Goal: Task Accomplishment & Management: Manage account settings

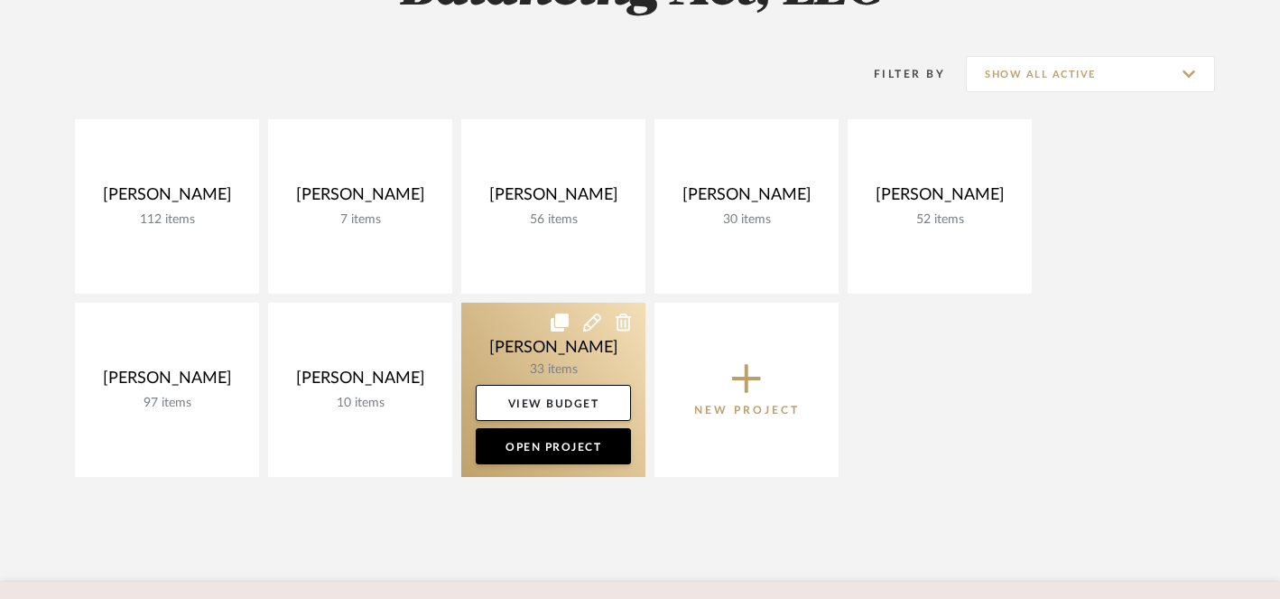
scroll to position [323, 0]
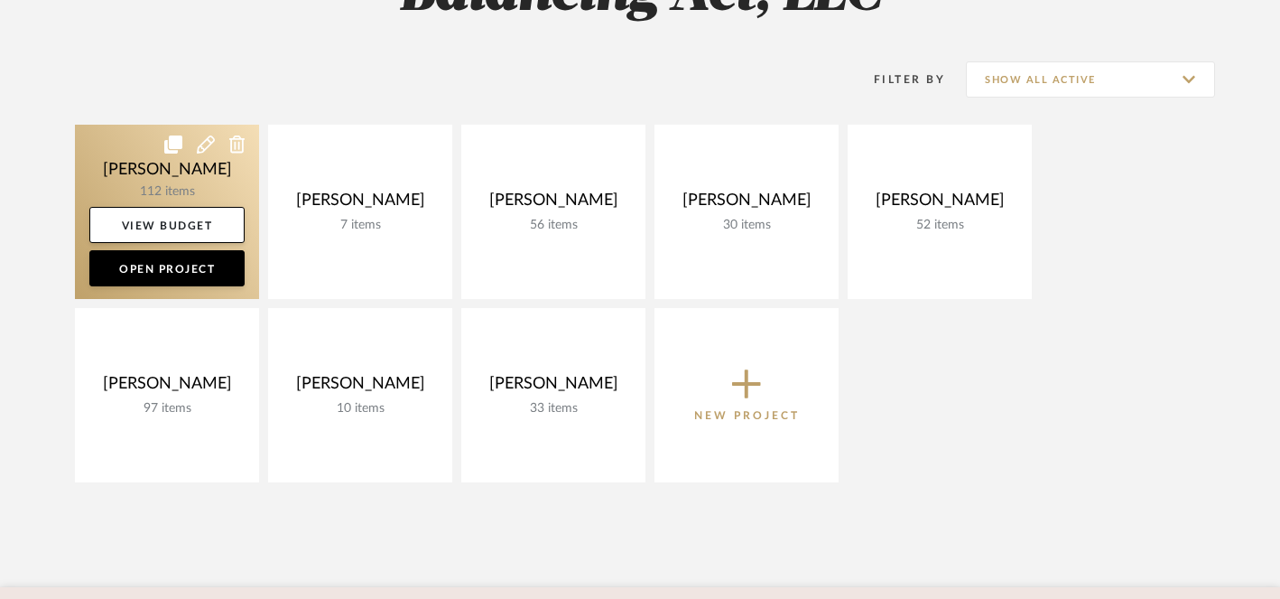
click at [205, 144] on icon at bounding box center [206, 144] width 18 height 18
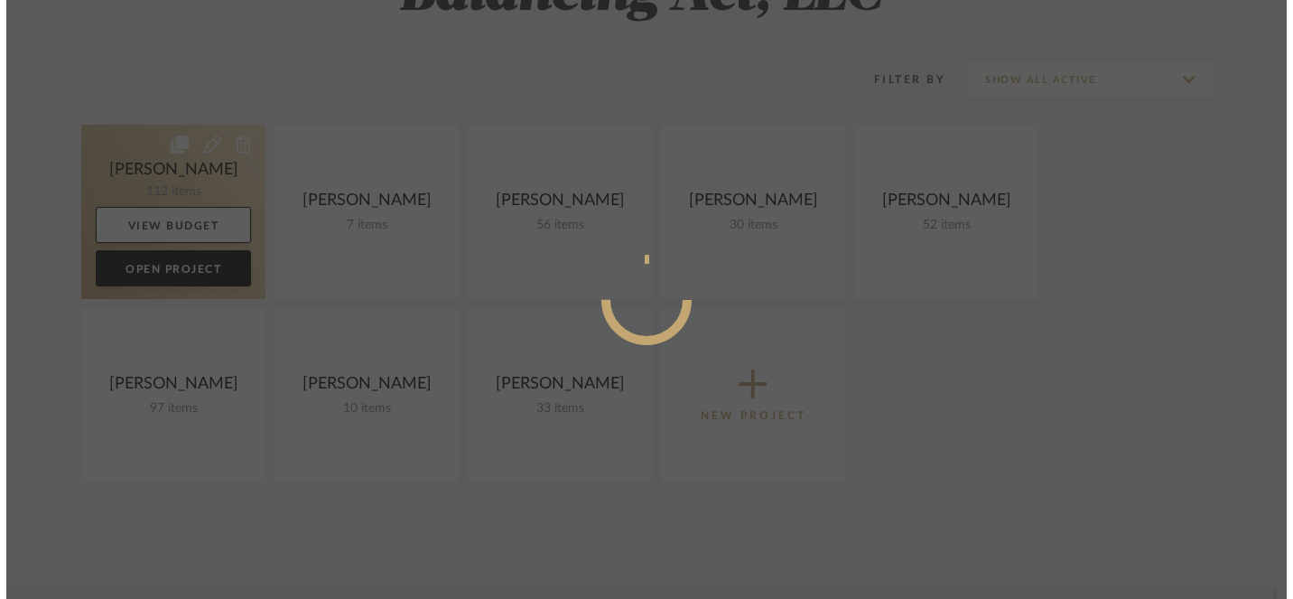
scroll to position [0, 0]
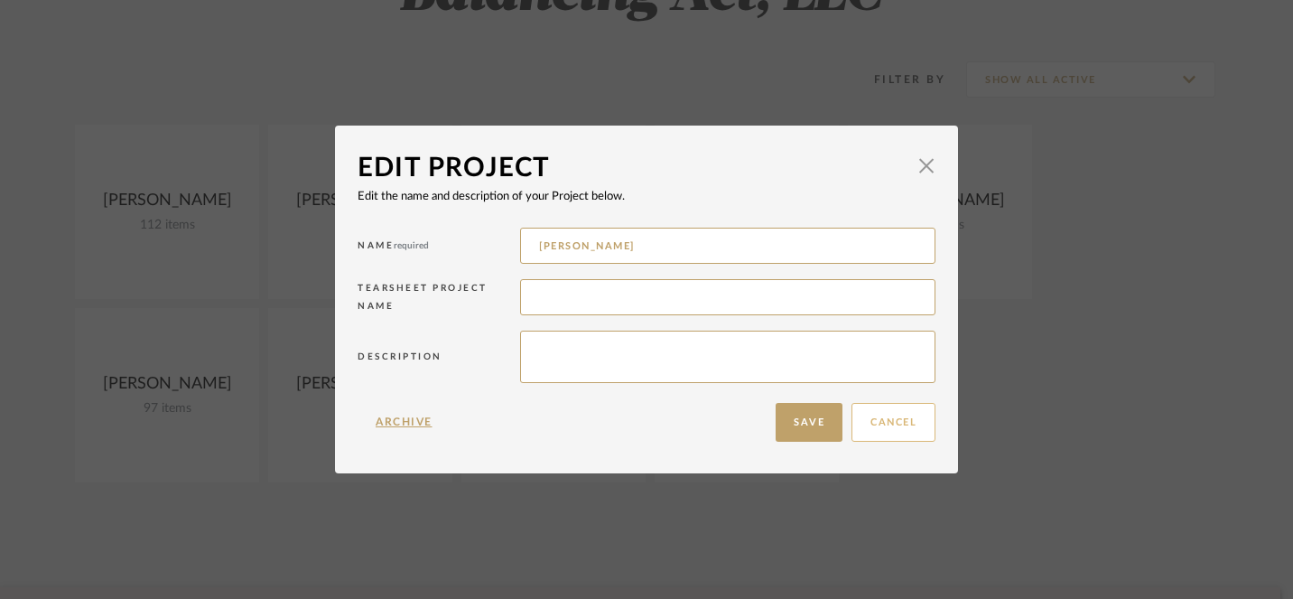
click at [874, 429] on button "Cancel" at bounding box center [894, 422] width 84 height 39
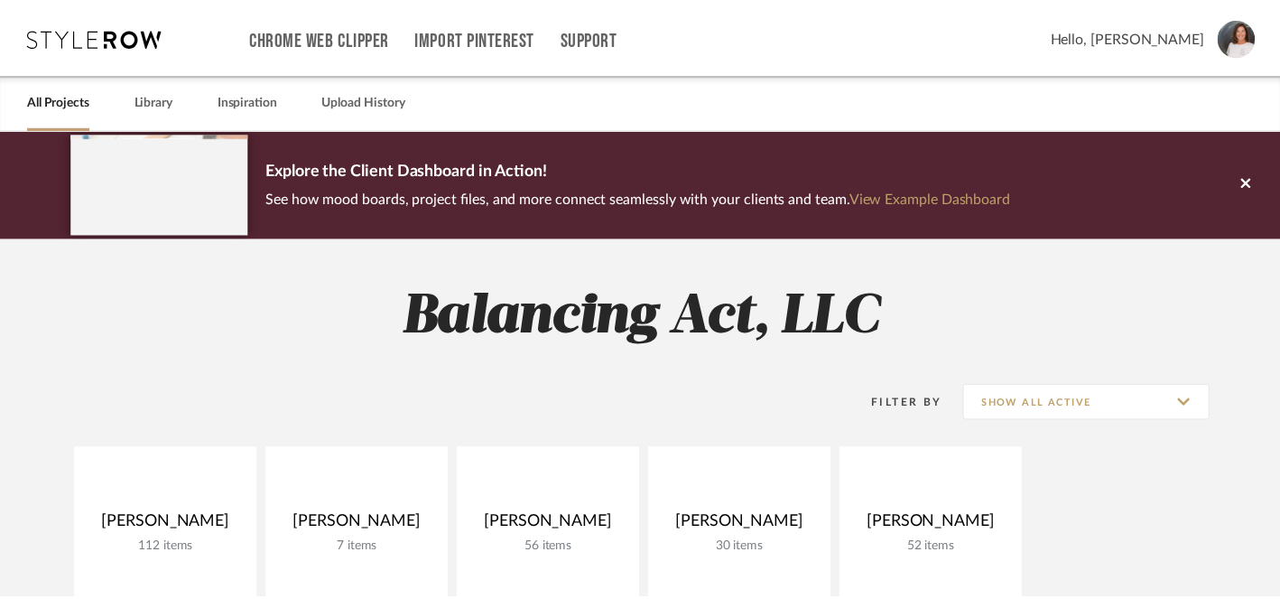
scroll to position [323, 0]
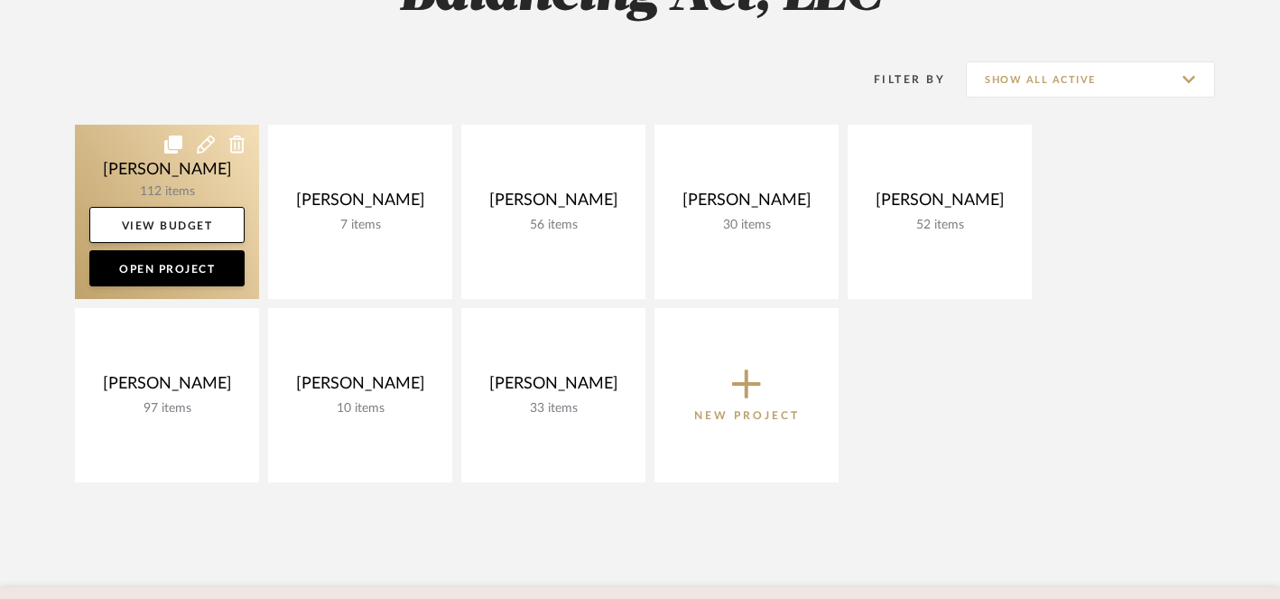
click at [239, 146] on icon at bounding box center [237, 144] width 16 height 18
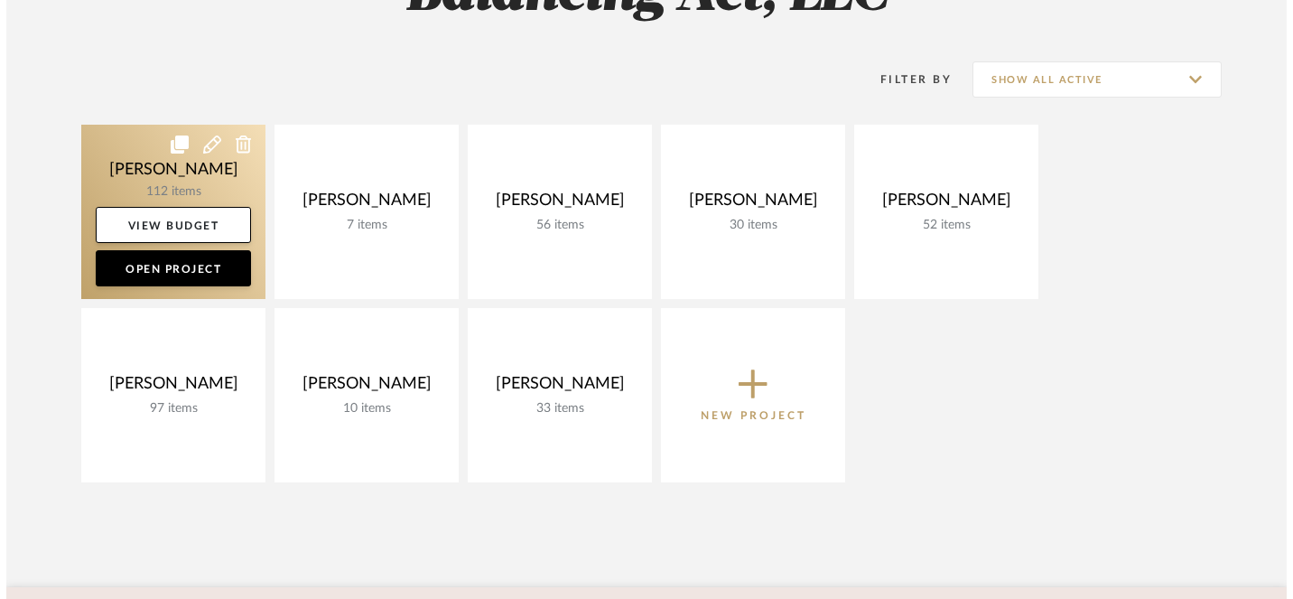
scroll to position [0, 0]
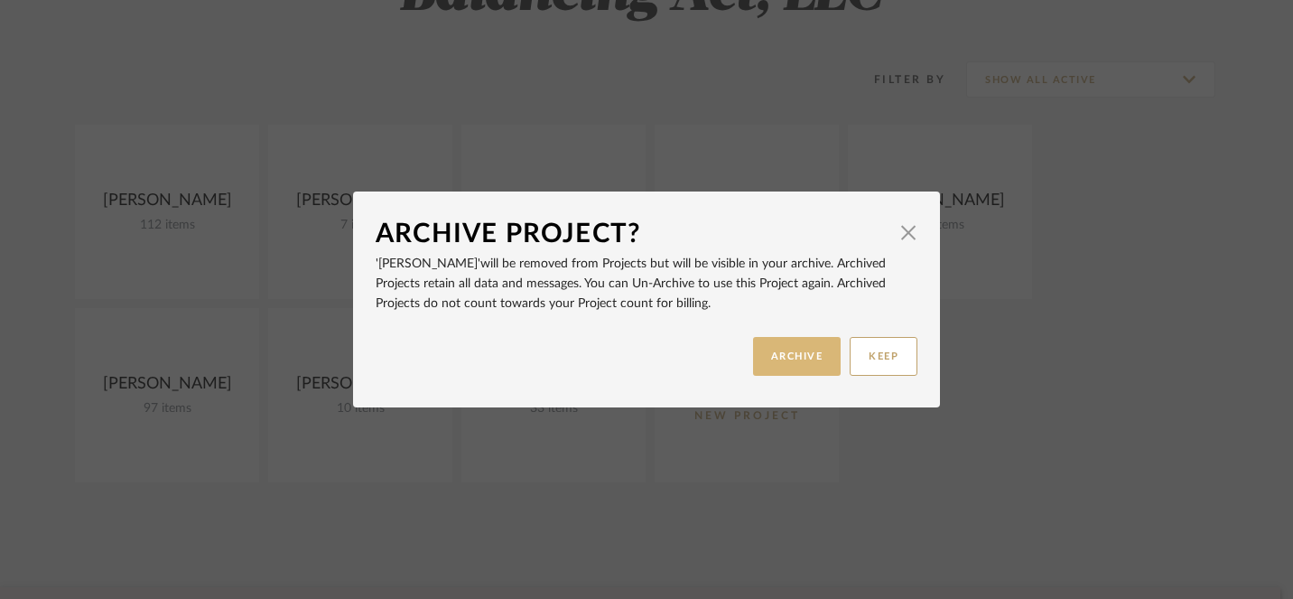
click at [796, 352] on button "ARCHIVE" at bounding box center [797, 356] width 88 height 39
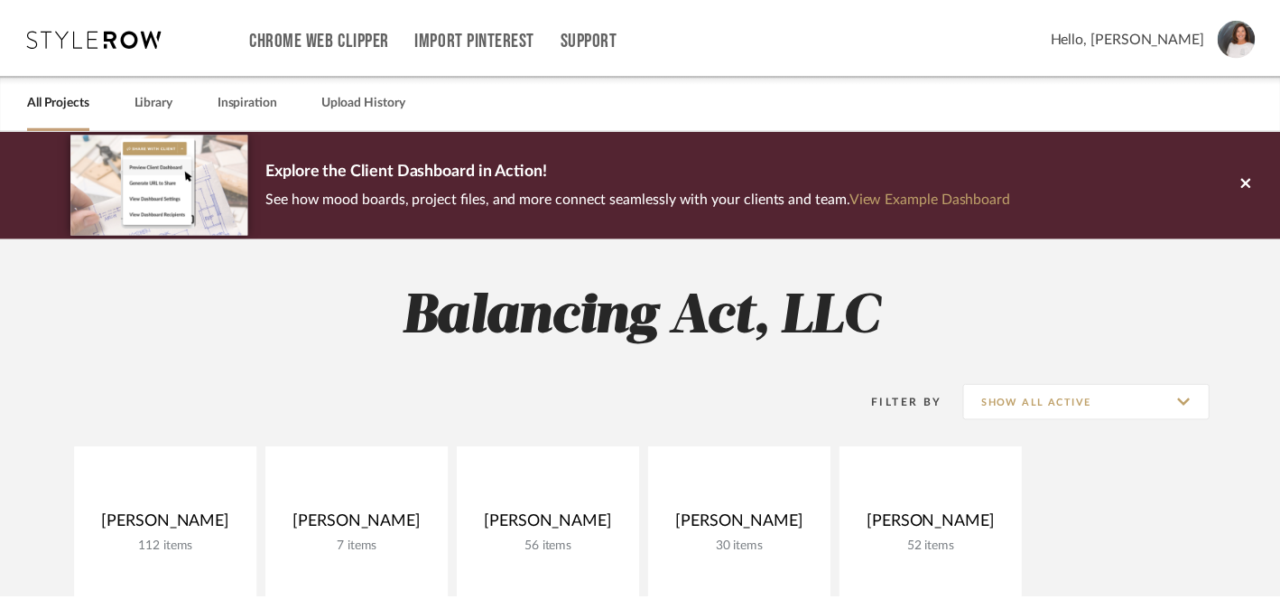
scroll to position [323, 0]
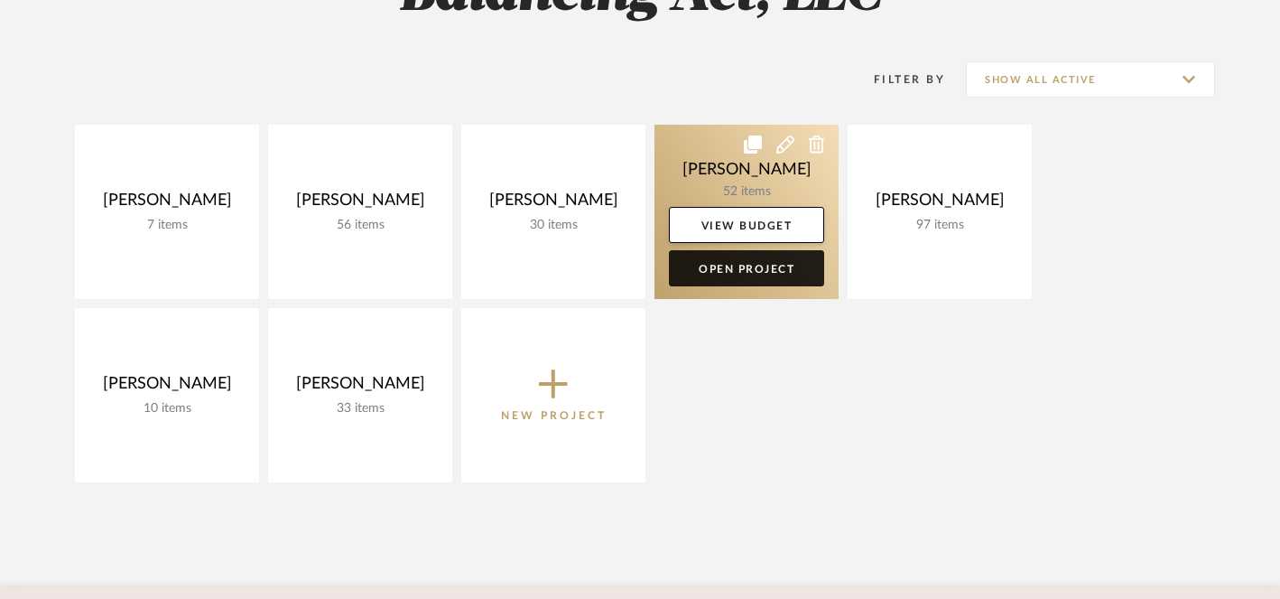
click at [740, 263] on link "Open Project" at bounding box center [746, 268] width 155 height 36
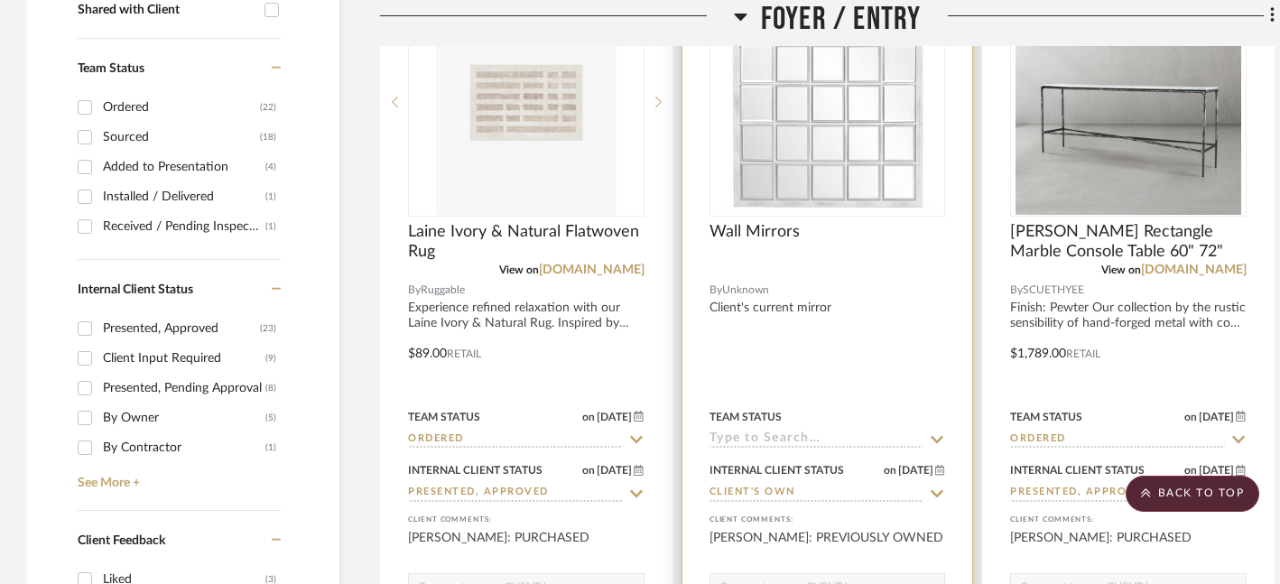
scroll to position [725, 0]
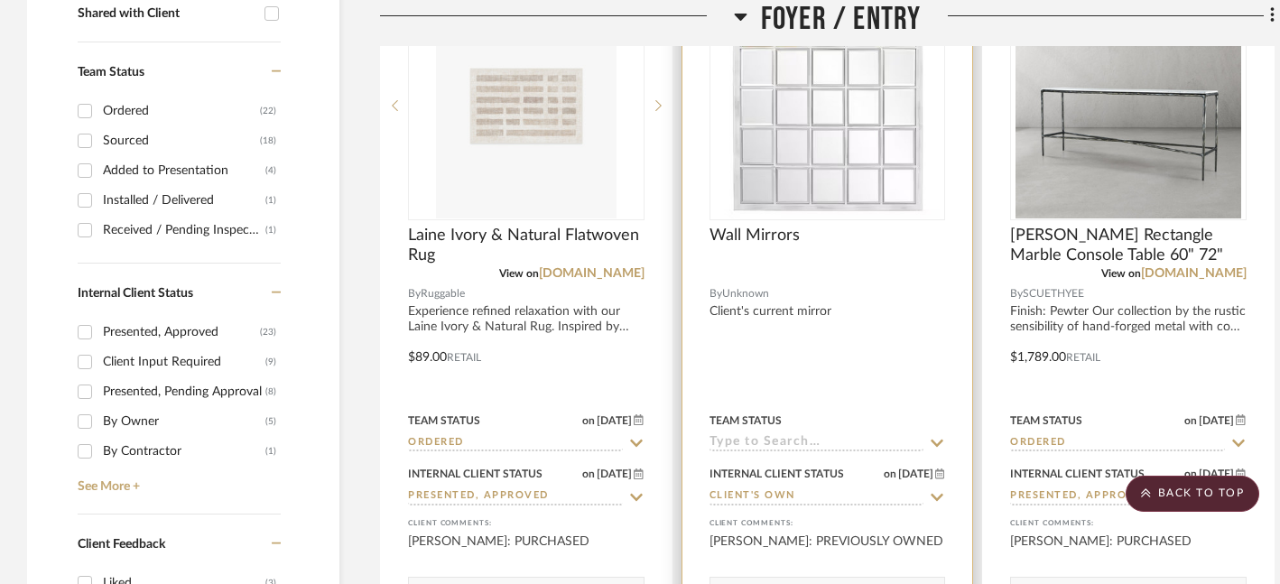
click at [937, 435] on fa-icon at bounding box center [937, 443] width 16 height 17
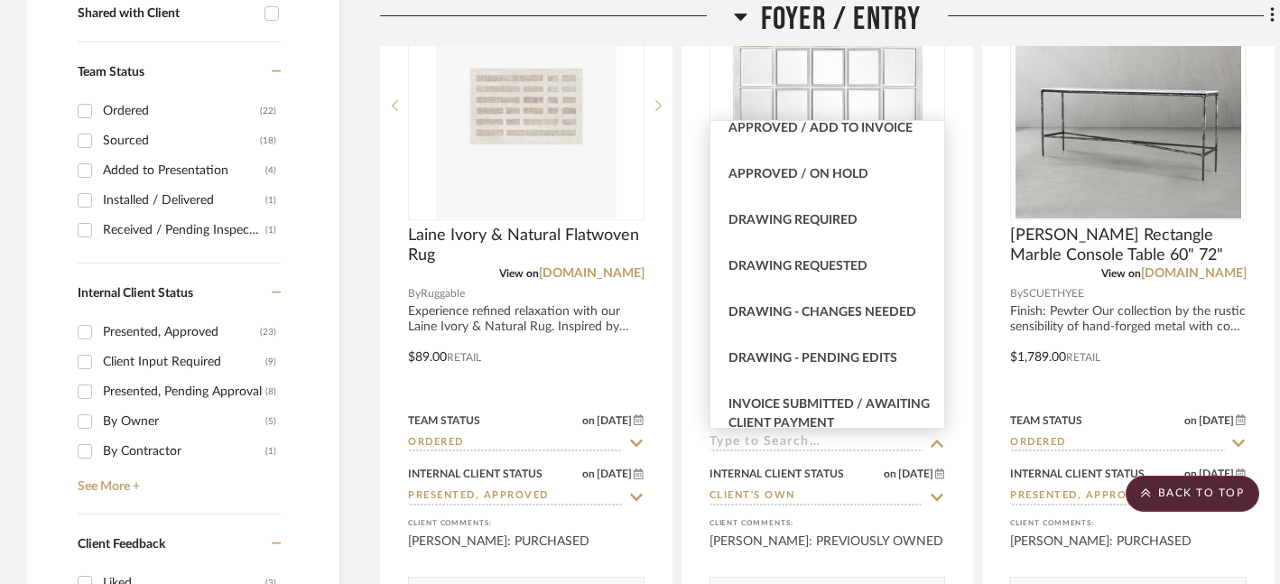
scroll to position [1073, 0]
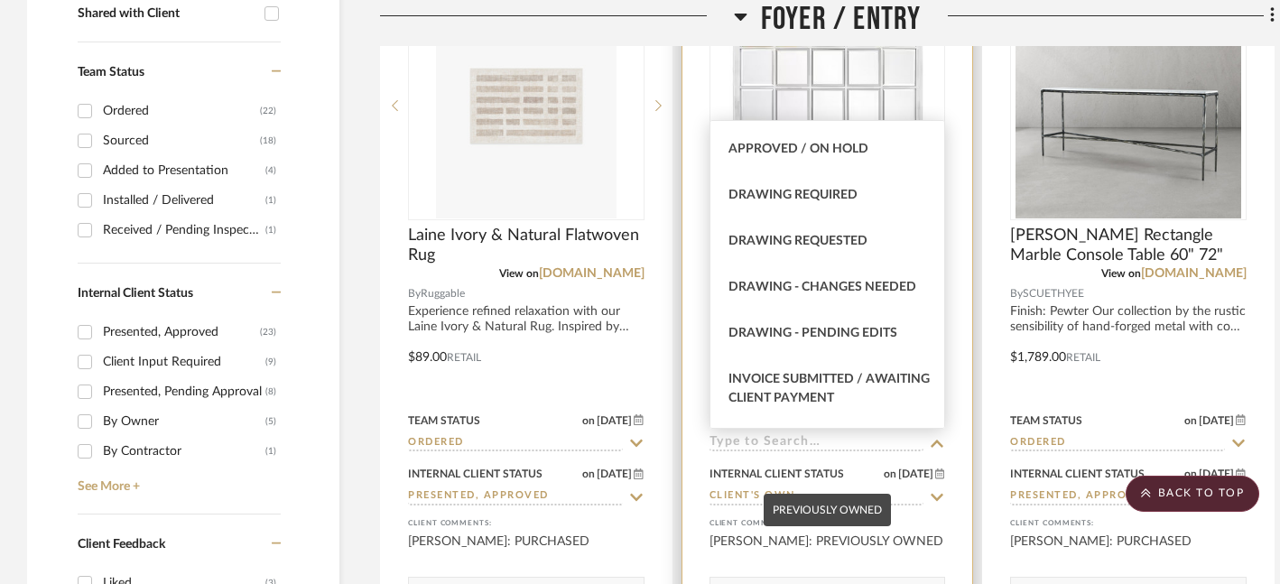
click at [938, 549] on div "[PERSON_NAME]: PREVIOUSLY OWNED" at bounding box center [828, 551] width 237 height 36
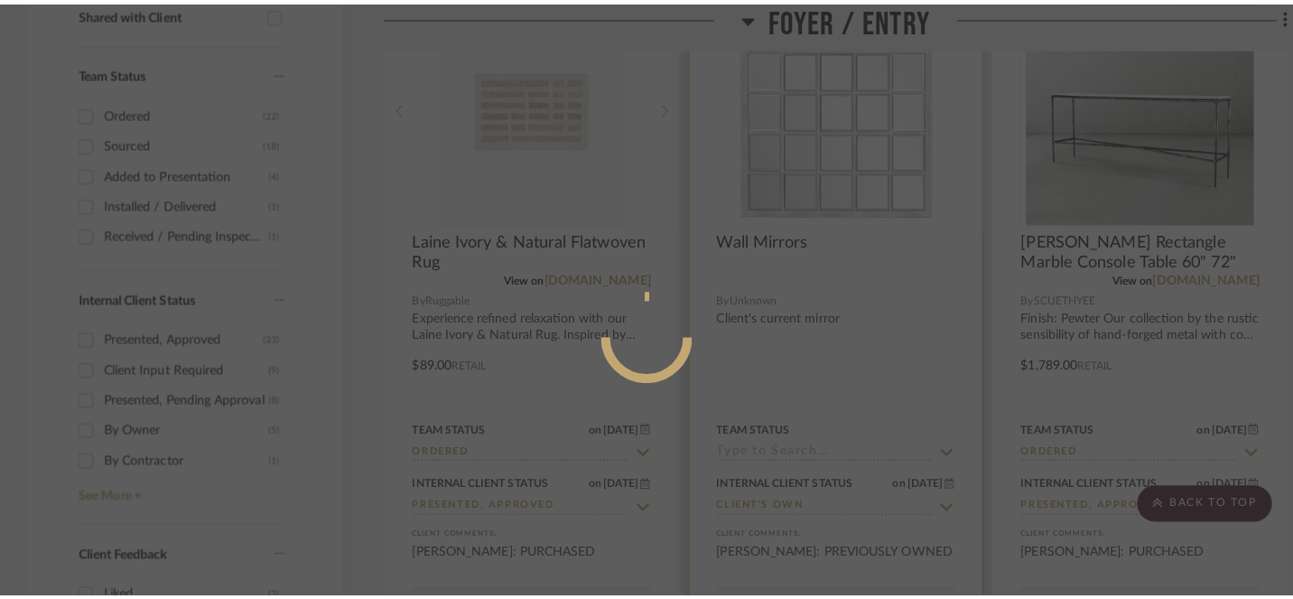
scroll to position [0, 0]
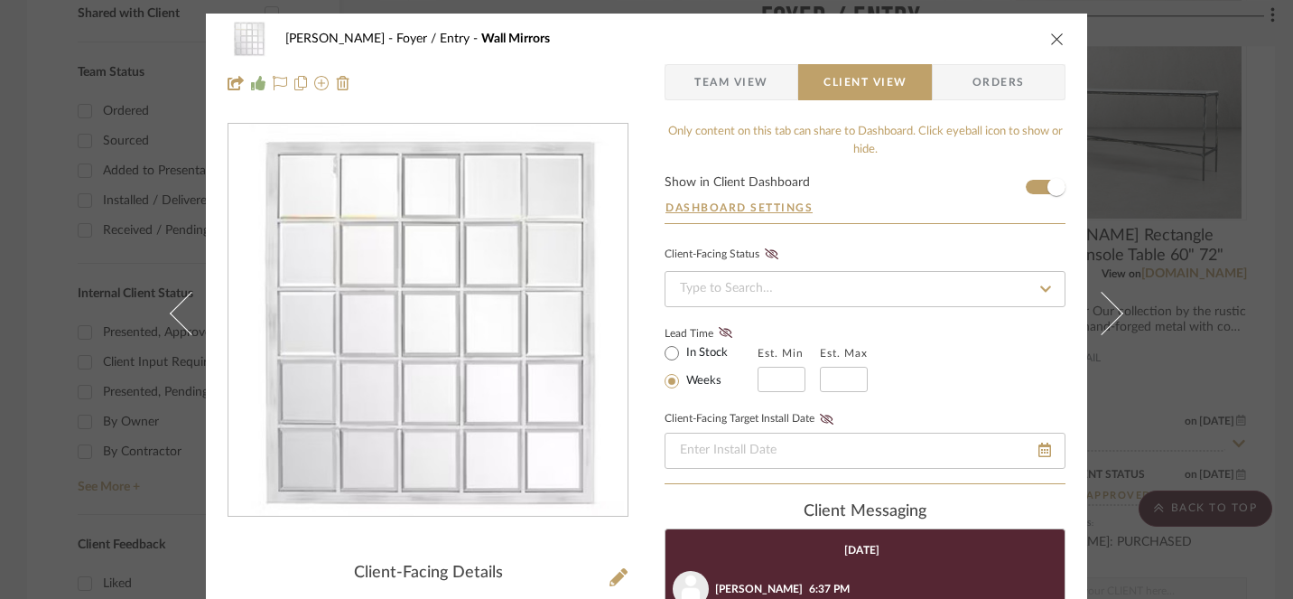
click at [1055, 38] on icon "close" at bounding box center [1057, 39] width 14 height 14
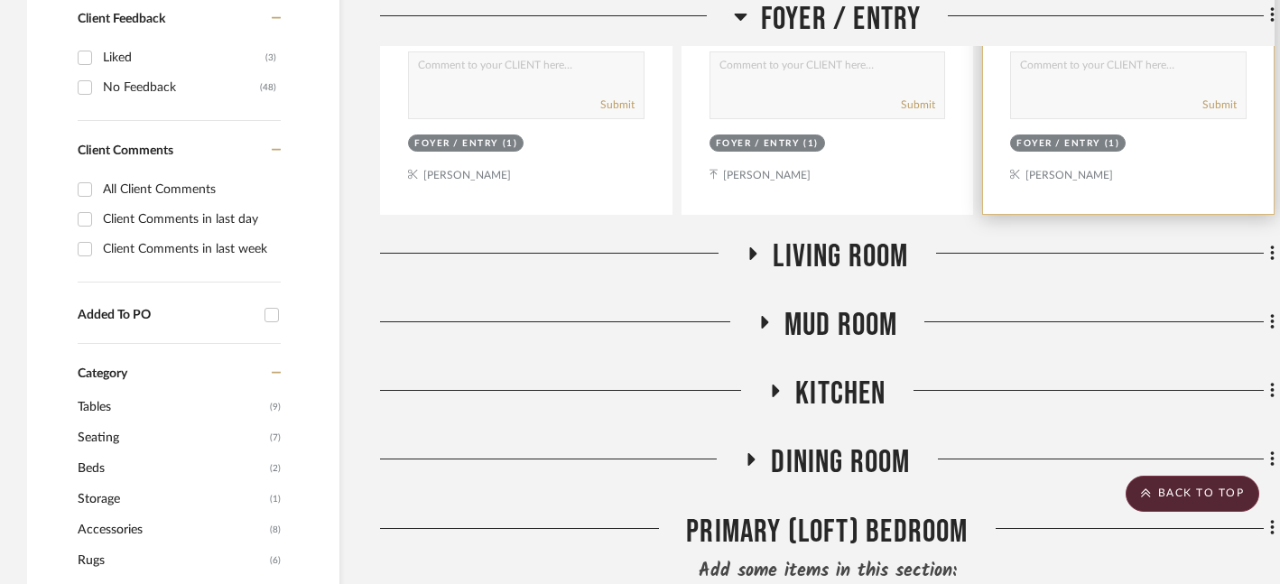
scroll to position [1259, 0]
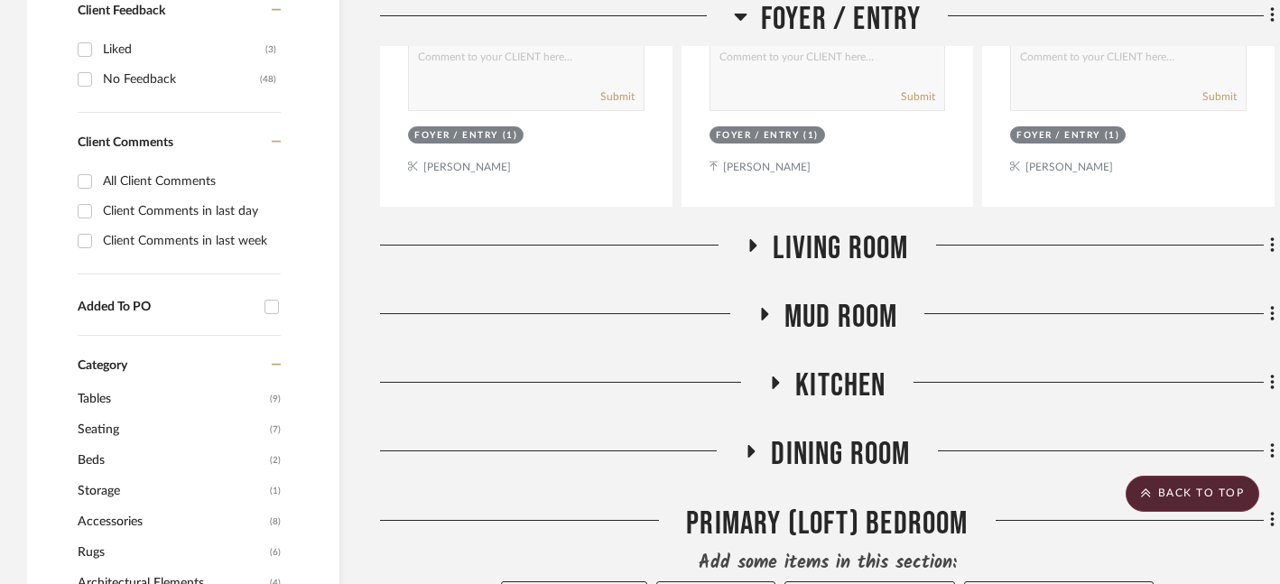
click at [755, 242] on icon at bounding box center [753, 245] width 22 height 14
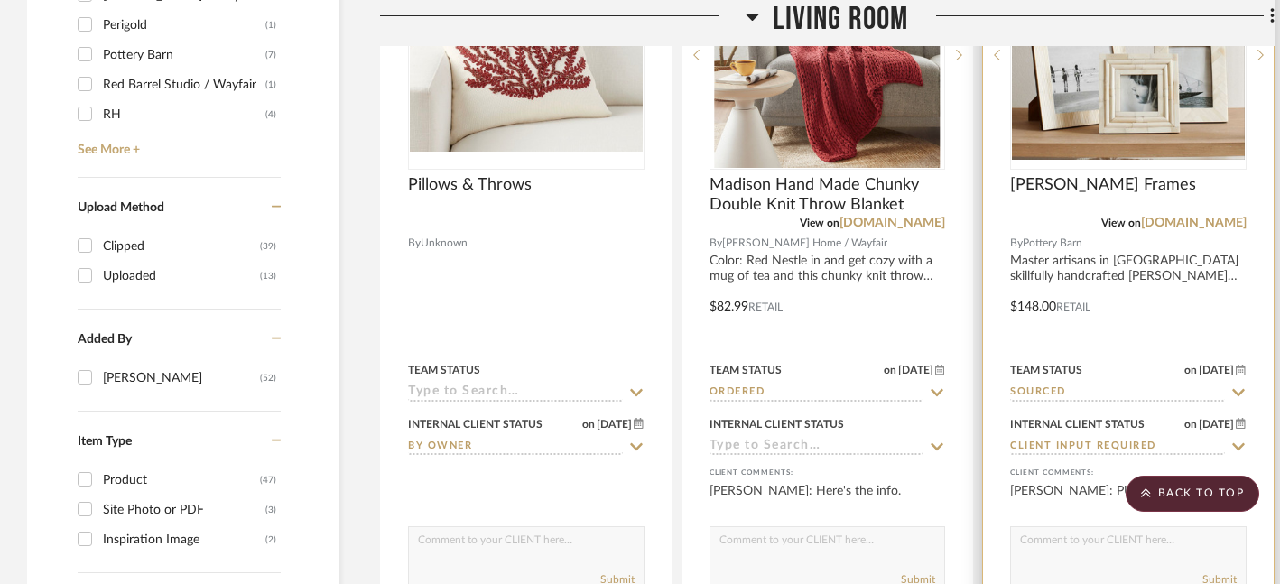
scroll to position [2467, 0]
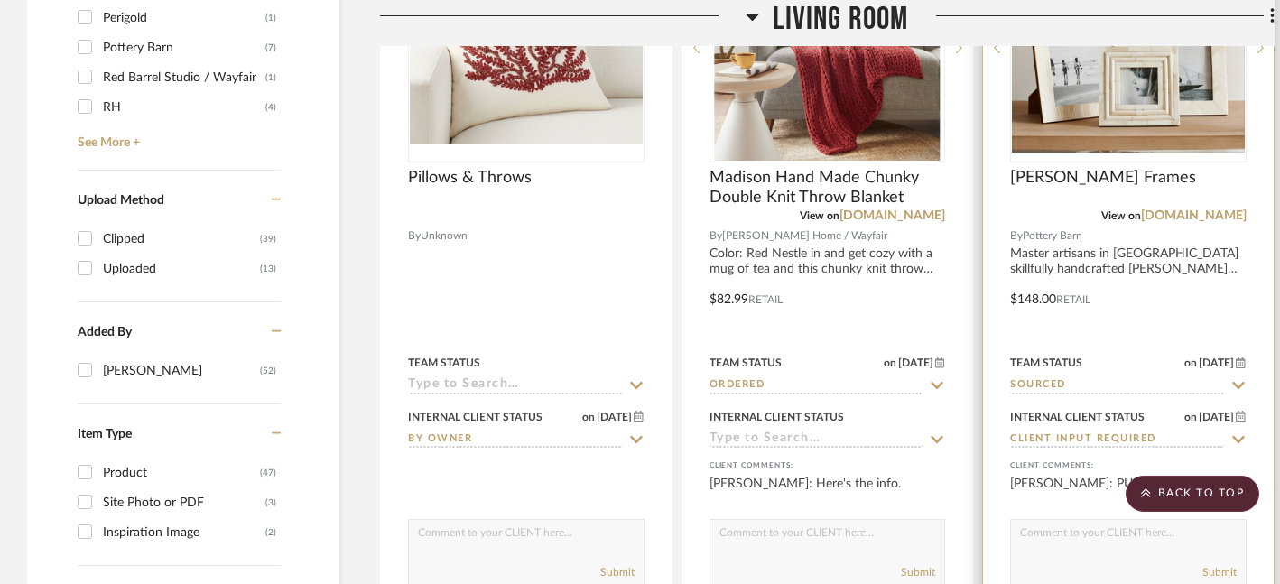
click at [1236, 383] on icon at bounding box center [1239, 385] width 13 height 7
click at [1238, 383] on icon at bounding box center [1238, 385] width 9 height 9
type input "[DATE]"
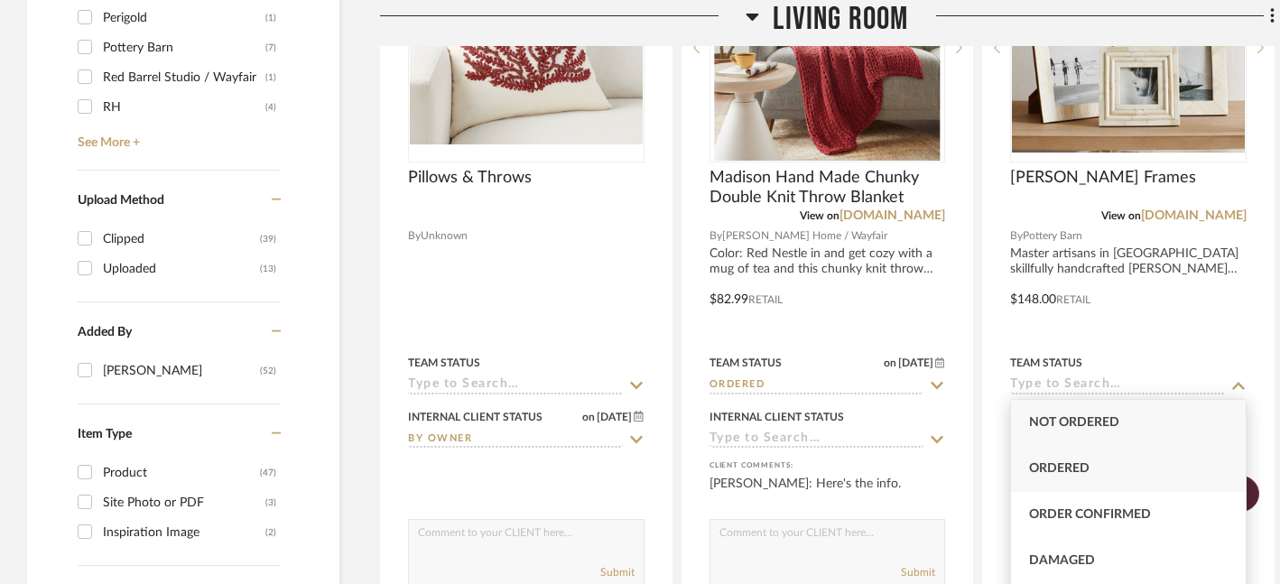
click at [1124, 478] on div "Ordered" at bounding box center [1128, 469] width 235 height 46
type input "Ordered"
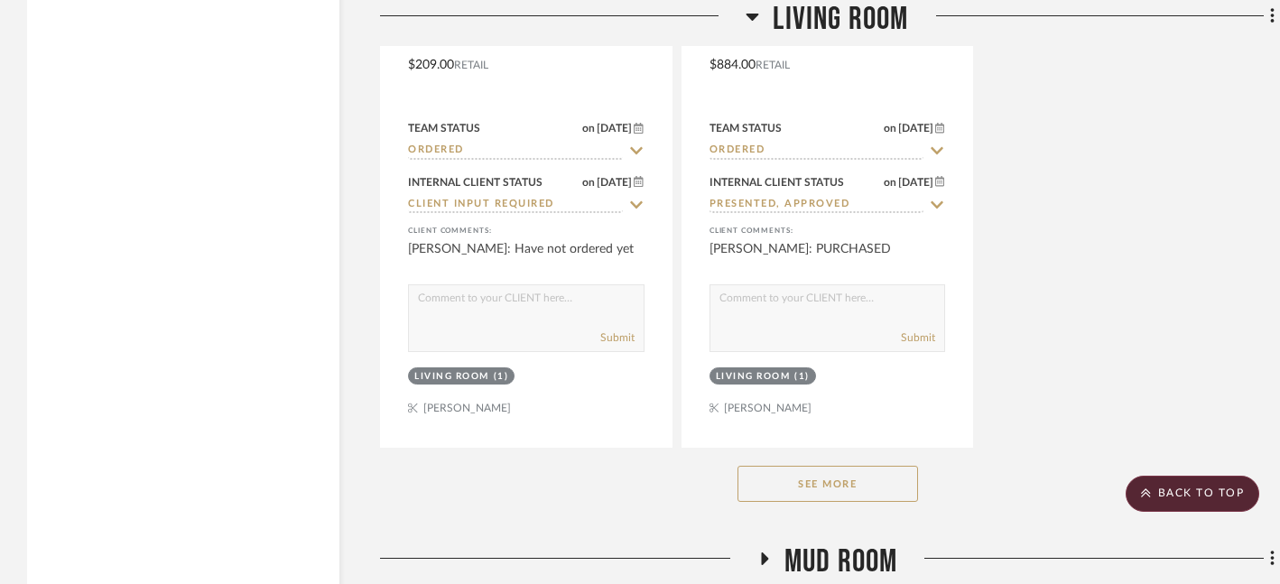
scroll to position [3512, 0]
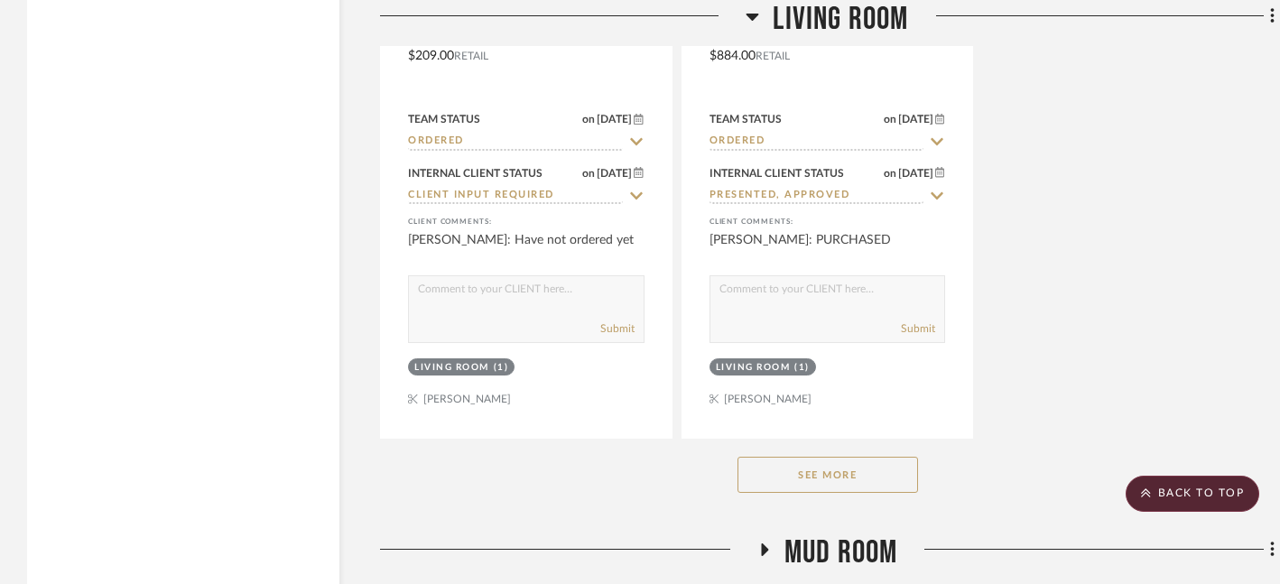
click at [822, 476] on button "See More" at bounding box center [828, 475] width 181 height 36
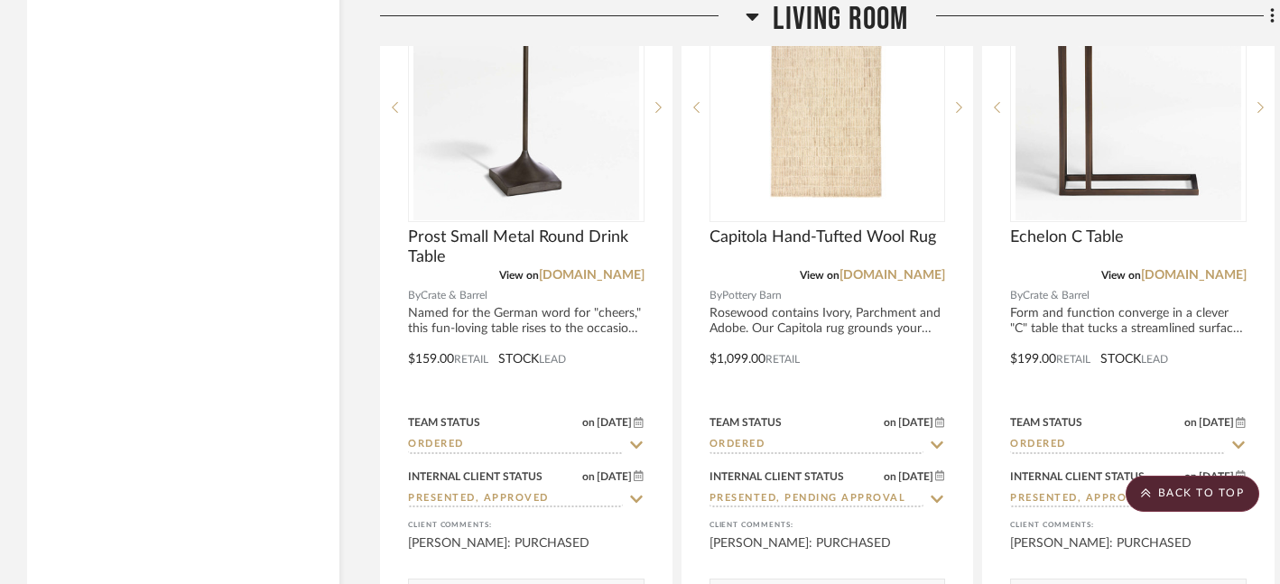
scroll to position [4811, 0]
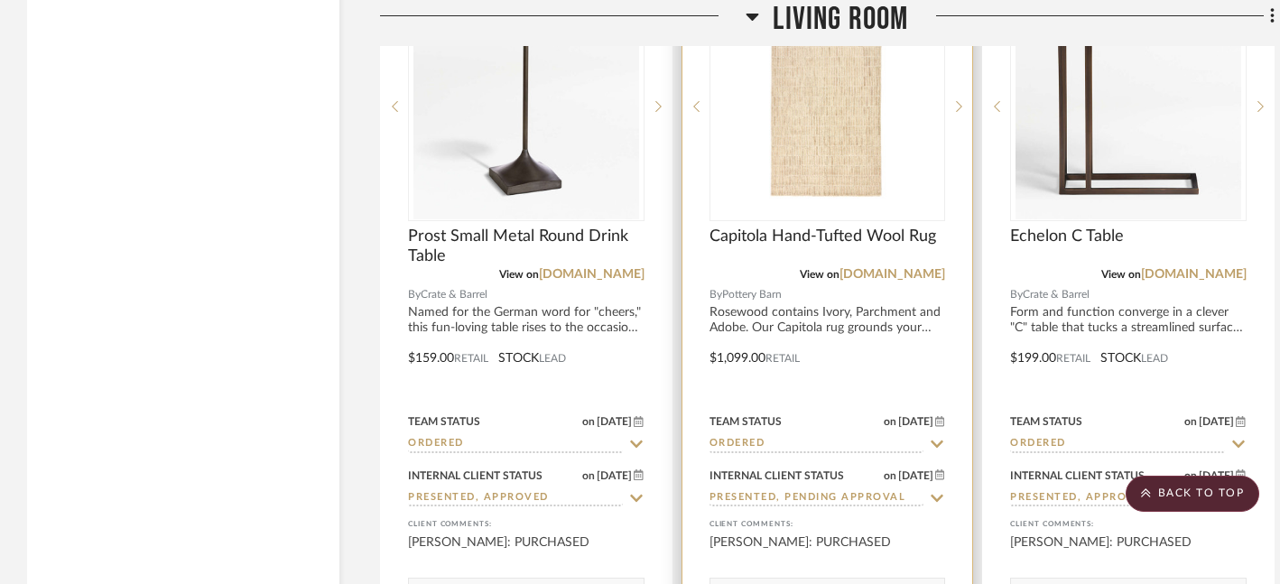
click at [943, 495] on icon at bounding box center [938, 498] width 13 height 7
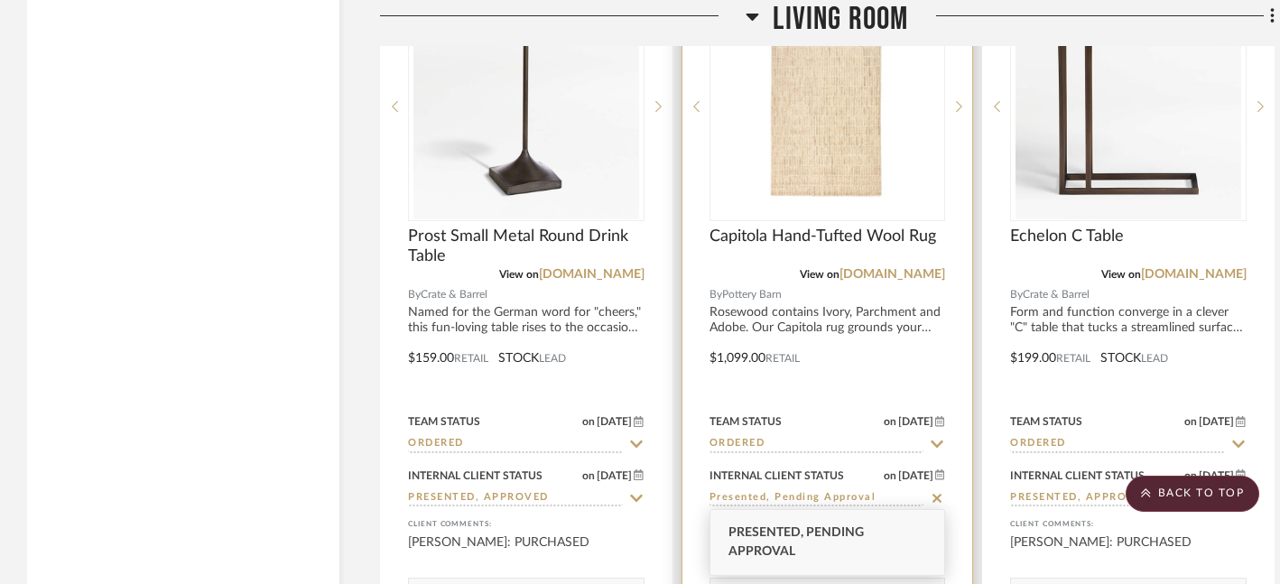
click at [938, 494] on icon at bounding box center [937, 498] width 9 height 9
type input "[DATE]"
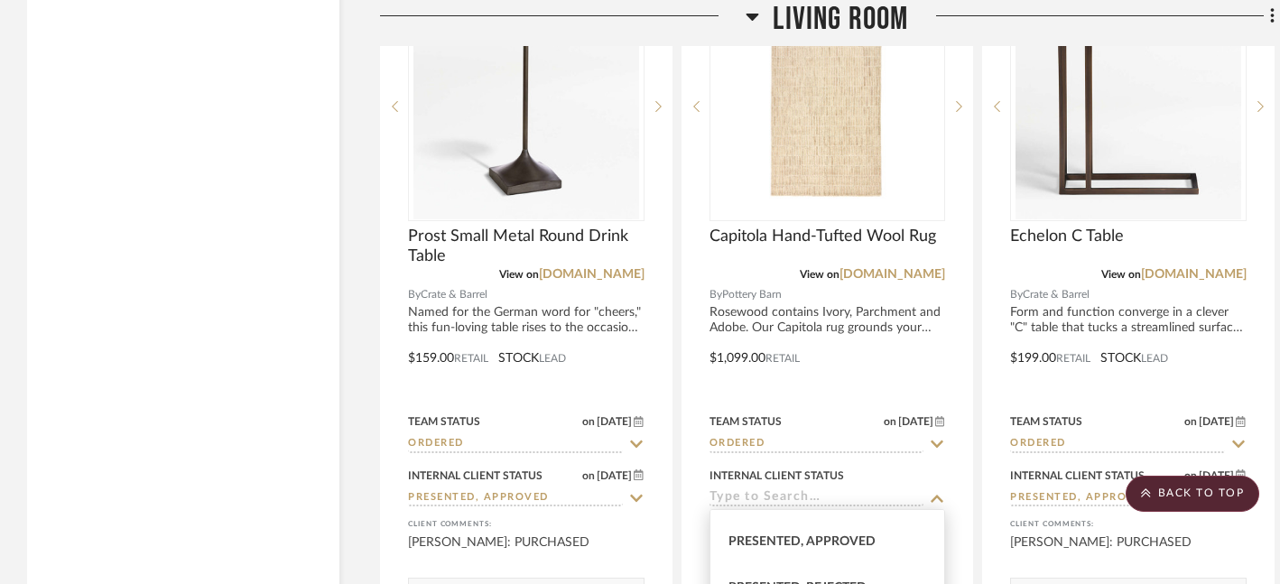
scroll to position [248, 0]
click at [862, 530] on span "Presented, Approved" at bounding box center [802, 533] width 147 height 13
type input "Presented, Approved"
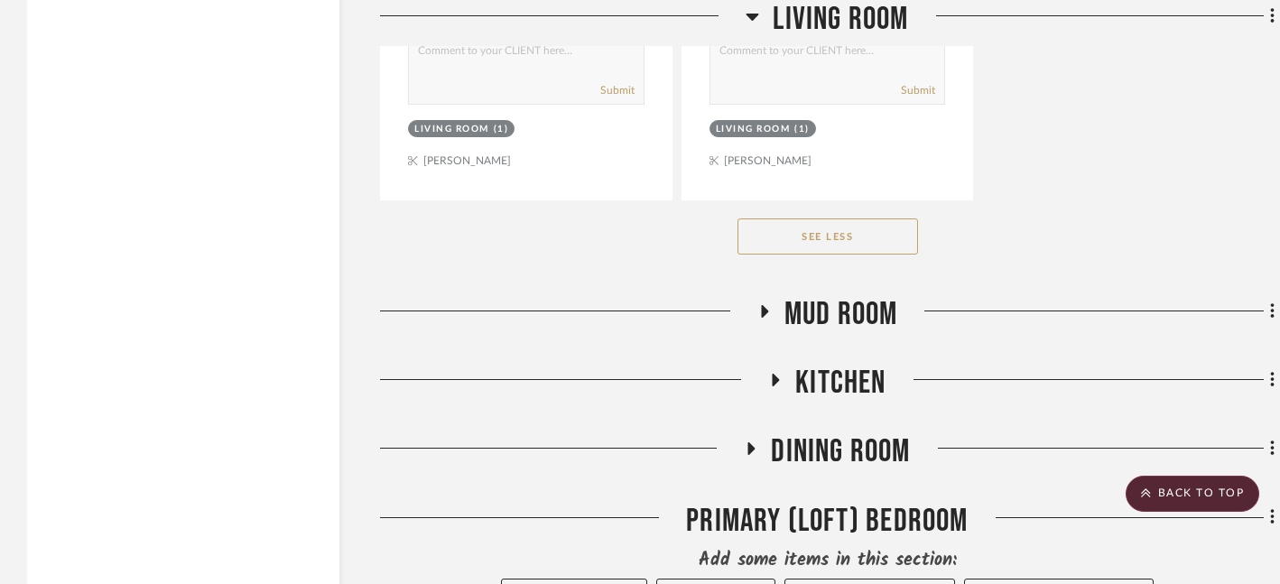
scroll to position [6168, 0]
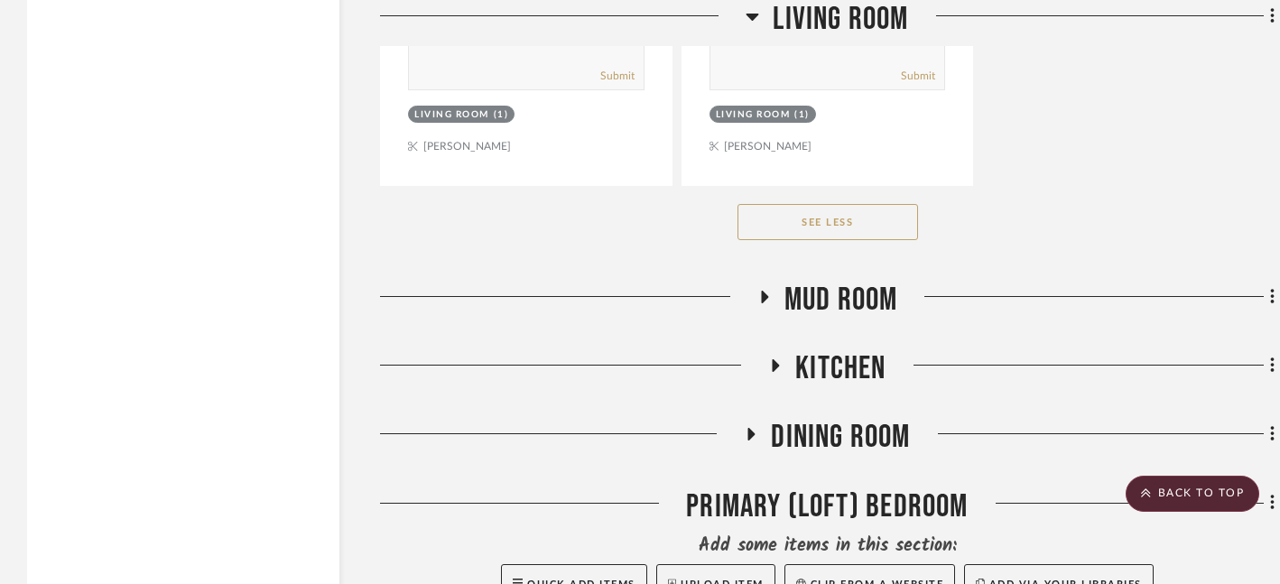
click at [764, 291] on icon at bounding box center [764, 297] width 7 height 13
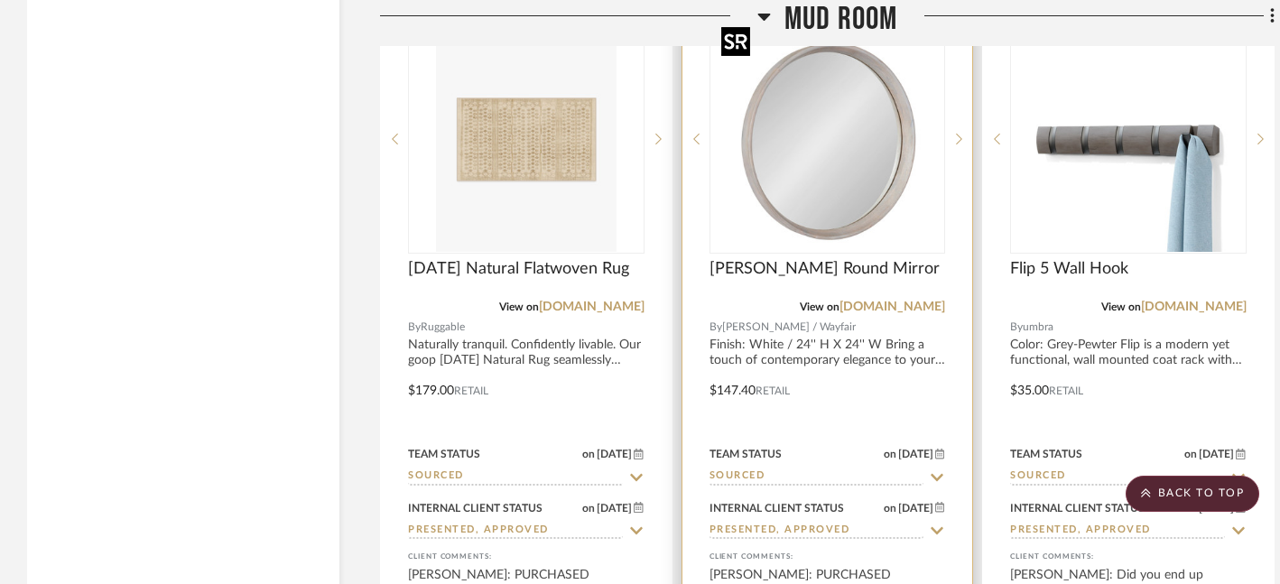
scroll to position [6537, 0]
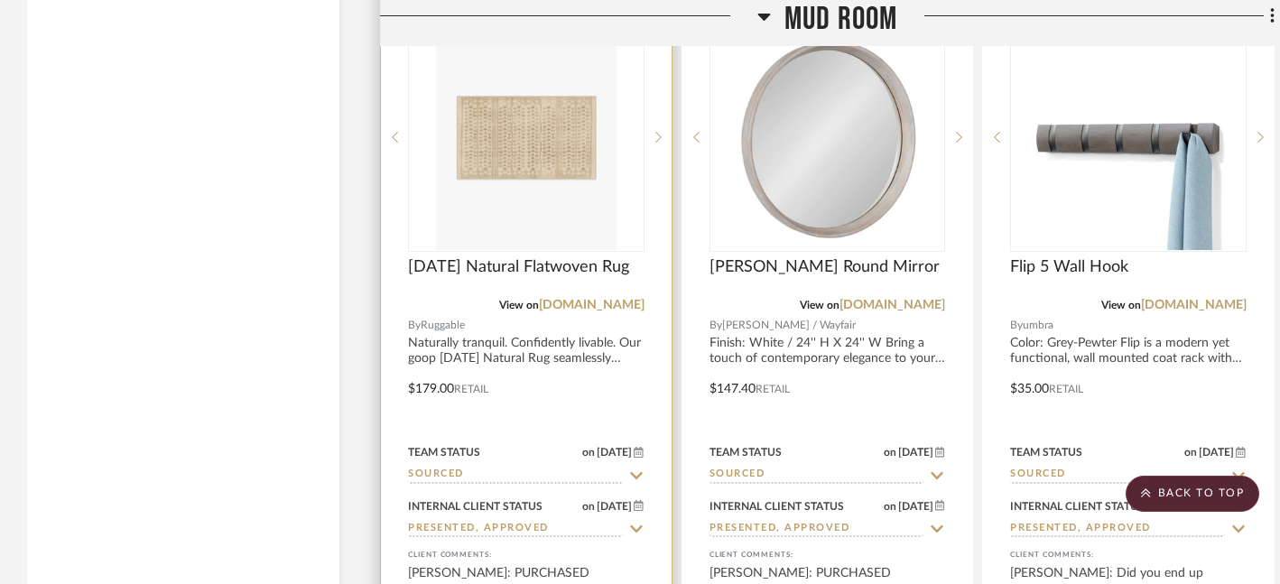
click at [638, 469] on icon at bounding box center [636, 476] width 16 height 14
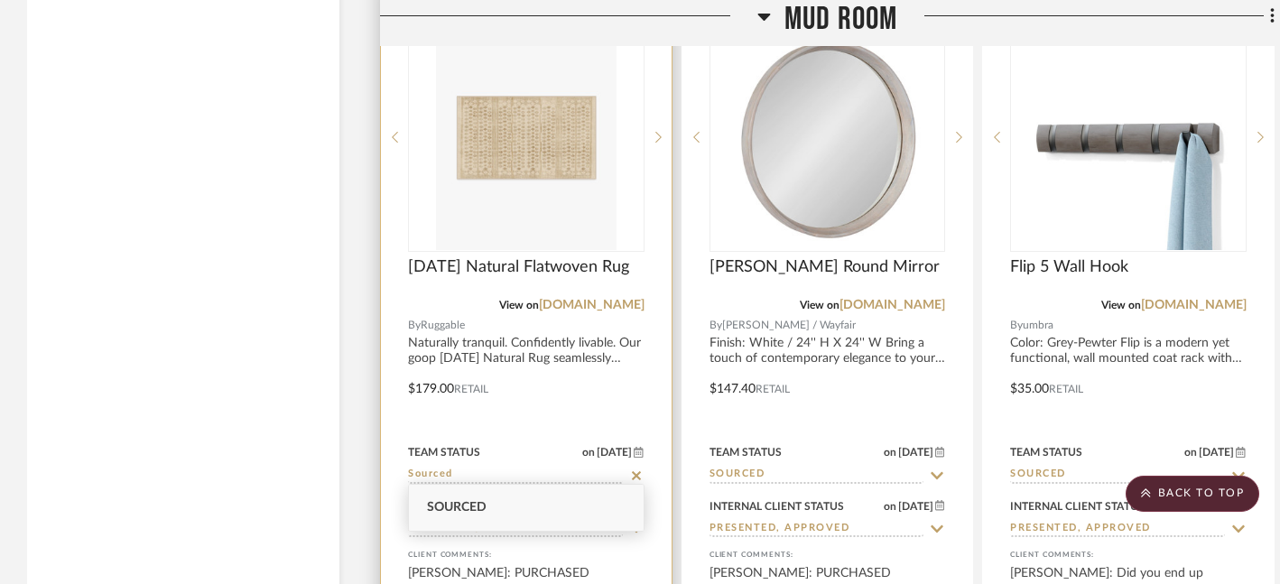
click at [635, 470] on icon at bounding box center [636, 474] width 9 height 9
type input "[DATE]"
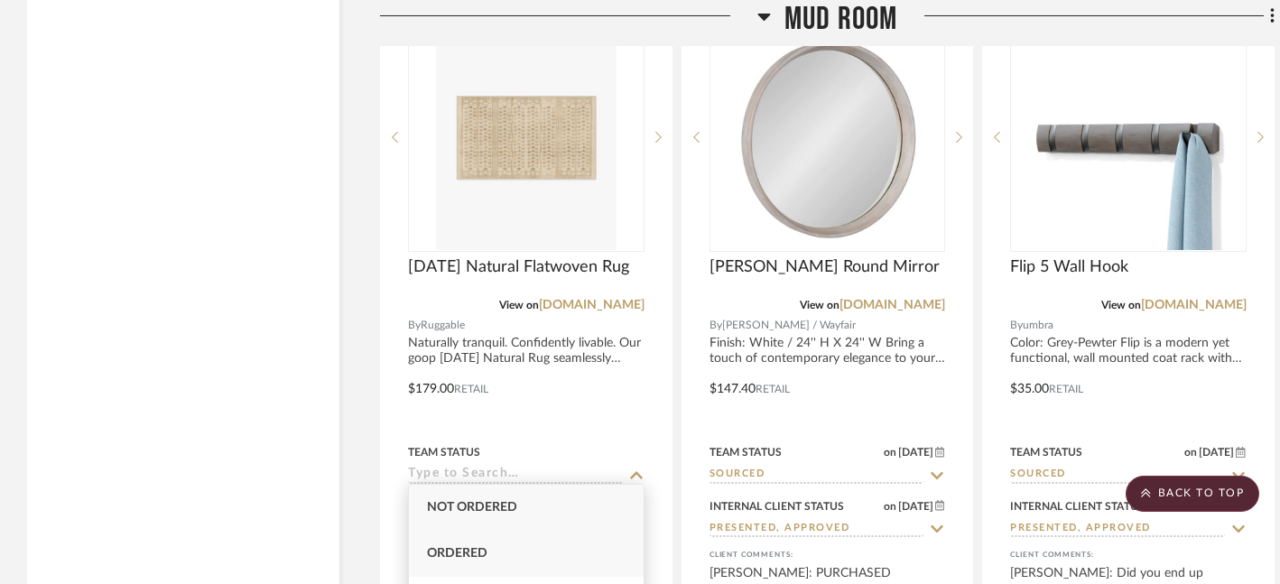
click at [554, 554] on div "Ordered" at bounding box center [526, 554] width 235 height 46
type input "Ordered"
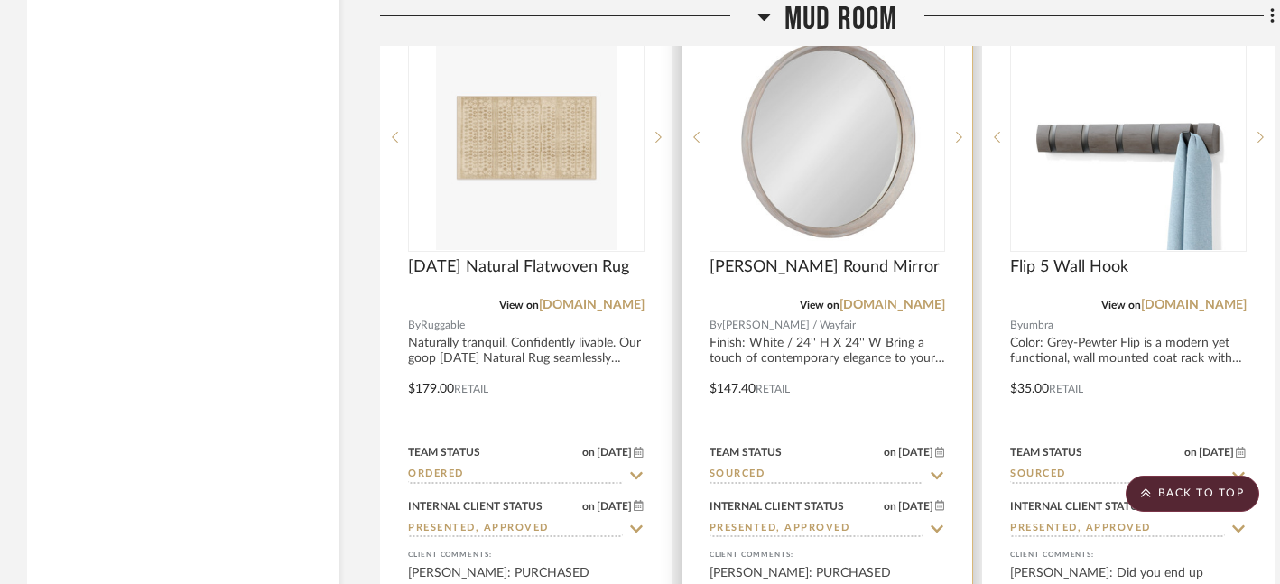
click at [941, 469] on icon at bounding box center [937, 476] width 16 height 14
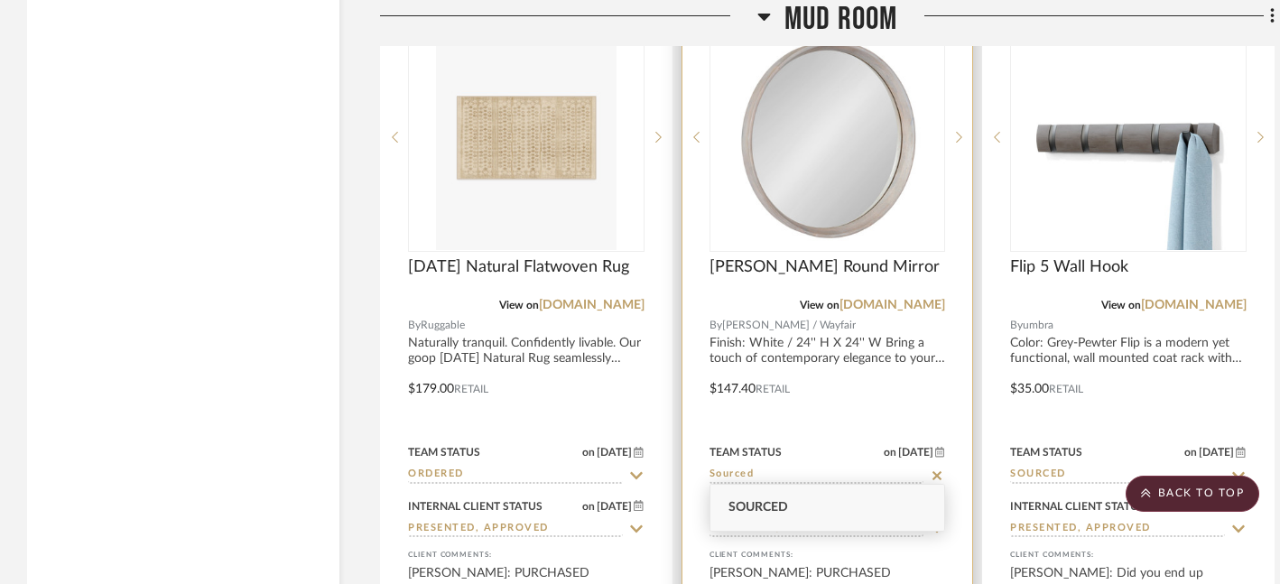
click at [936, 470] on icon at bounding box center [937, 474] width 9 height 9
type input "[DATE]"
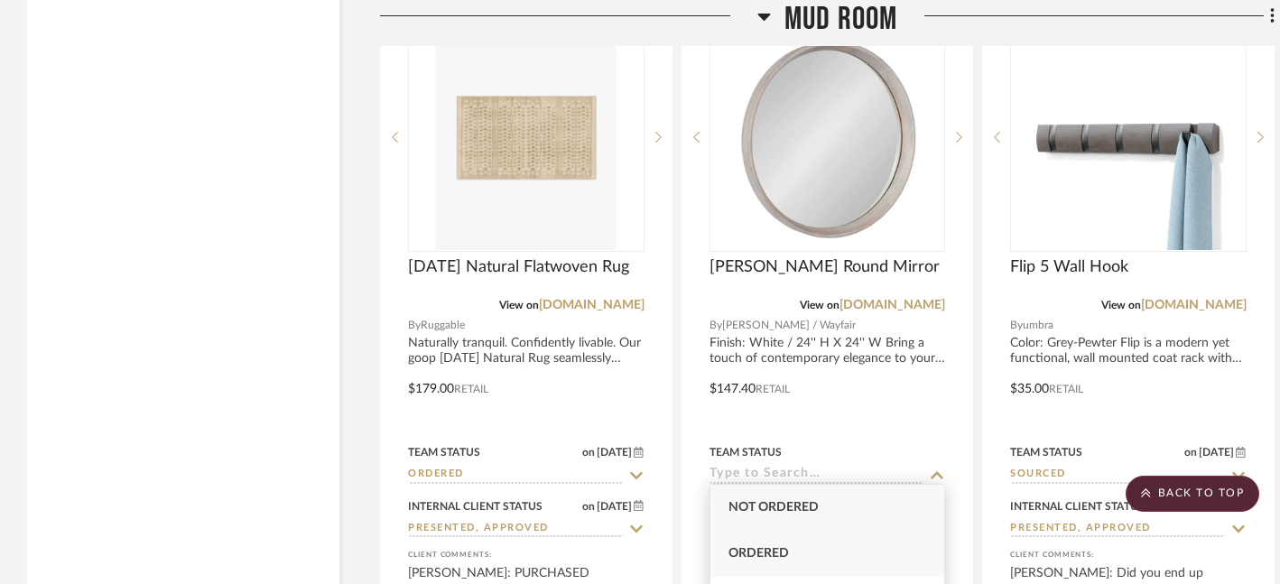
click at [865, 548] on div "Ordered" at bounding box center [828, 554] width 235 height 46
type input "Ordered"
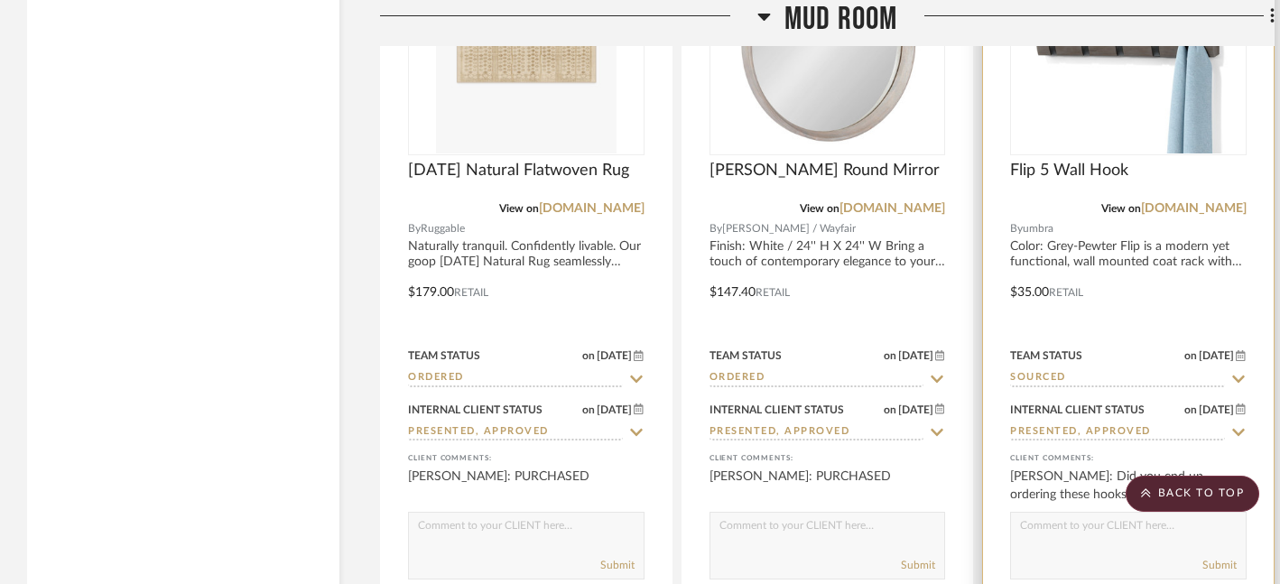
scroll to position [6632, 0]
click at [1239, 375] on icon at bounding box center [1239, 381] width 16 height 14
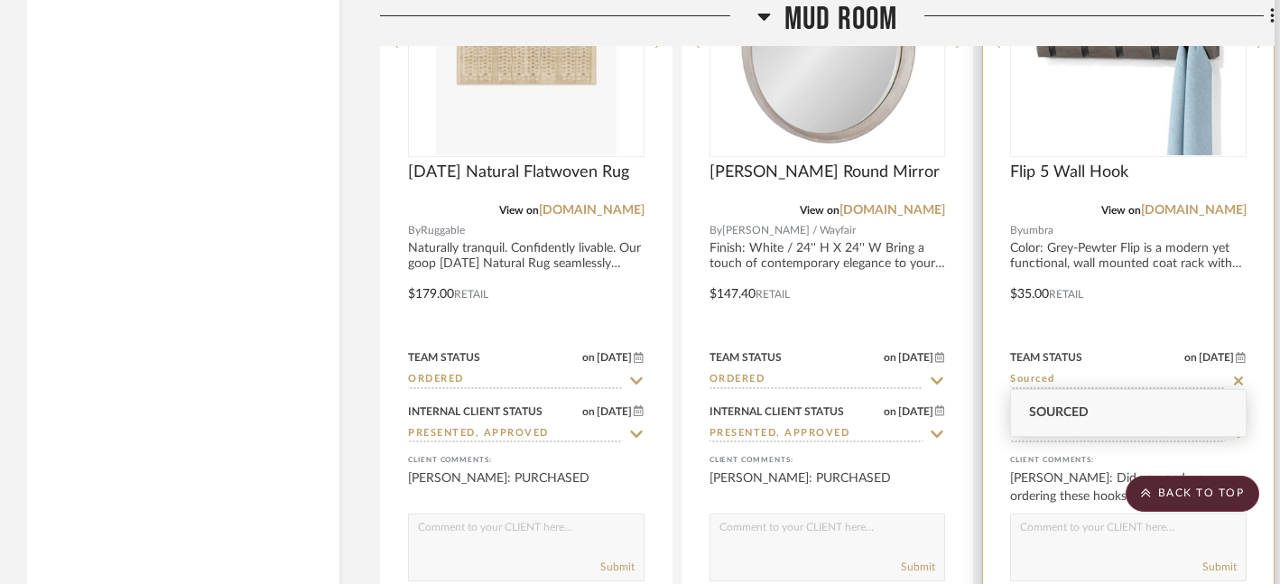
click at [1242, 376] on icon at bounding box center [1238, 380] width 9 height 9
type input "[DATE]"
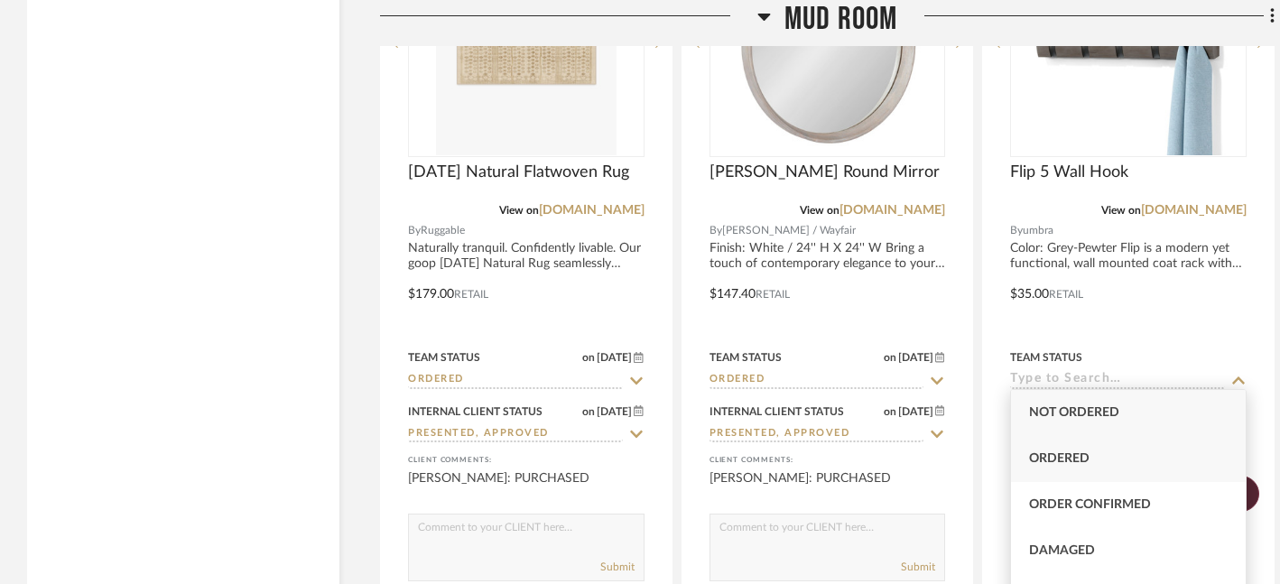
click at [1119, 457] on div "Ordered" at bounding box center [1128, 459] width 235 height 46
type input "Ordered"
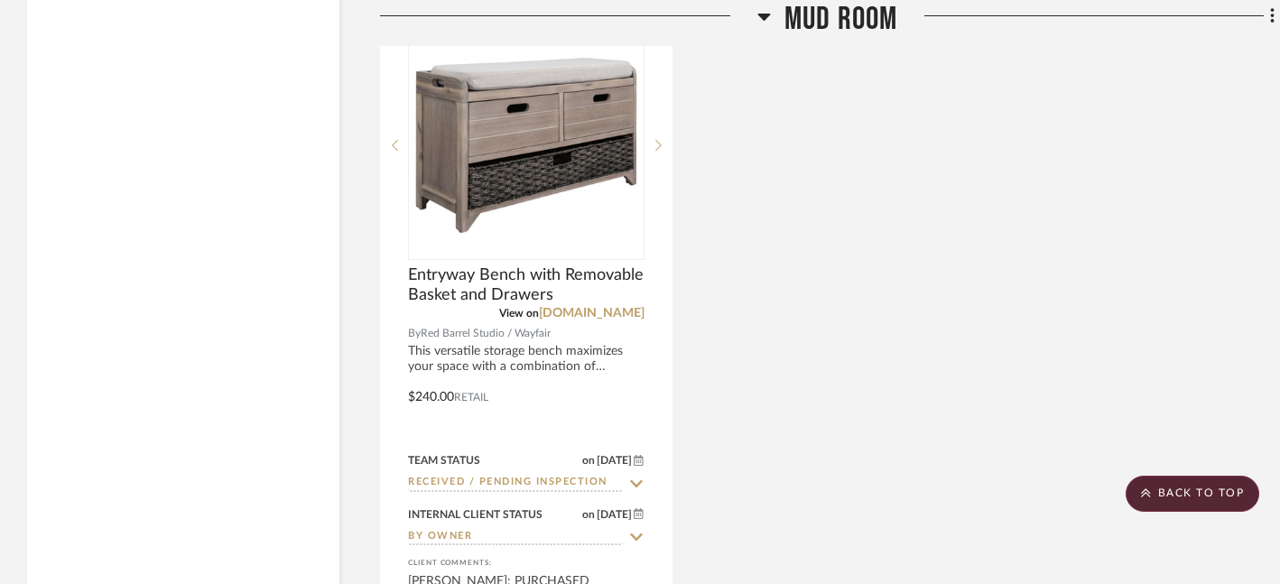
scroll to position [7337, 0]
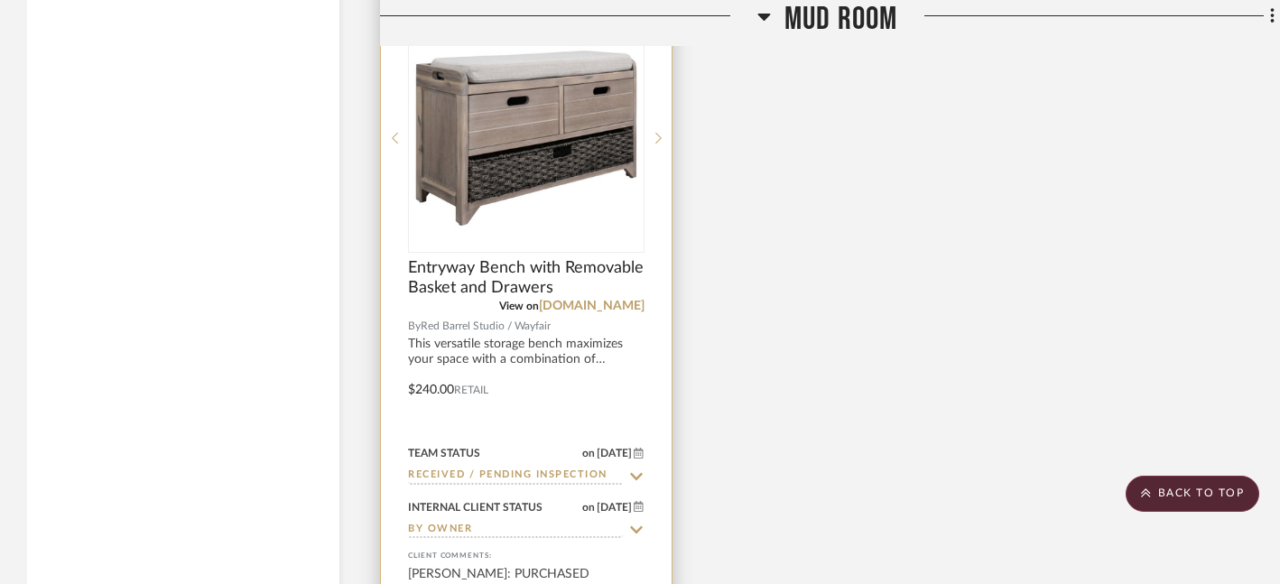
click at [640, 470] on icon at bounding box center [636, 477] width 16 height 14
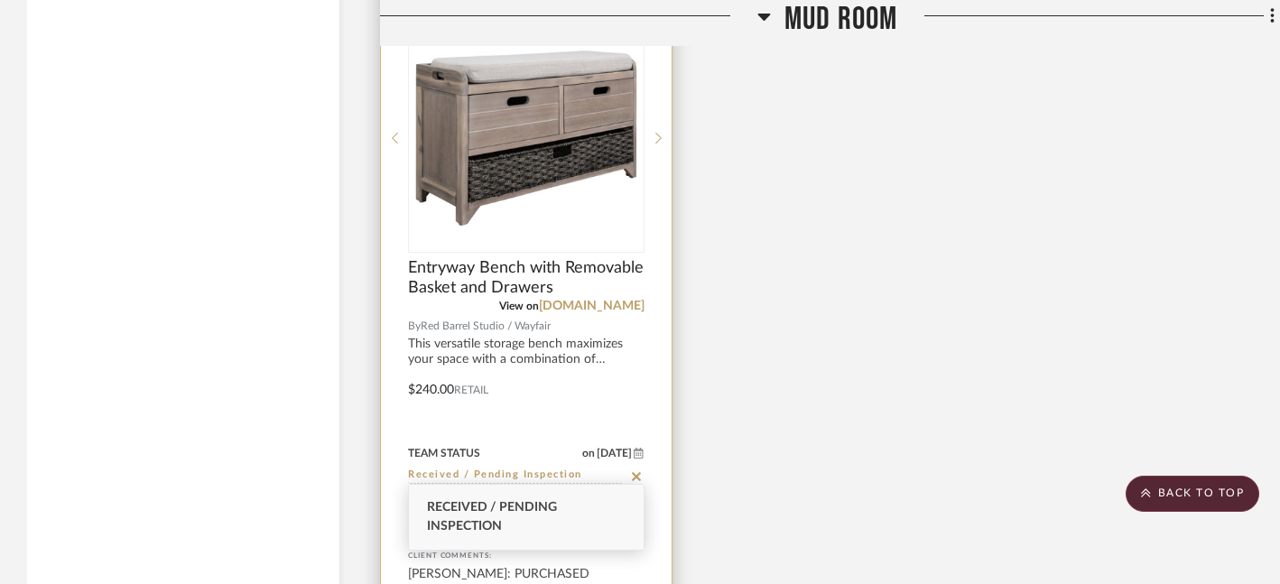
click at [632, 470] on icon at bounding box center [636, 477] width 16 height 14
type input "[DATE]"
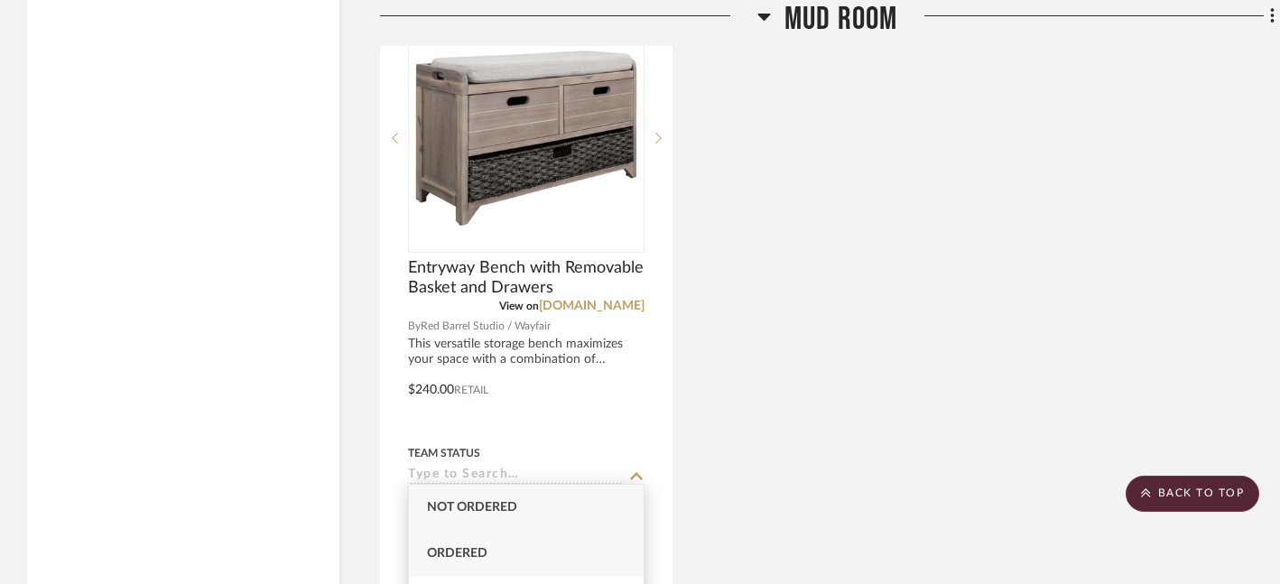
click at [567, 563] on div "Ordered" at bounding box center [526, 554] width 235 height 46
type input "Ordered"
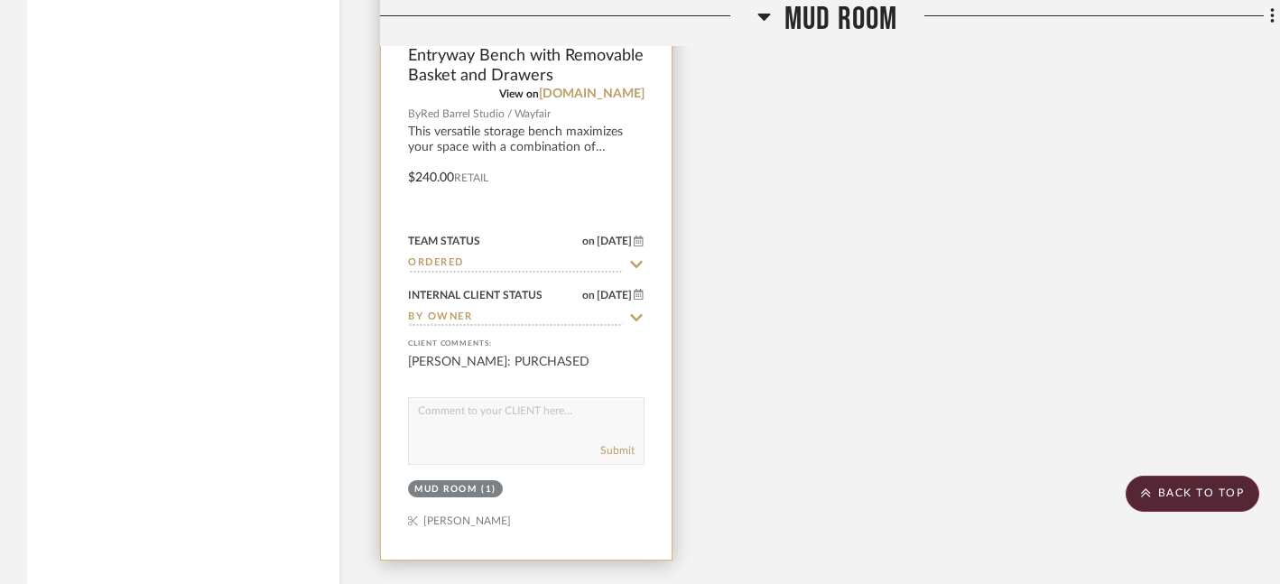
scroll to position [7571, 0]
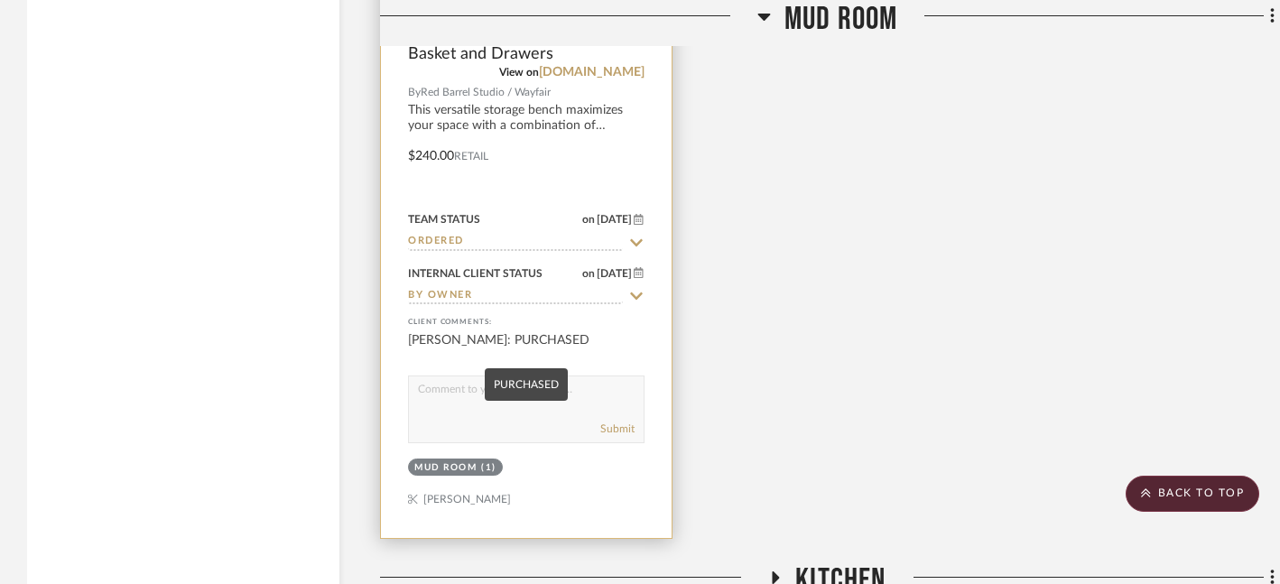
click at [535, 340] on div "[PERSON_NAME]: PURCHASED" at bounding box center [526, 349] width 237 height 36
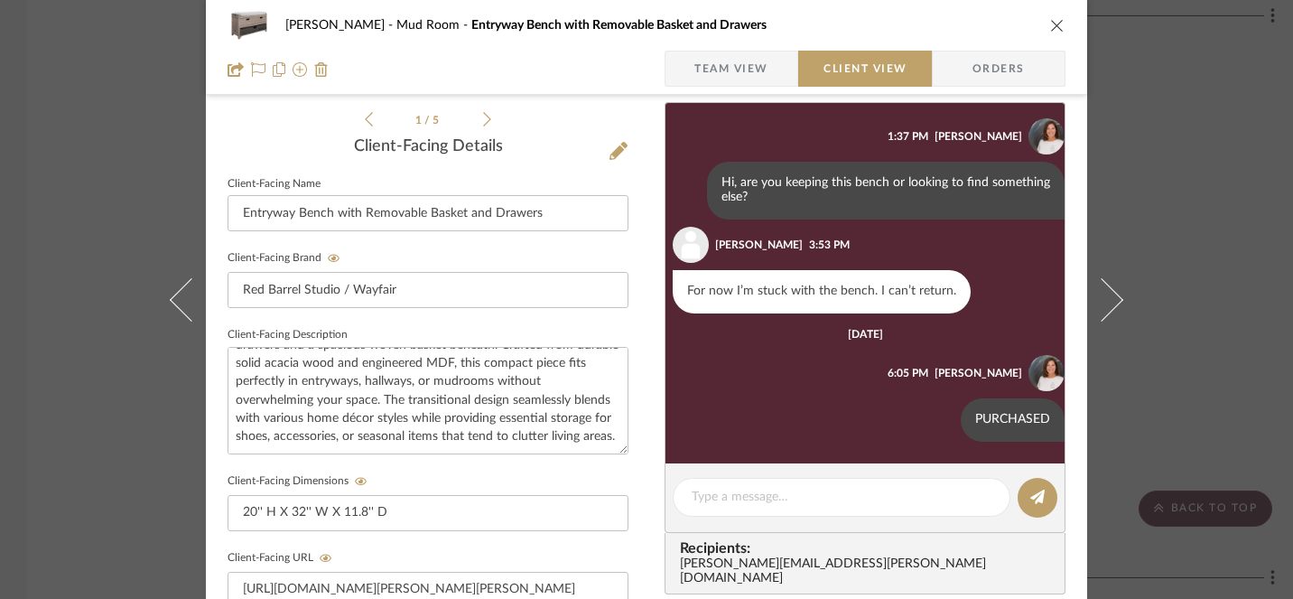
scroll to position [436, 0]
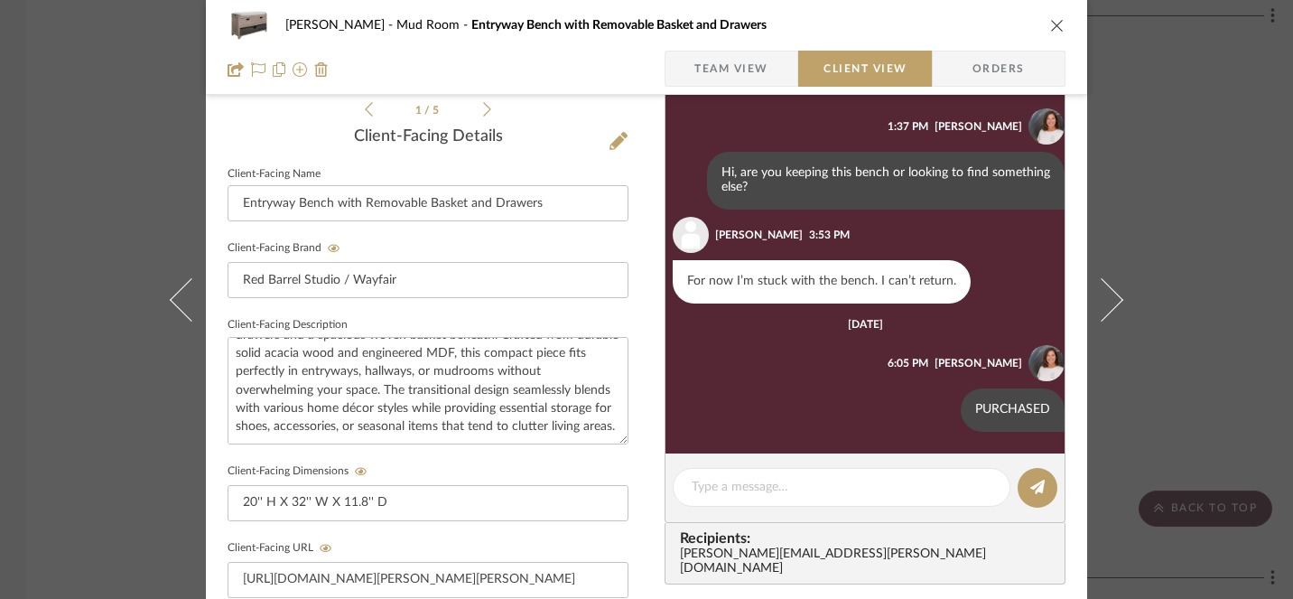
click at [1052, 29] on icon "close" at bounding box center [1057, 25] width 14 height 14
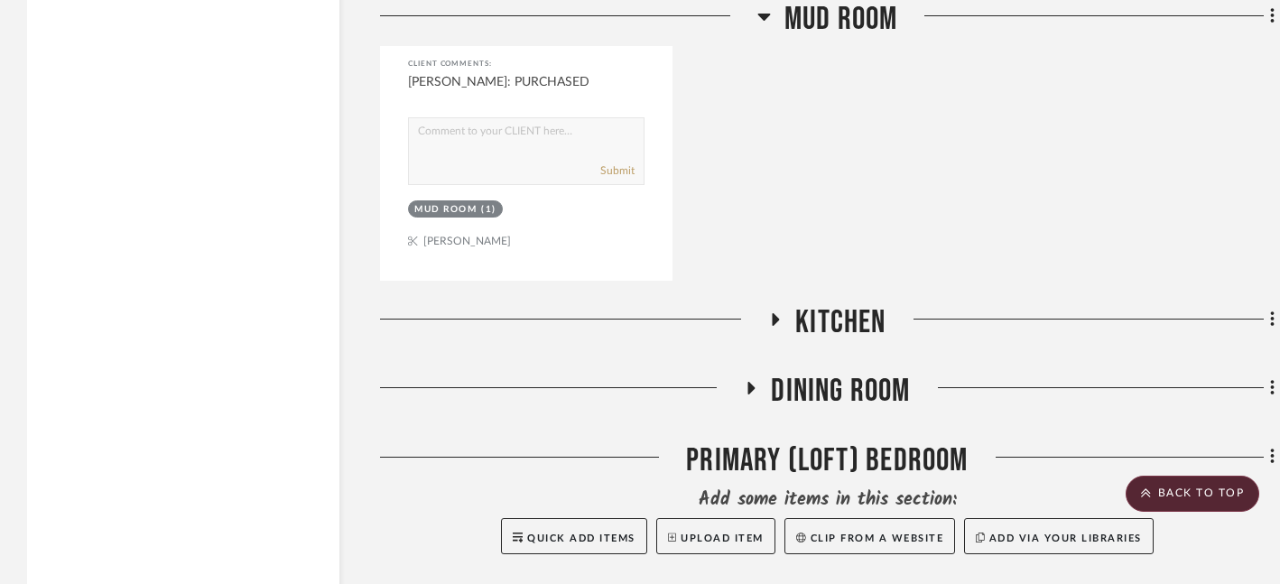
scroll to position [7839, 0]
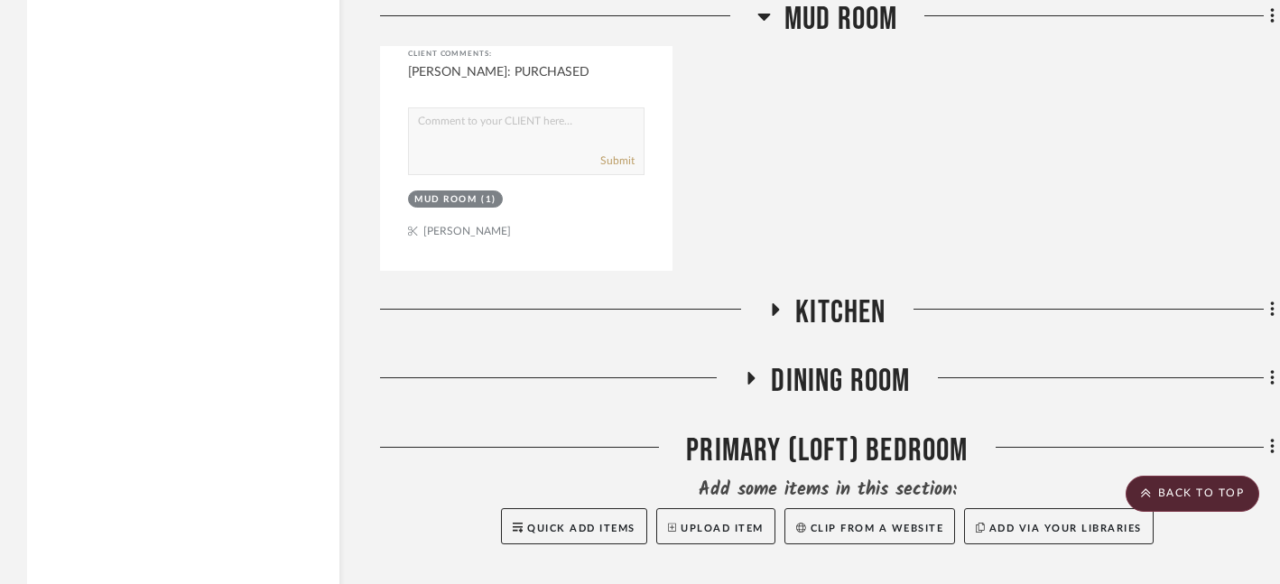
click at [775, 303] on icon at bounding box center [776, 309] width 7 height 13
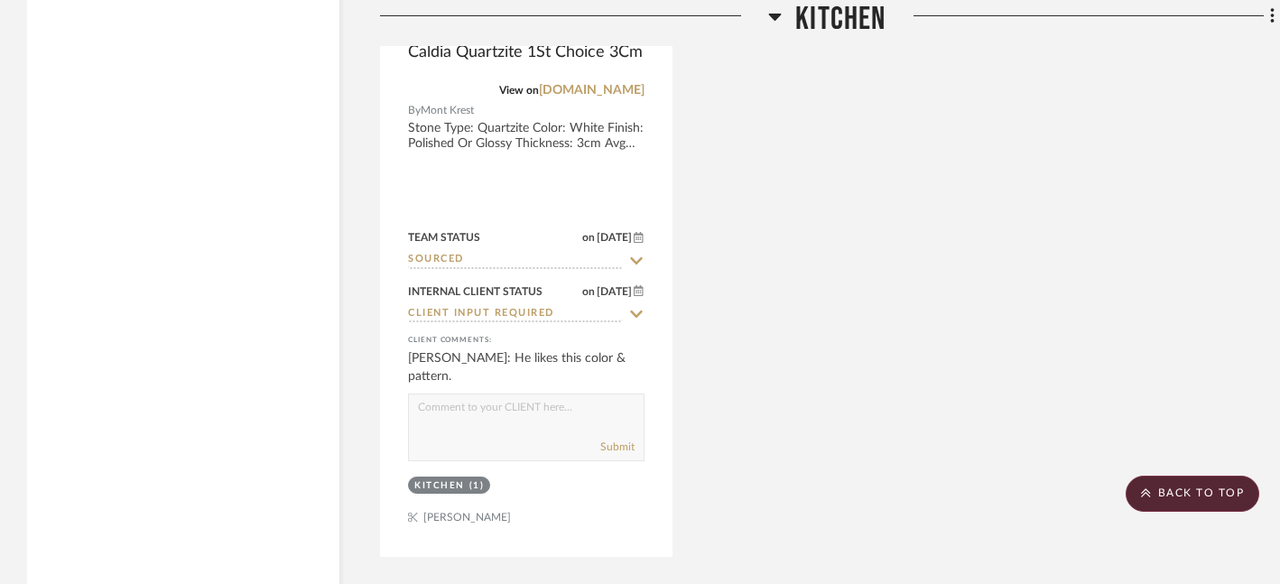
scroll to position [8438, 0]
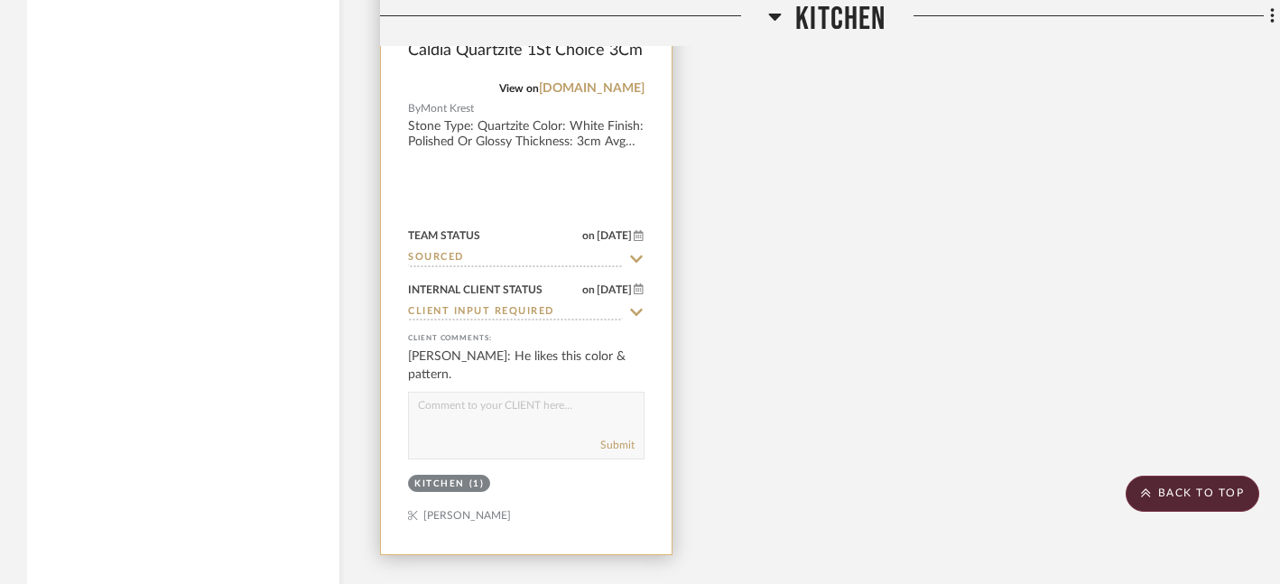
click at [639, 252] on icon at bounding box center [636, 259] width 16 height 14
click at [639, 255] on icon at bounding box center [636, 259] width 9 height 9
type input "[DATE]"
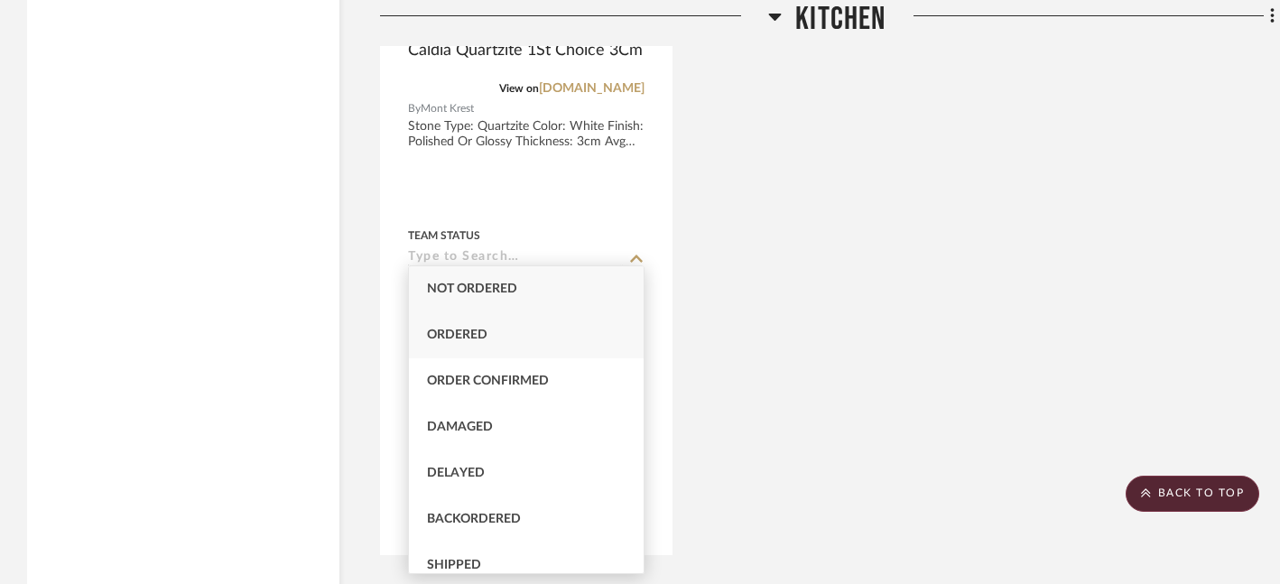
click at [537, 333] on div "Ordered" at bounding box center [526, 335] width 235 height 46
type input "Ordered"
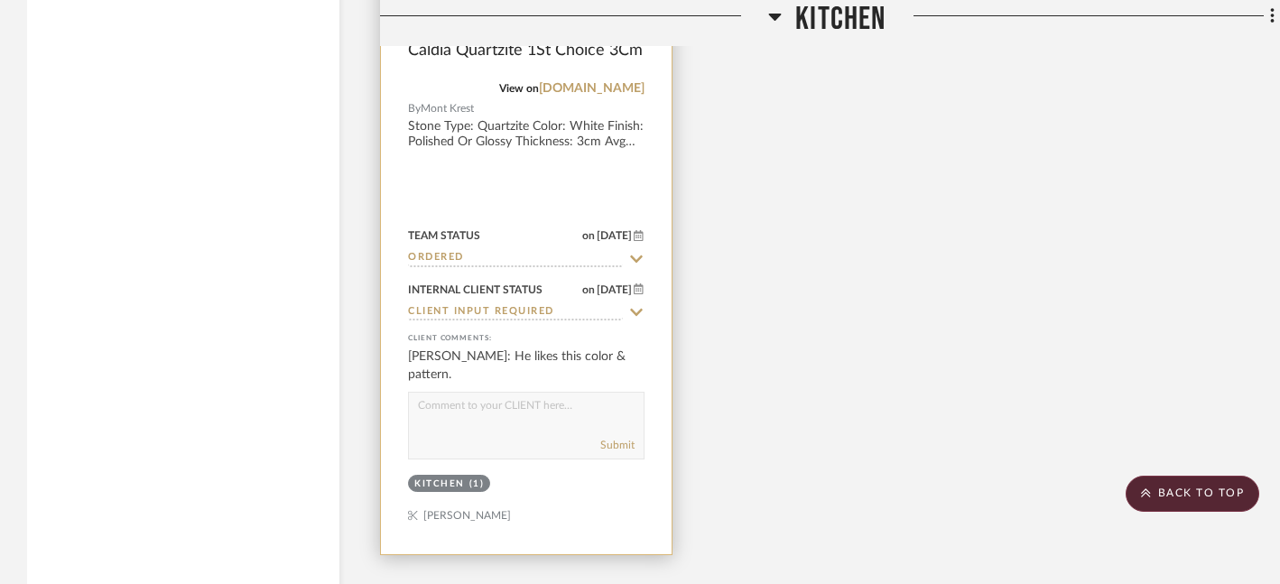
click at [636, 305] on icon at bounding box center [636, 312] width 16 height 14
click at [632, 305] on icon at bounding box center [636, 312] width 16 height 14
type input "[DATE]"
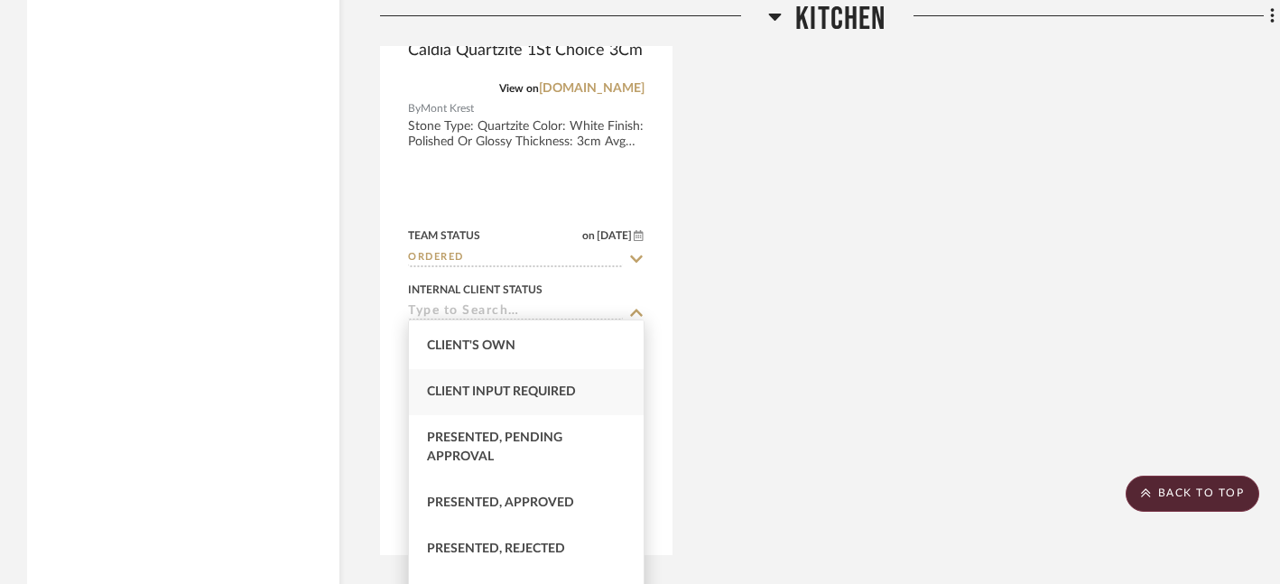
scroll to position [98, 0]
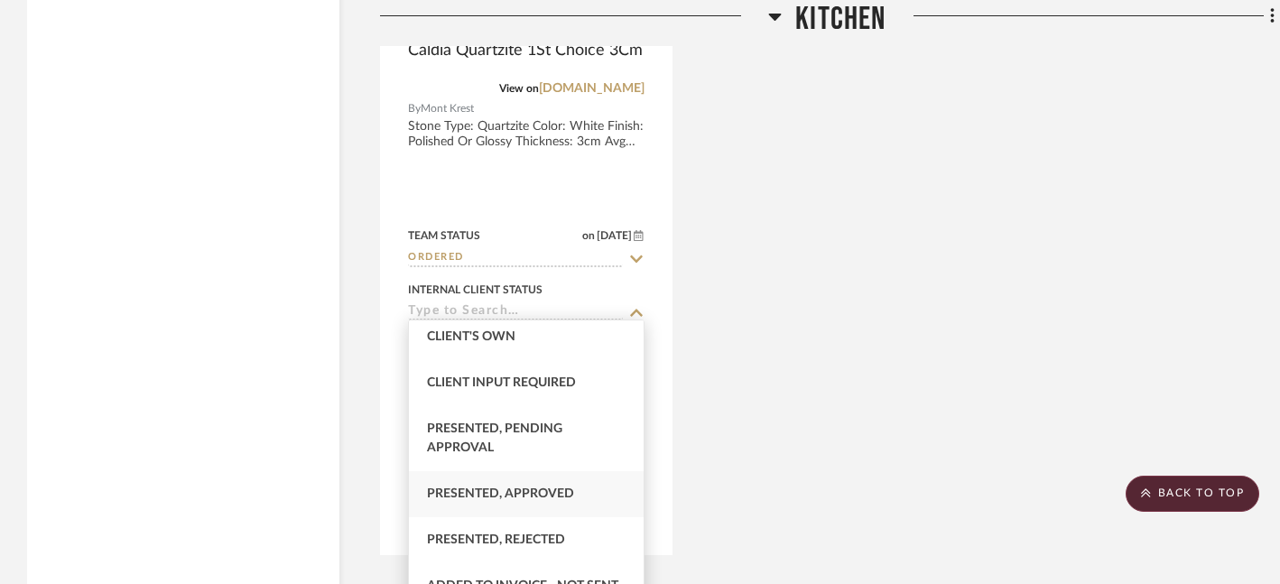
click at [555, 491] on span "Presented, Approved" at bounding box center [500, 494] width 147 height 13
type input "Presented, Approved"
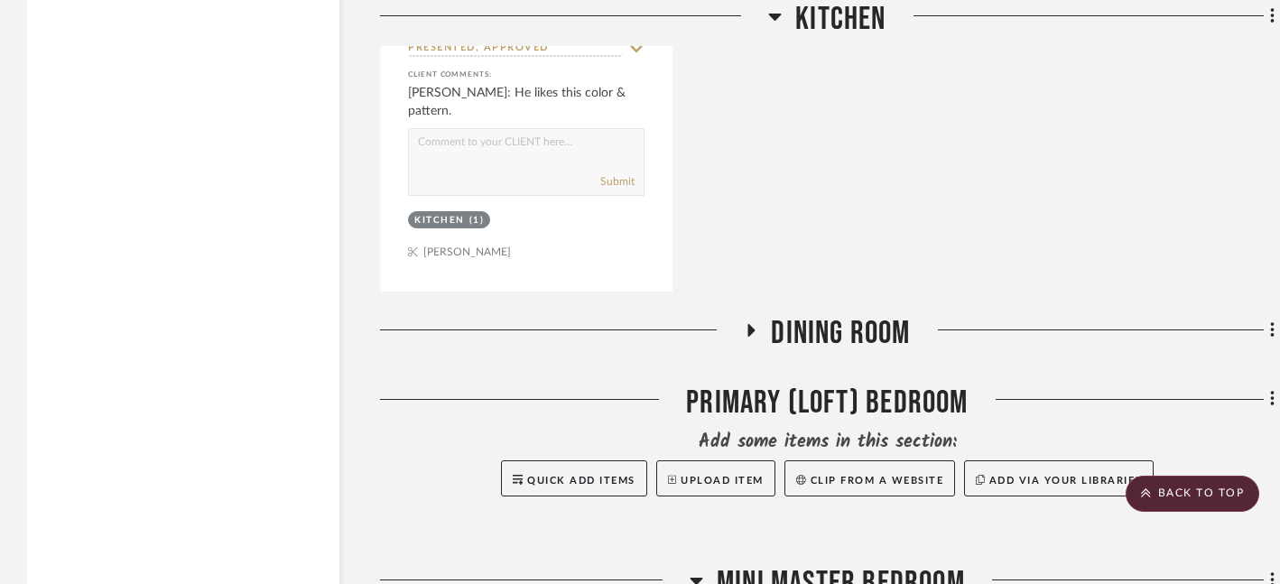
scroll to position [8705, 0]
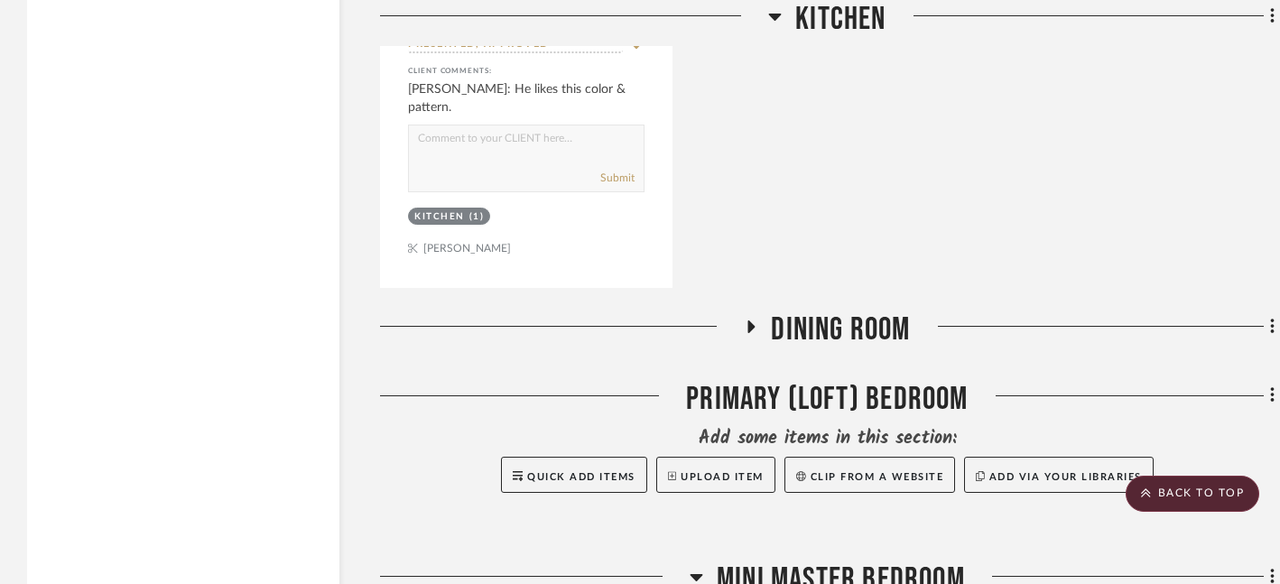
click at [753, 321] on icon at bounding box center [752, 327] width 7 height 13
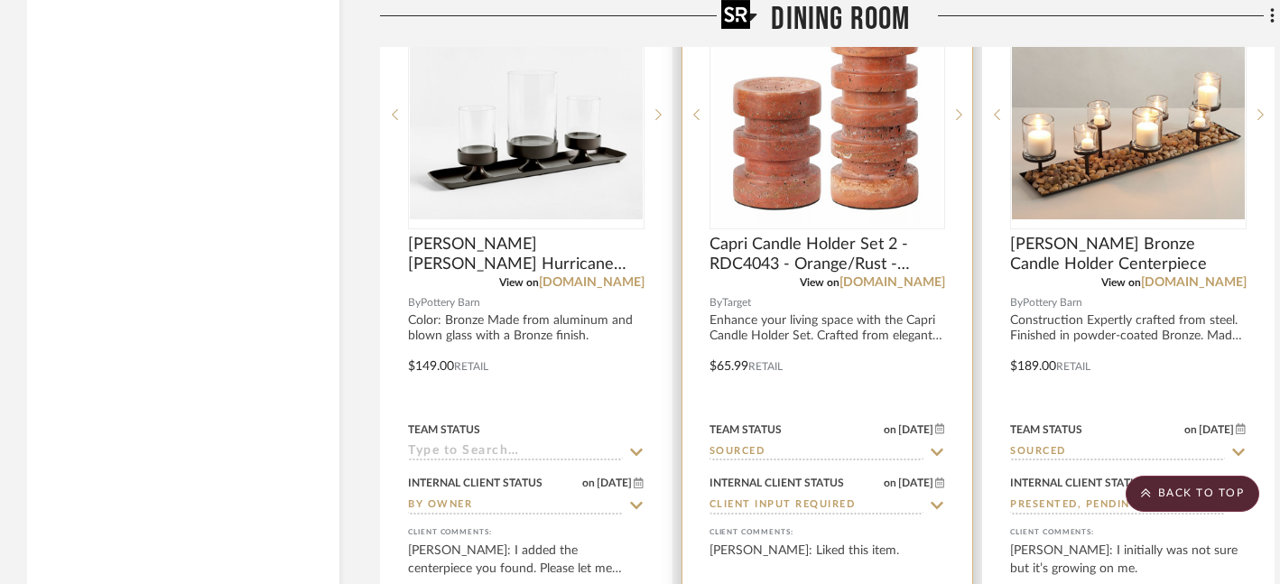
scroll to position [9129, 0]
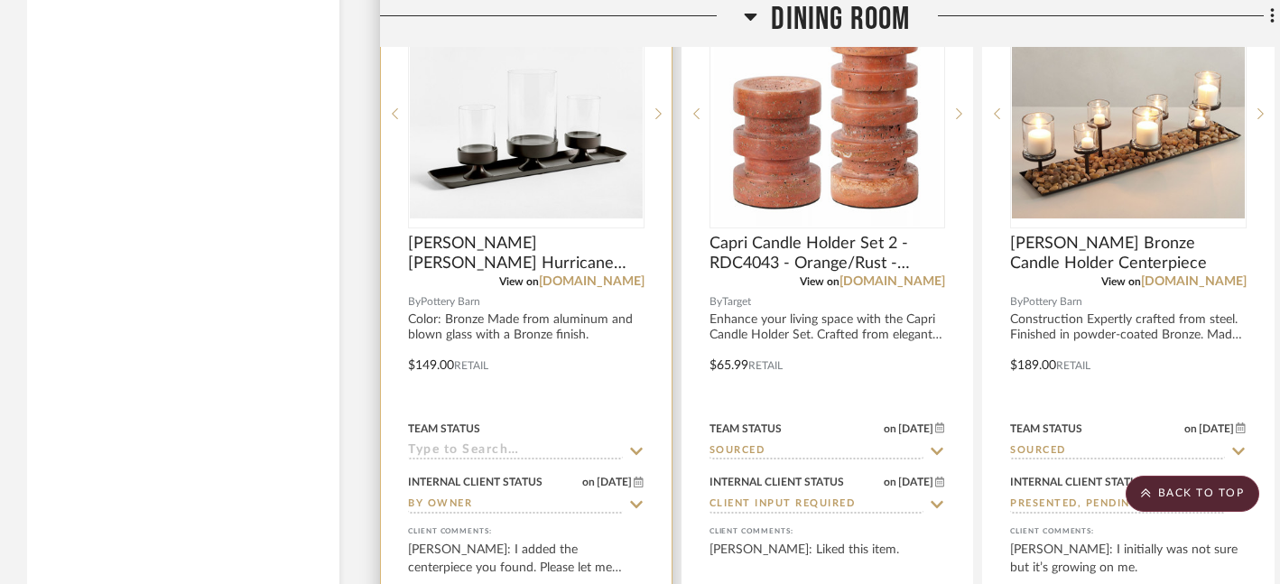
click at [638, 448] on icon at bounding box center [636, 451] width 13 height 7
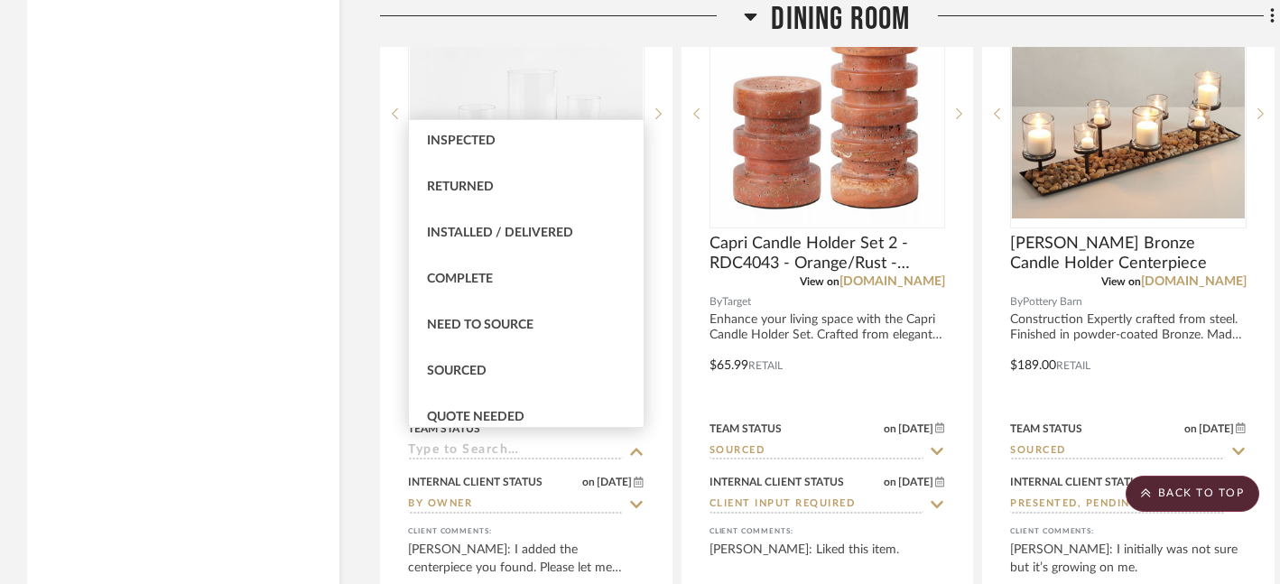
scroll to position [372, 0]
click at [555, 371] on div "Sourced" at bounding box center [526, 370] width 235 height 46
type input "[DATE]"
type input "Sourced"
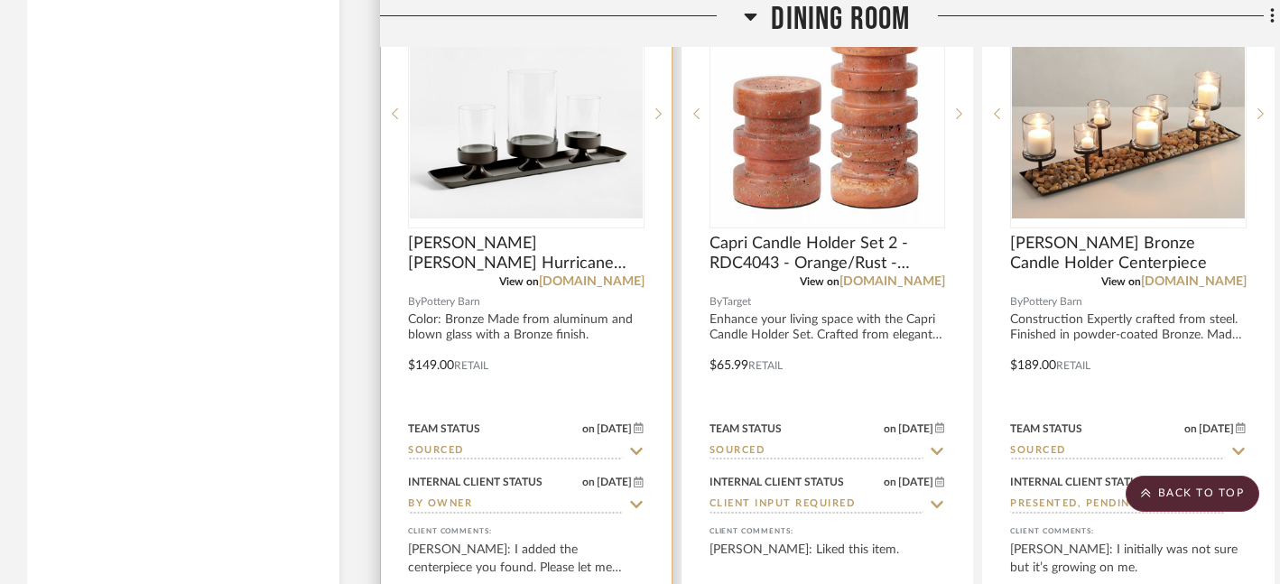
click at [636, 498] on icon at bounding box center [636, 505] width 16 height 14
click at [635, 500] on icon at bounding box center [636, 504] width 9 height 9
type input "[DATE]"
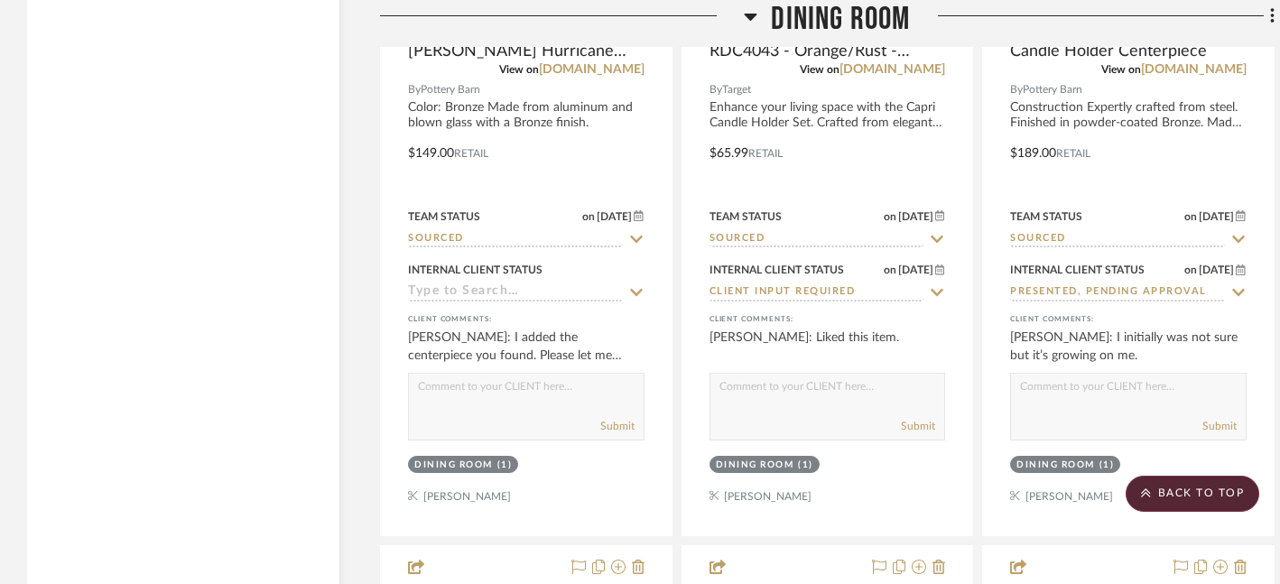
scroll to position [9348, 0]
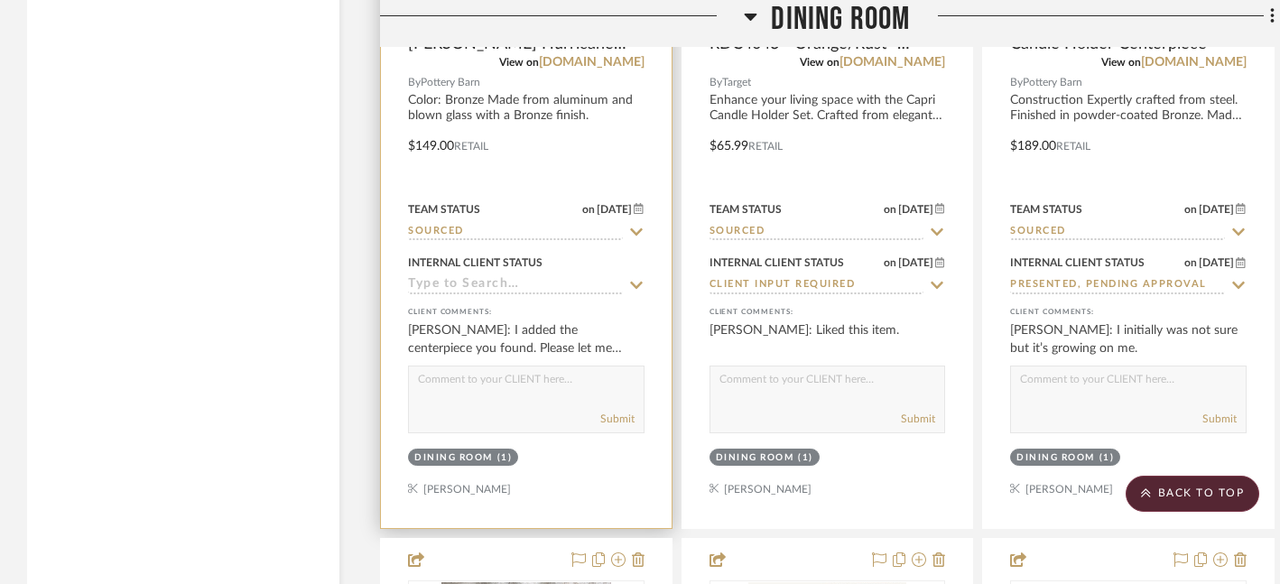
click at [636, 278] on icon at bounding box center [636, 285] width 16 height 14
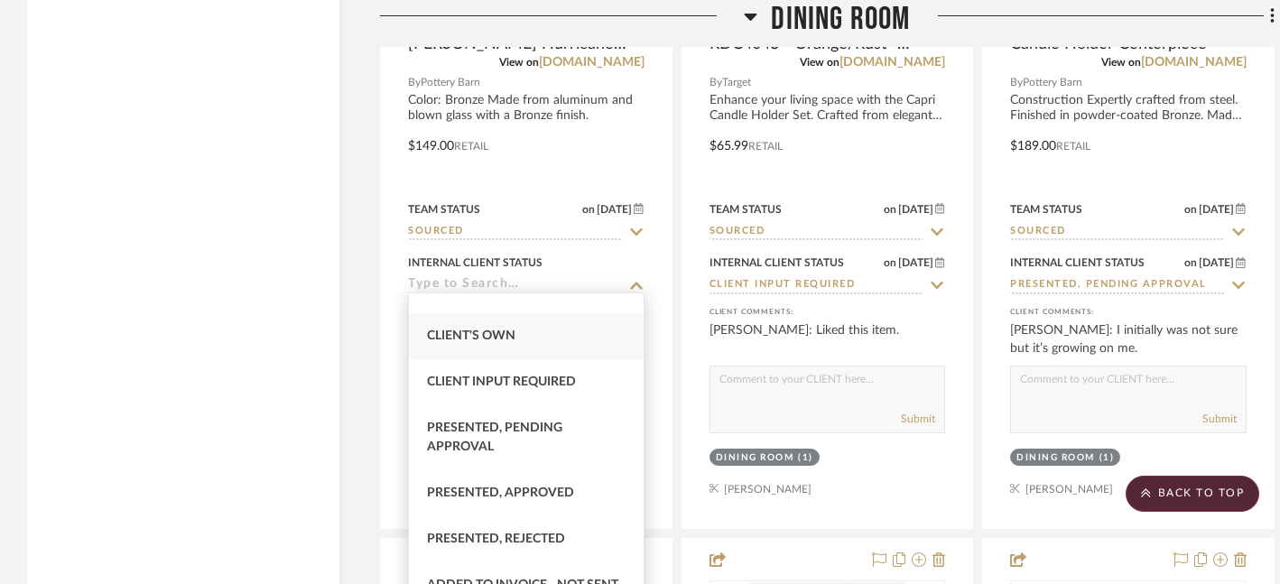
scroll to position [76, 0]
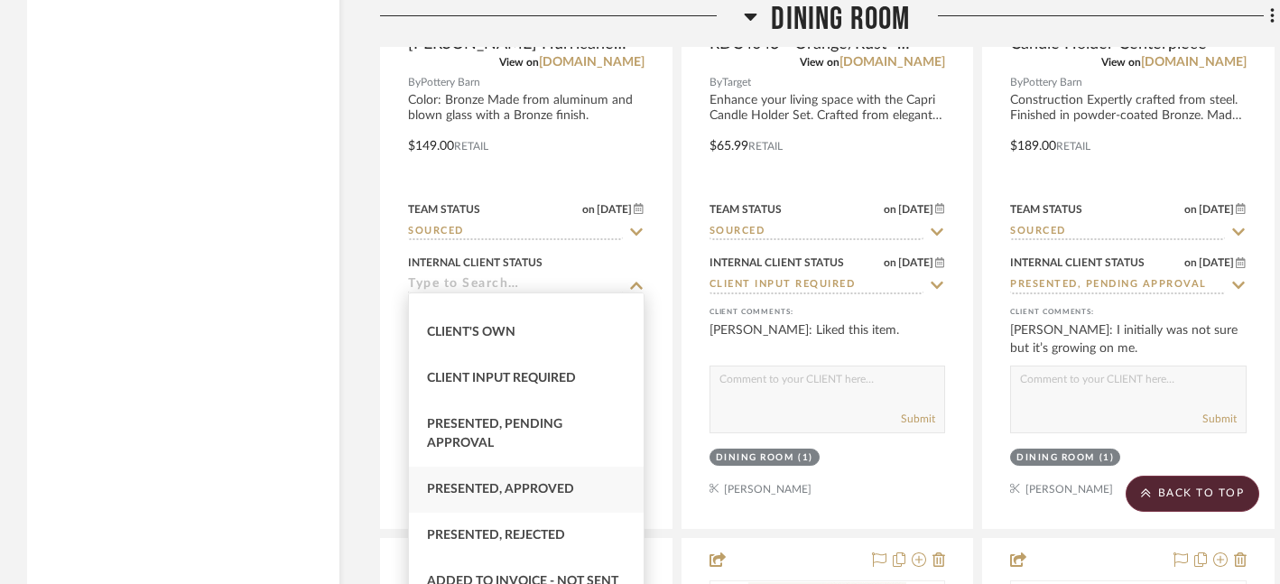
click at [538, 485] on span "Presented, Approved" at bounding box center [500, 489] width 147 height 13
type input "Presented, Approved"
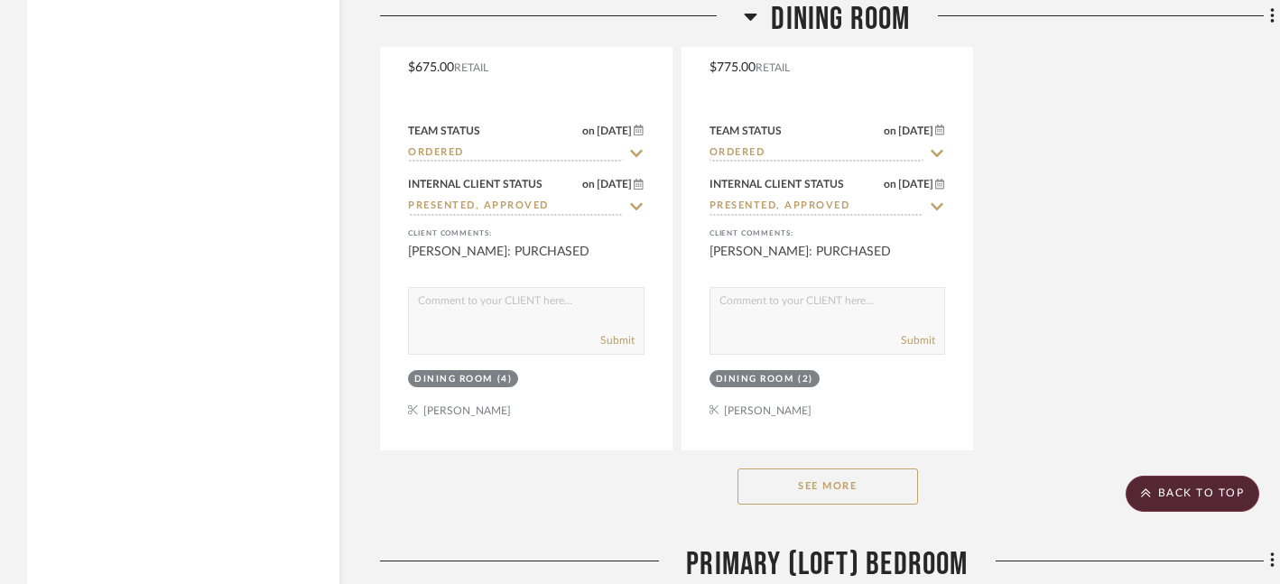
scroll to position [11063, 0]
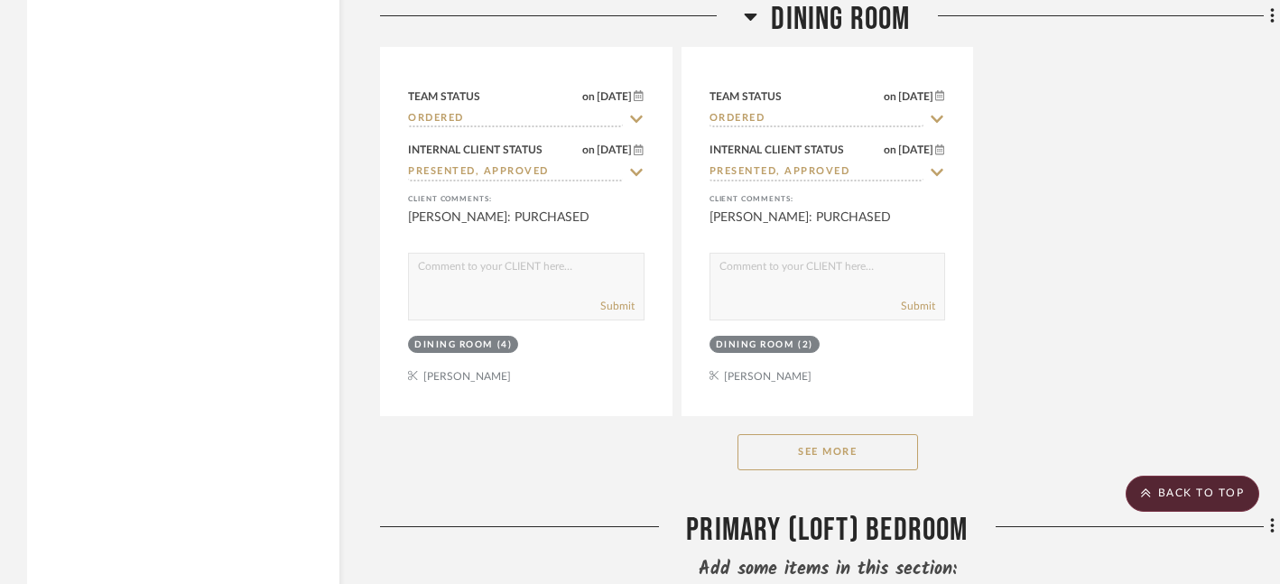
click at [831, 438] on button "See More" at bounding box center [828, 452] width 181 height 36
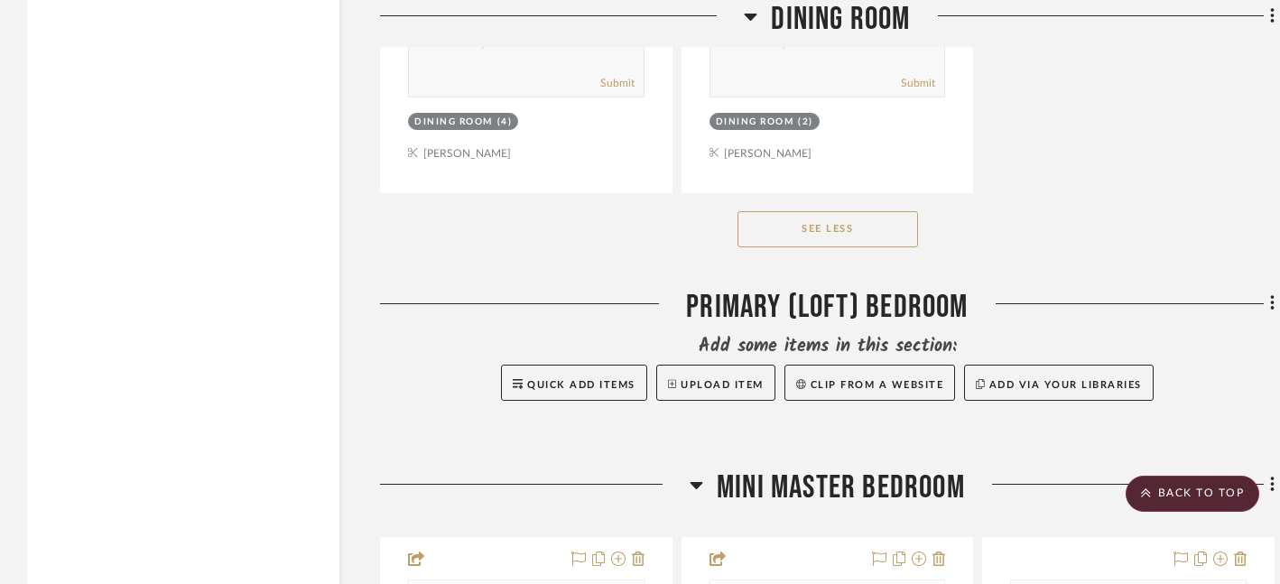
scroll to position [11297, 0]
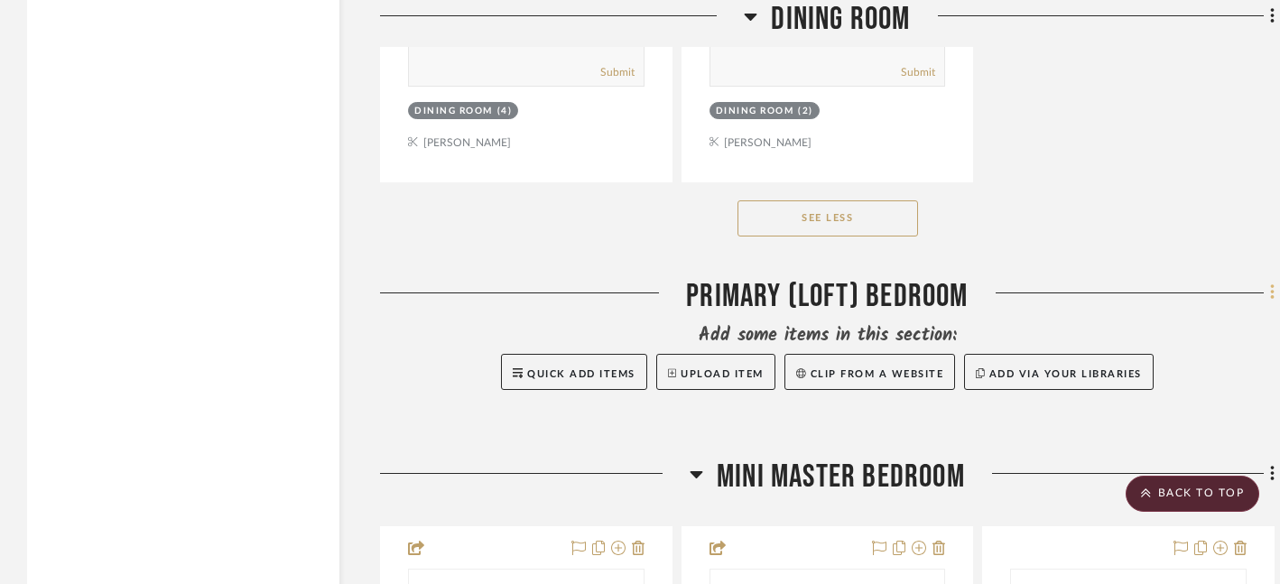
click at [1272, 285] on icon at bounding box center [1273, 293] width 5 height 20
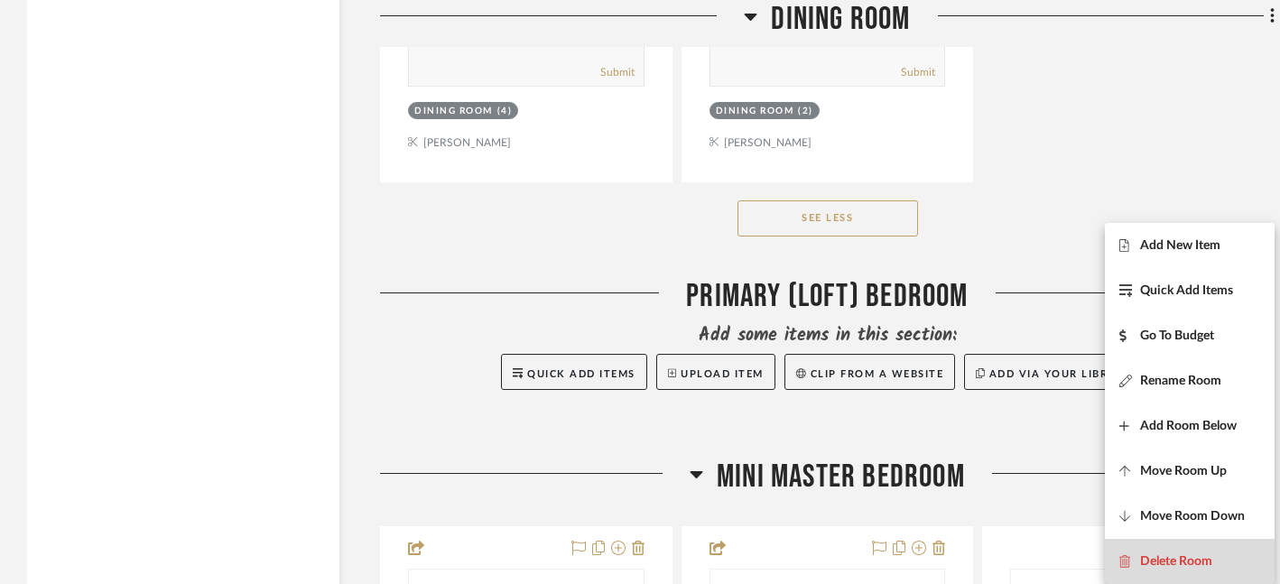
click at [1195, 555] on span "Delete Room" at bounding box center [1177, 561] width 72 height 15
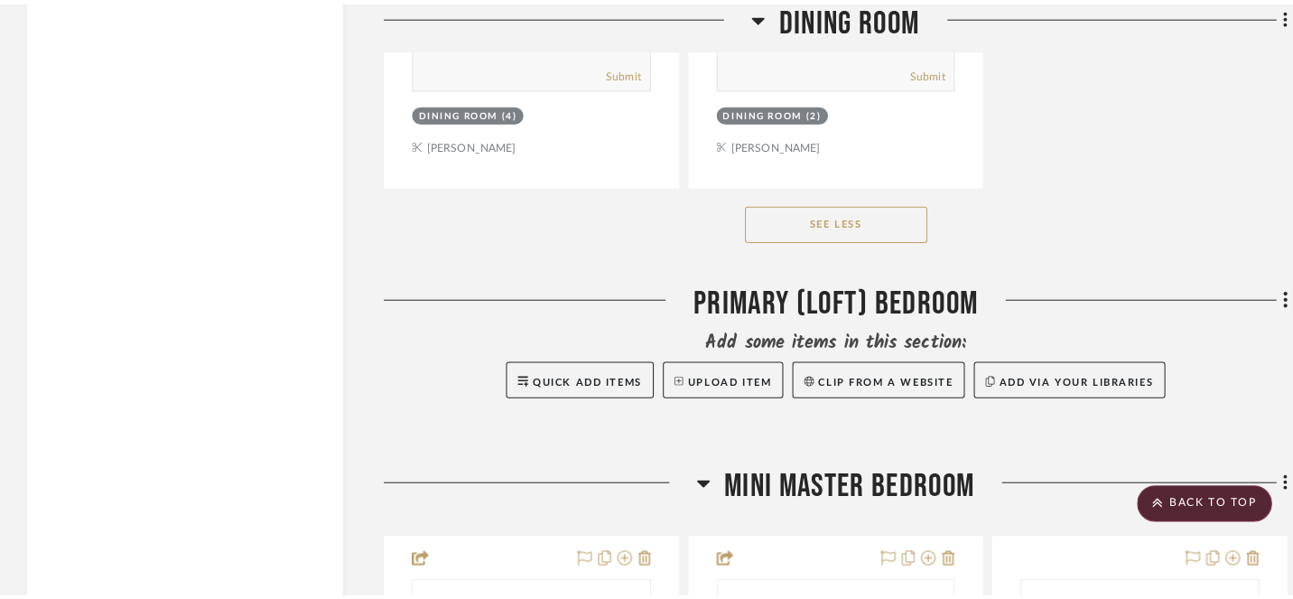
scroll to position [0, 0]
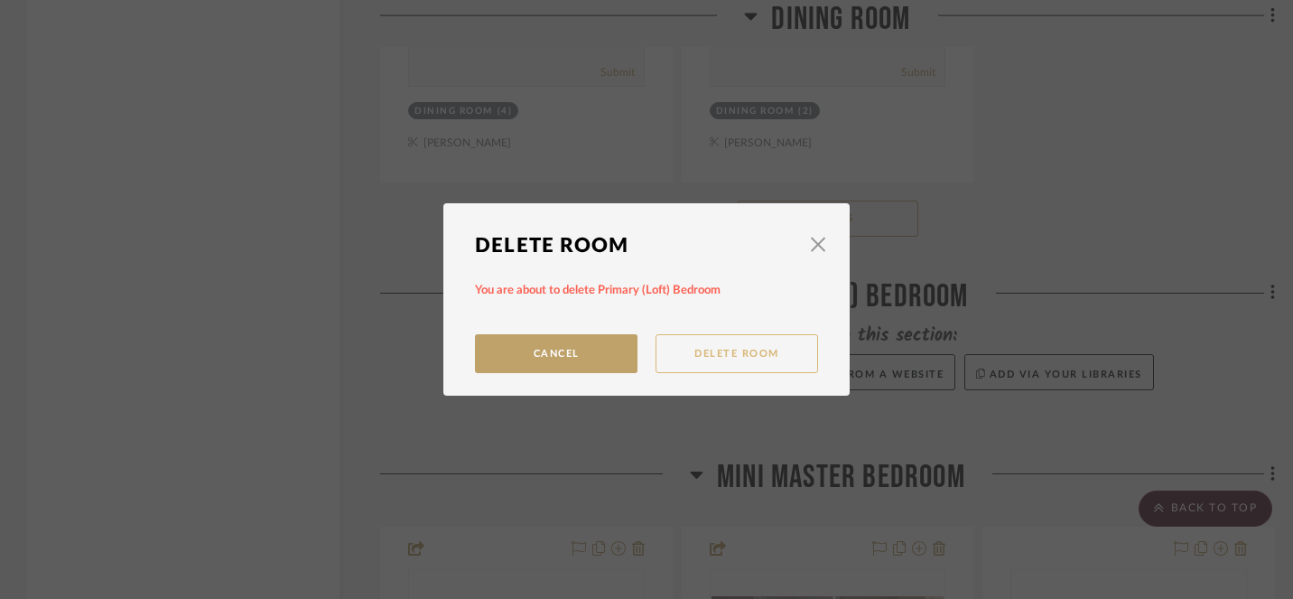
click at [777, 359] on button "Delete Room" at bounding box center [737, 353] width 163 height 39
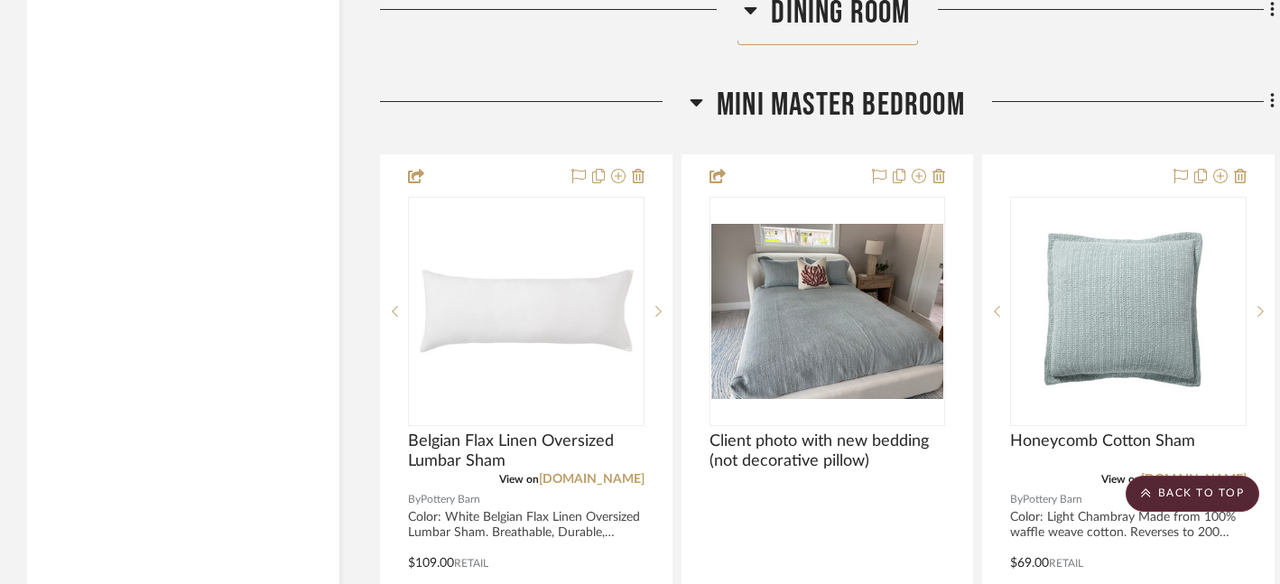
scroll to position [11460, 0]
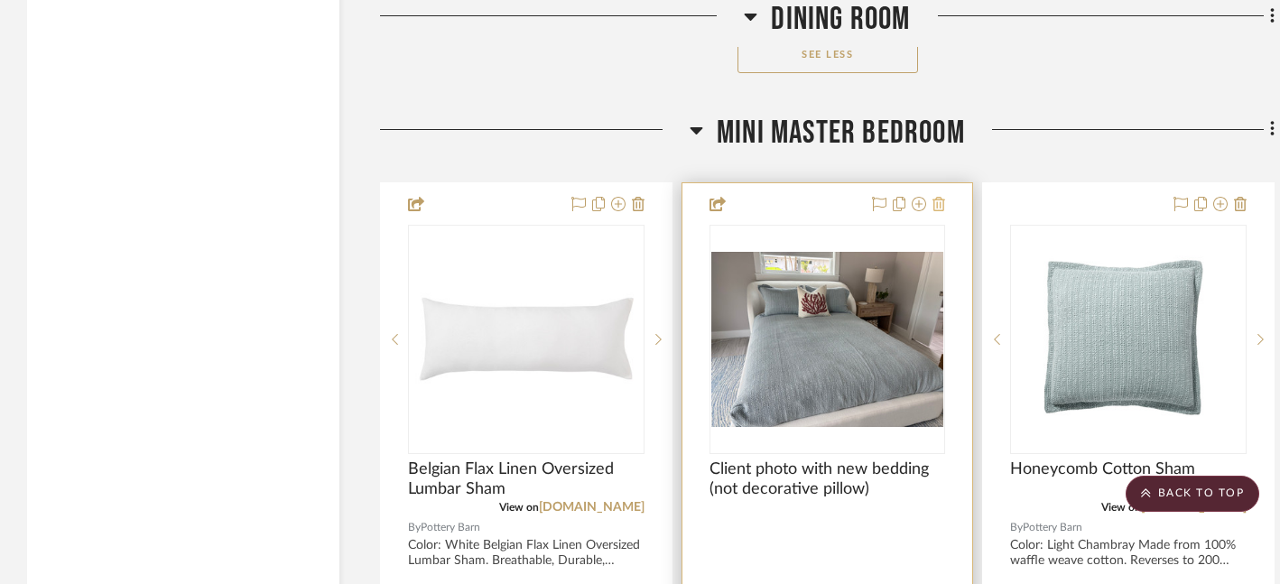
click at [943, 197] on icon at bounding box center [939, 204] width 13 height 14
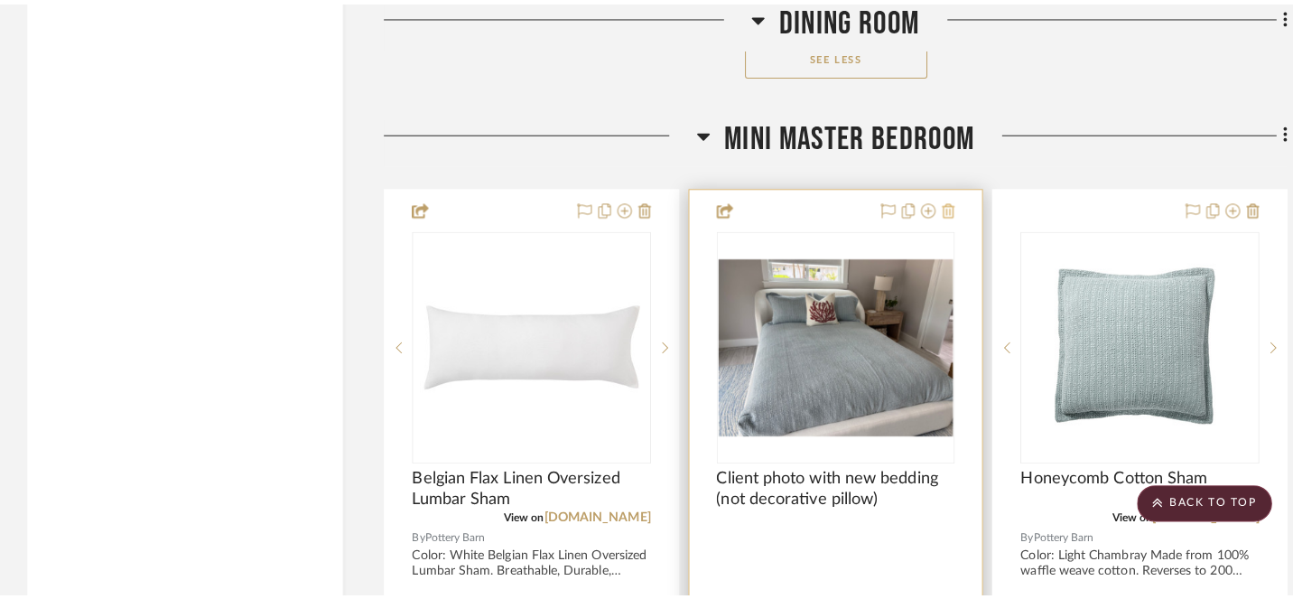
scroll to position [0, 0]
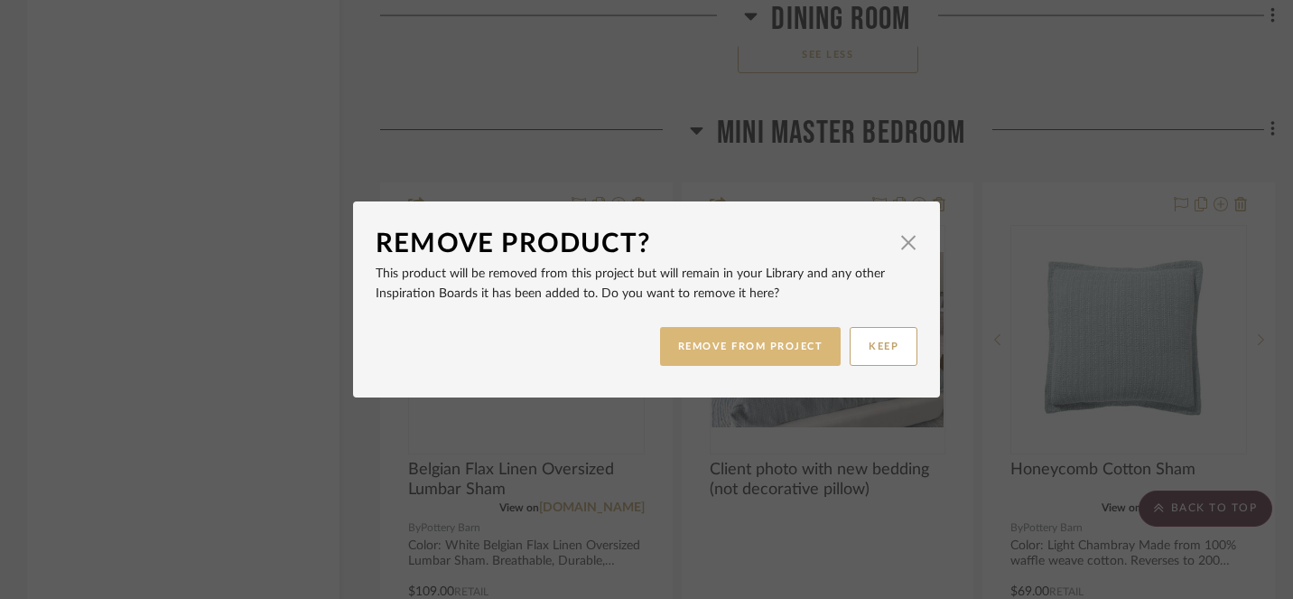
click at [797, 339] on button "REMOVE FROM PROJECT" at bounding box center [751, 346] width 182 height 39
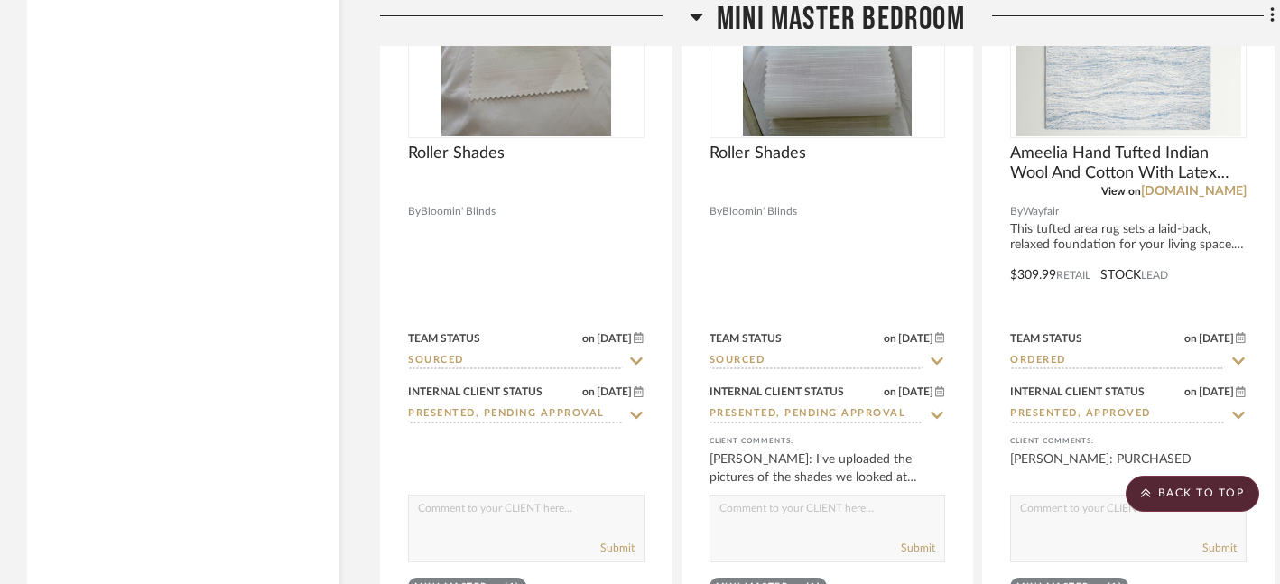
scroll to position [12579, 0]
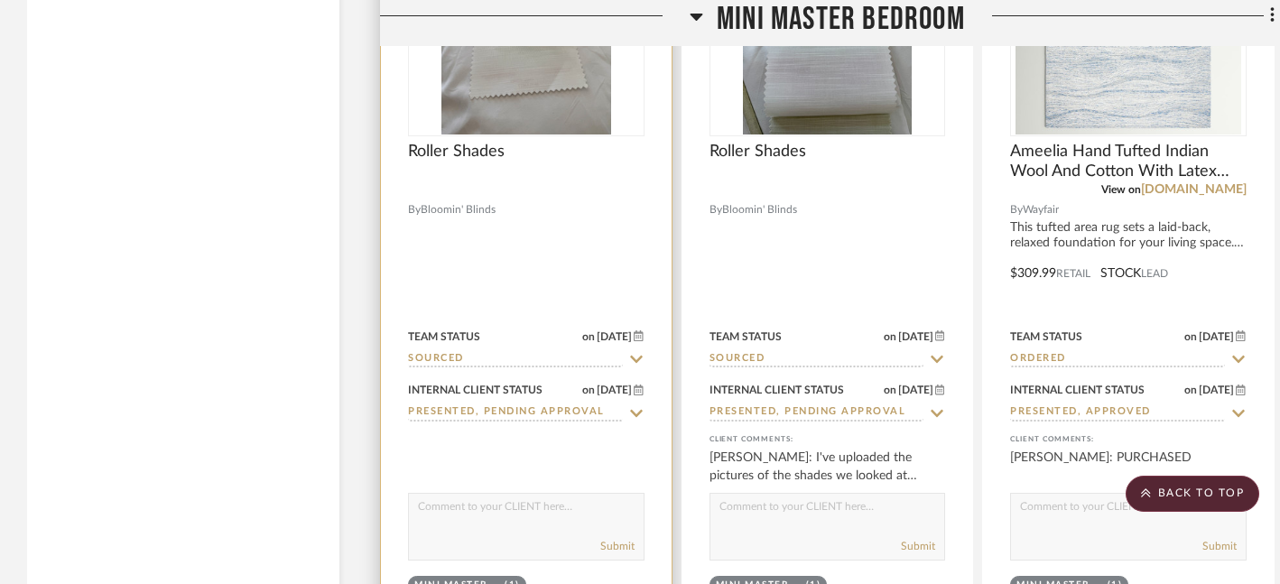
click at [638, 352] on icon at bounding box center [636, 359] width 16 height 14
click at [637, 355] on icon at bounding box center [636, 359] width 9 height 9
type input "[DATE]"
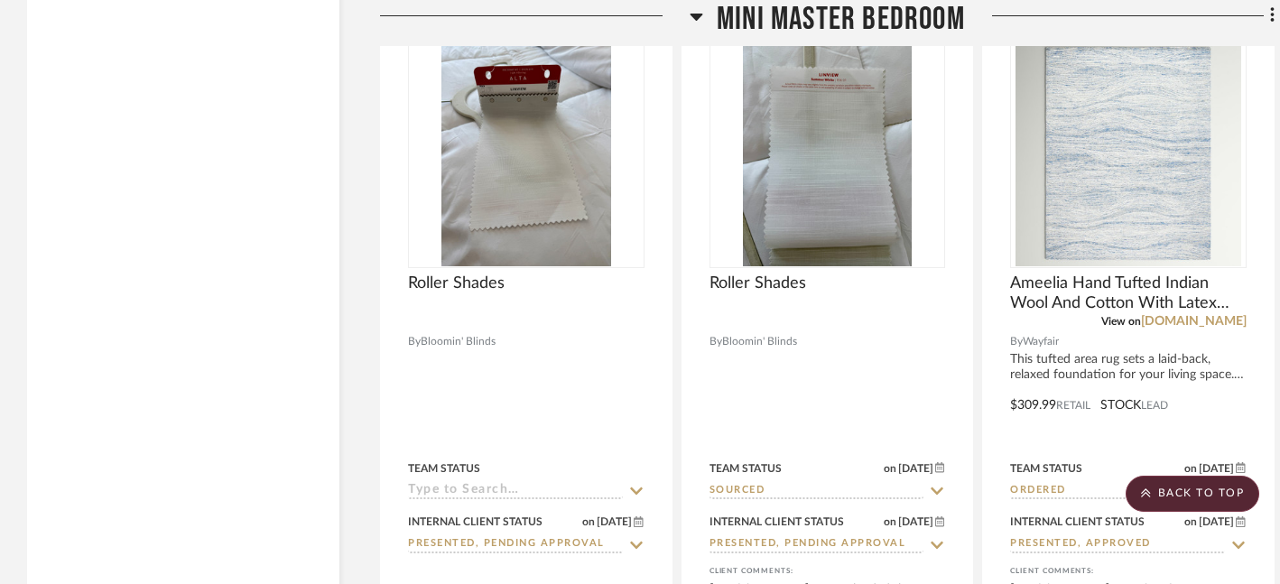
scroll to position [12452, 0]
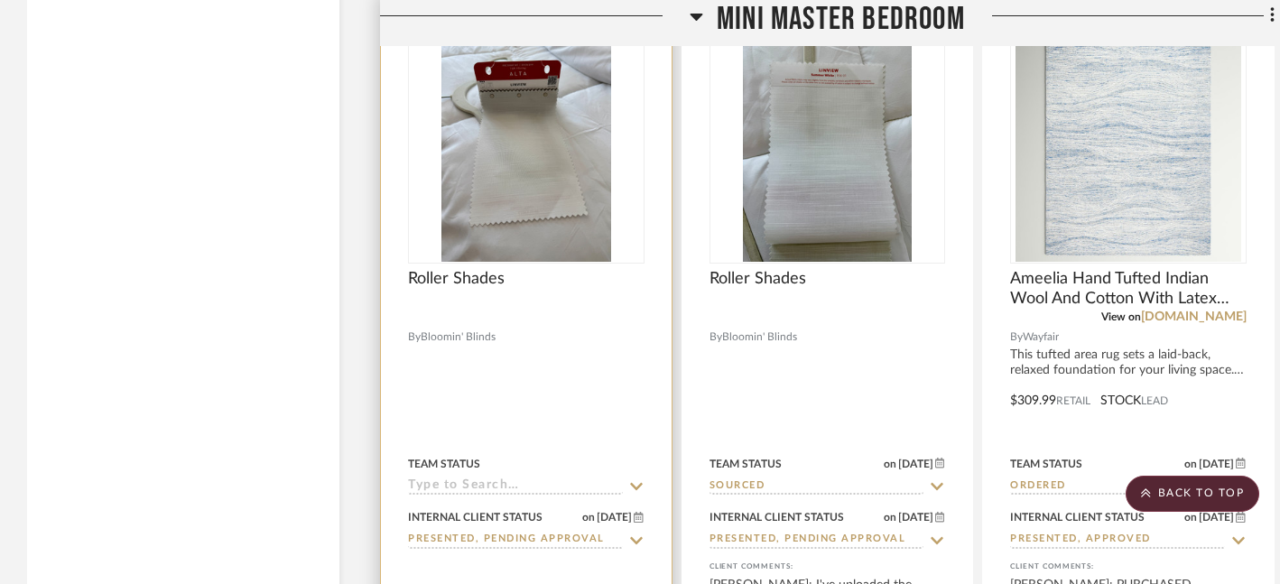
click at [622, 428] on div at bounding box center [526, 388] width 291 height 790
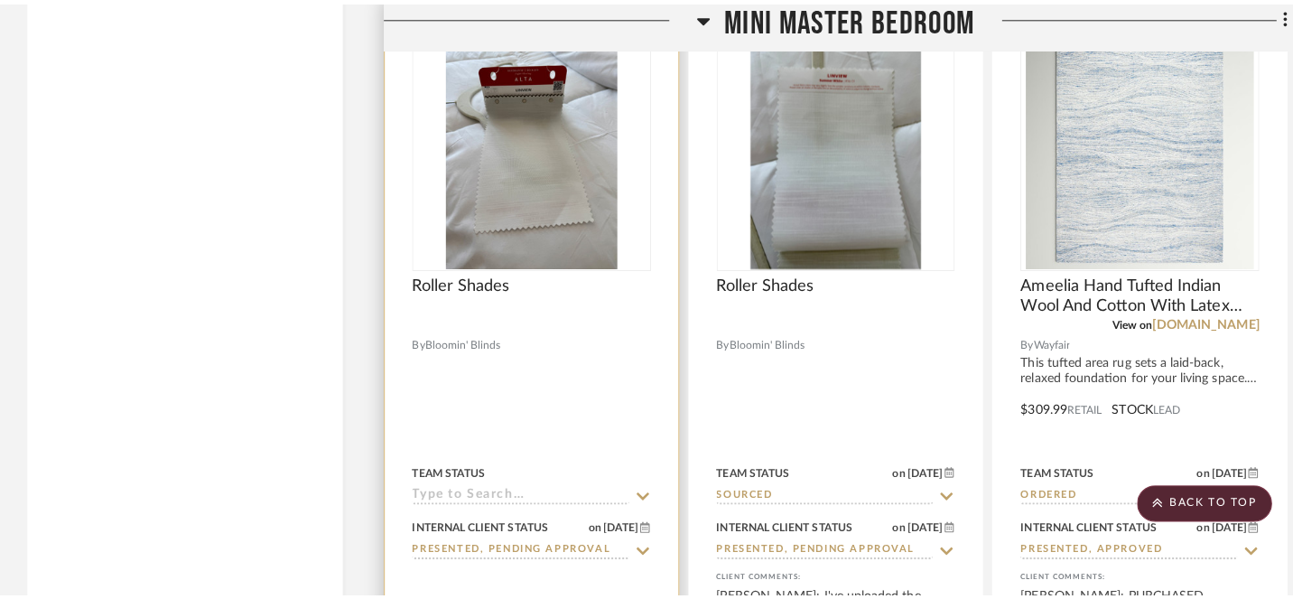
scroll to position [0, 0]
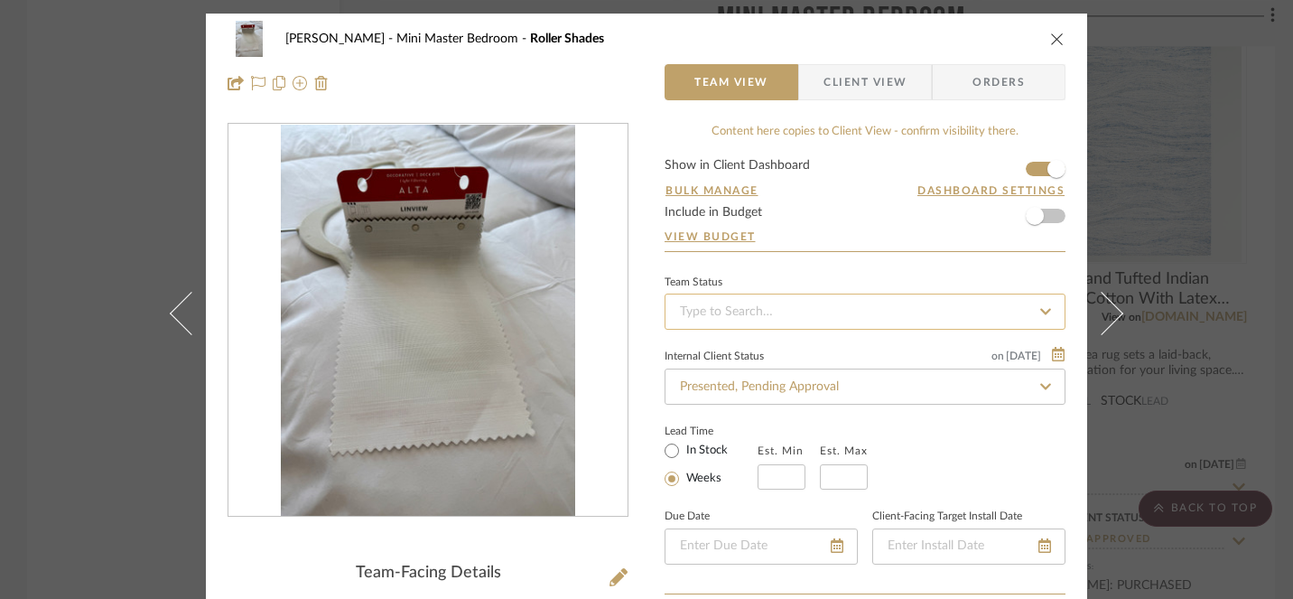
click at [917, 315] on input at bounding box center [865, 311] width 401 height 36
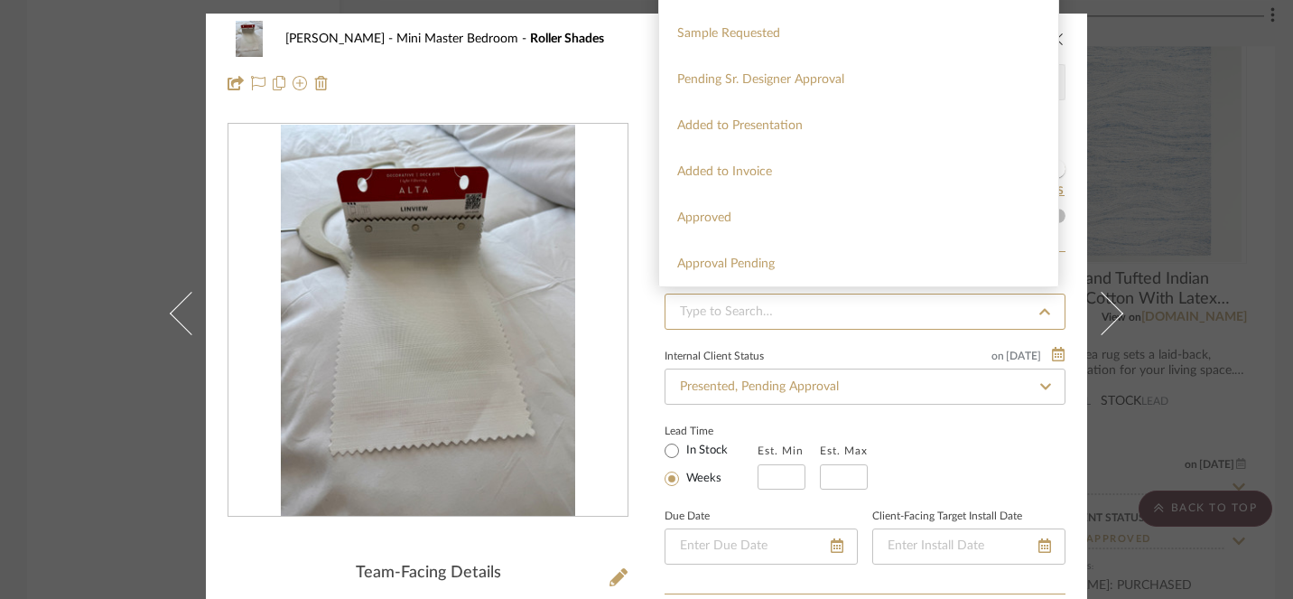
scroll to position [711, 0]
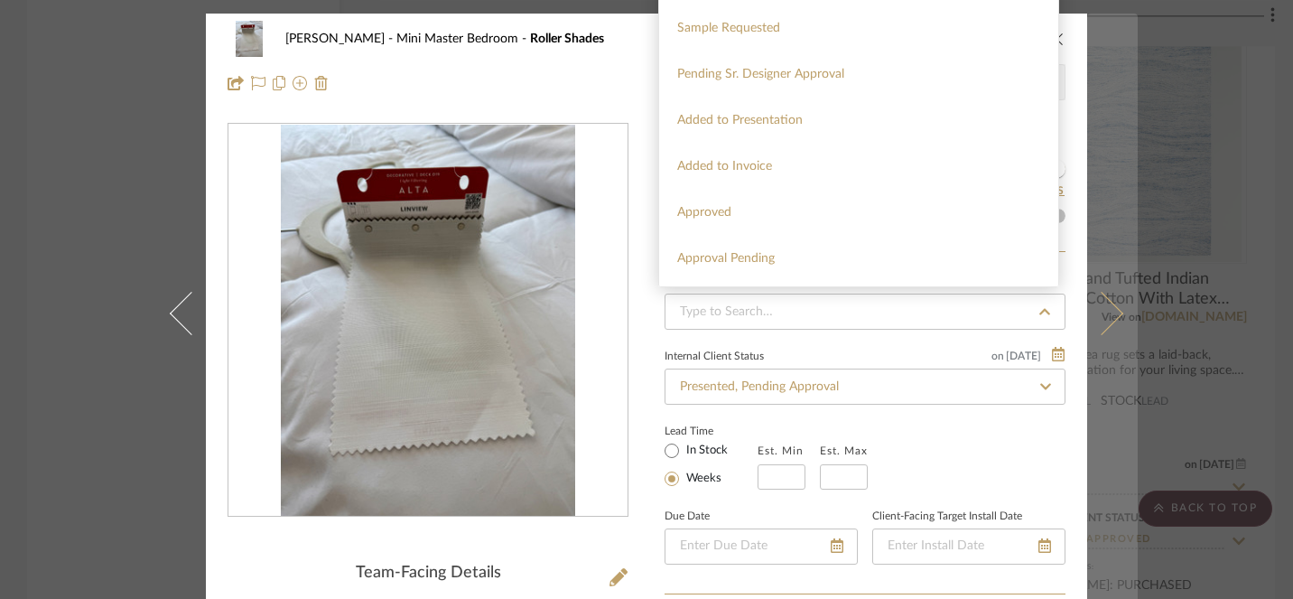
click at [1106, 194] on button at bounding box center [1112, 313] width 51 height 599
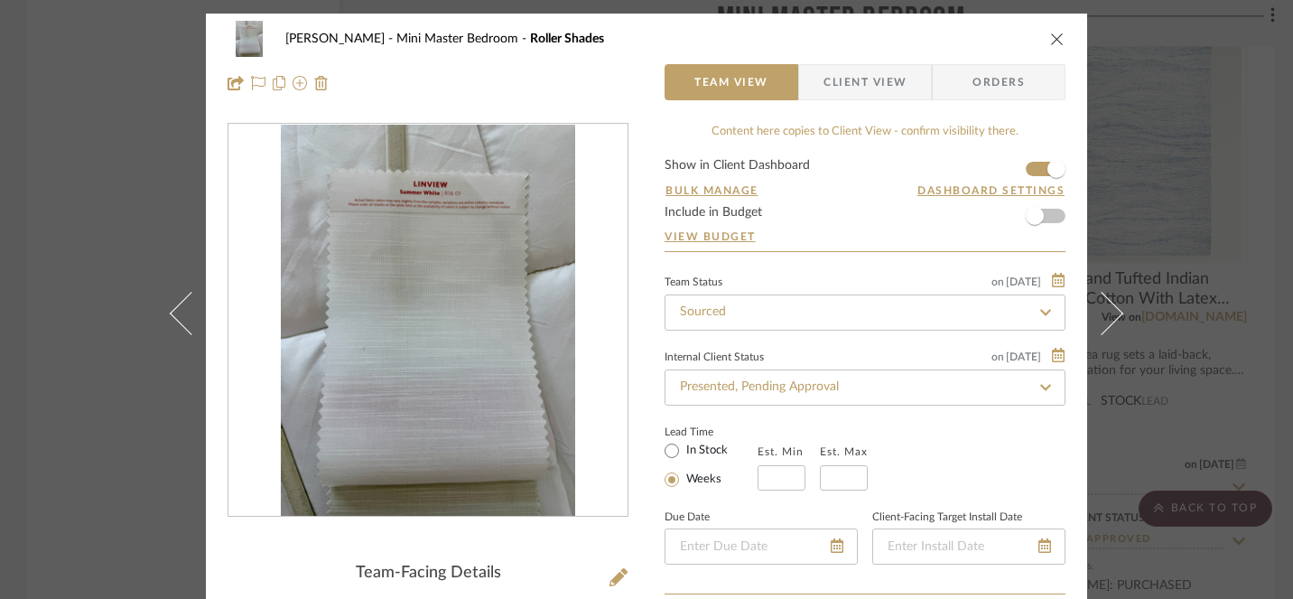
click at [1051, 42] on icon "close" at bounding box center [1057, 39] width 14 height 14
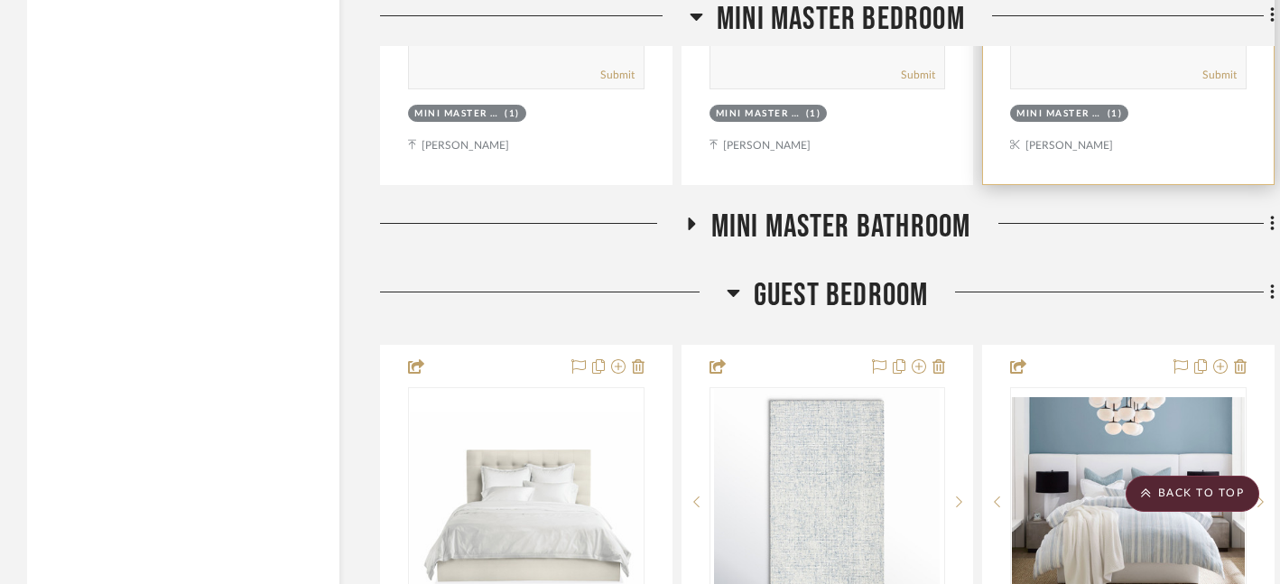
scroll to position [13059, 0]
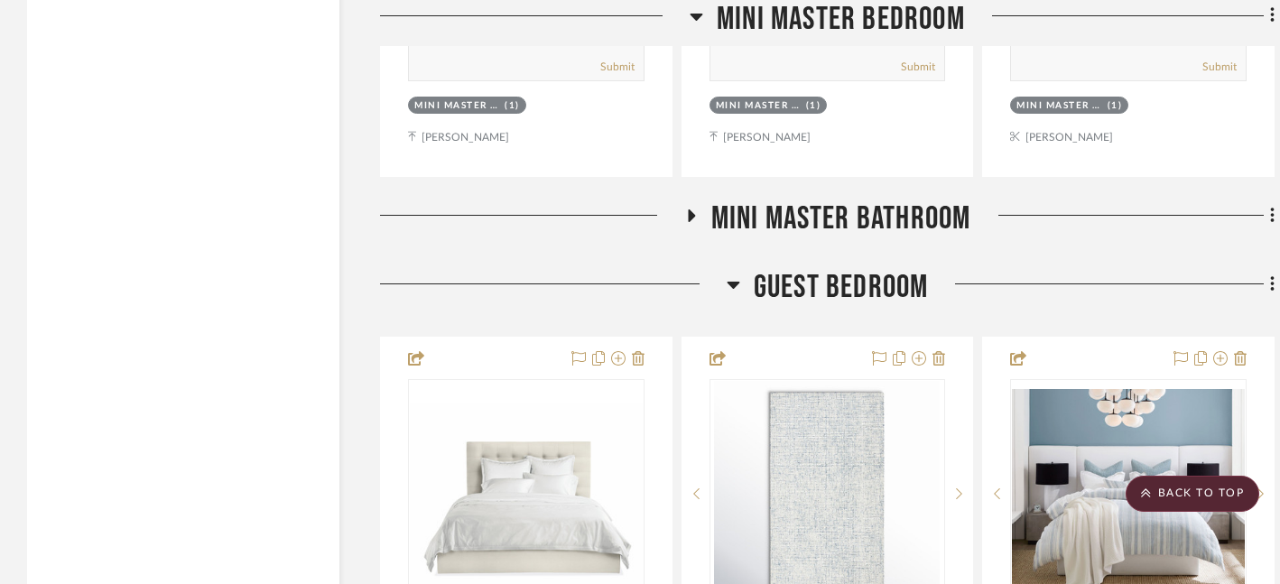
click at [692, 209] on icon at bounding box center [691, 215] width 7 height 13
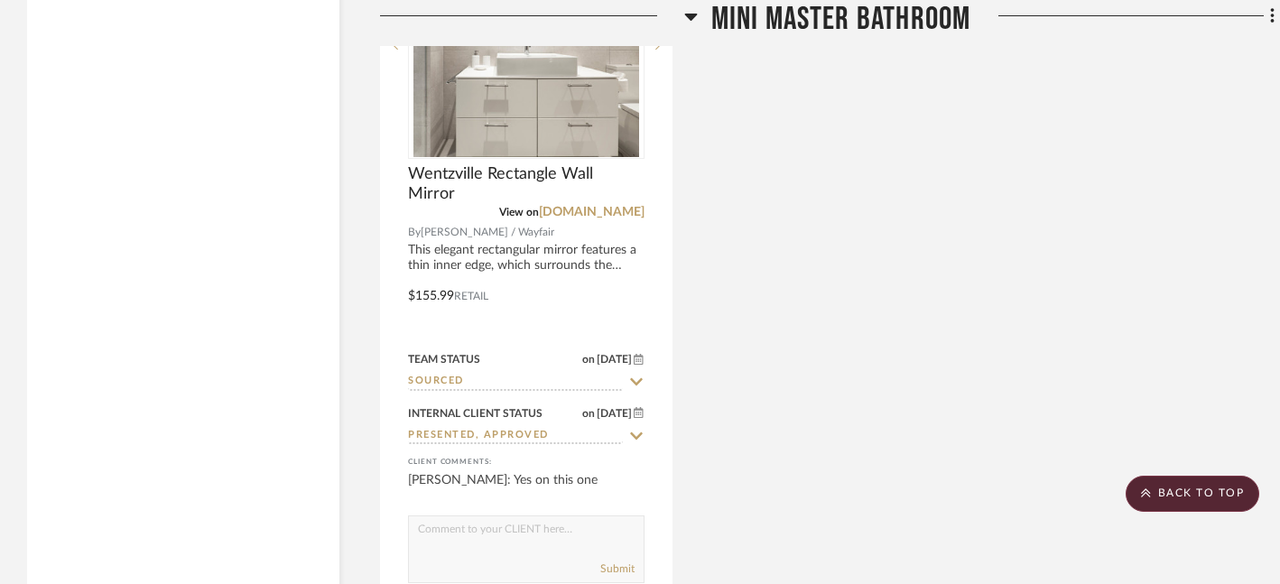
scroll to position [13449, 0]
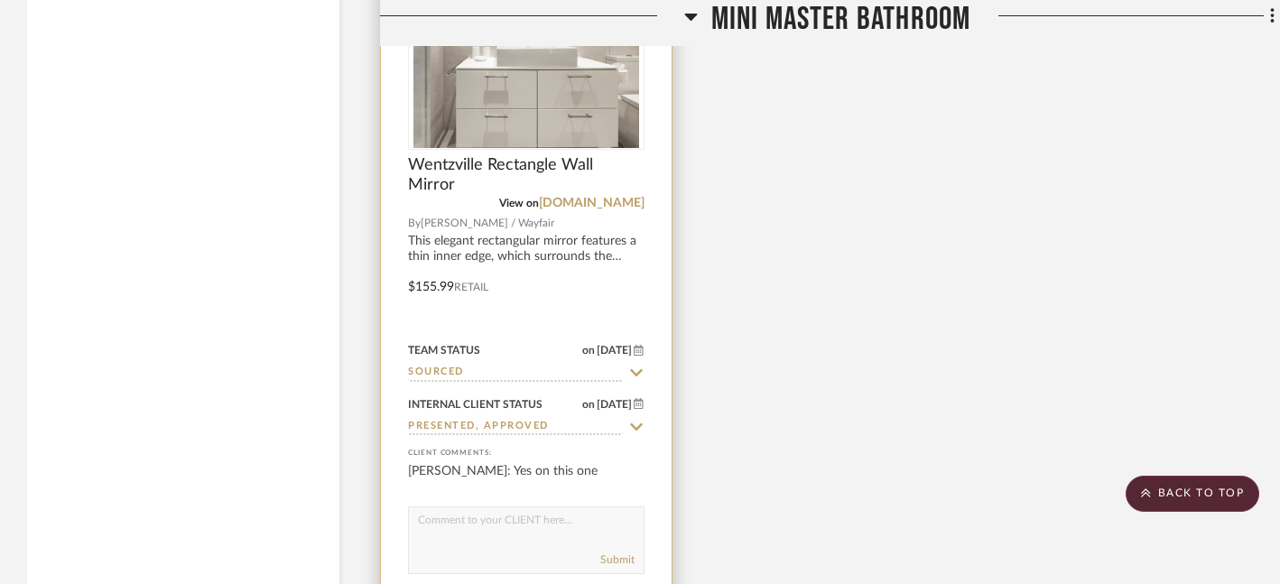
click at [639, 369] on icon at bounding box center [636, 372] width 13 height 7
click at [635, 368] on icon at bounding box center [636, 372] width 9 height 9
type input "[DATE]"
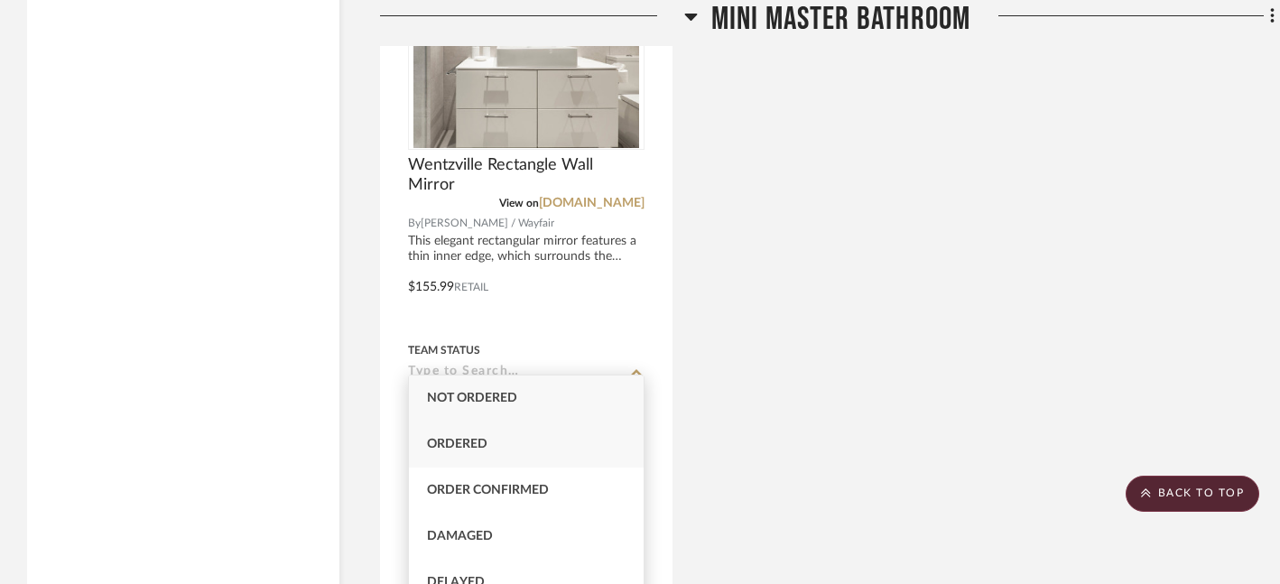
click at [560, 442] on div "Ordered" at bounding box center [526, 445] width 235 height 46
type input "Ordered"
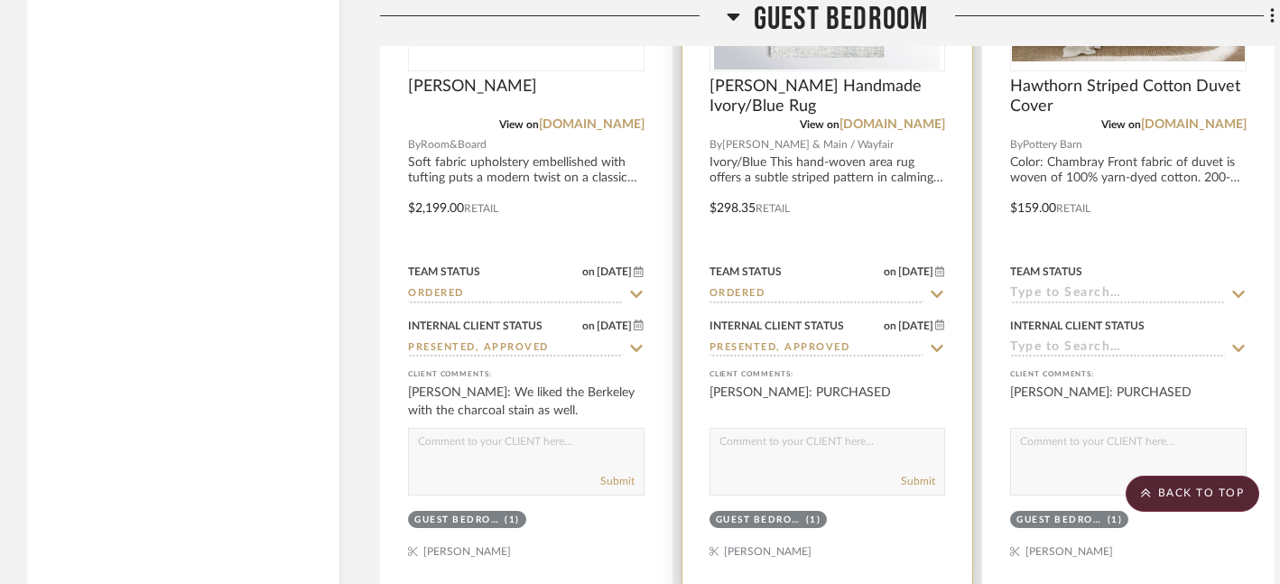
scroll to position [14414, 0]
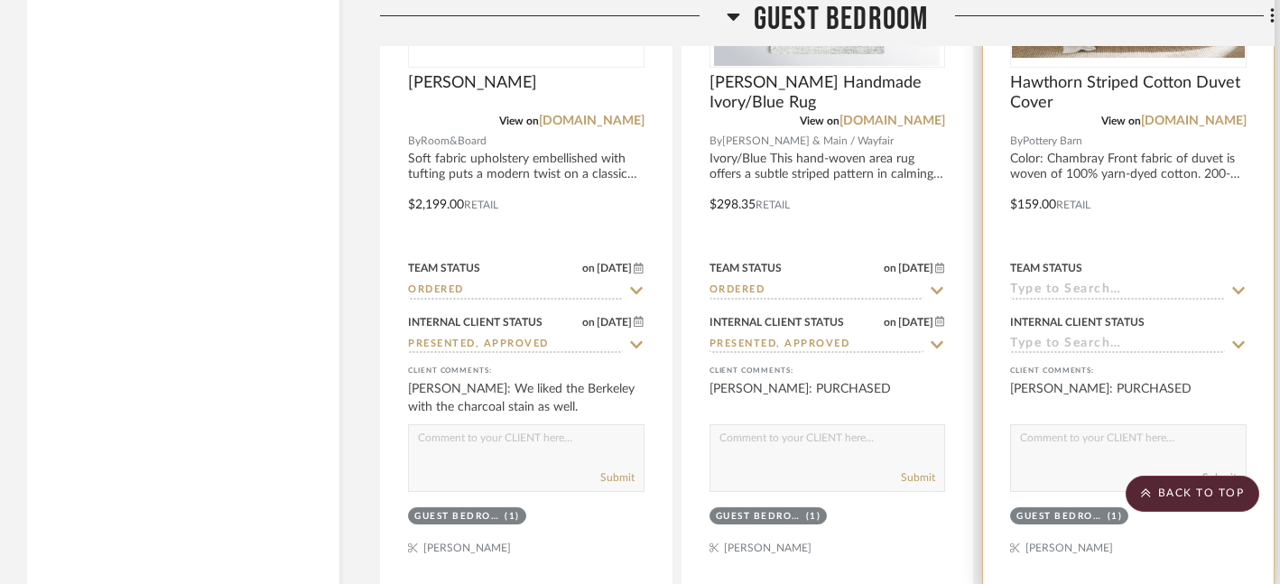
click at [1236, 287] on icon at bounding box center [1239, 290] width 13 height 7
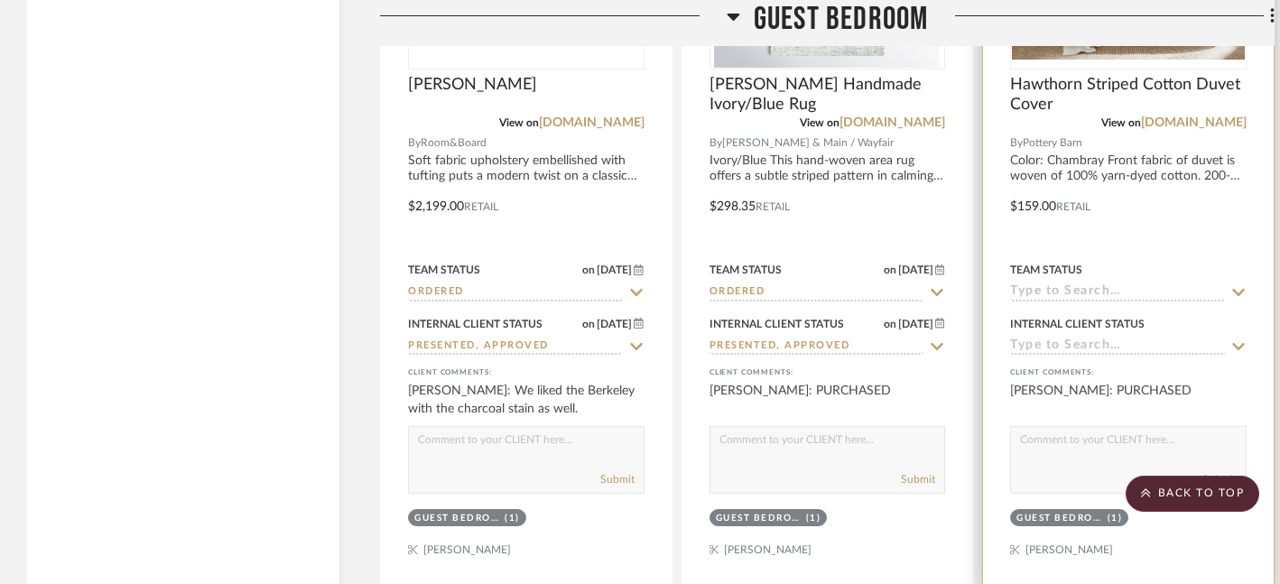
scroll to position [14431, 0]
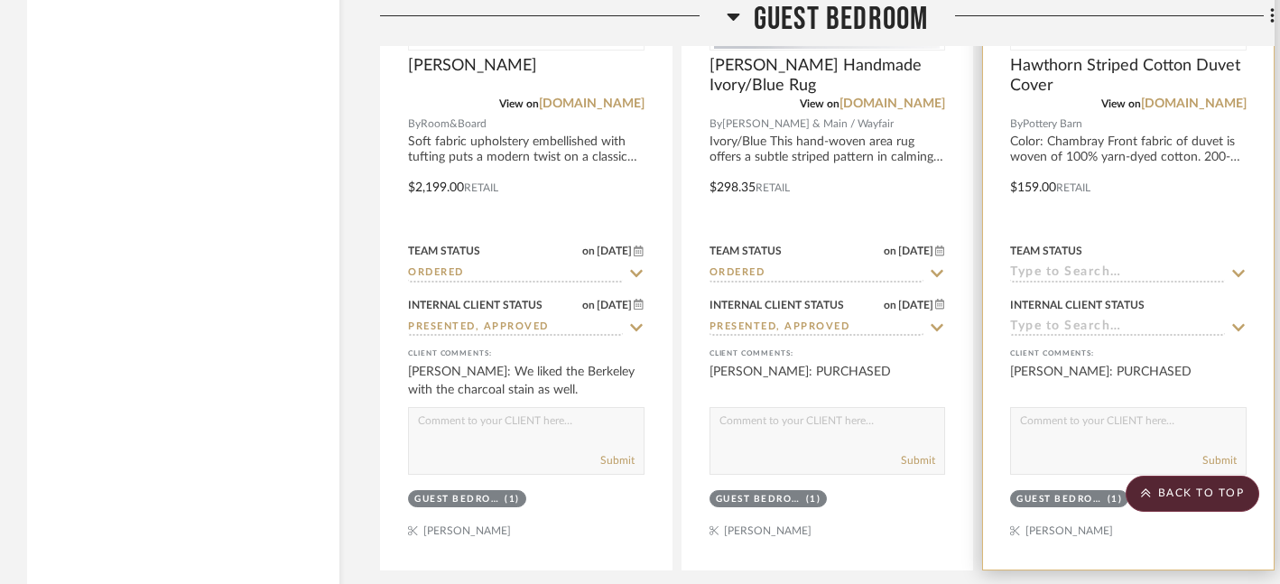
click at [1241, 321] on icon at bounding box center [1239, 328] width 16 height 14
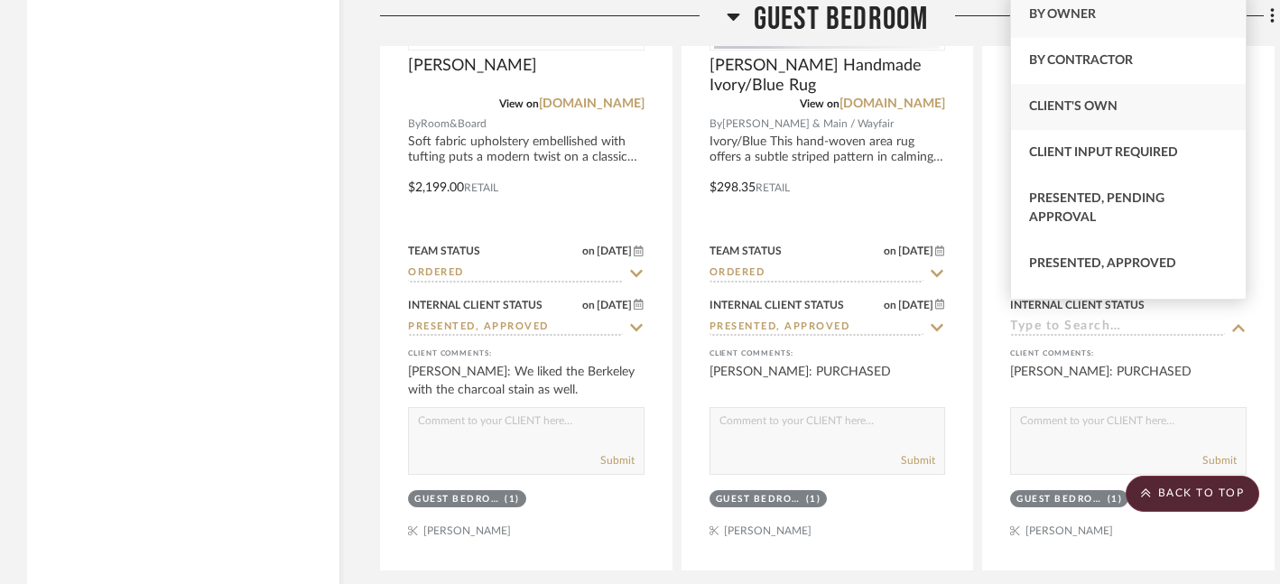
click at [1113, 105] on span "Client's Own" at bounding box center [1073, 106] width 88 height 13
type input "[DATE]"
type input "Client's Own"
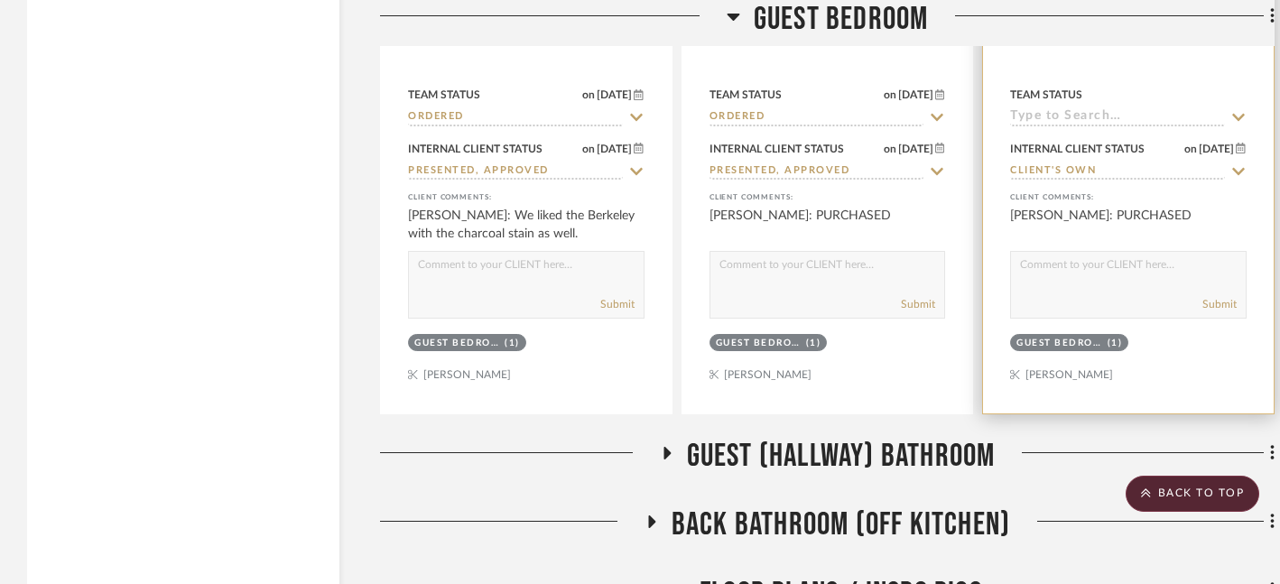
scroll to position [14751, 0]
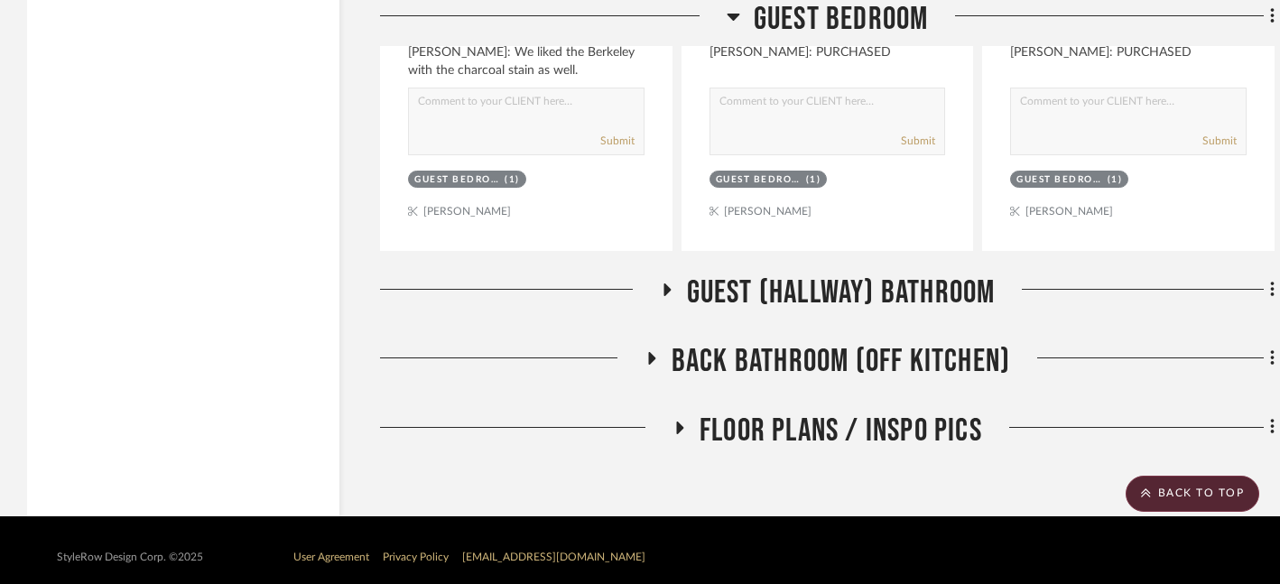
click at [664, 284] on icon at bounding box center [667, 290] width 7 height 13
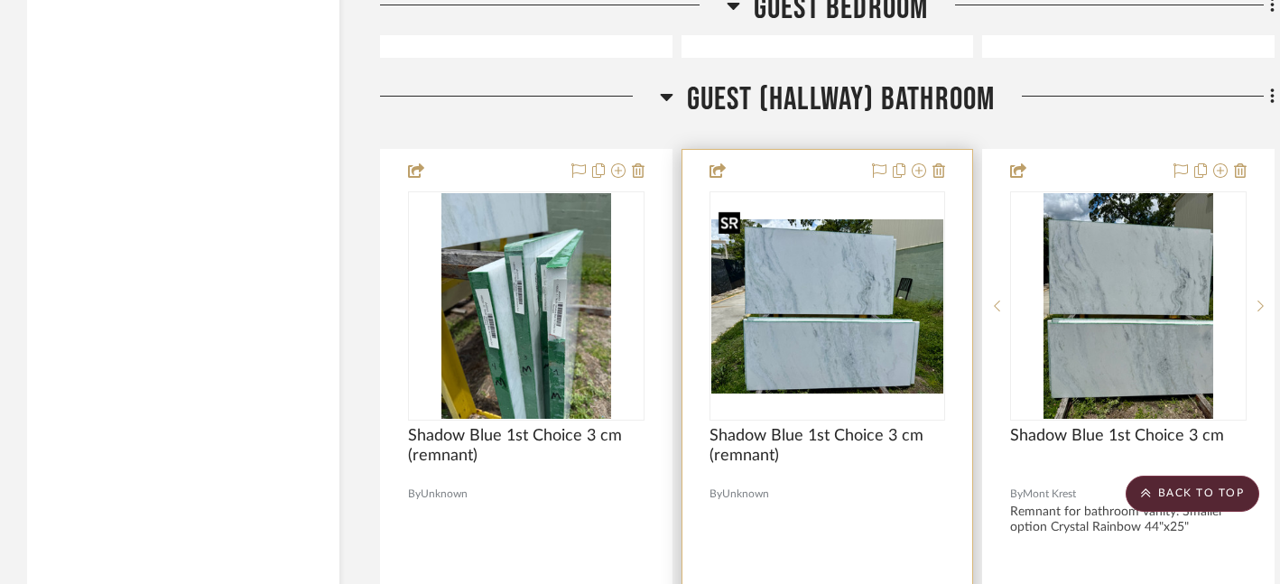
scroll to position [14947, 0]
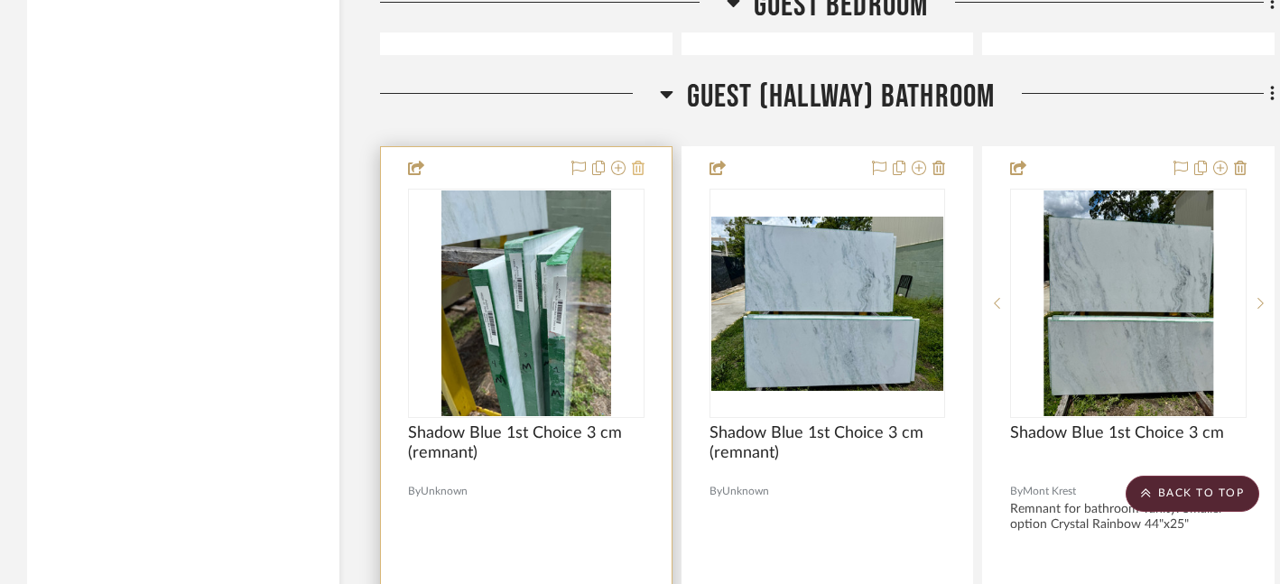
click at [639, 161] on icon at bounding box center [638, 168] width 13 height 14
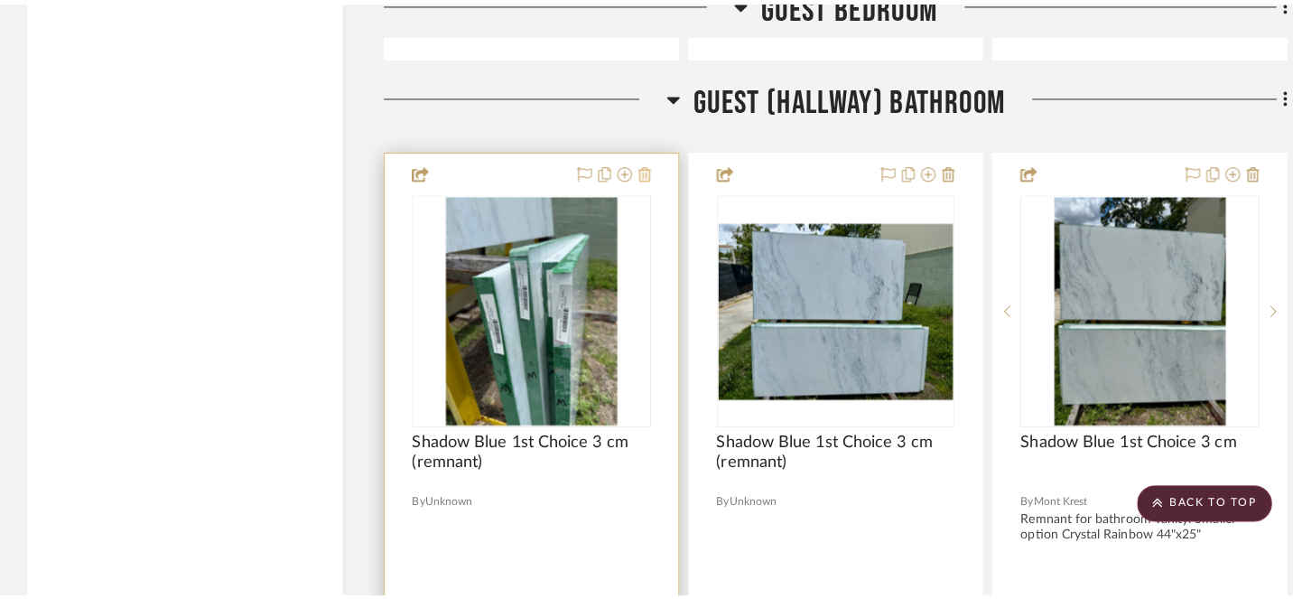
scroll to position [0, 0]
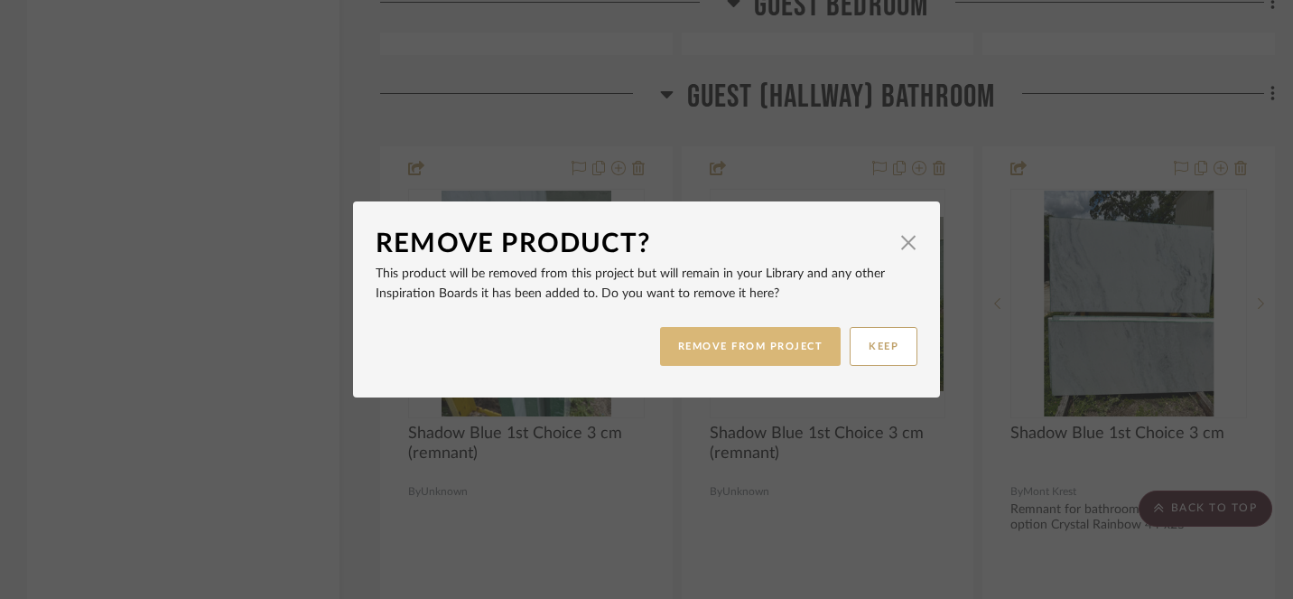
click at [739, 350] on button "REMOVE FROM PROJECT" at bounding box center [751, 346] width 182 height 39
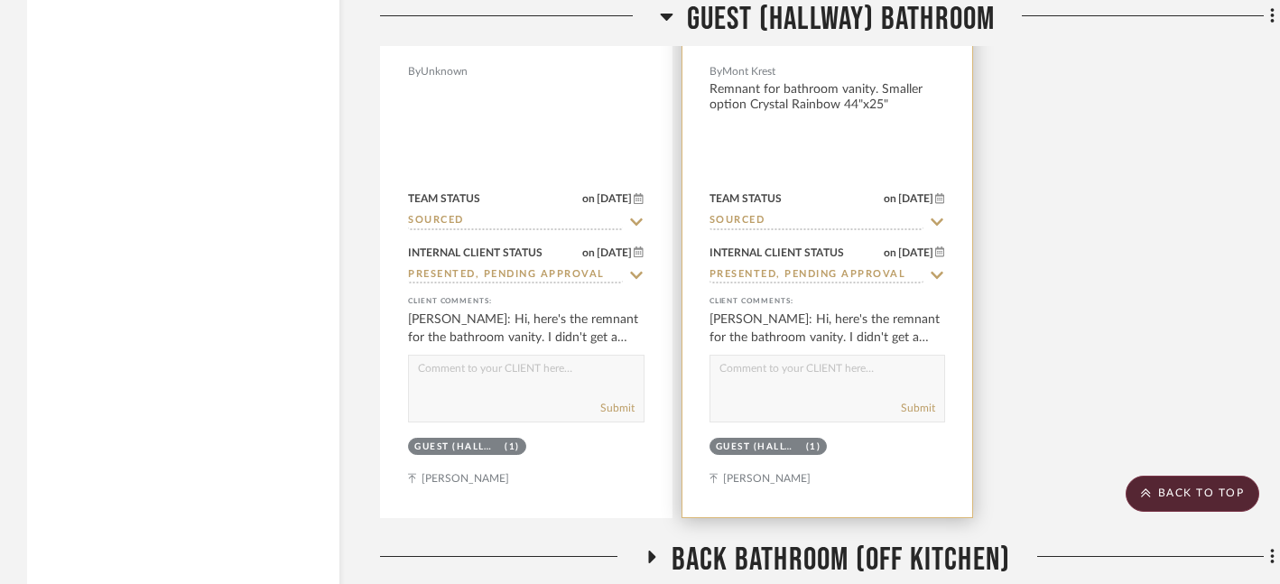
scroll to position [15564, 0]
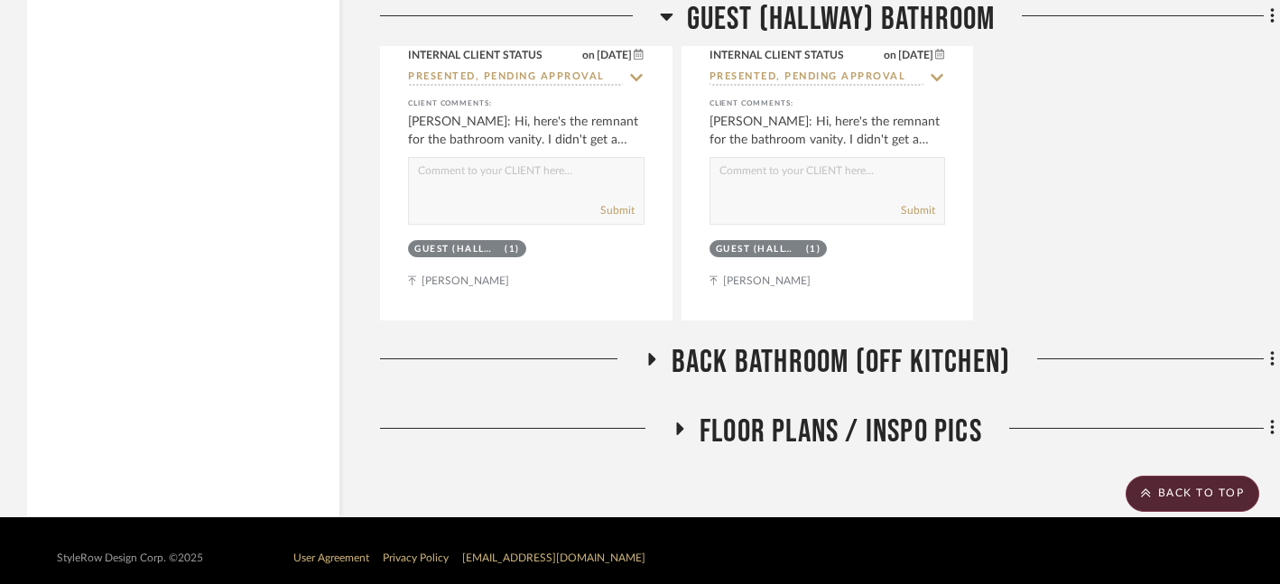
click at [650, 353] on icon at bounding box center [651, 359] width 7 height 13
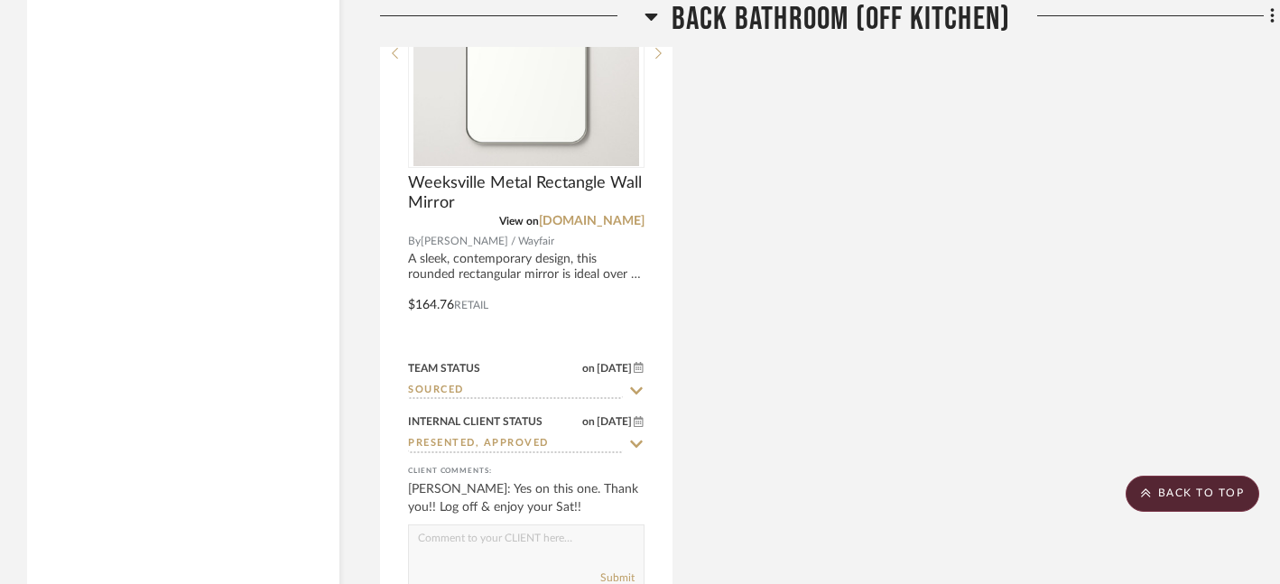
scroll to position [16083, 0]
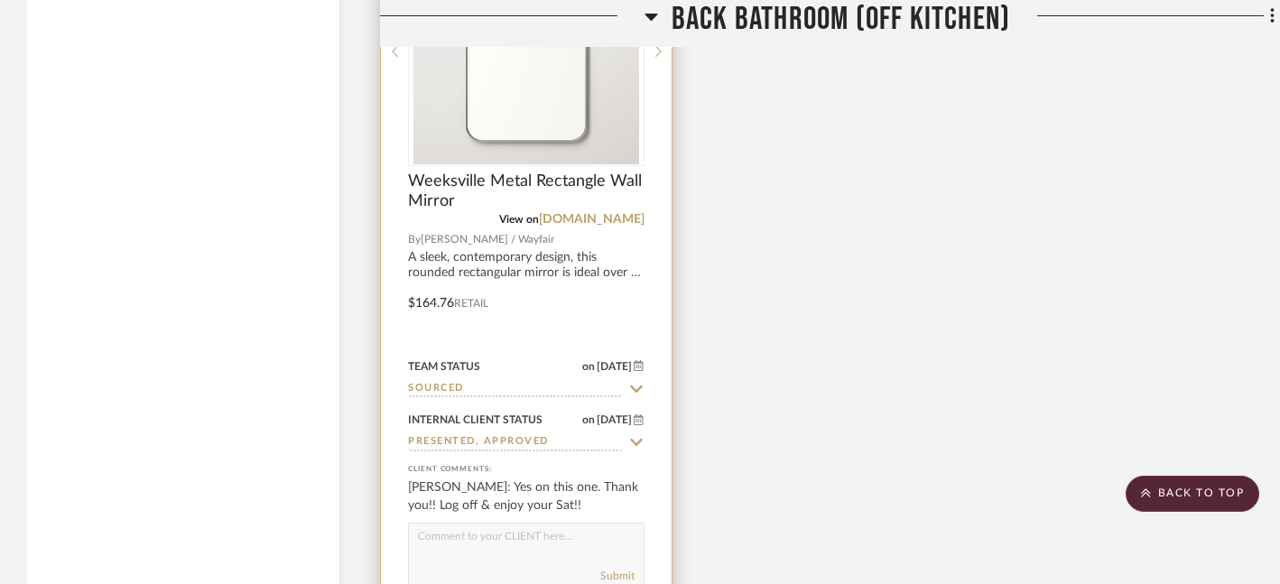
click at [638, 386] on icon at bounding box center [636, 389] width 13 height 7
click at [638, 385] on icon at bounding box center [636, 389] width 9 height 9
type input "[DATE]"
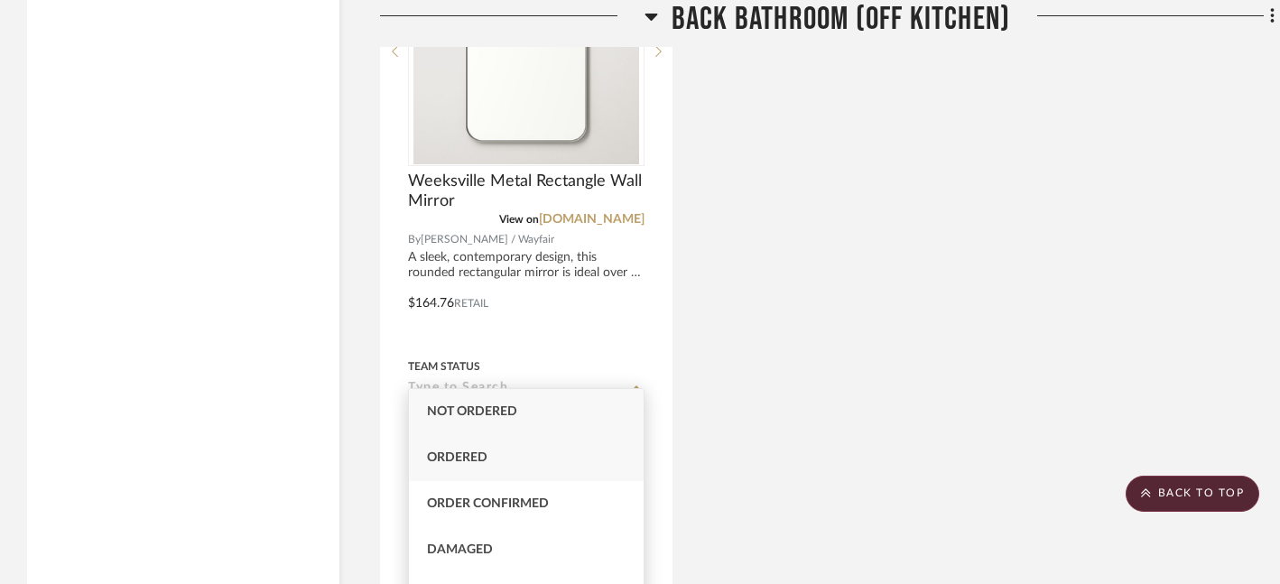
click at [563, 468] on div "Ordered" at bounding box center [526, 458] width 235 height 46
type input "Ordered"
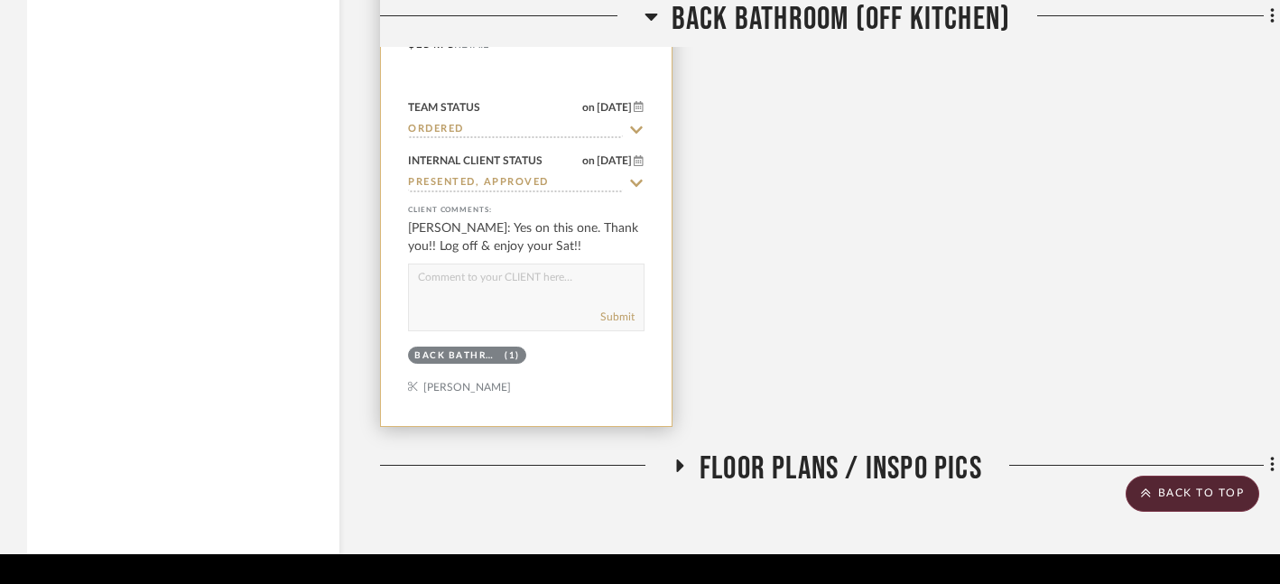
scroll to position [16378, 0]
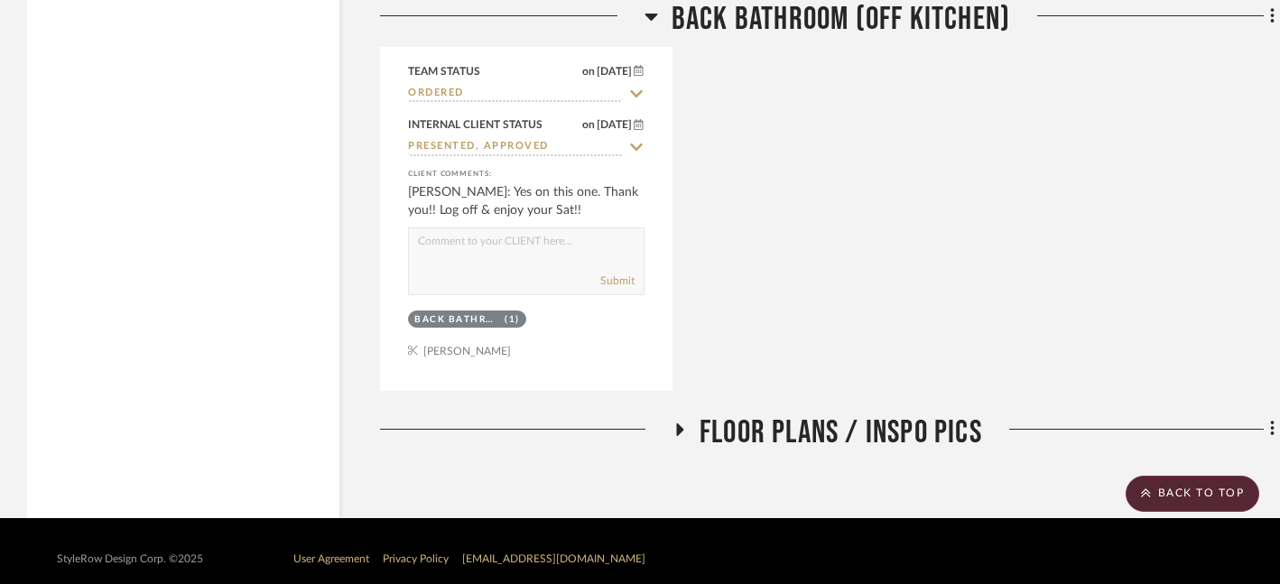
click at [681, 423] on icon at bounding box center [680, 430] width 22 height 14
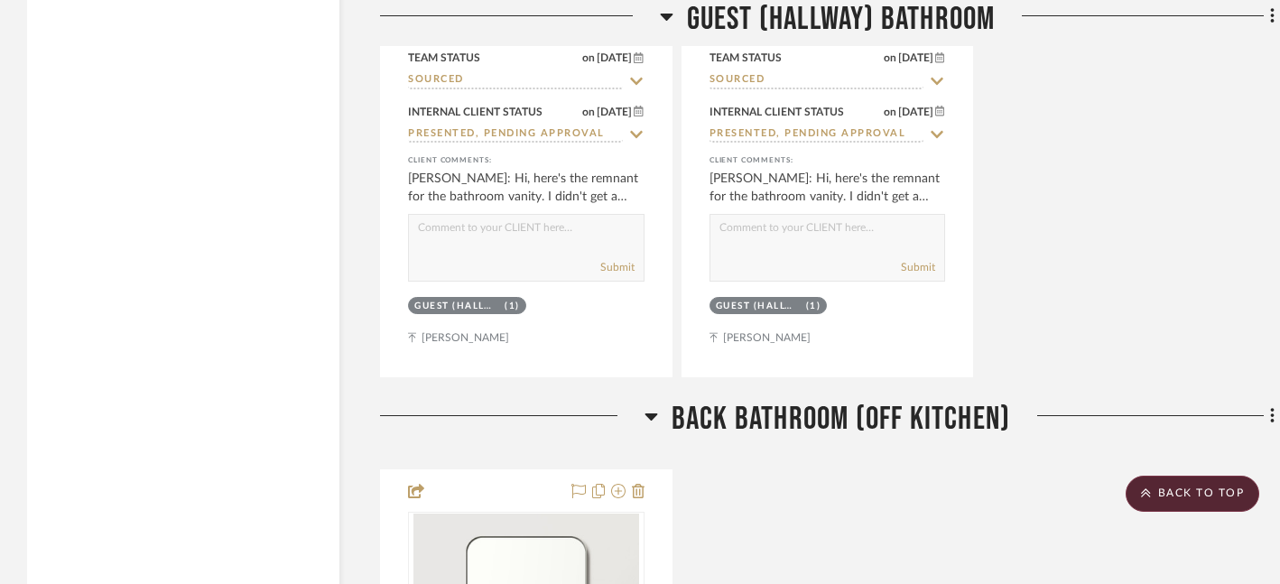
scroll to position [15468, 0]
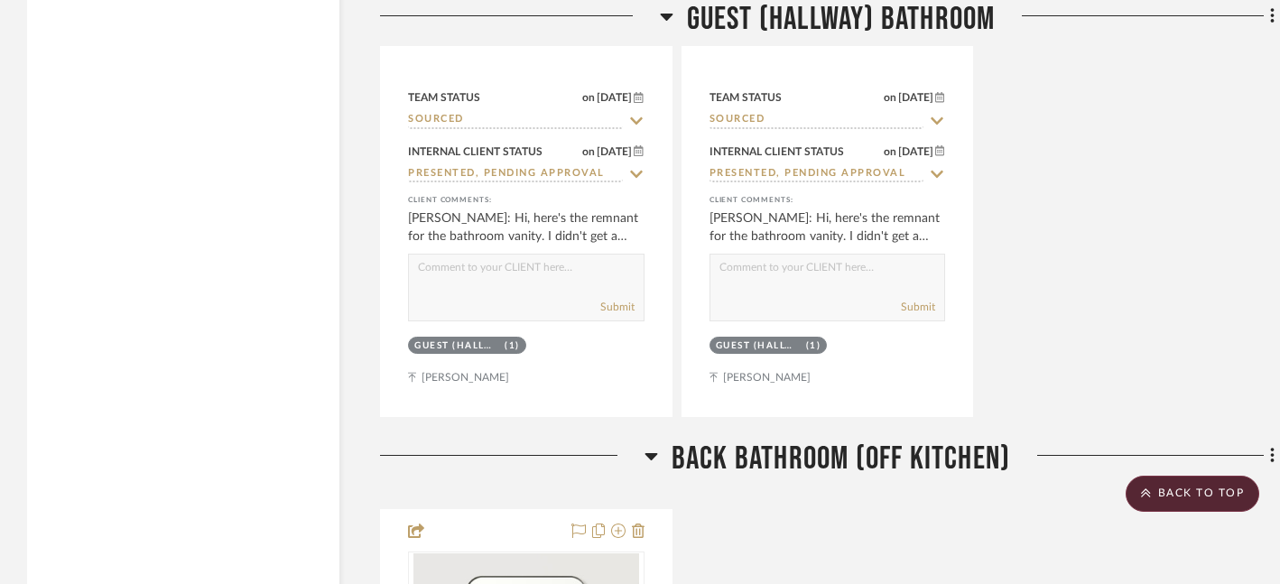
click at [654, 453] on icon at bounding box center [651, 456] width 13 height 7
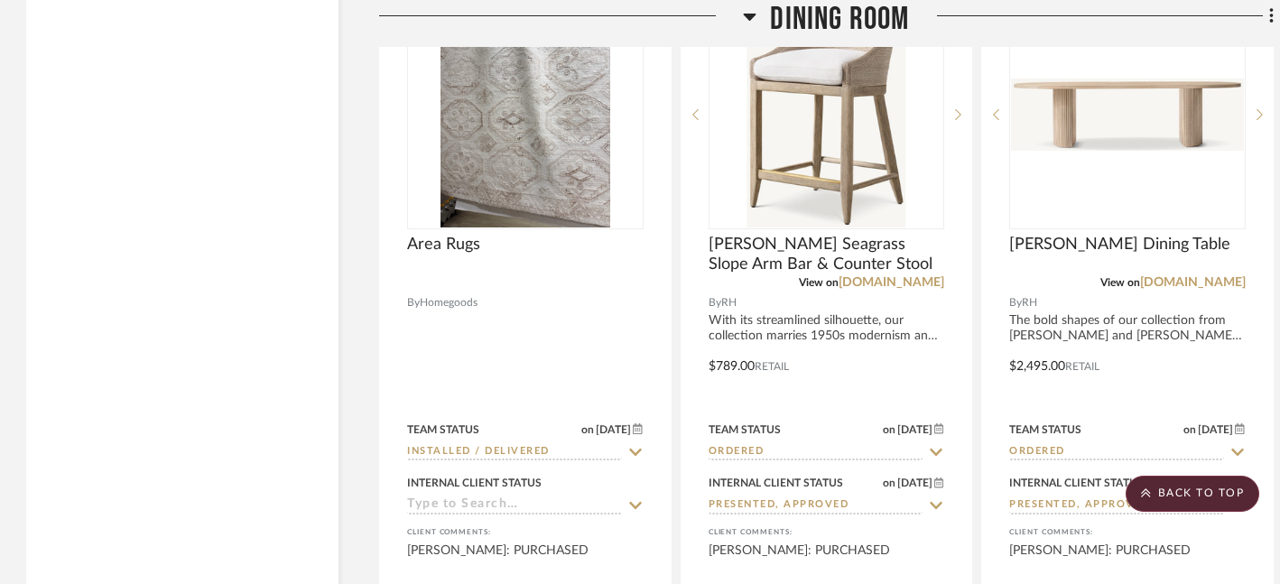
scroll to position [9931, 0]
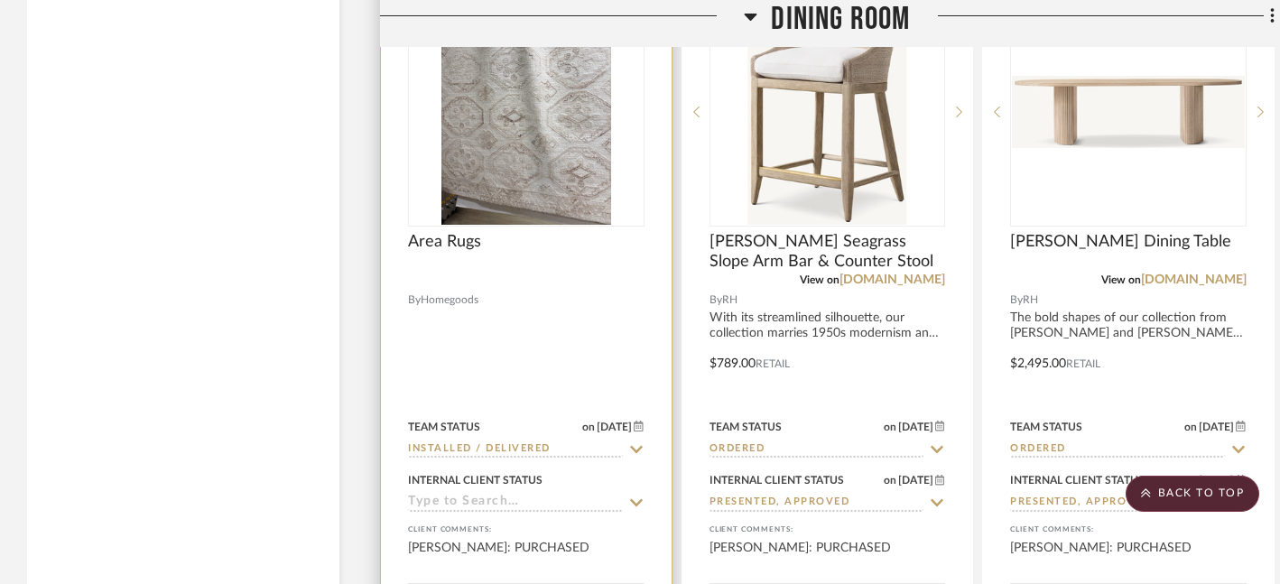
click at [638, 496] on icon at bounding box center [636, 503] width 16 height 14
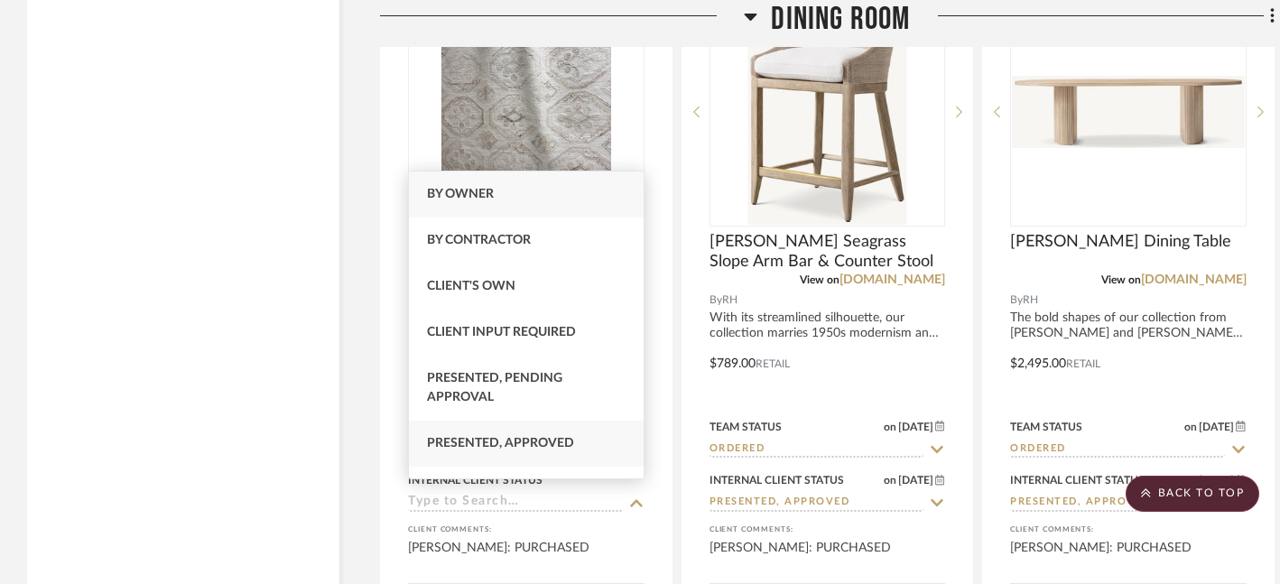
click at [602, 442] on div "Presented, Approved" at bounding box center [526, 444] width 235 height 46
type input "[DATE]"
type input "Presented, Approved"
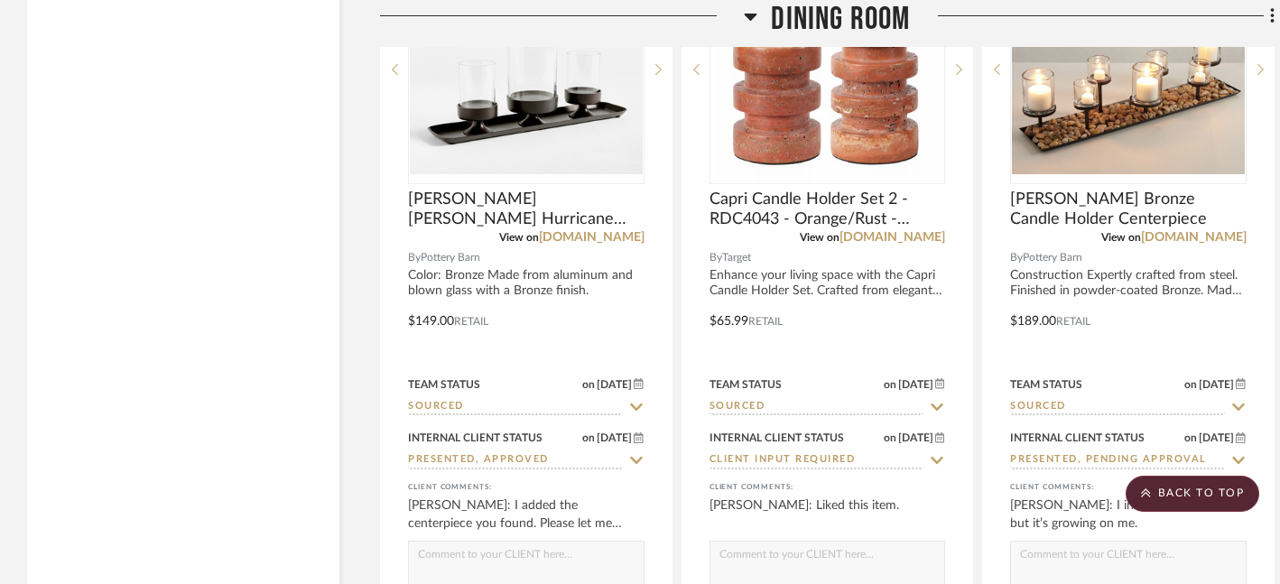
scroll to position [9167, 0]
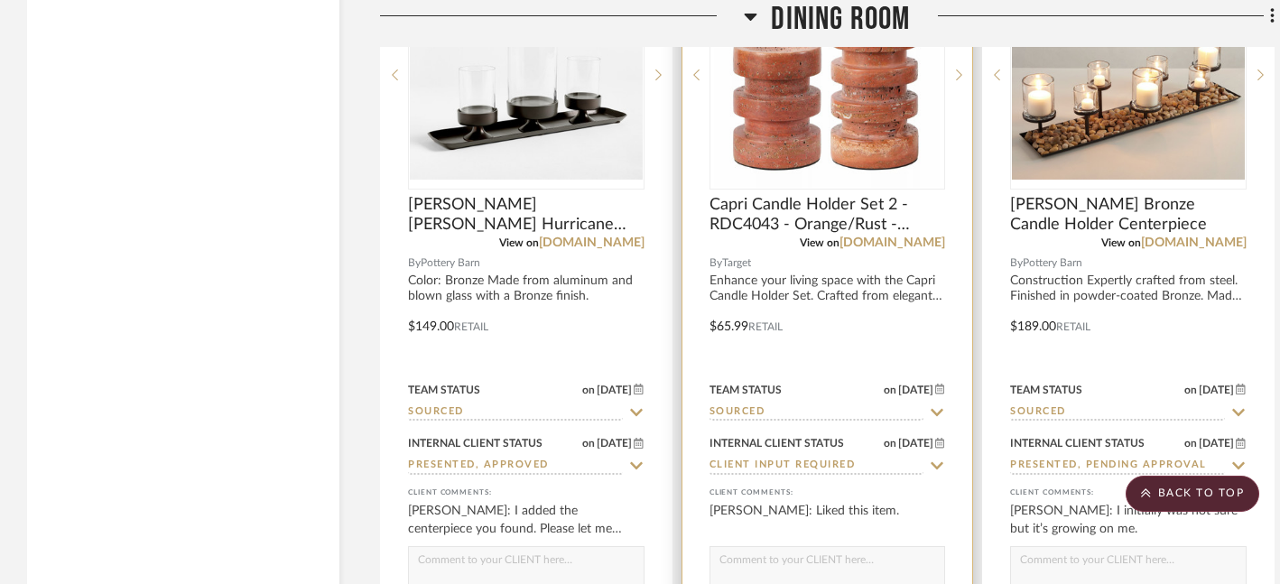
click at [937, 462] on icon at bounding box center [938, 465] width 13 height 7
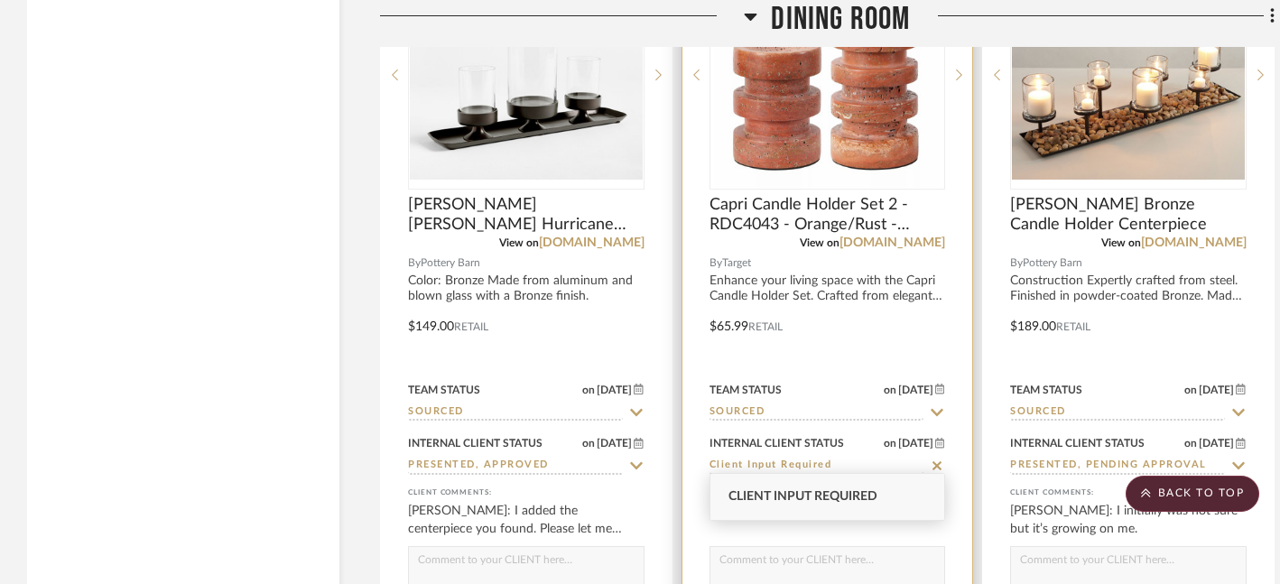
click at [937, 461] on icon at bounding box center [937, 465] width 9 height 9
type input "[DATE]"
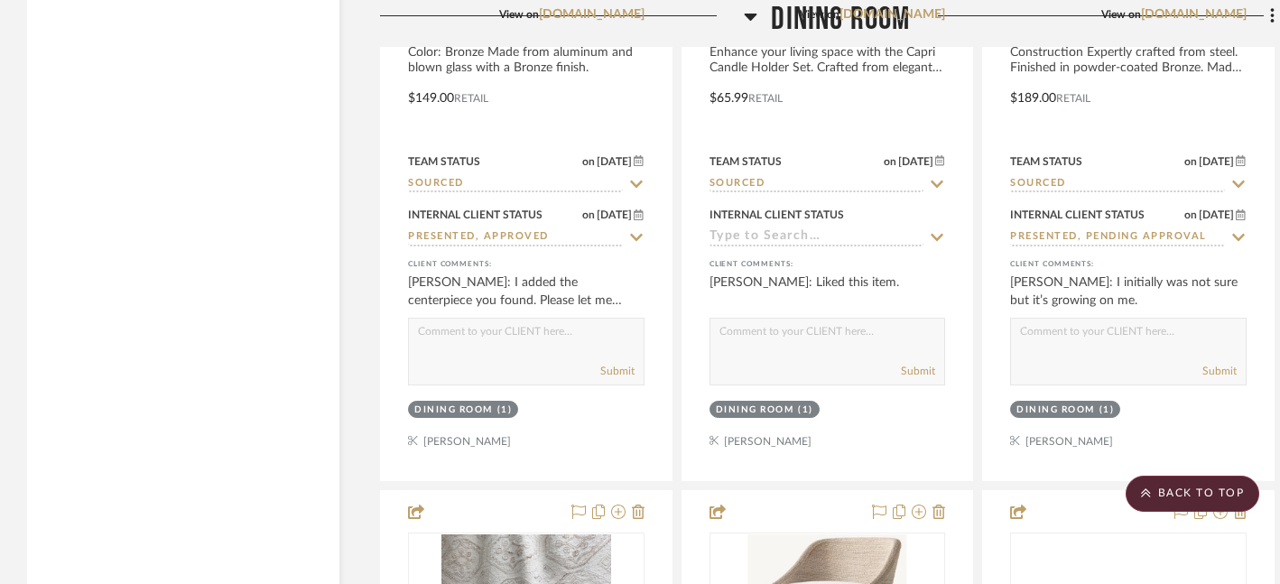
scroll to position [9397, 0]
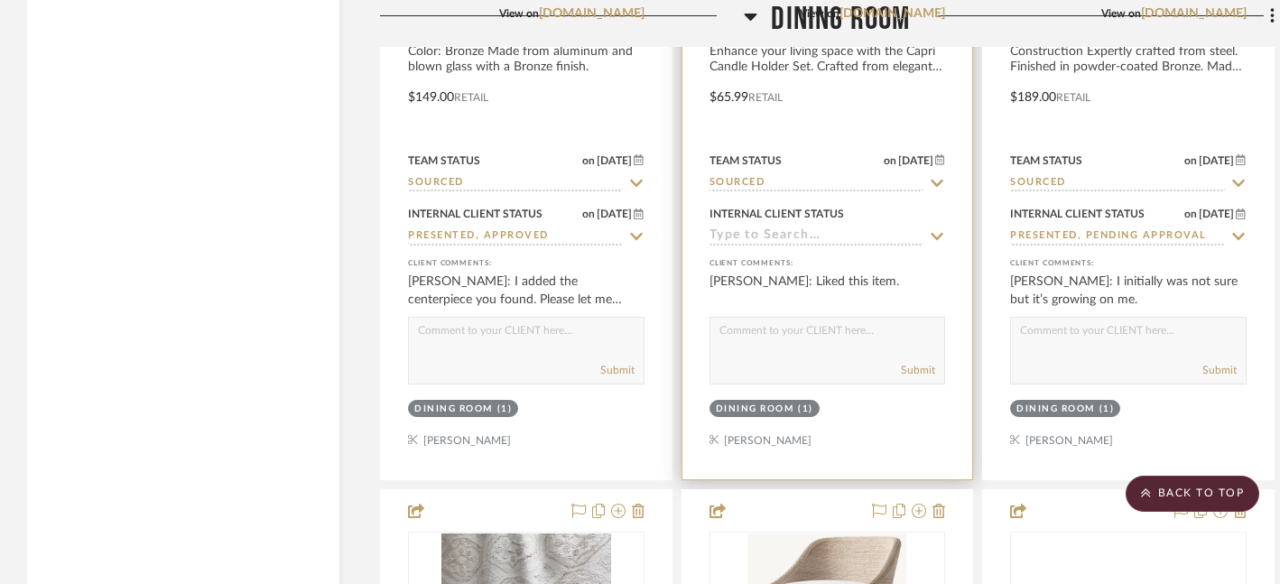
click at [941, 233] on icon at bounding box center [938, 236] width 13 height 7
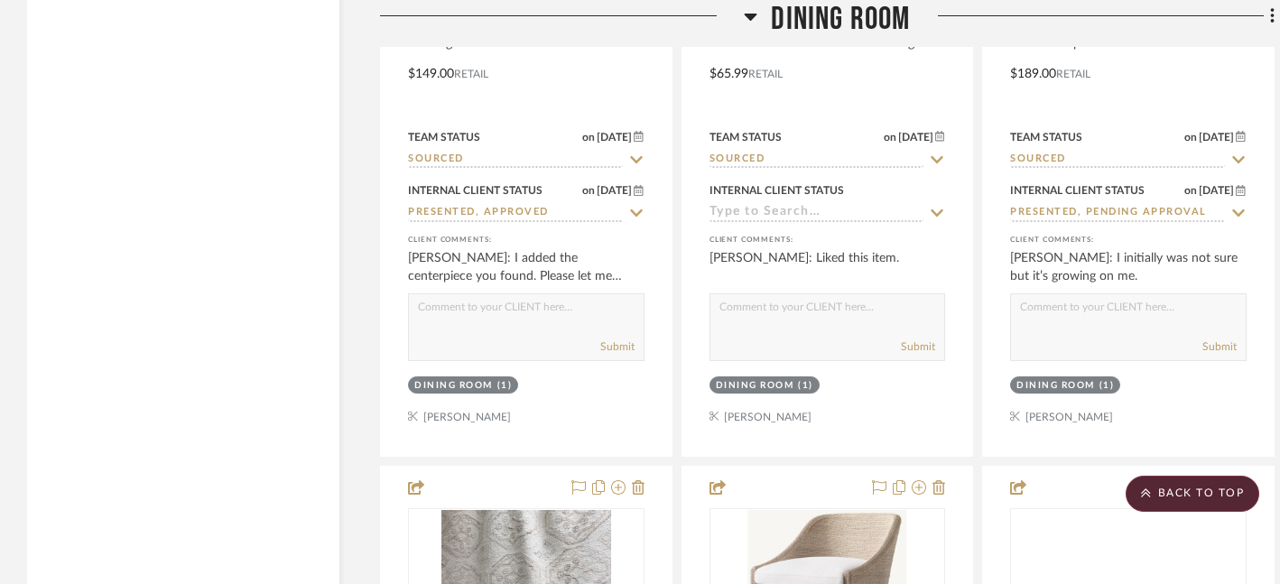
scroll to position [9389, 0]
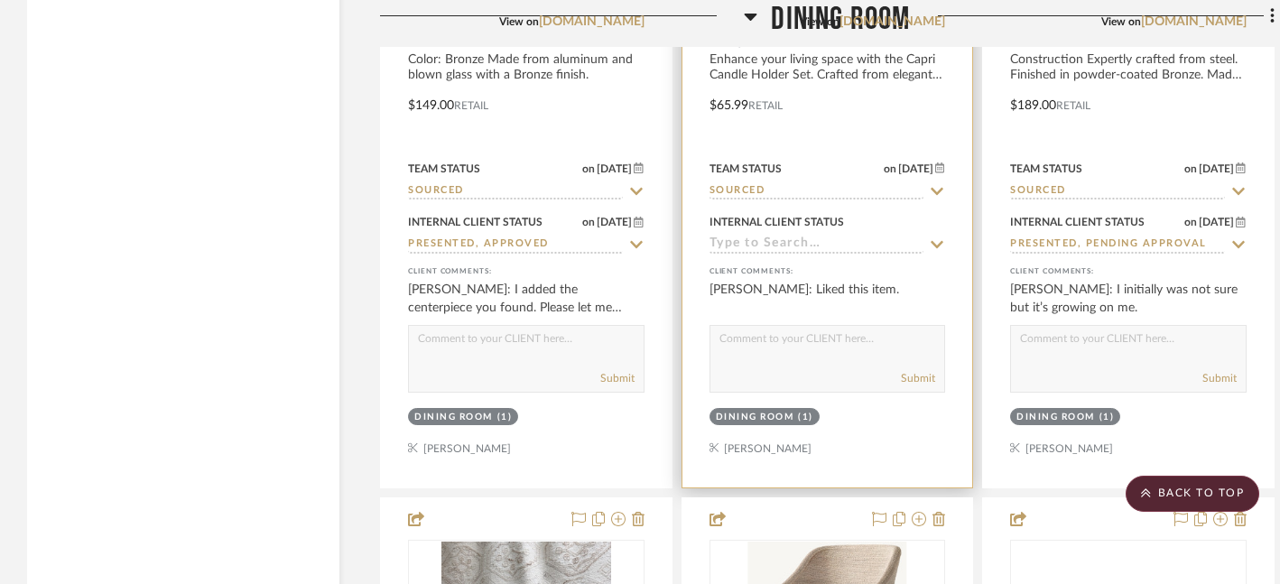
click at [940, 241] on icon at bounding box center [938, 244] width 13 height 7
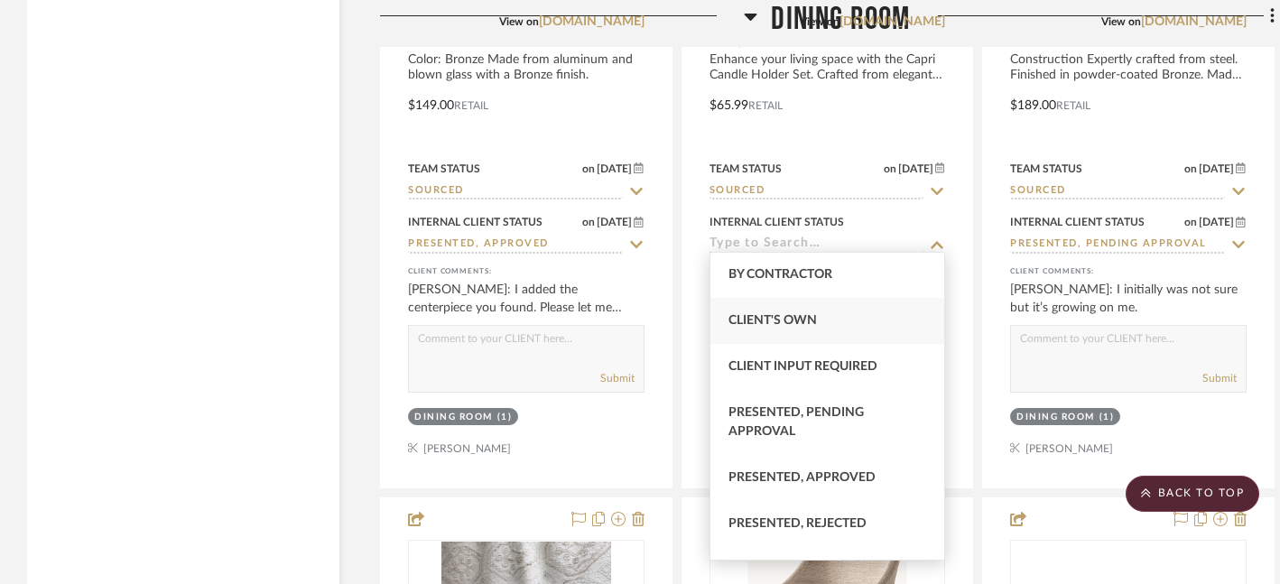
scroll to position [51, 0]
click at [821, 468] on span "Presented, Approved" at bounding box center [802, 474] width 147 height 13
type input "Presented, Approved"
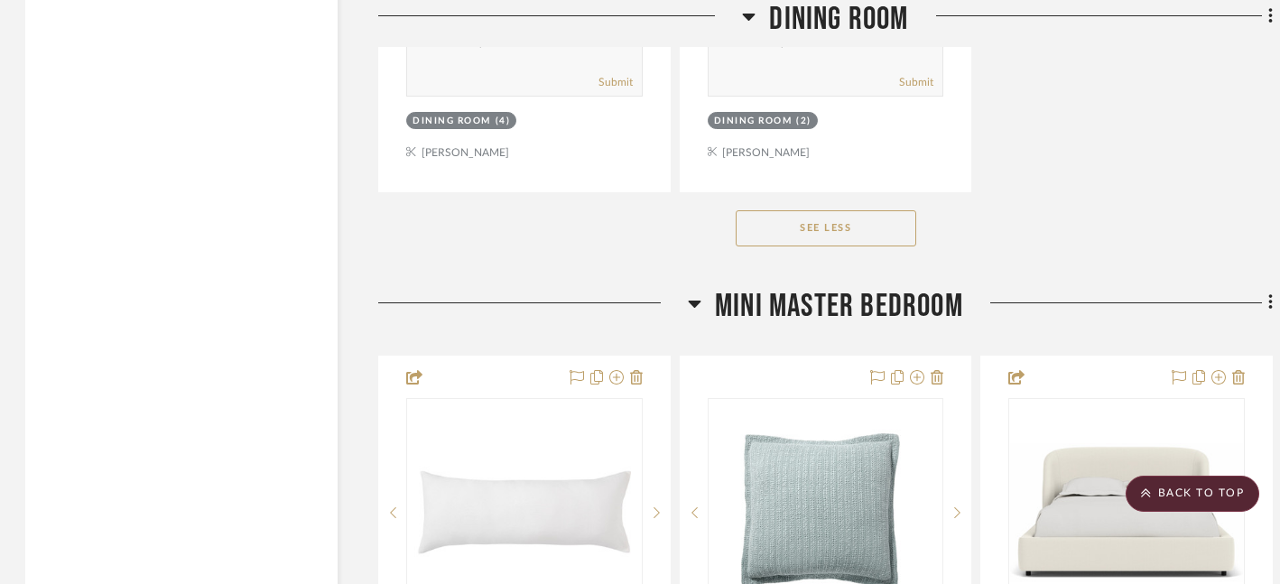
scroll to position [11262, 2]
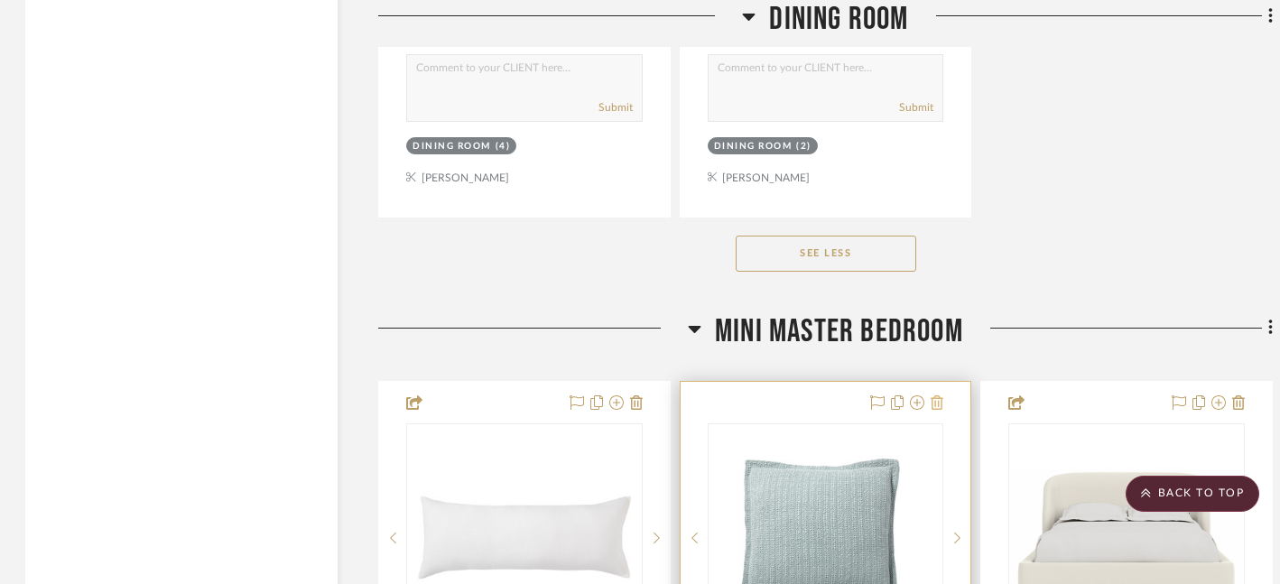
click at [939, 396] on icon at bounding box center [937, 403] width 13 height 14
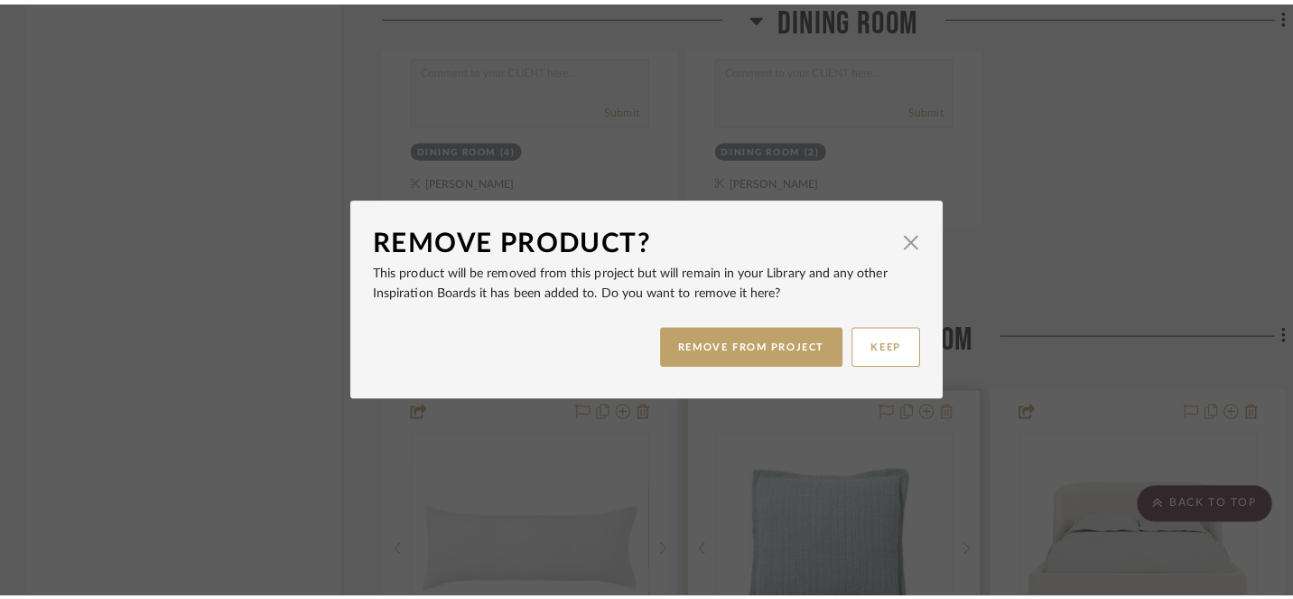
scroll to position [0, 0]
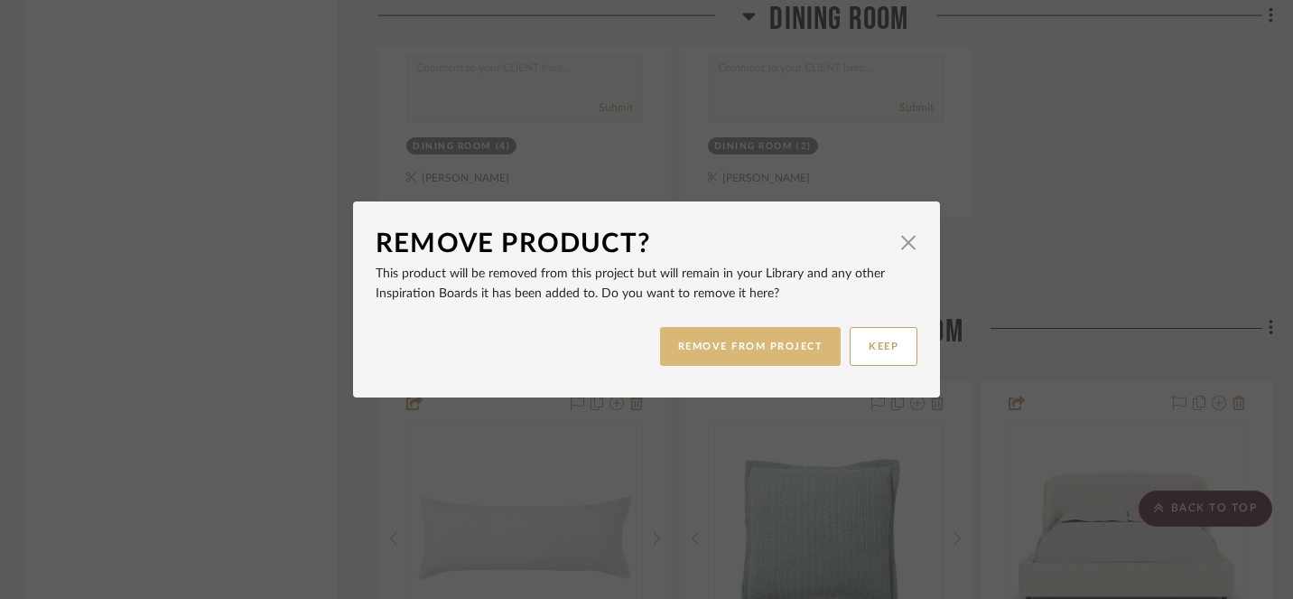
click at [733, 358] on button "REMOVE FROM PROJECT" at bounding box center [751, 346] width 182 height 39
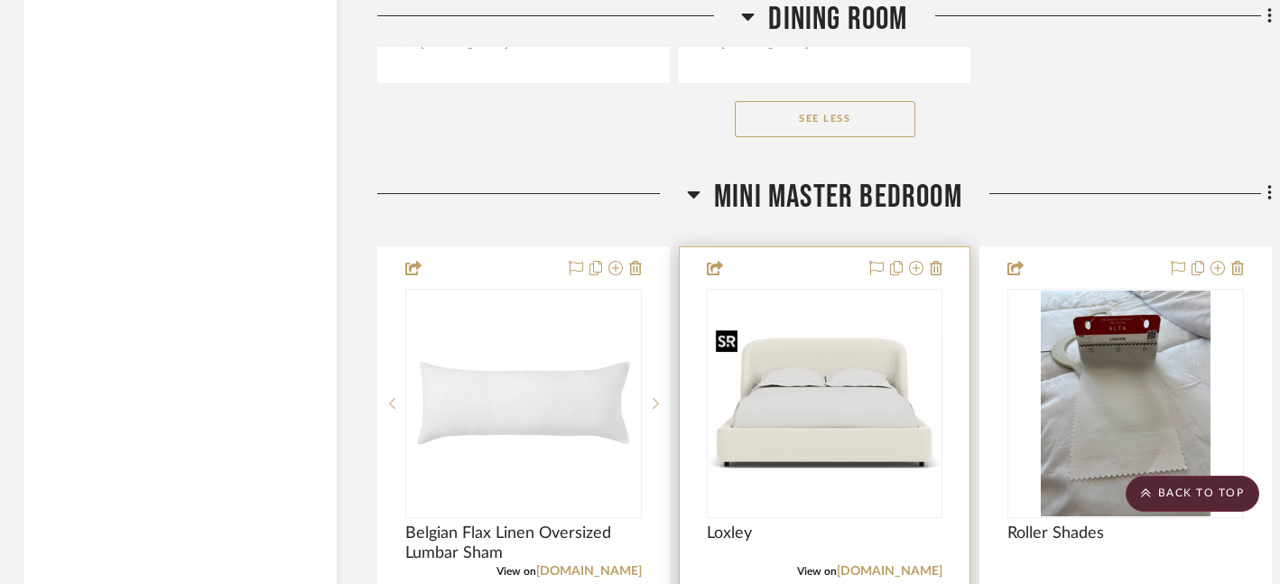
scroll to position [11393, 3]
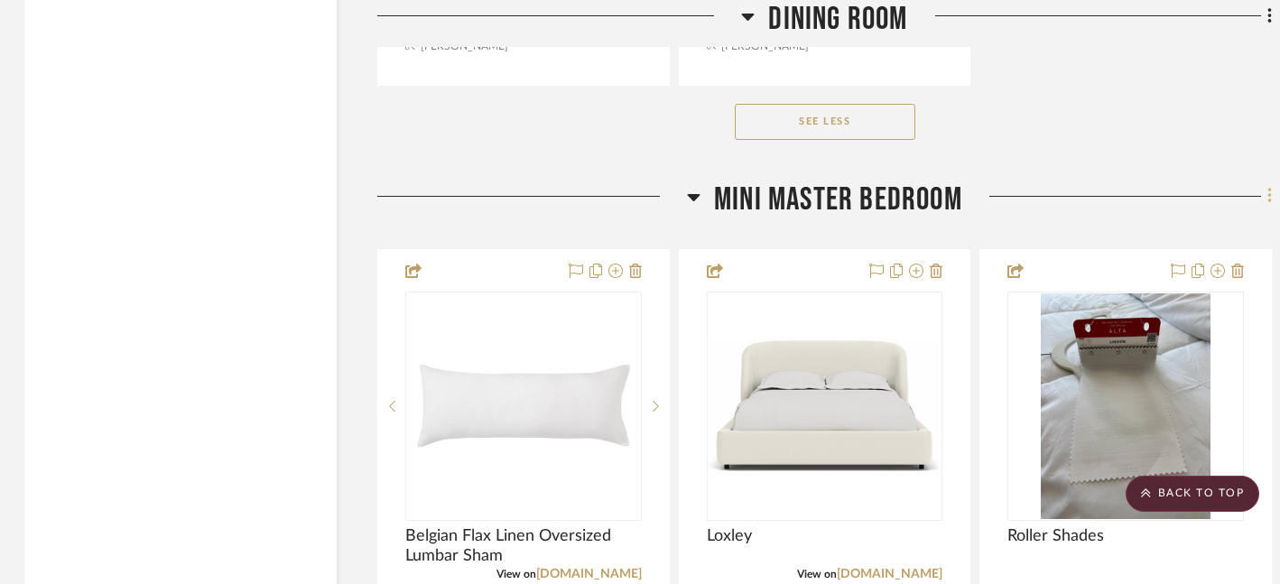
click at [1268, 191] on icon at bounding box center [1270, 196] width 5 height 20
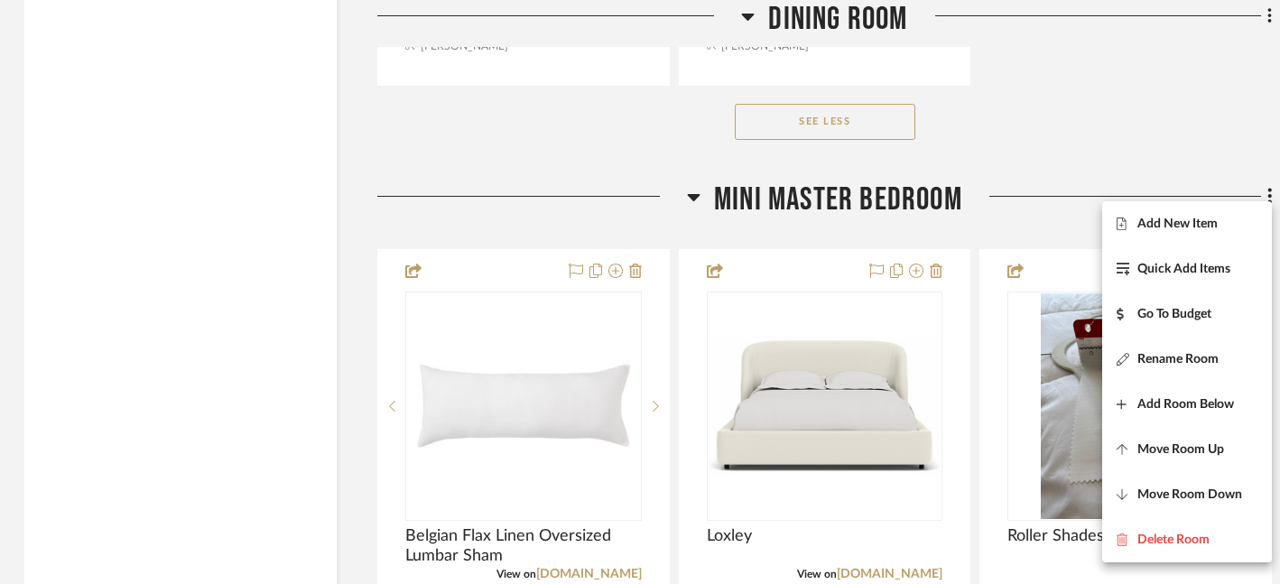
click at [1039, 221] on div at bounding box center [640, 292] width 1280 height 584
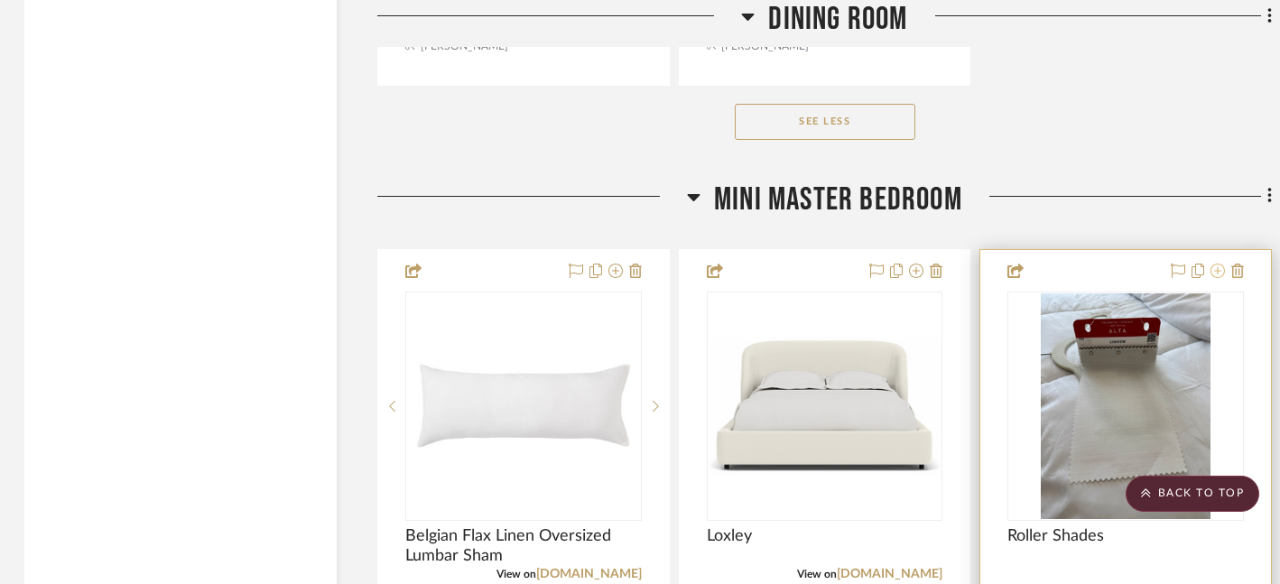
click at [1217, 264] on icon at bounding box center [1218, 271] width 14 height 14
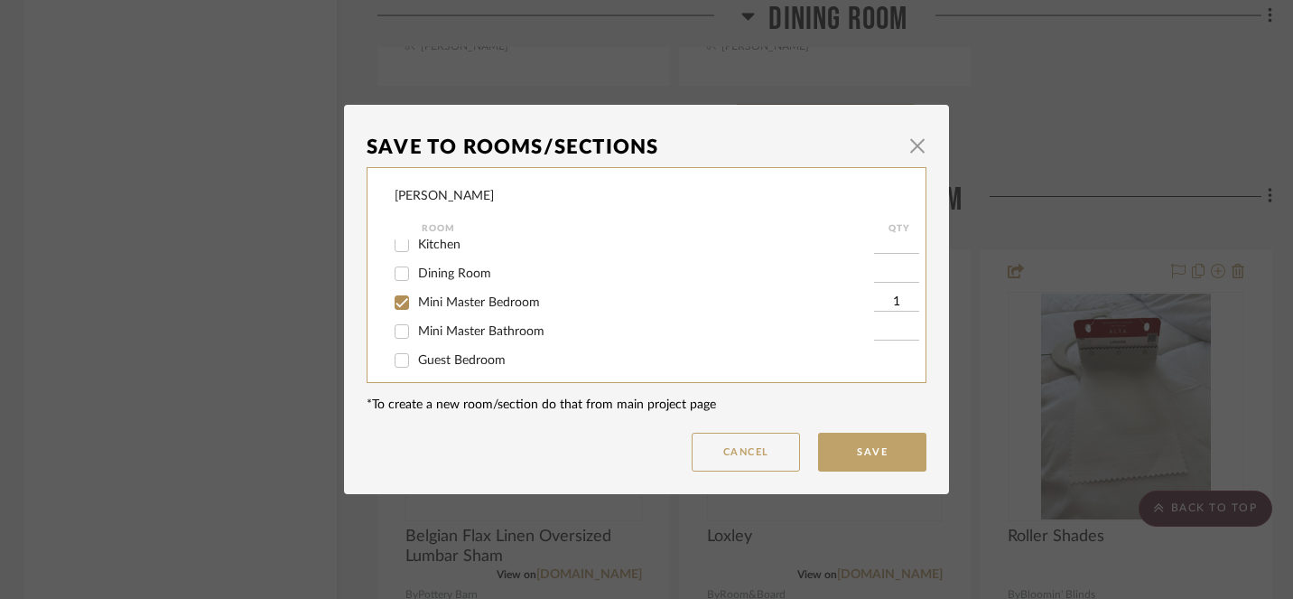
scroll to position [135, 0]
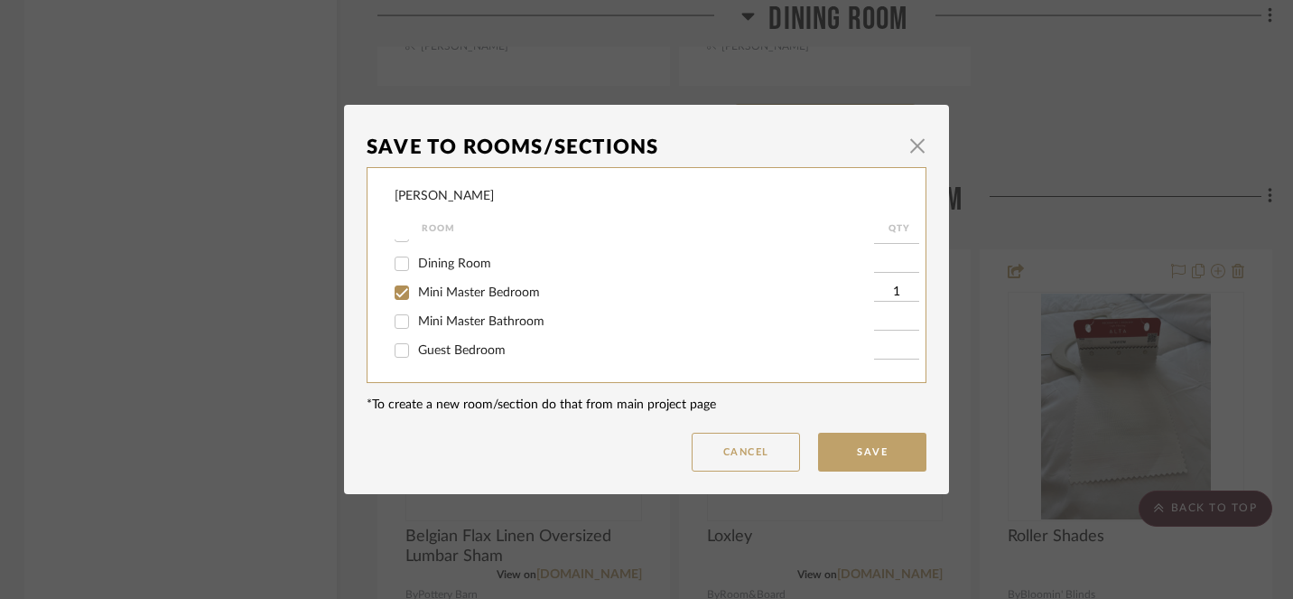
click at [399, 298] on input "Mini Master Bedroom" at bounding box center [401, 292] width 29 height 29
checkbox input "false"
click at [393, 348] on input "Floor Plans / Inspo Pics" at bounding box center [401, 349] width 29 height 29
checkbox input "true"
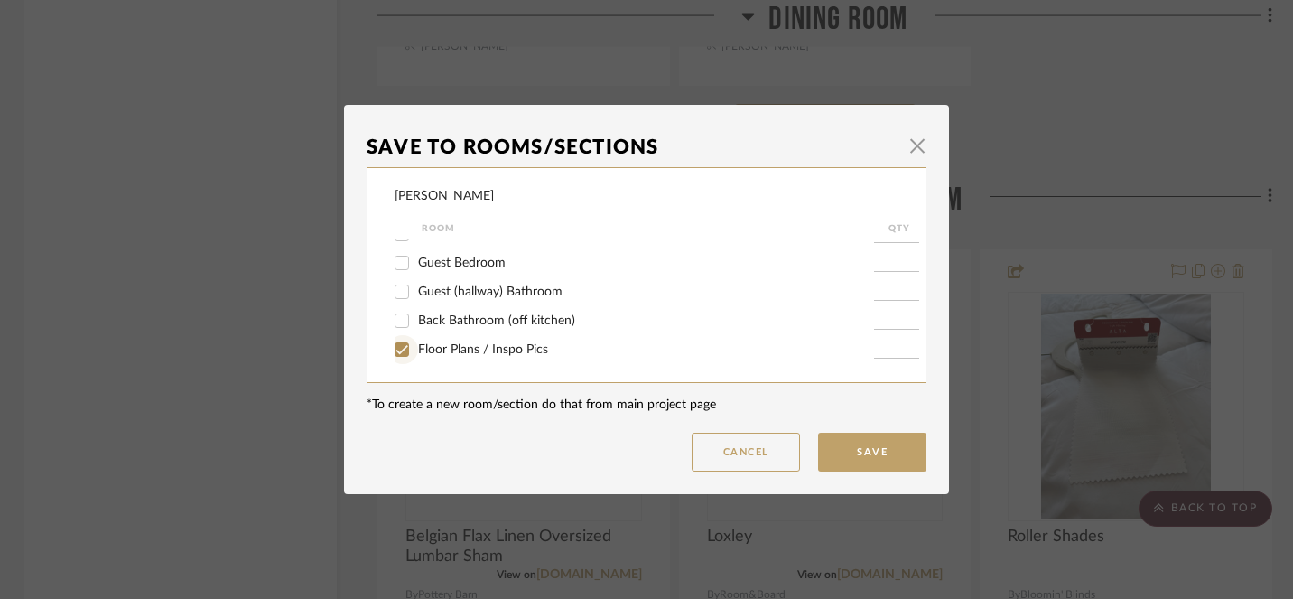
type input "1"
click at [857, 452] on button "Save" at bounding box center [872, 452] width 108 height 39
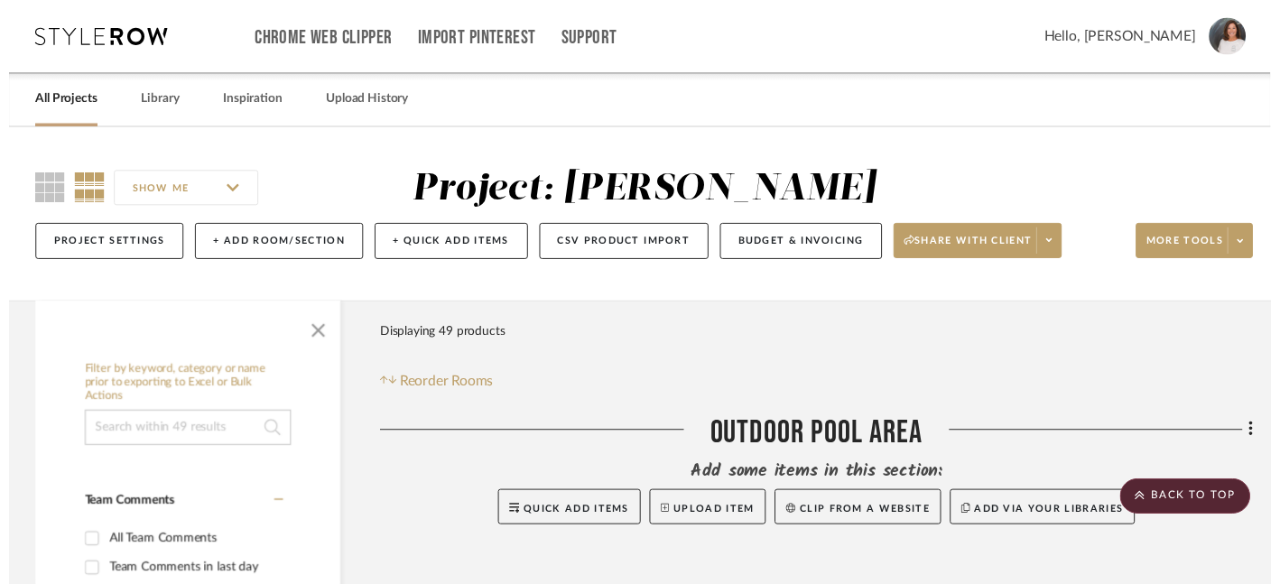
scroll to position [11393, 3]
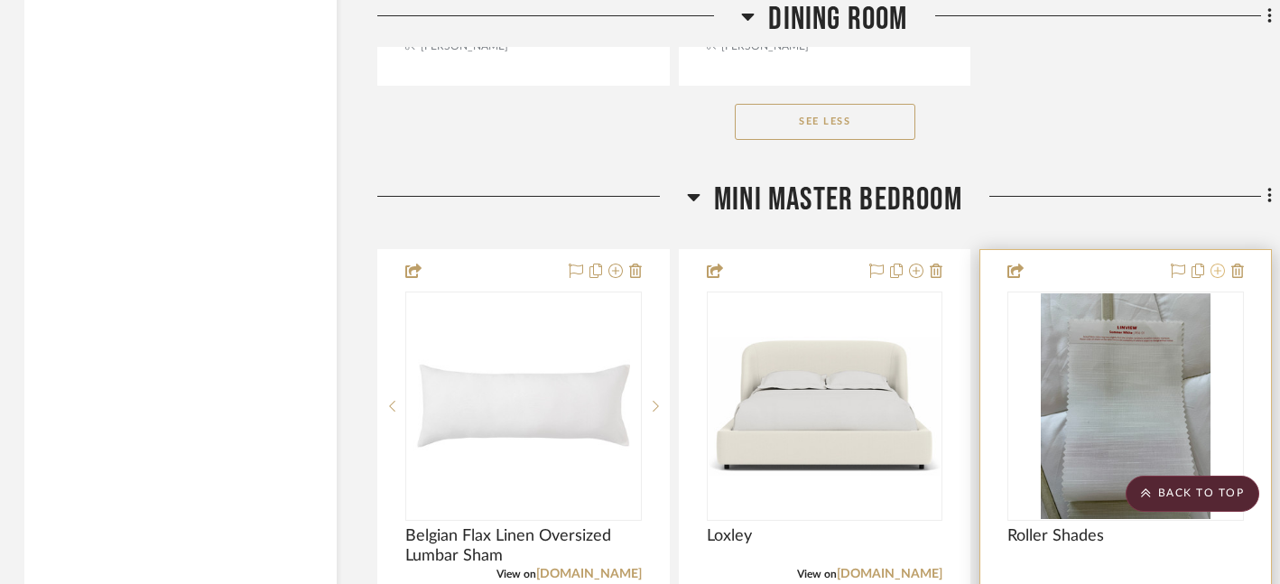
click at [1219, 264] on icon at bounding box center [1218, 271] width 14 height 14
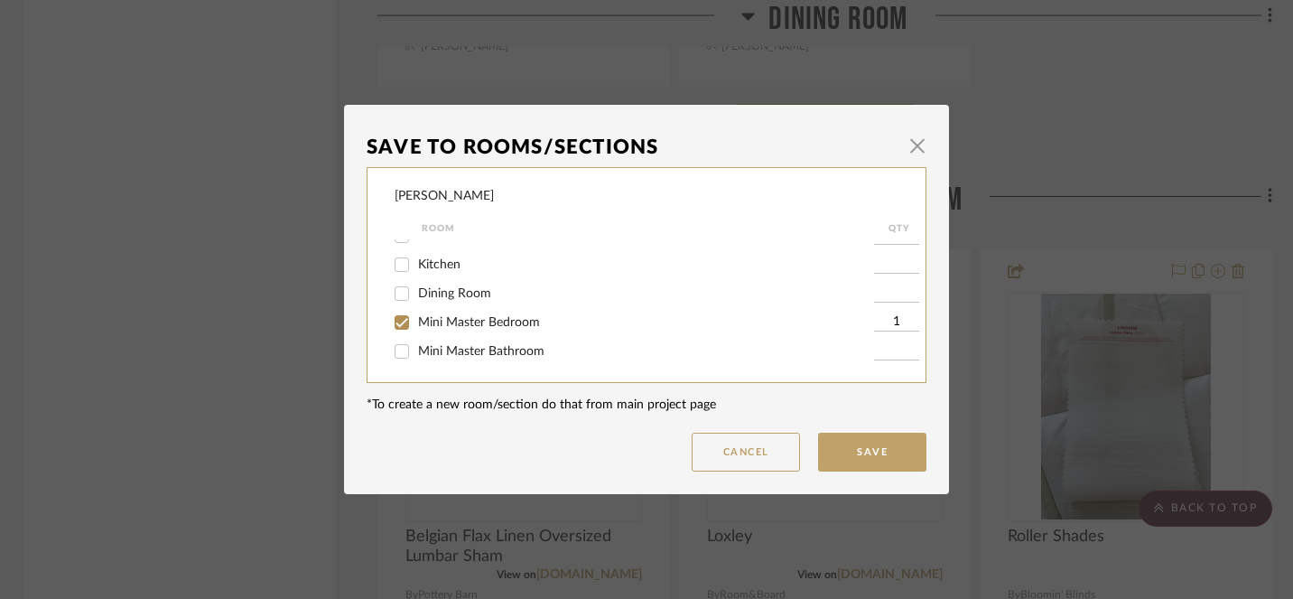
scroll to position [106, 0]
click at [397, 324] on input "Mini Master Bedroom" at bounding box center [401, 321] width 29 height 29
checkbox input "false"
click at [394, 353] on input "Floor Plans / Inspo Pics" at bounding box center [401, 349] width 29 height 29
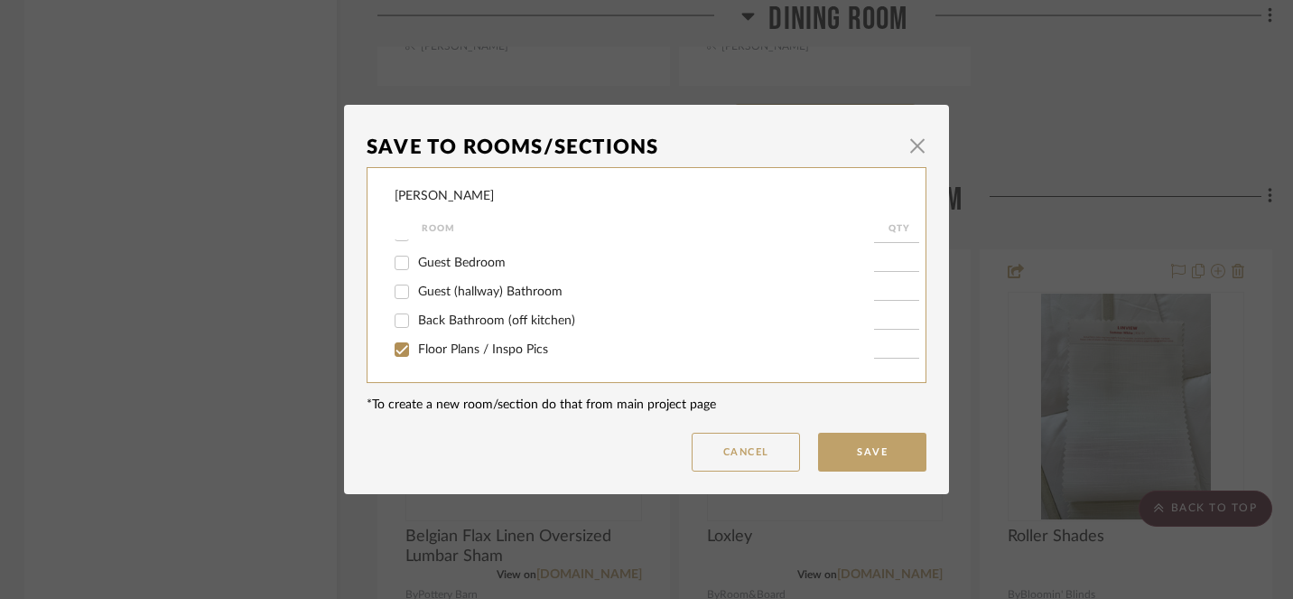
checkbox input "true"
type input "1"
click at [867, 447] on button "Save" at bounding box center [872, 452] width 108 height 39
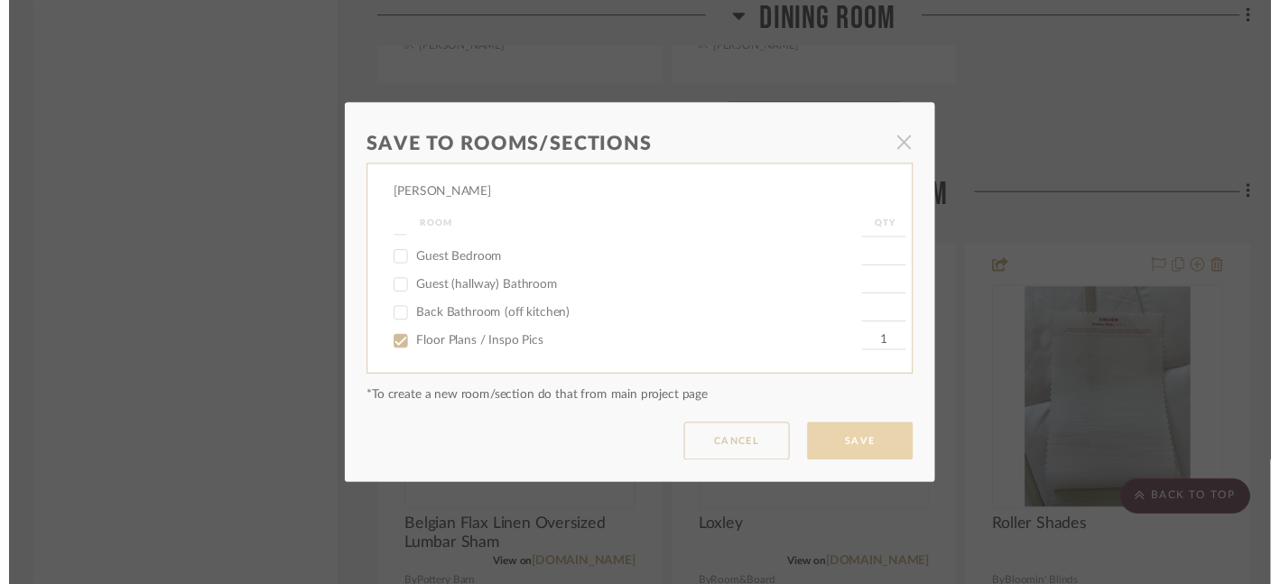
scroll to position [11393, 3]
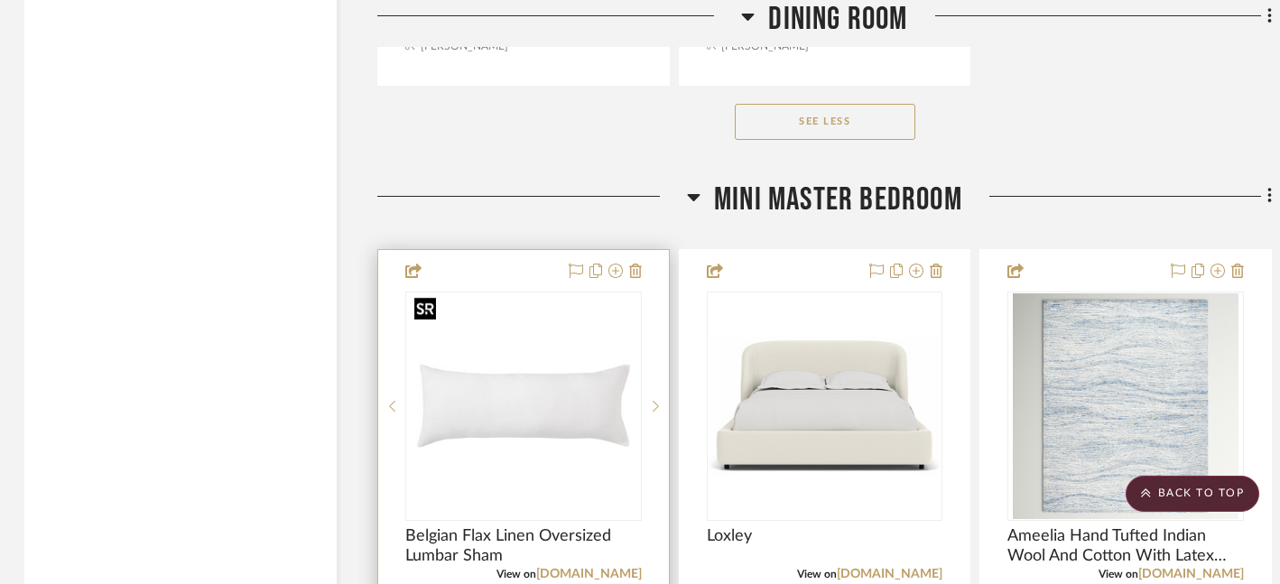
click at [594, 418] on img "0" at bounding box center [523, 406] width 233 height 209
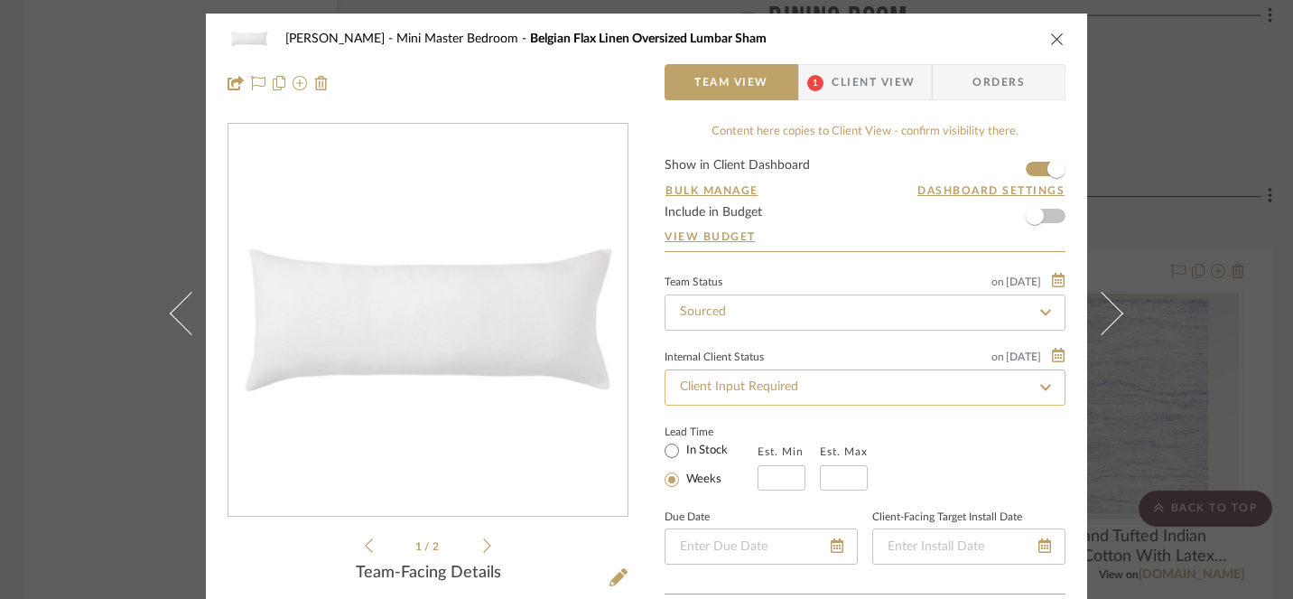
scroll to position [2, 0]
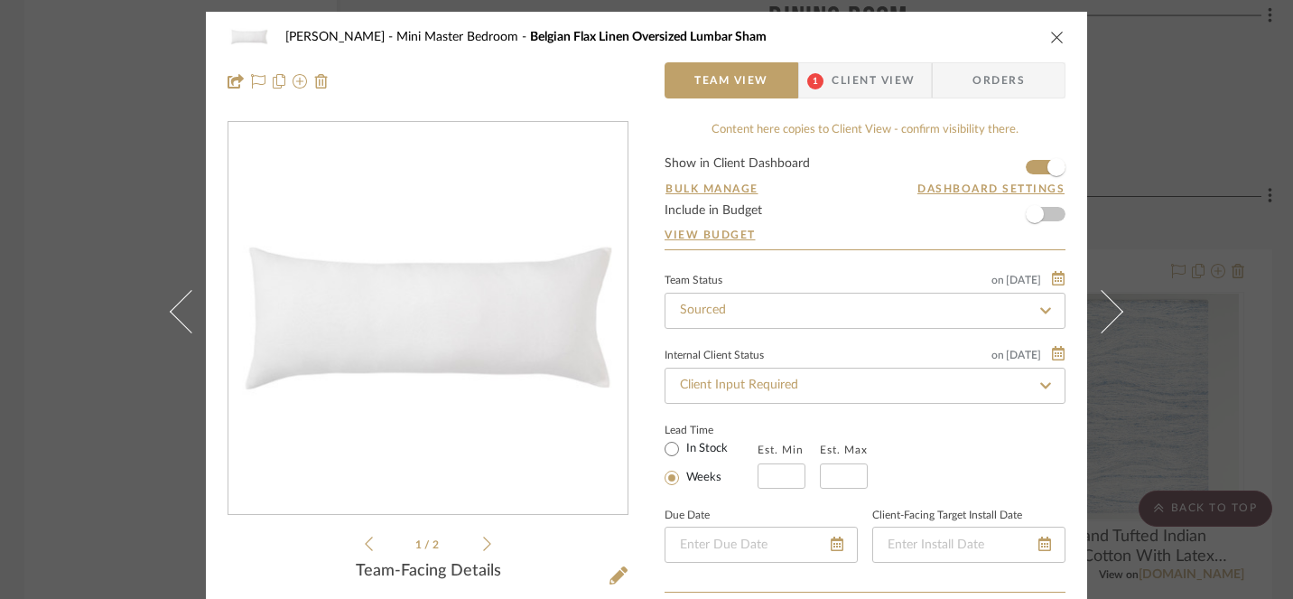
click at [863, 75] on span "Client View" at bounding box center [873, 80] width 83 height 36
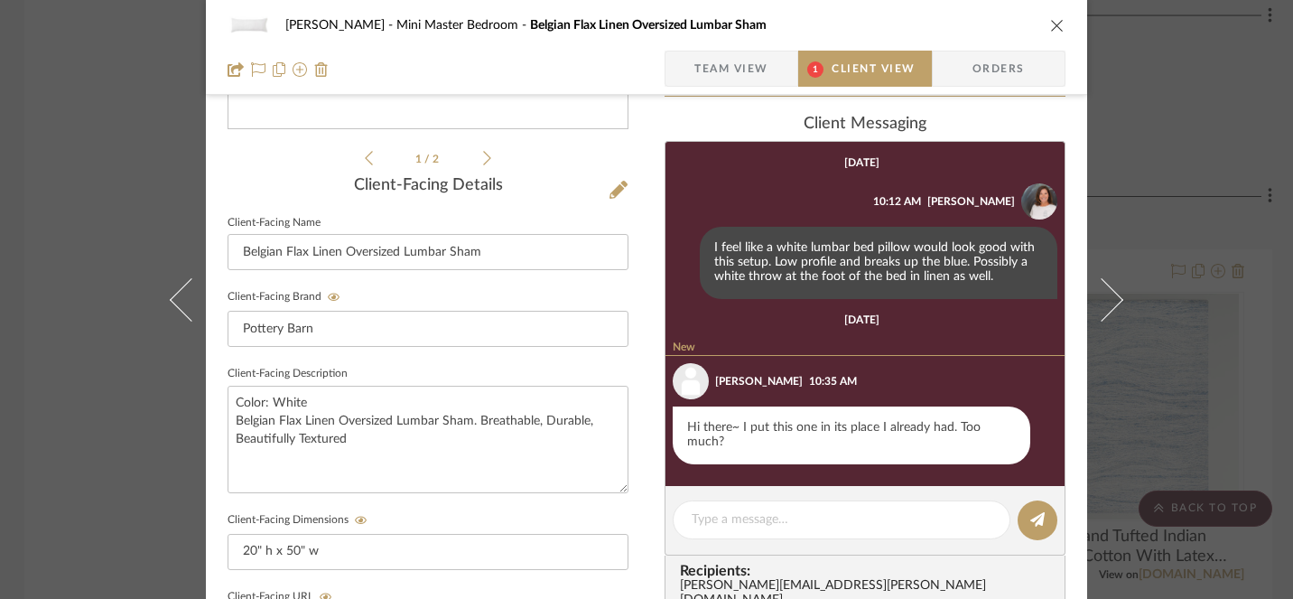
scroll to position [388, 0]
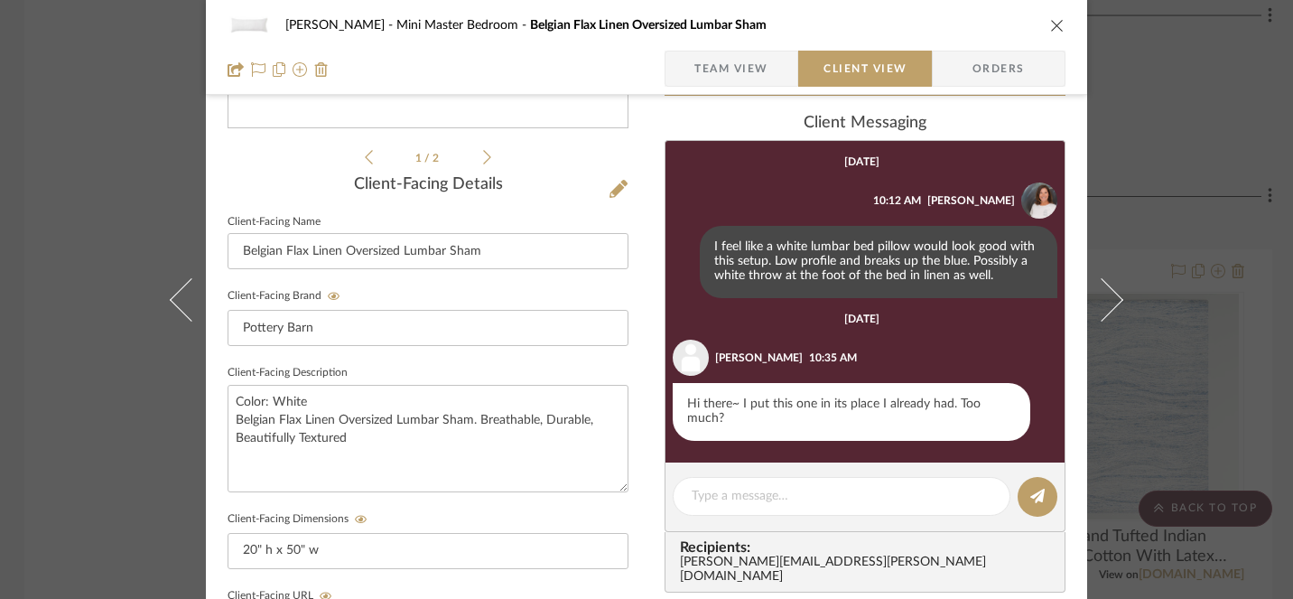
click at [1051, 29] on icon "close" at bounding box center [1057, 25] width 14 height 14
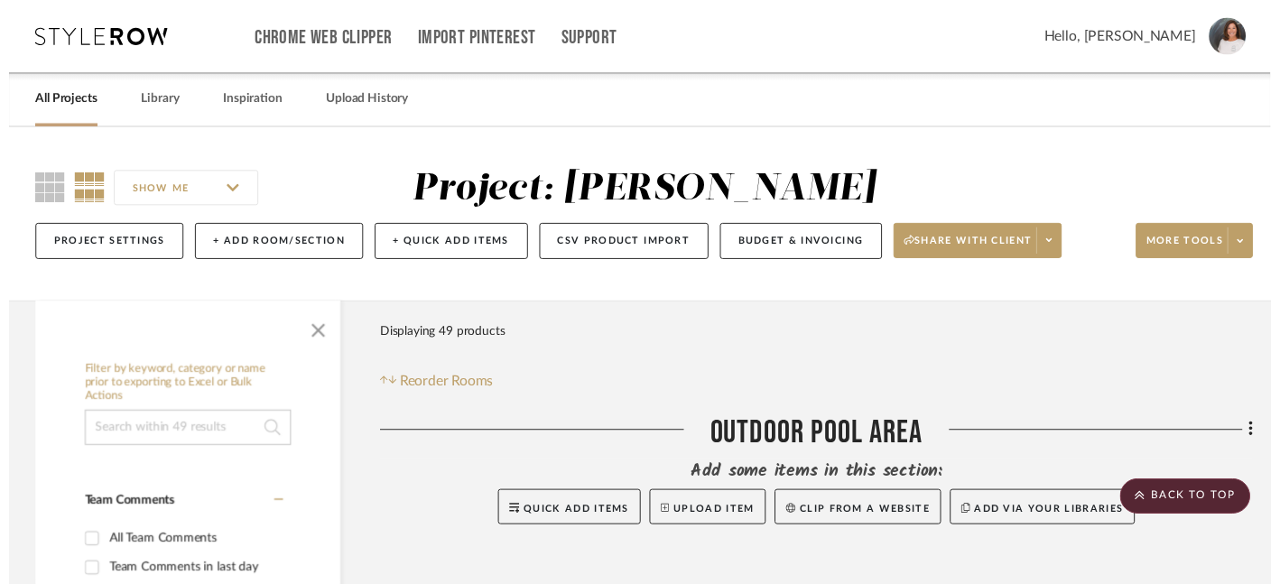
scroll to position [11393, 3]
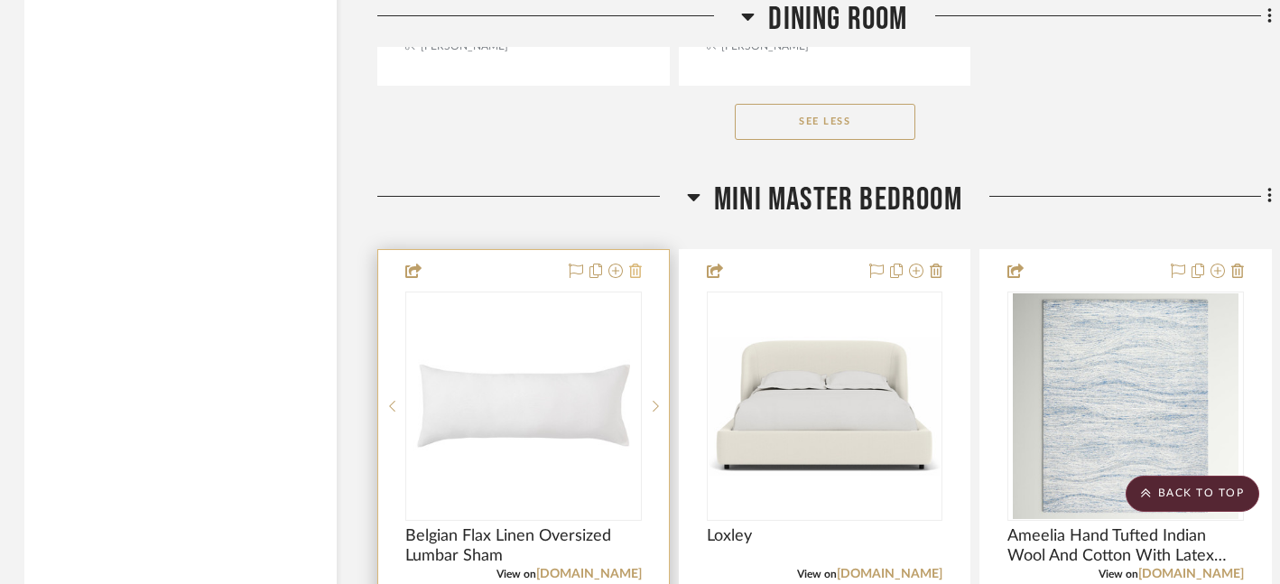
click at [637, 264] on icon at bounding box center [635, 271] width 13 height 14
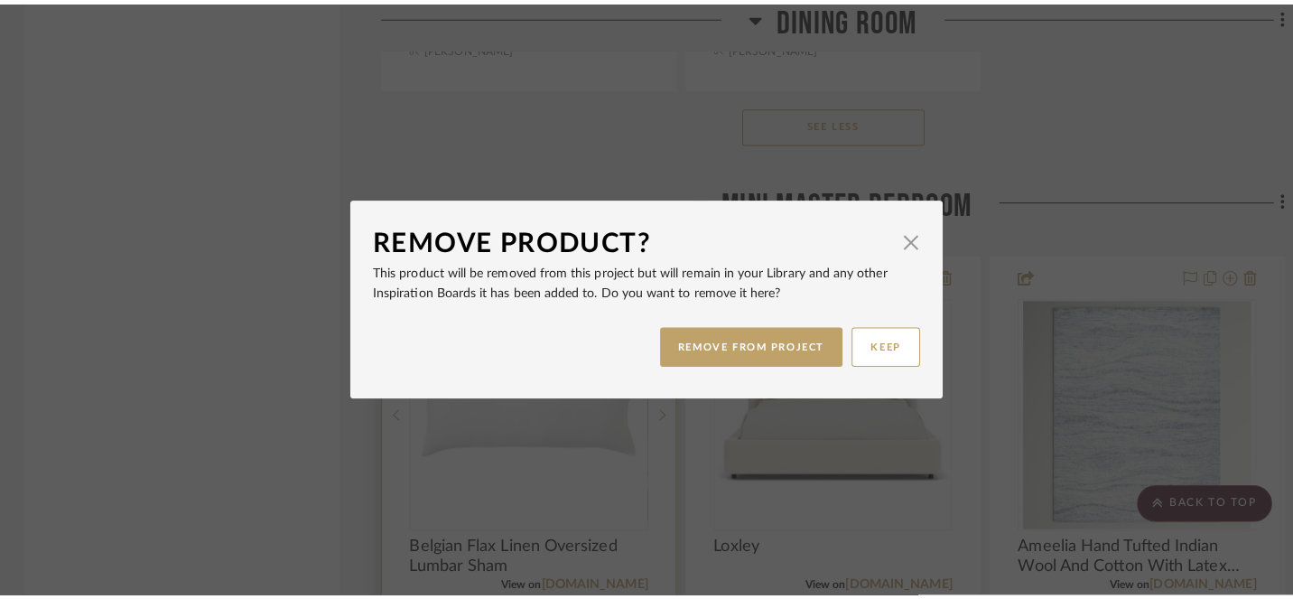
scroll to position [0, 0]
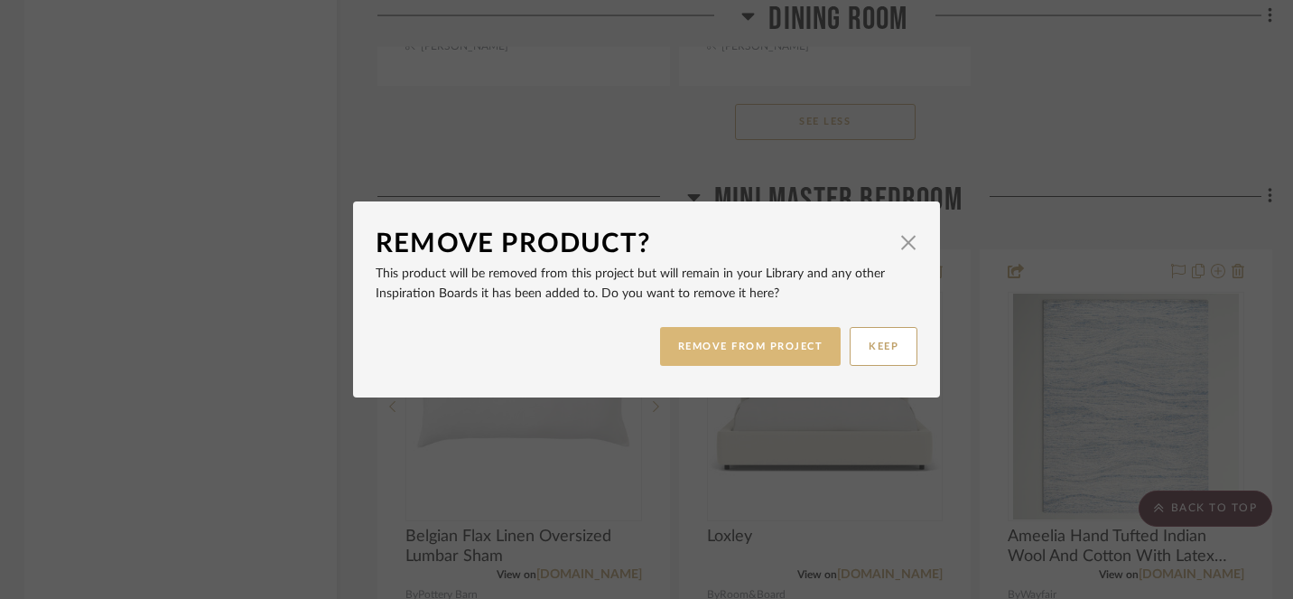
click at [731, 349] on button "REMOVE FROM PROJECT" at bounding box center [751, 346] width 182 height 39
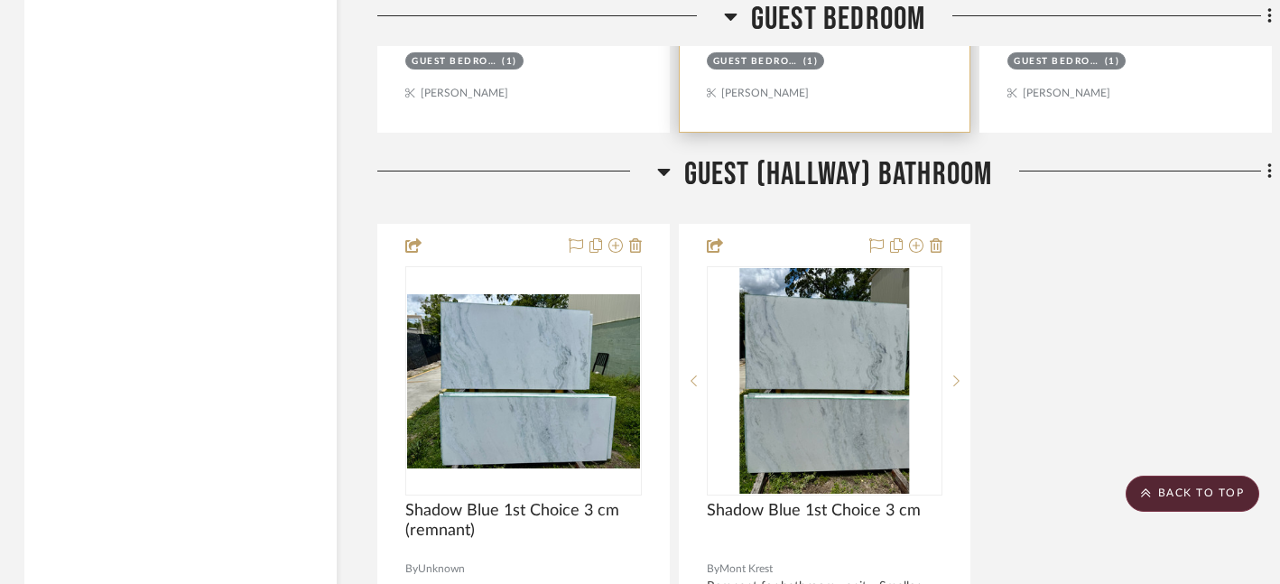
scroll to position [14074, 3]
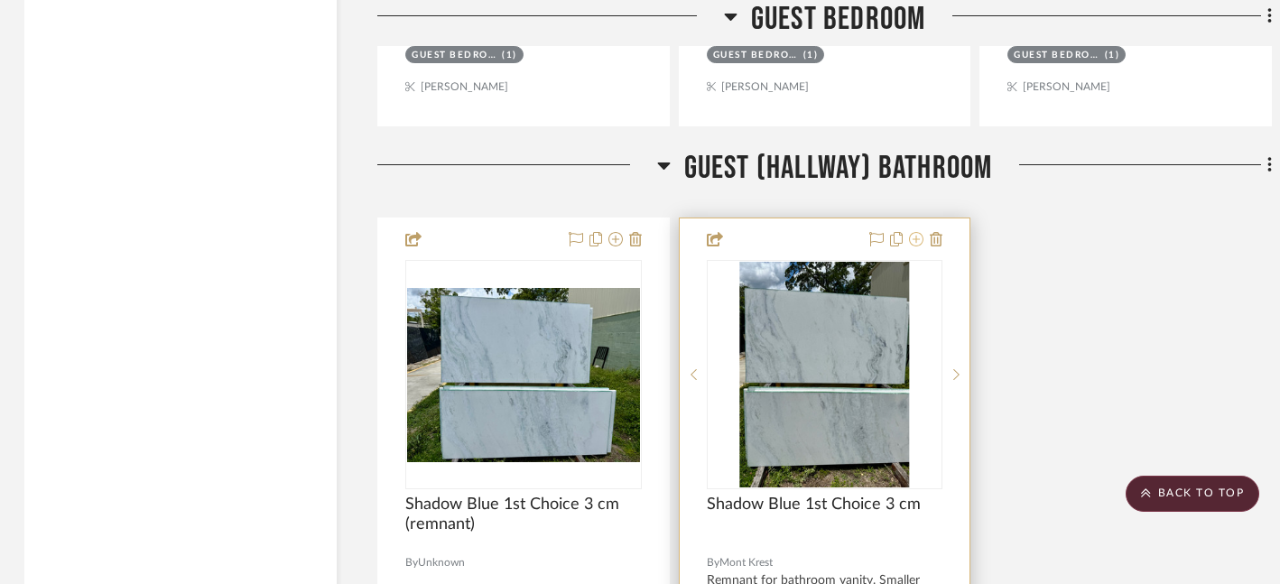
click at [918, 232] on icon at bounding box center [916, 239] width 14 height 14
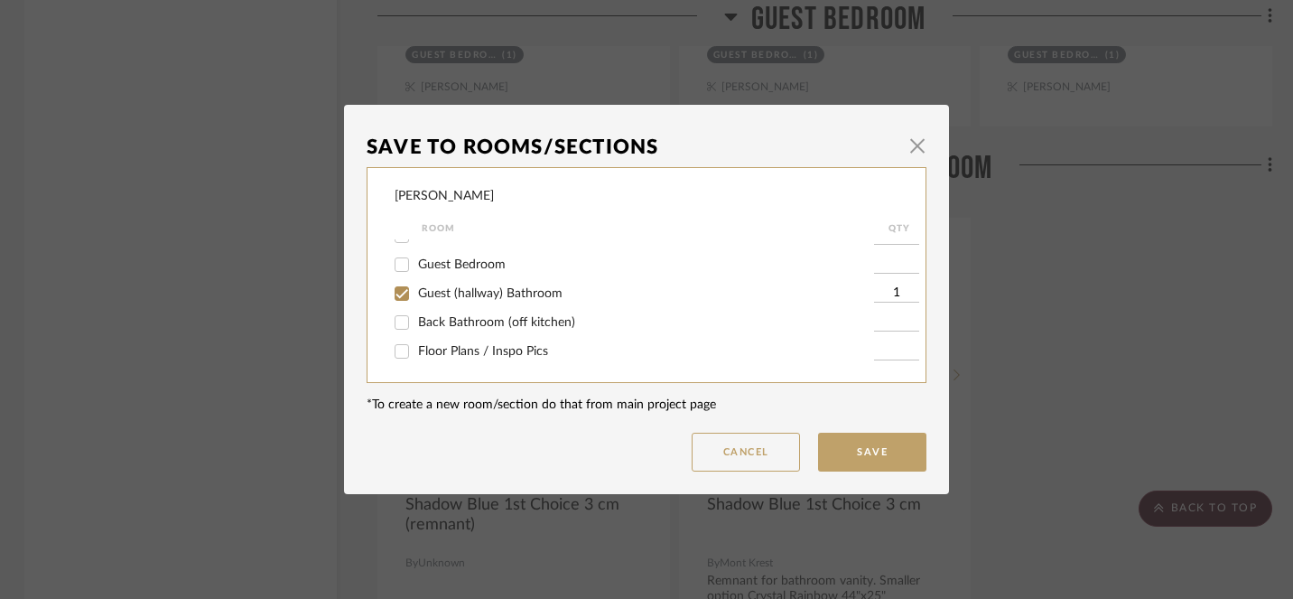
scroll to position [232, 0]
click at [394, 284] on input "Guest (hallway) Bathroom" at bounding box center [401, 291] width 29 height 29
checkbox input "false"
click at [397, 350] on input "Floor Plans / Inspo Pics" at bounding box center [401, 349] width 29 height 29
checkbox input "true"
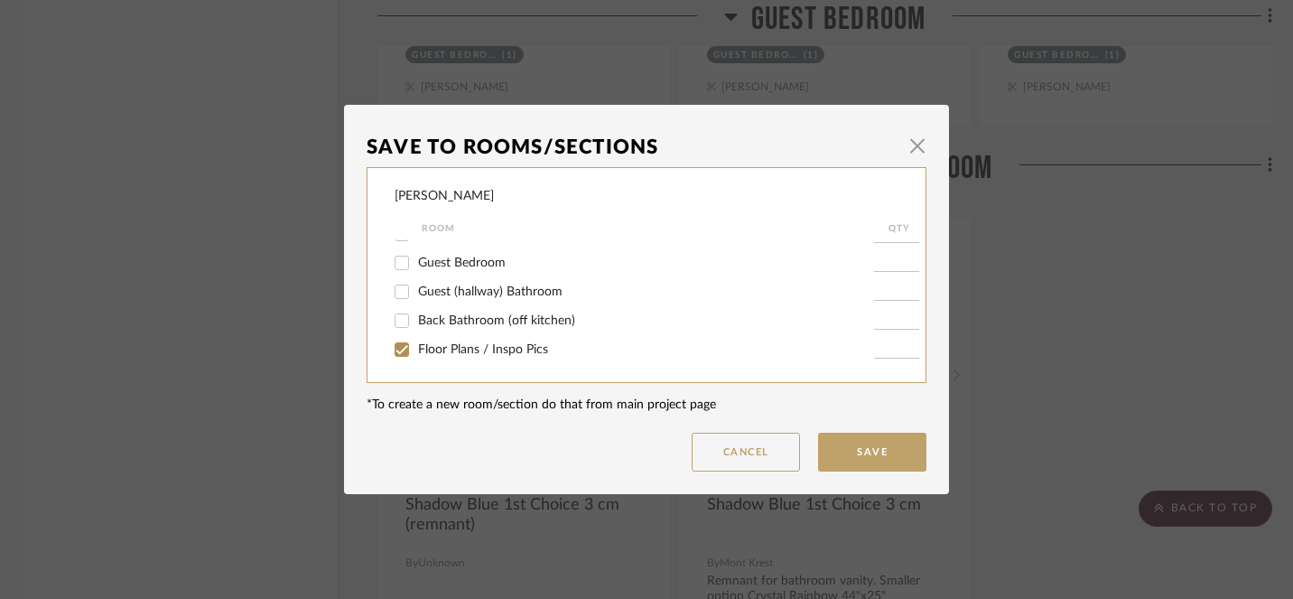
type input "1"
click at [876, 450] on button "Save" at bounding box center [872, 452] width 108 height 39
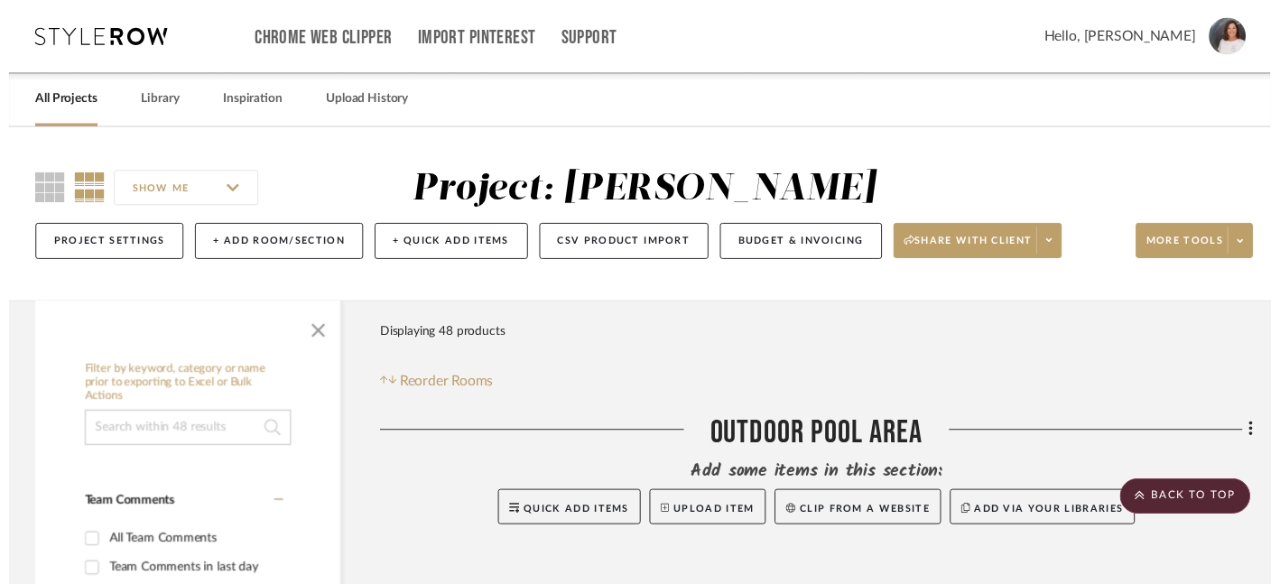
scroll to position [14074, 3]
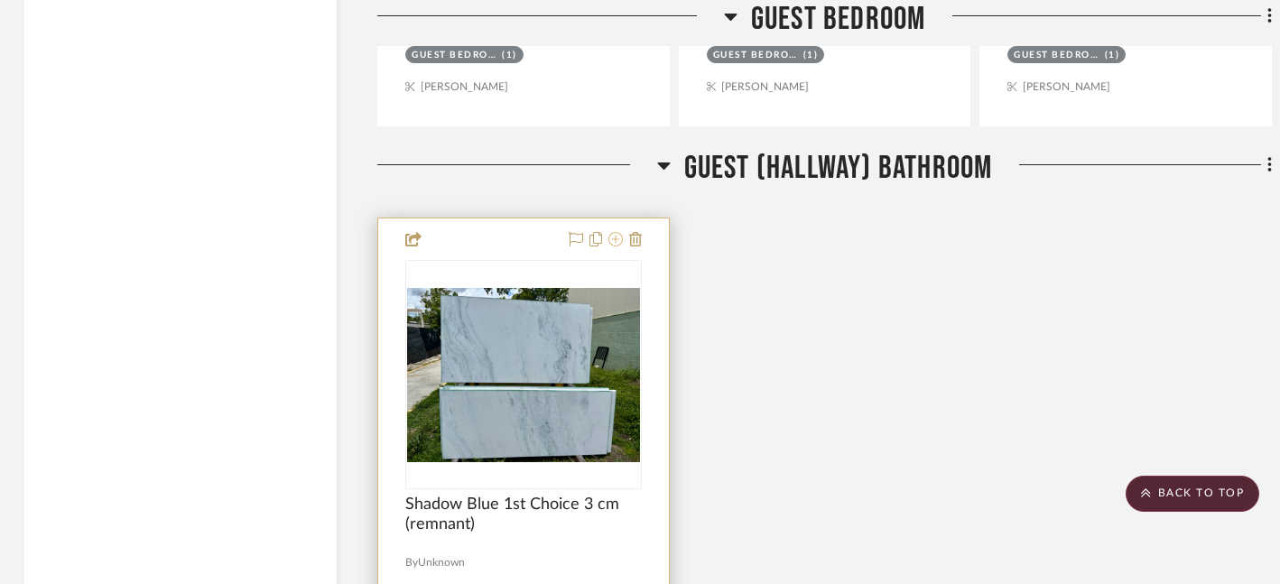
click at [614, 232] on icon at bounding box center [616, 239] width 14 height 14
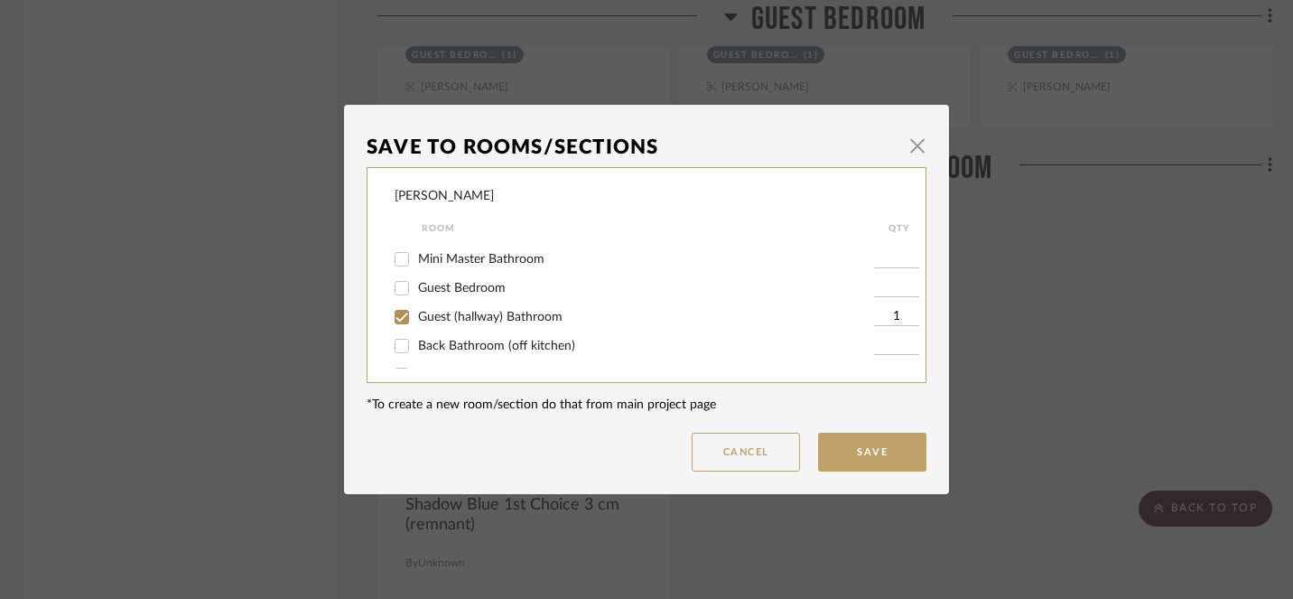
scroll to position [200, 0]
click at [396, 321] on input "Guest (hallway) Bathroom" at bounding box center [401, 313] width 29 height 29
checkbox input "false"
click at [396, 349] on input "Floor Plans / Inspo Pics" at bounding box center [401, 349] width 29 height 29
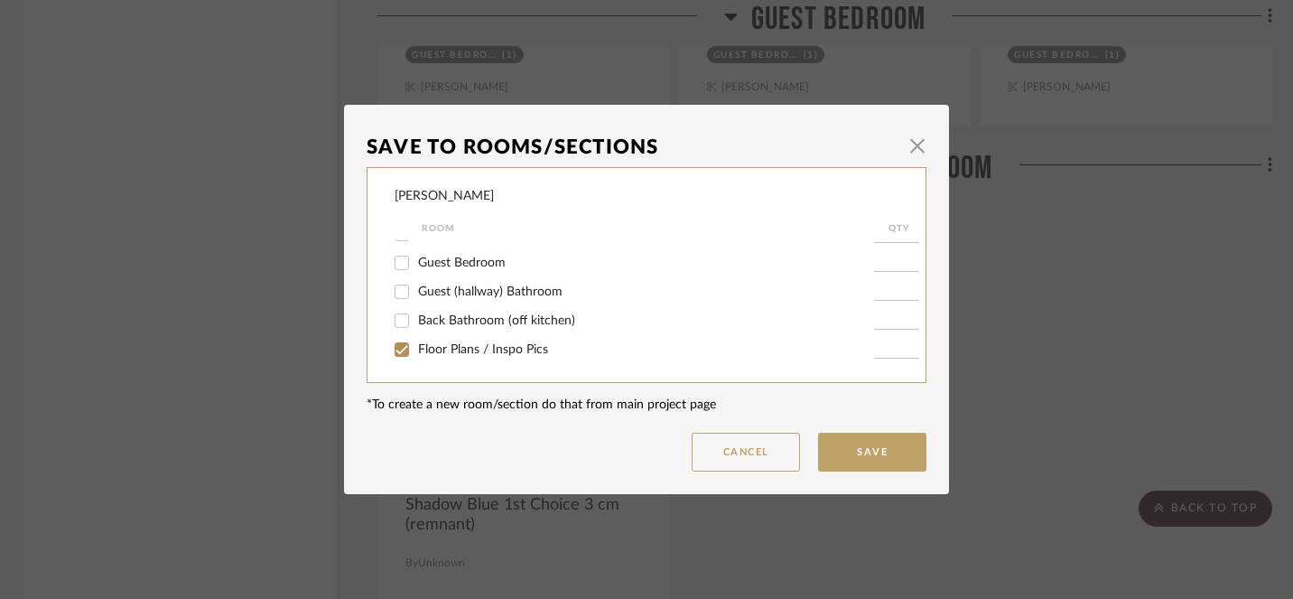
checkbox input "true"
type input "1"
click at [858, 453] on button "Save" at bounding box center [872, 452] width 108 height 39
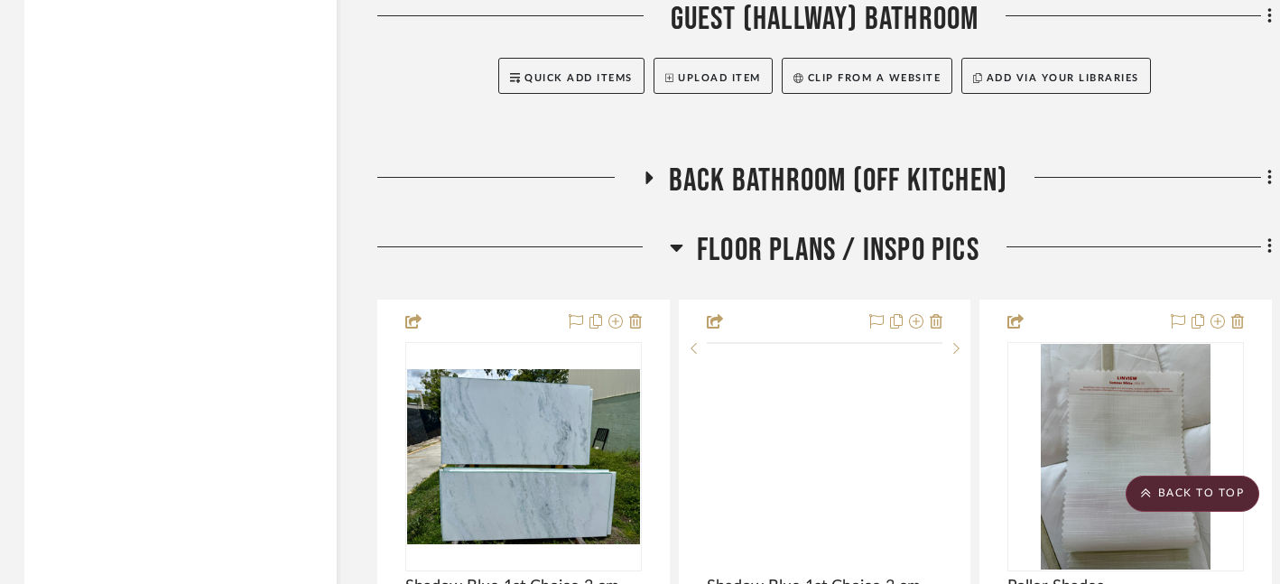
scroll to position [14239, 3]
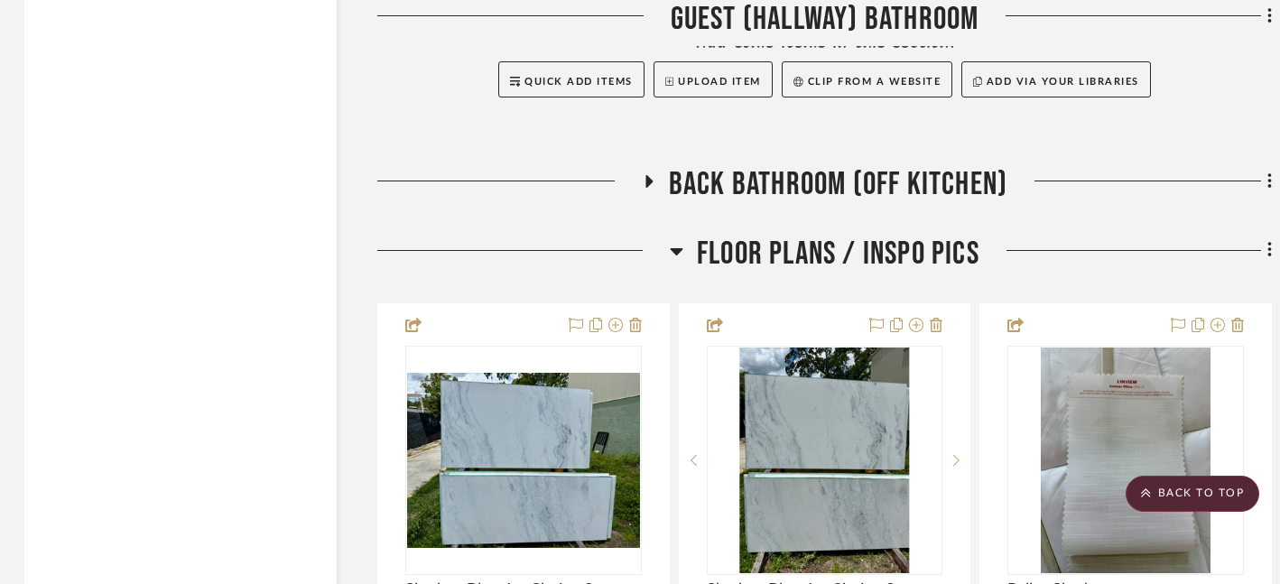
click at [649, 175] on icon at bounding box center [649, 182] width 22 height 14
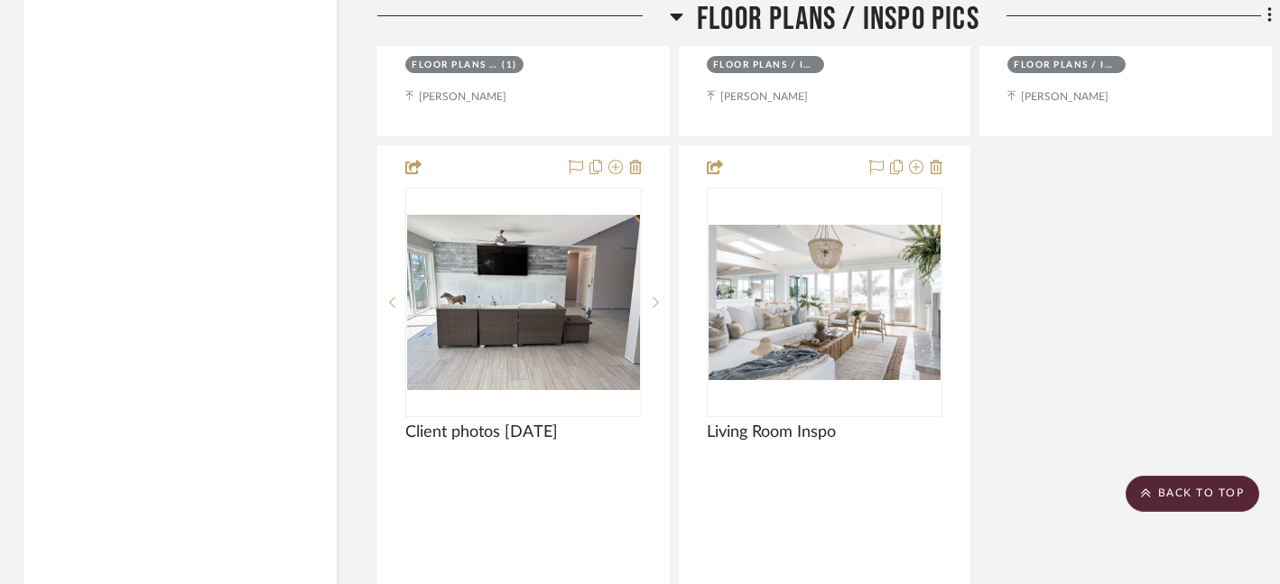
scroll to position [16826, 3]
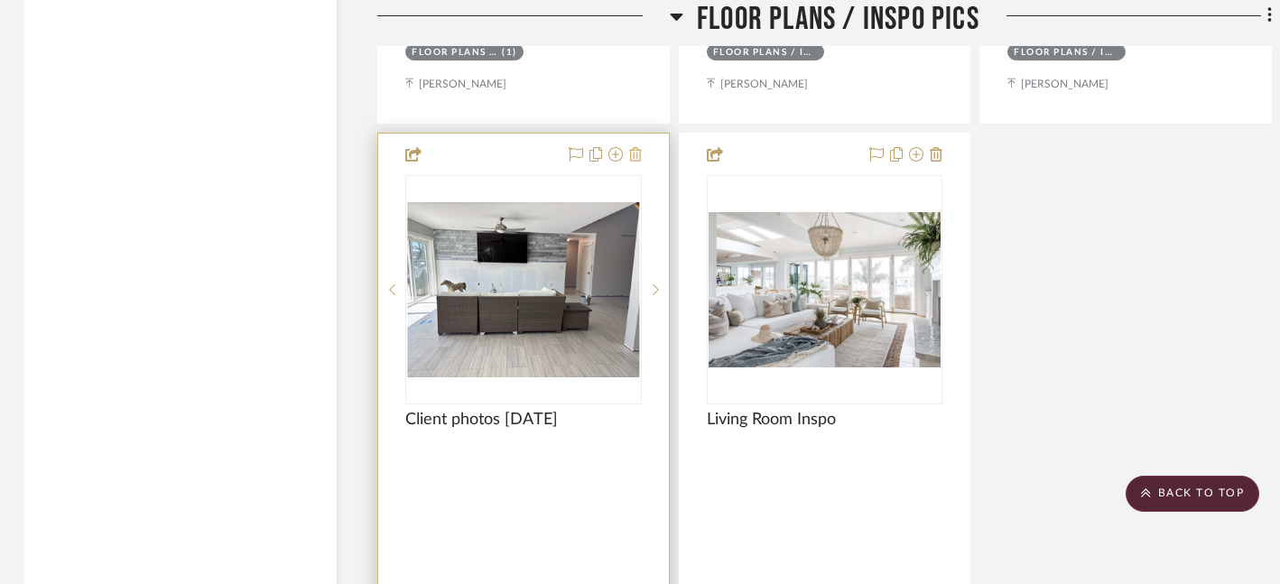
click at [638, 147] on icon at bounding box center [635, 154] width 13 height 14
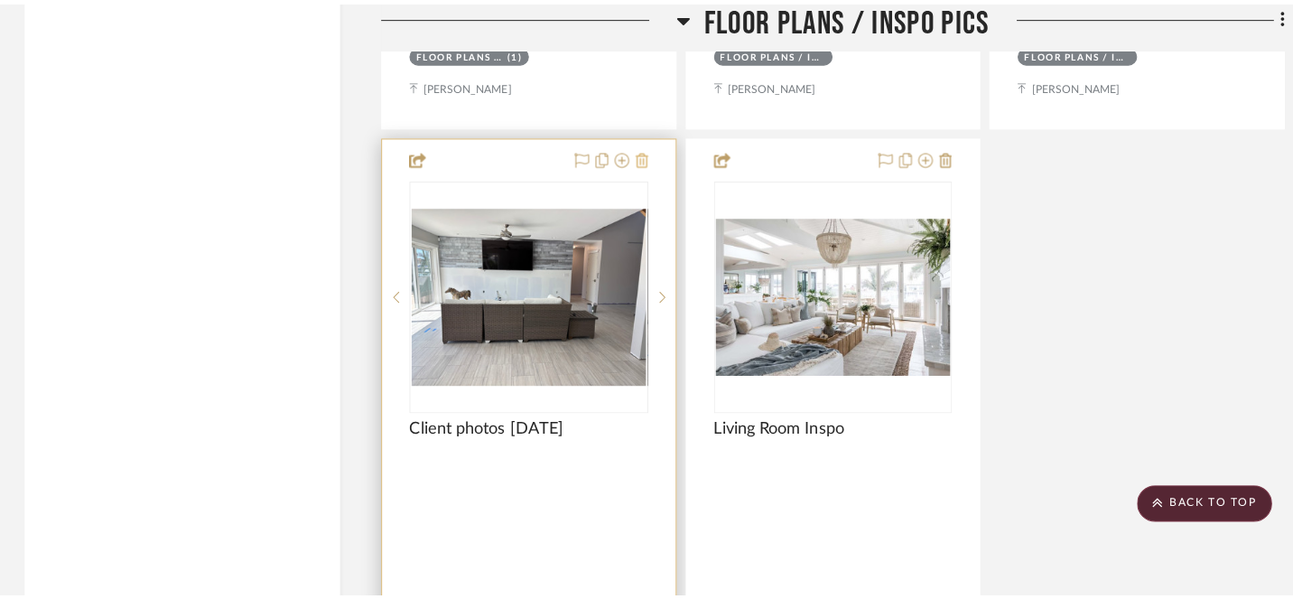
scroll to position [0, 0]
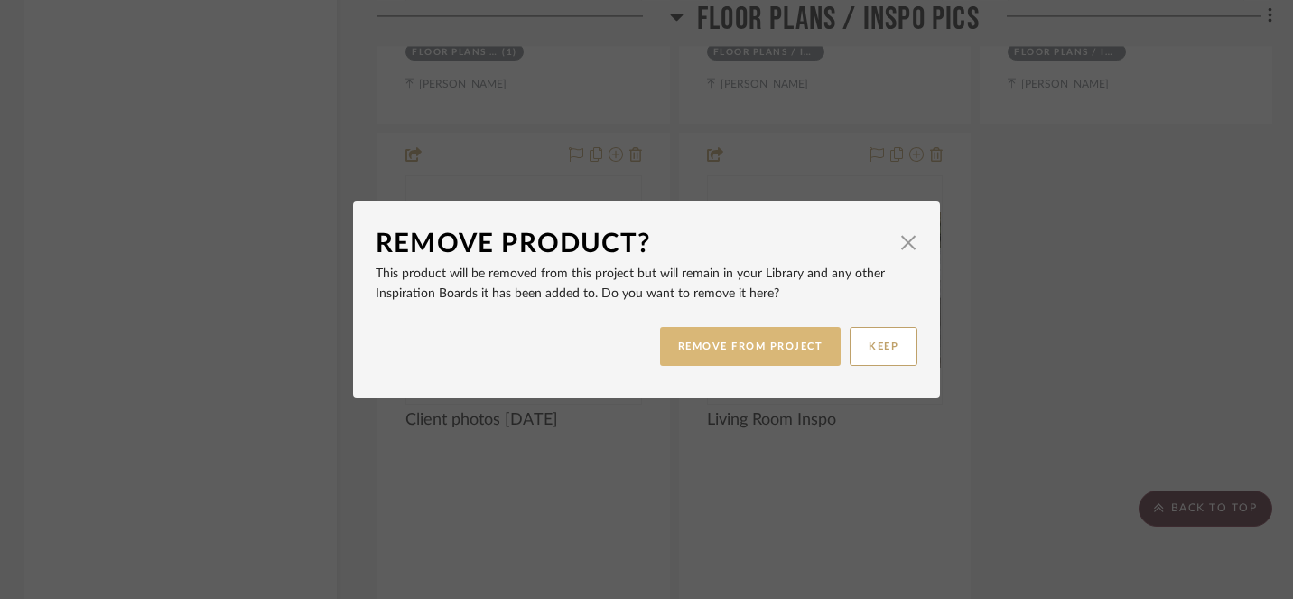
click at [750, 349] on button "REMOVE FROM PROJECT" at bounding box center [751, 346] width 182 height 39
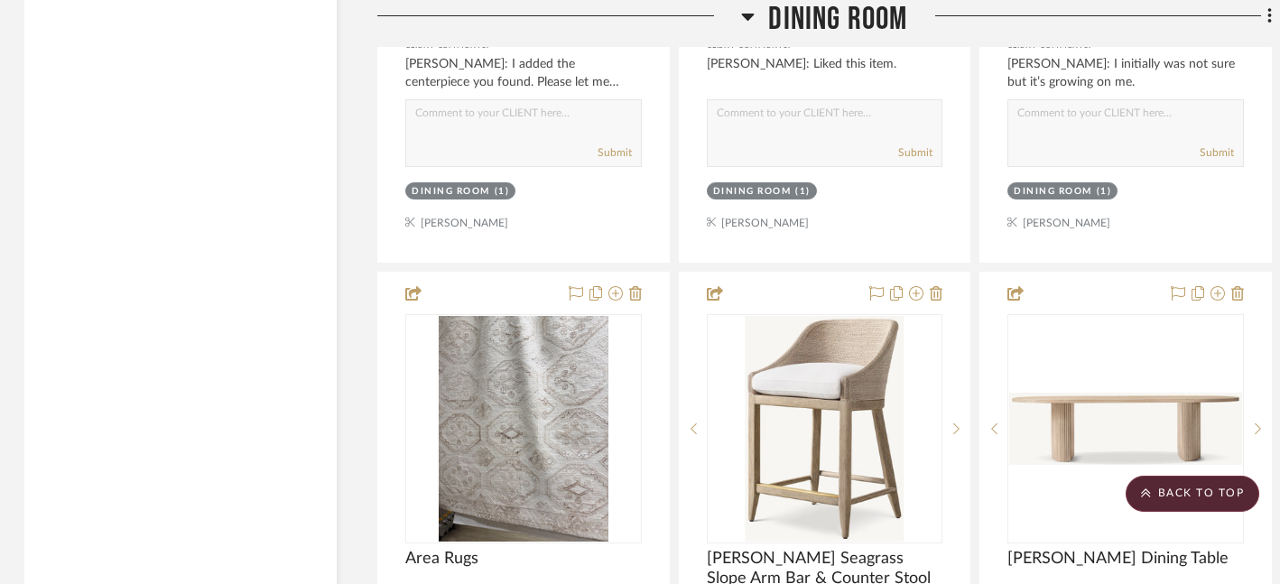
scroll to position [9614, 3]
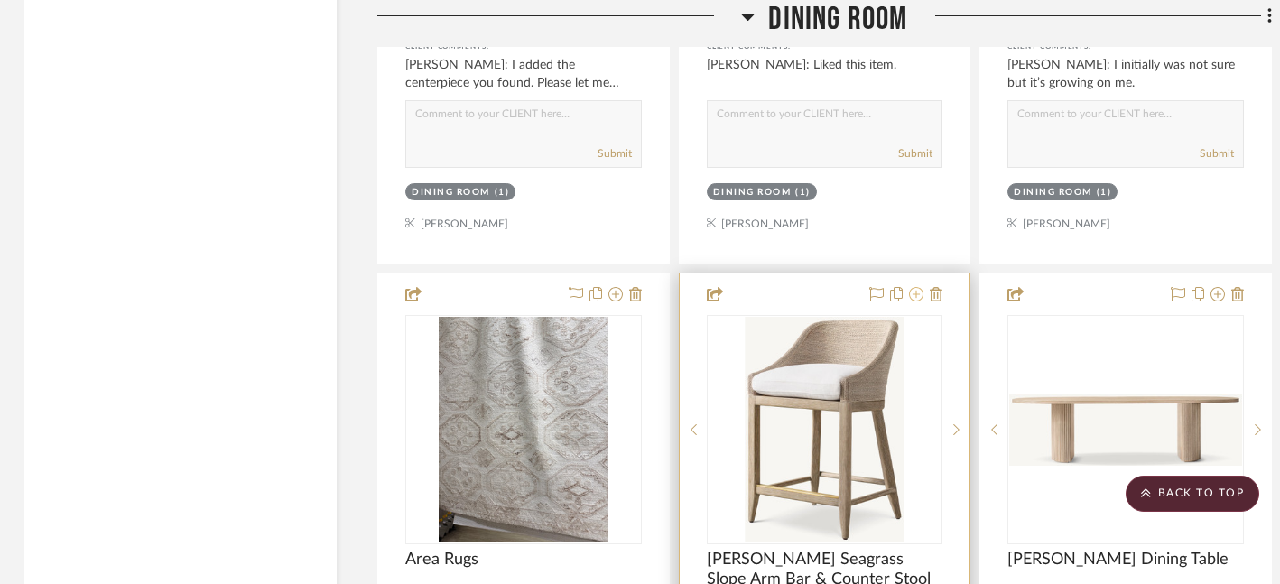
click at [916, 287] on icon at bounding box center [916, 294] width 14 height 14
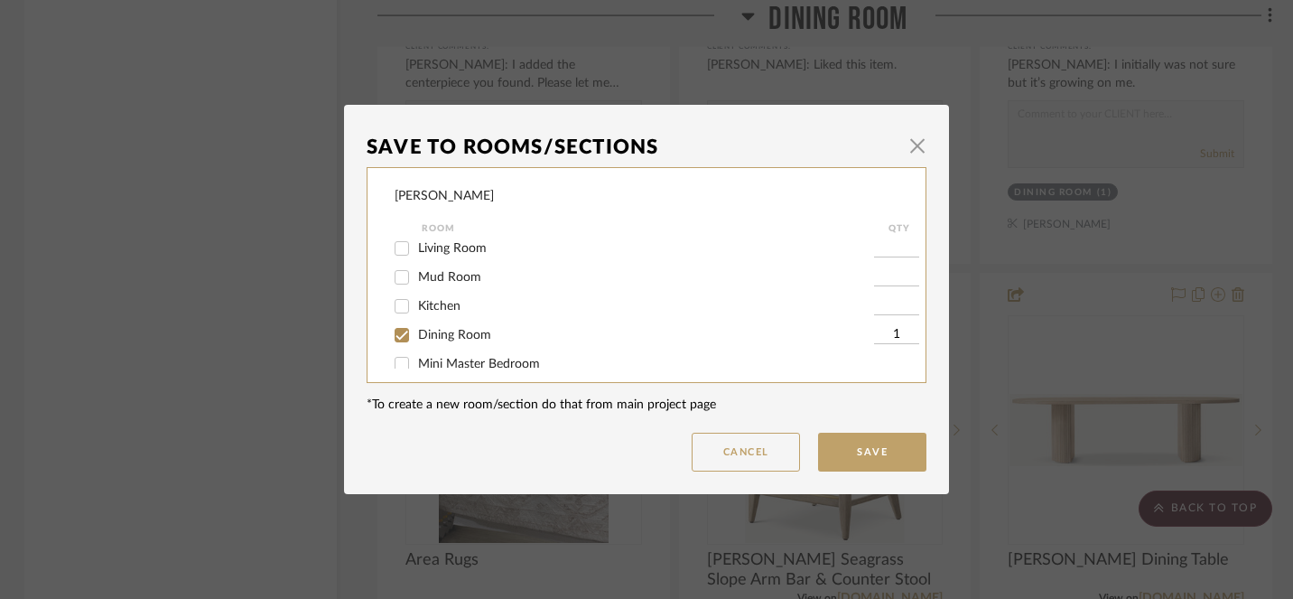
scroll to position [99, 0]
click at [397, 275] on input "Kitchen" at bounding box center [401, 270] width 29 height 29
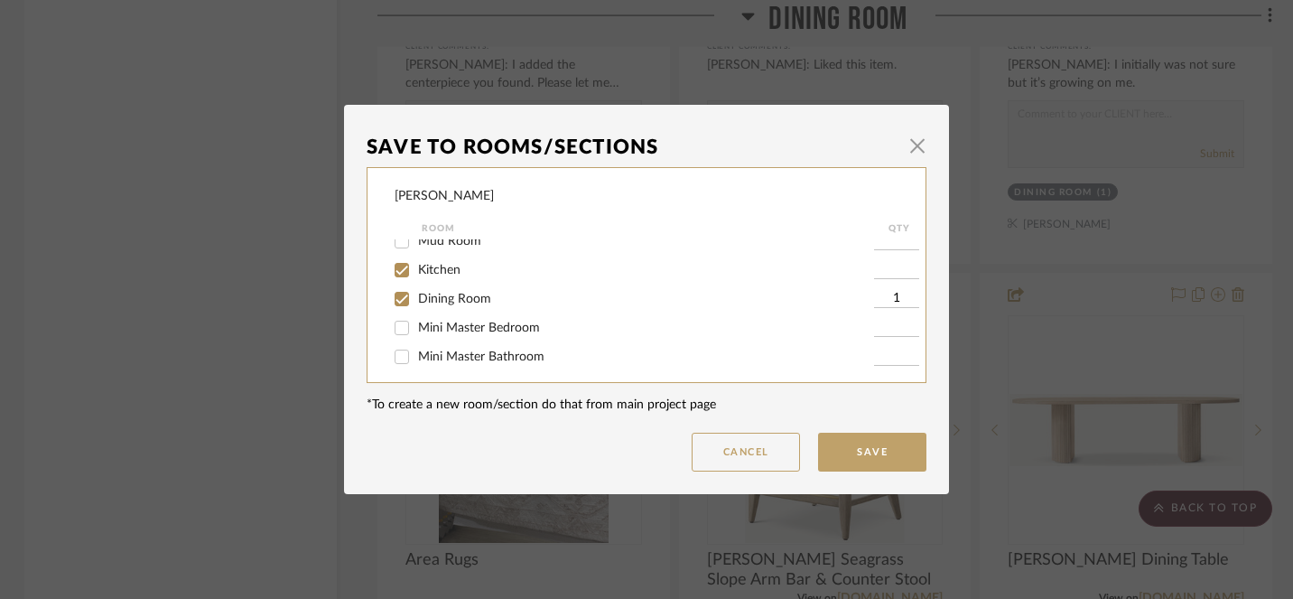
checkbox input "true"
type input "1"
click at [396, 303] on input "Dining Room" at bounding box center [401, 298] width 29 height 29
checkbox input "false"
click at [860, 453] on button "Save" at bounding box center [872, 452] width 108 height 39
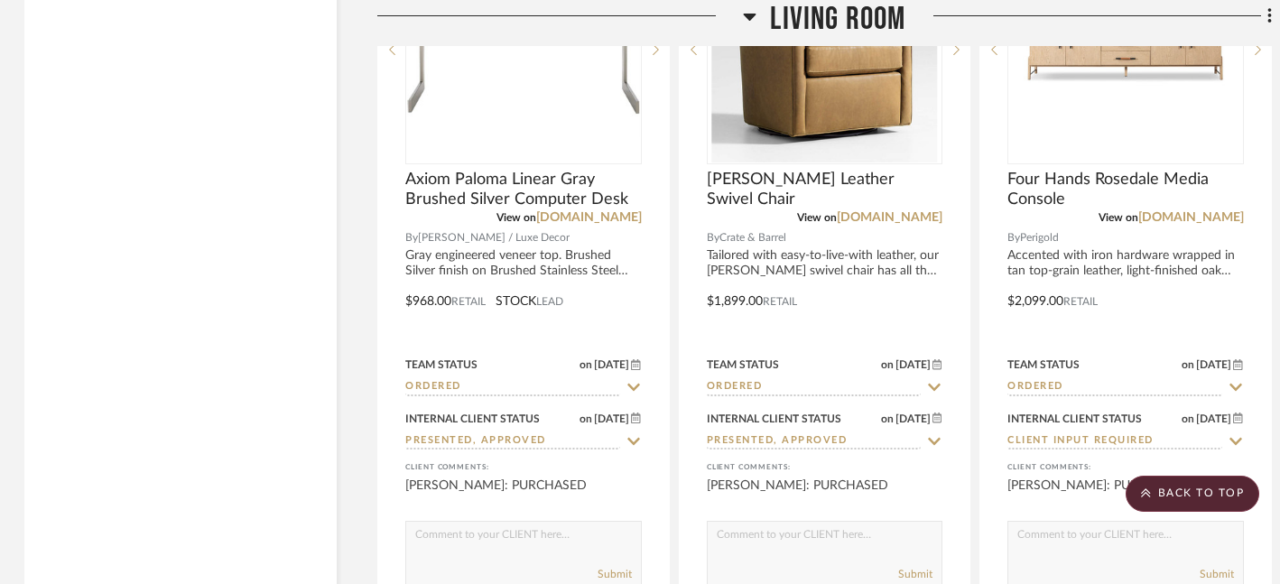
scroll to position [4120, 3]
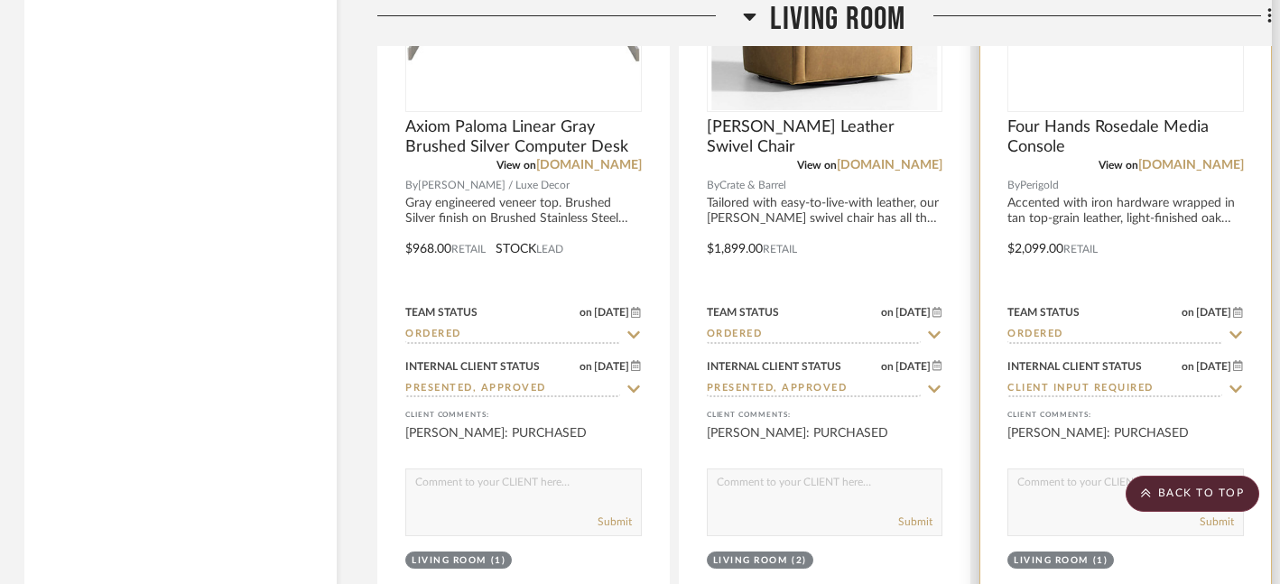
click at [1242, 386] on icon at bounding box center [1236, 389] width 16 height 14
click at [1236, 386] on icon at bounding box center [1236, 389] width 9 height 9
type input "[DATE]"
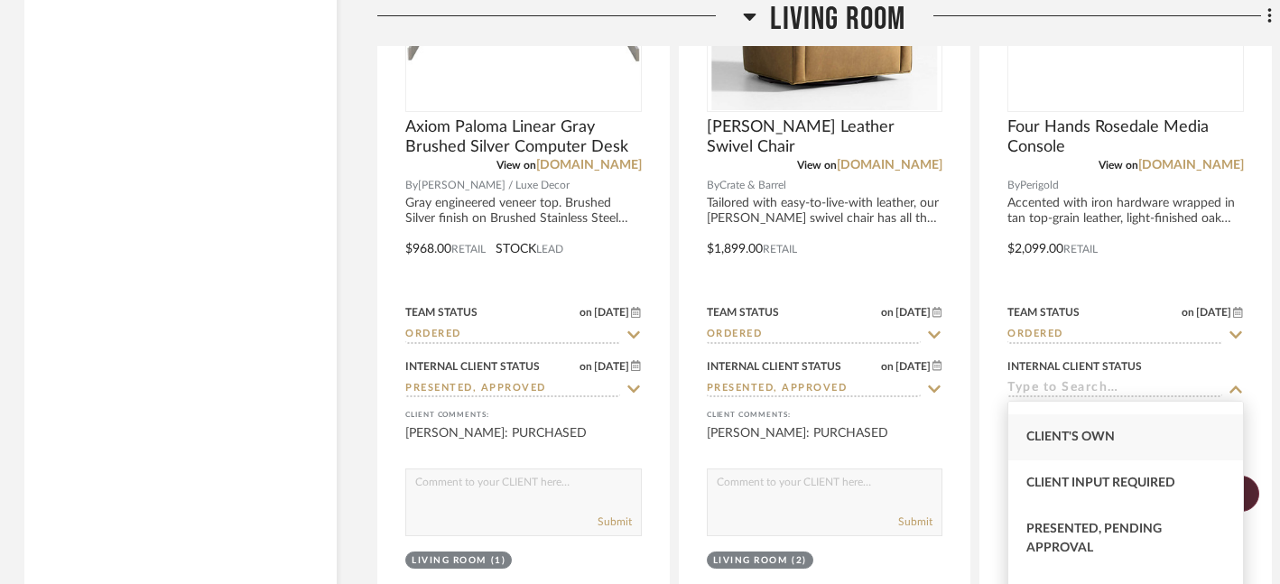
scroll to position [105, 0]
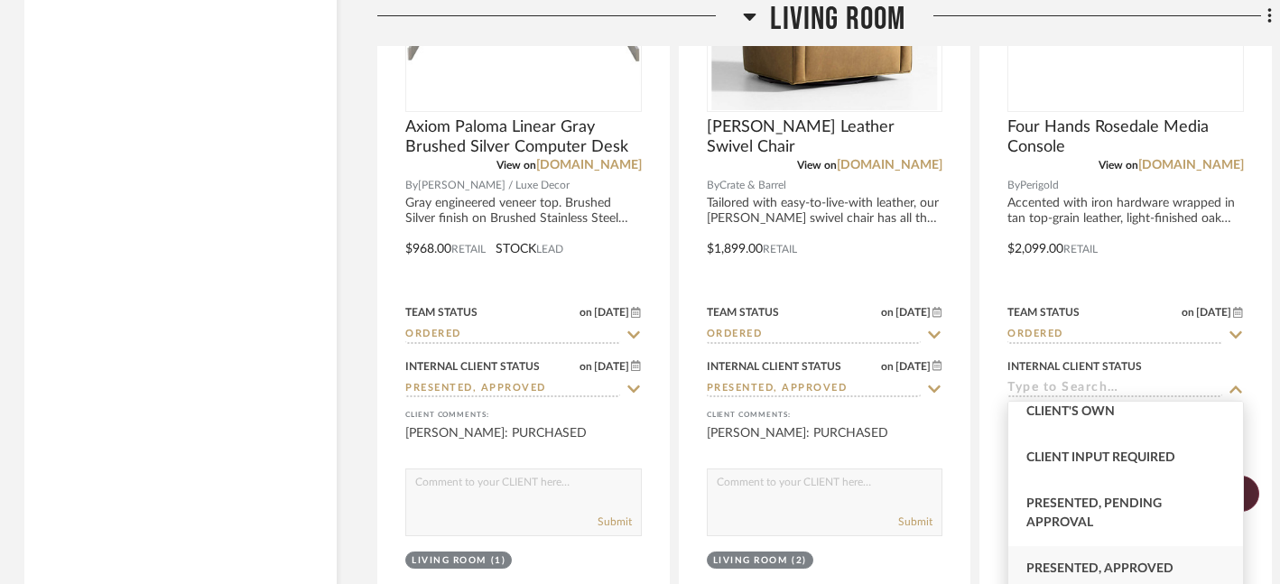
click at [1112, 568] on span "Presented, Approved" at bounding box center [1100, 569] width 147 height 13
type input "Presented, Approved"
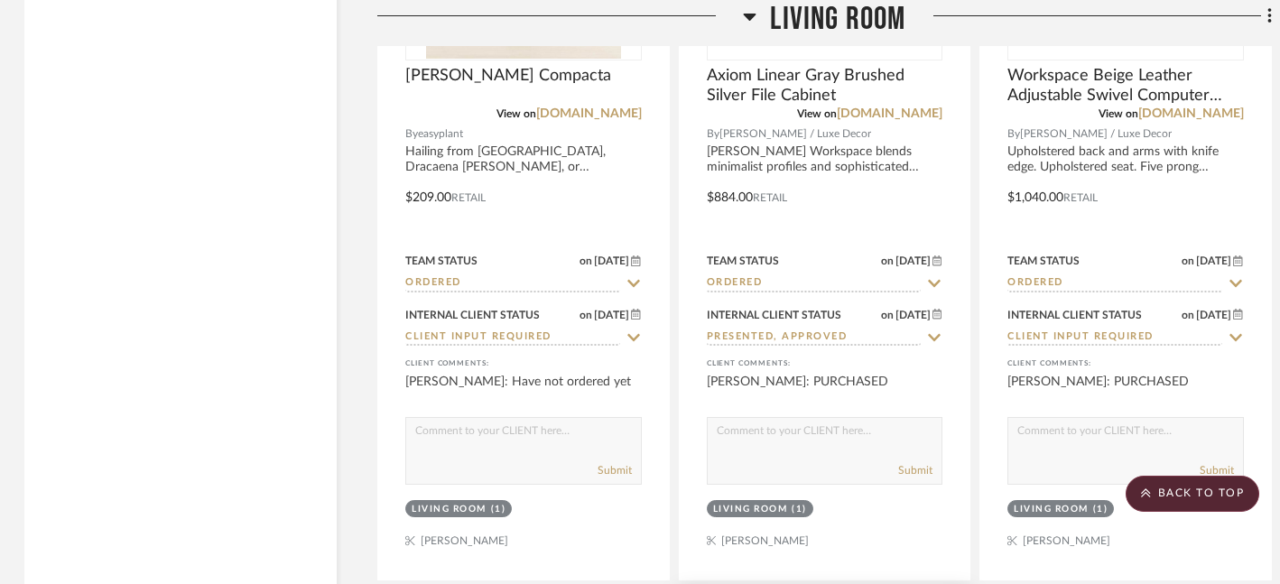
scroll to position [3372, 3]
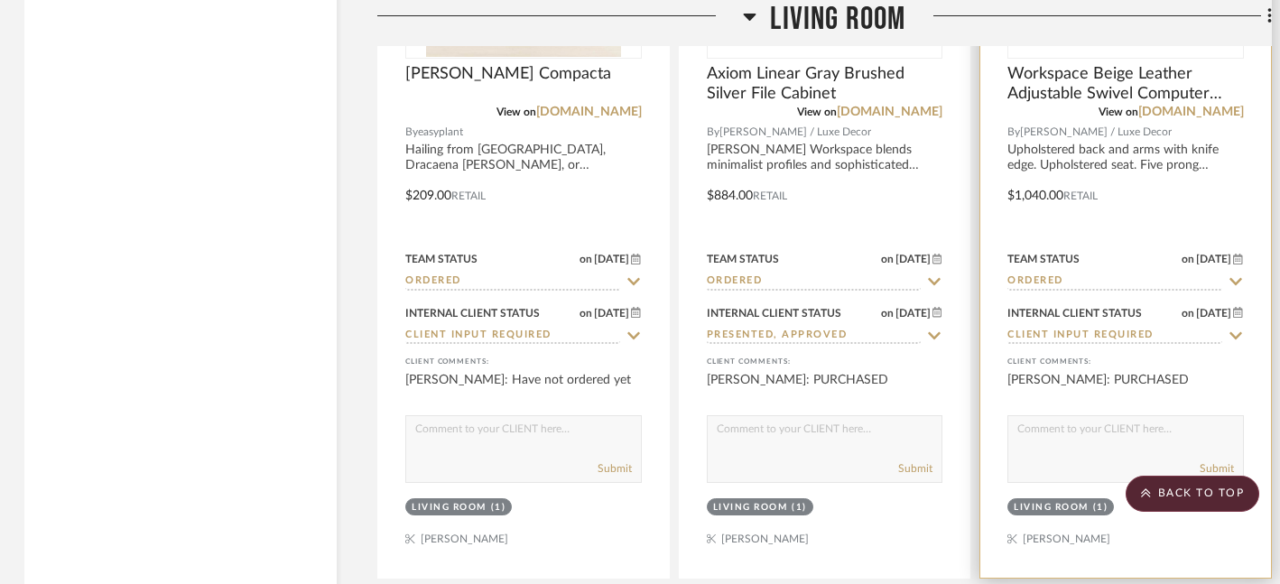
click at [1237, 331] on icon at bounding box center [1236, 336] width 16 height 14
click at [1237, 331] on icon at bounding box center [1236, 335] width 9 height 9
type input "[DATE]"
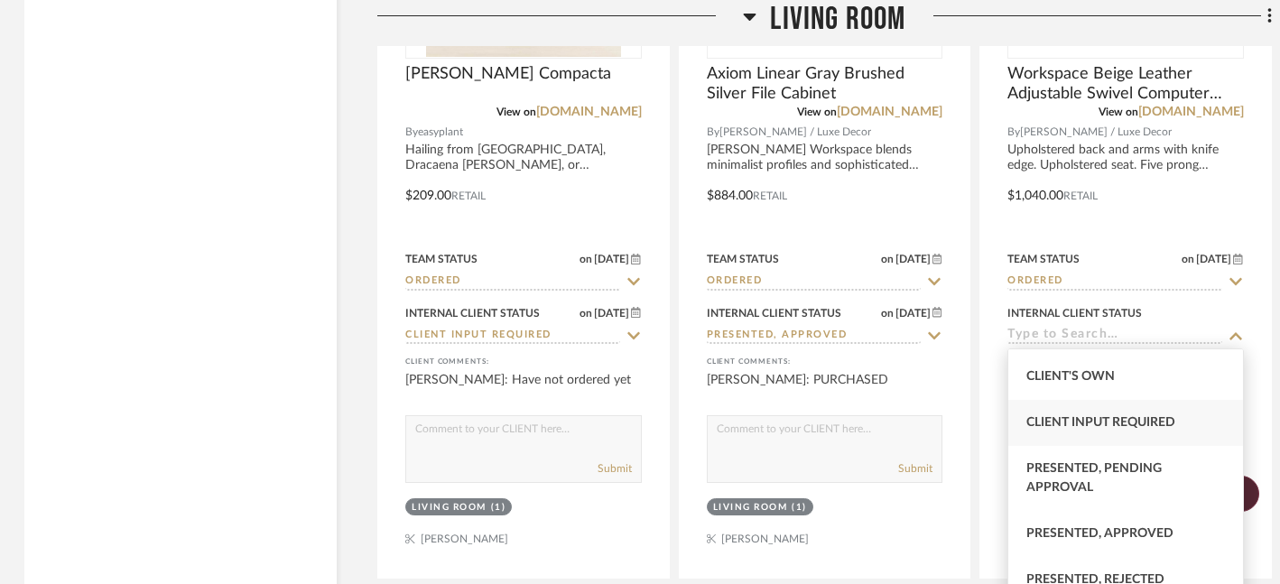
scroll to position [110, 0]
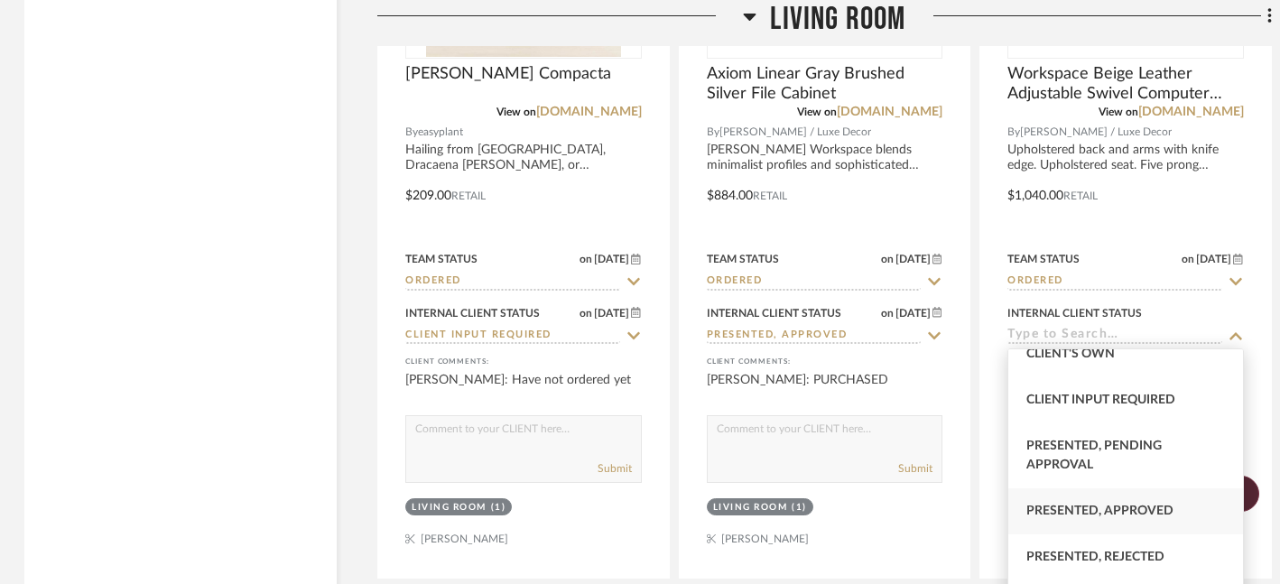
click at [1123, 511] on span "Presented, Approved" at bounding box center [1100, 511] width 147 height 13
type input "Presented, Approved"
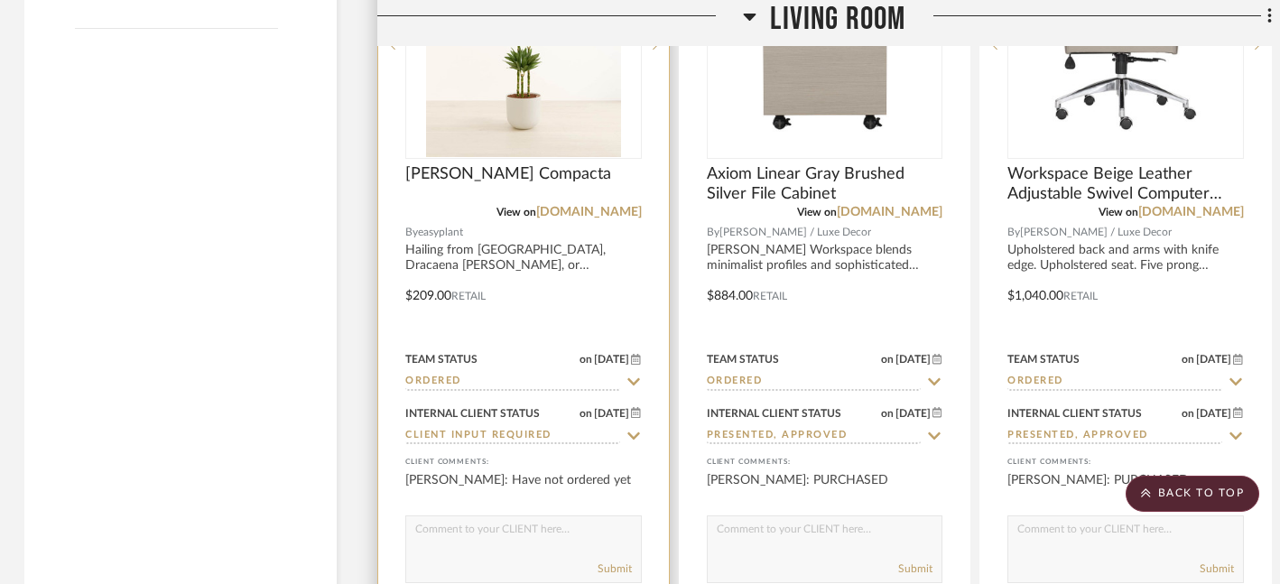
scroll to position [3300, 3]
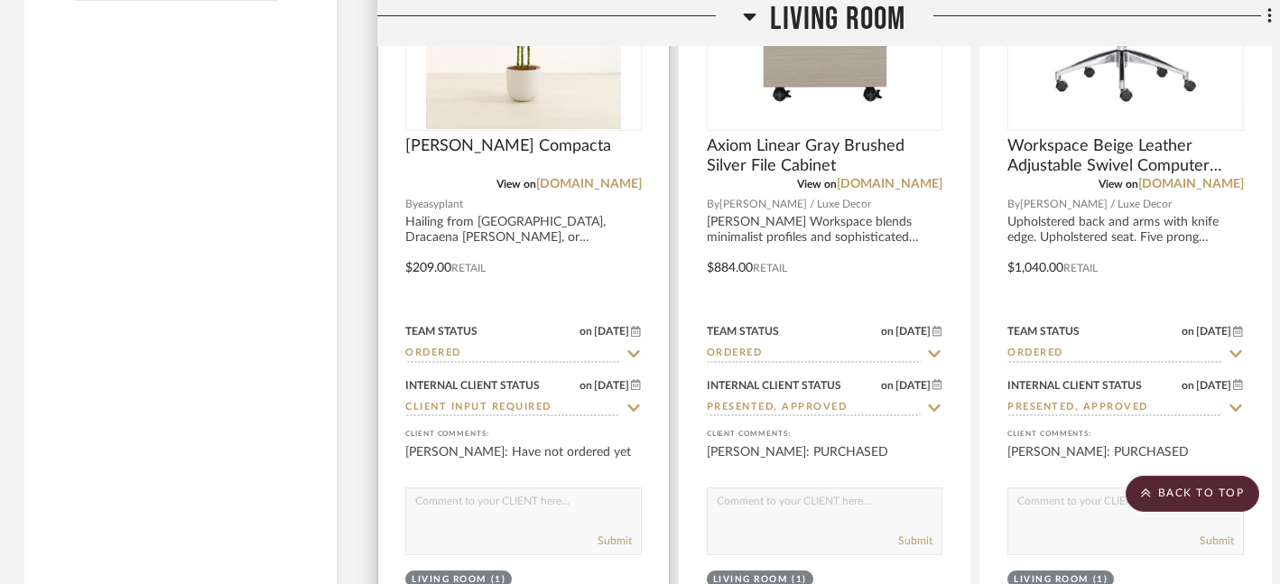
click at [632, 405] on icon at bounding box center [634, 408] width 13 height 7
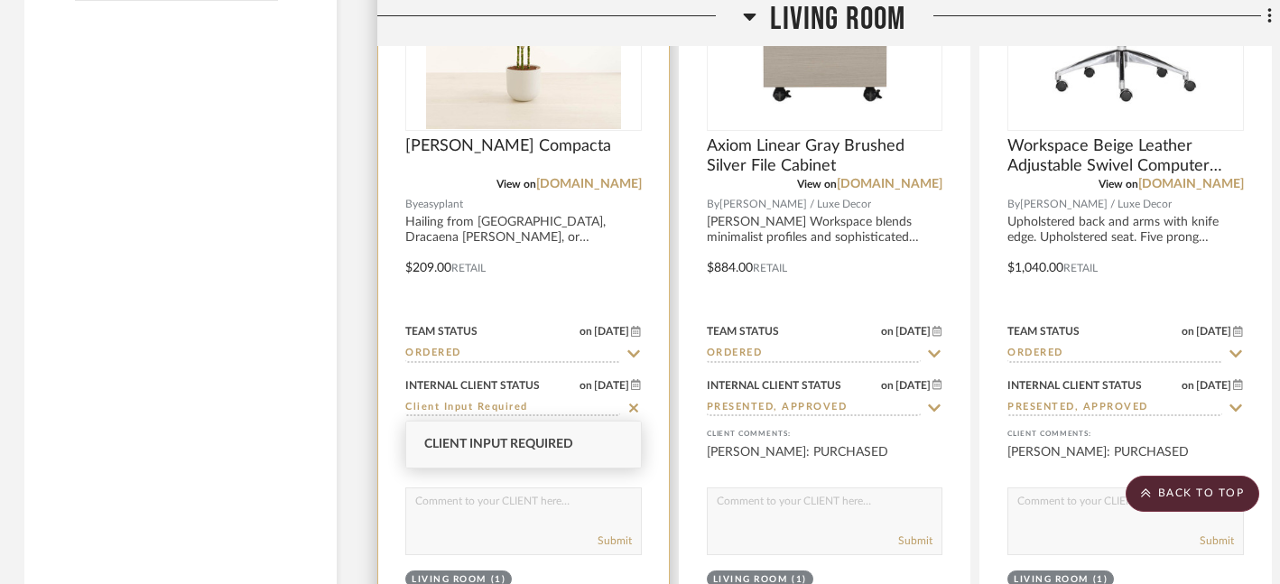
click at [629, 405] on icon at bounding box center [634, 408] width 16 height 14
type input "[DATE]"
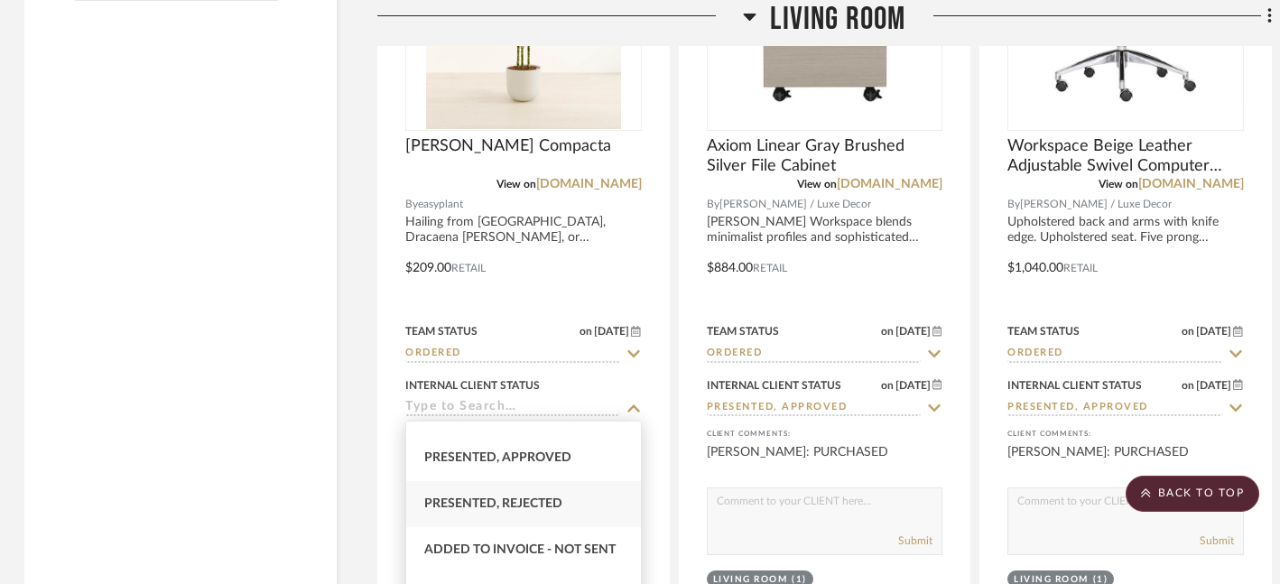
scroll to position [231, 0]
click at [554, 466] on span "Presented, Approved" at bounding box center [497, 462] width 147 height 13
type input "Presented, Approved"
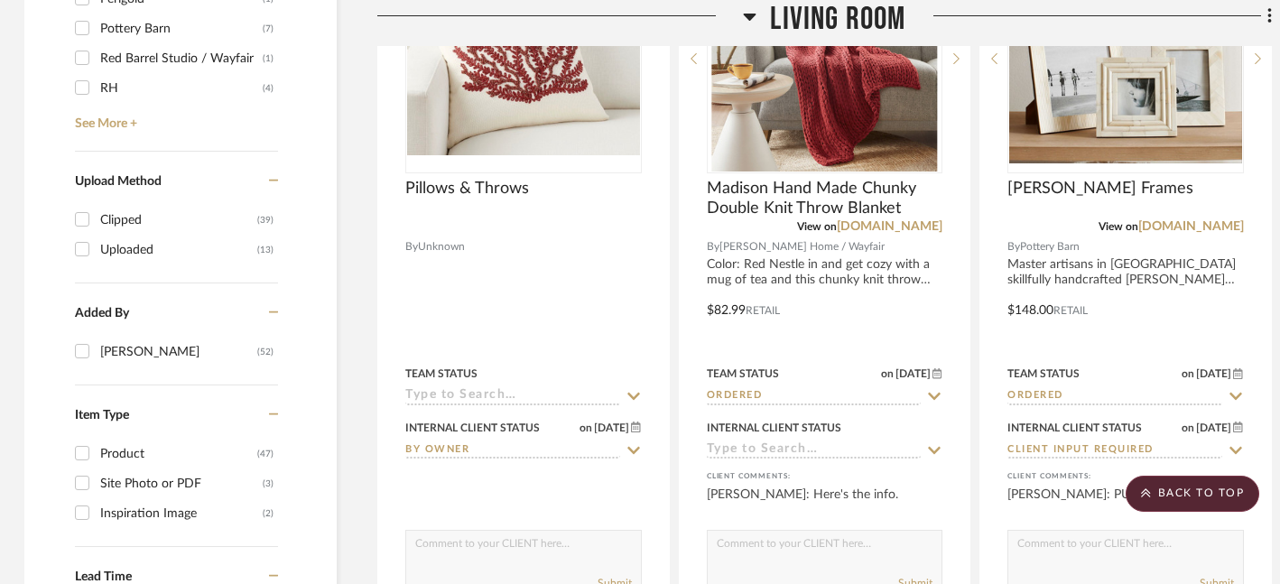
scroll to position [2458, 3]
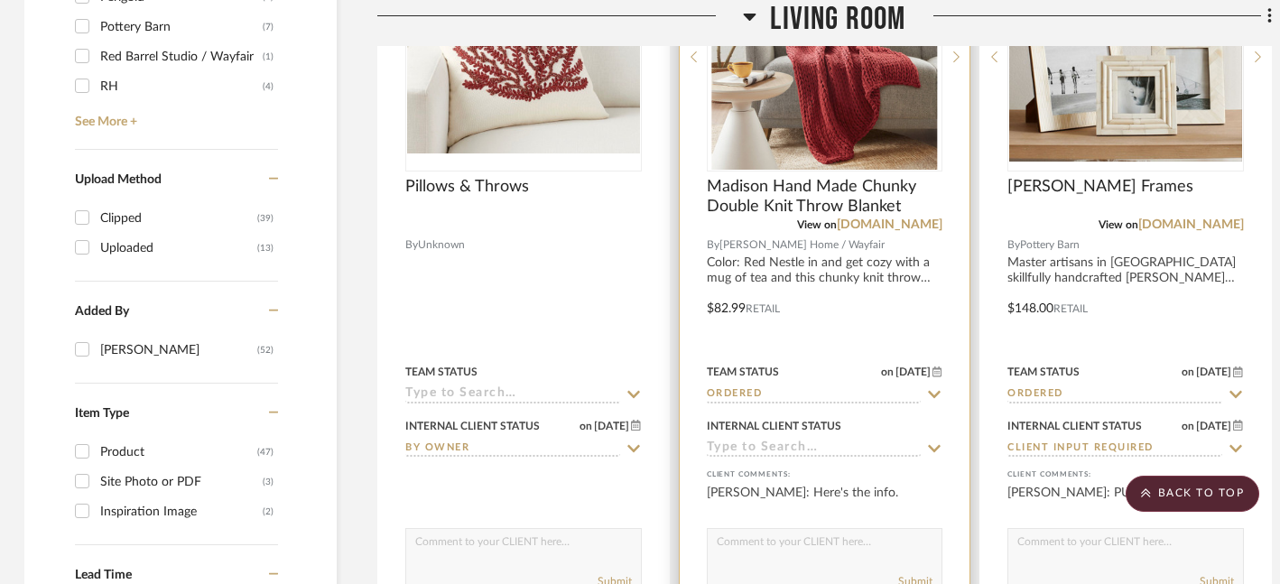
click at [933, 444] on icon at bounding box center [934, 449] width 16 height 14
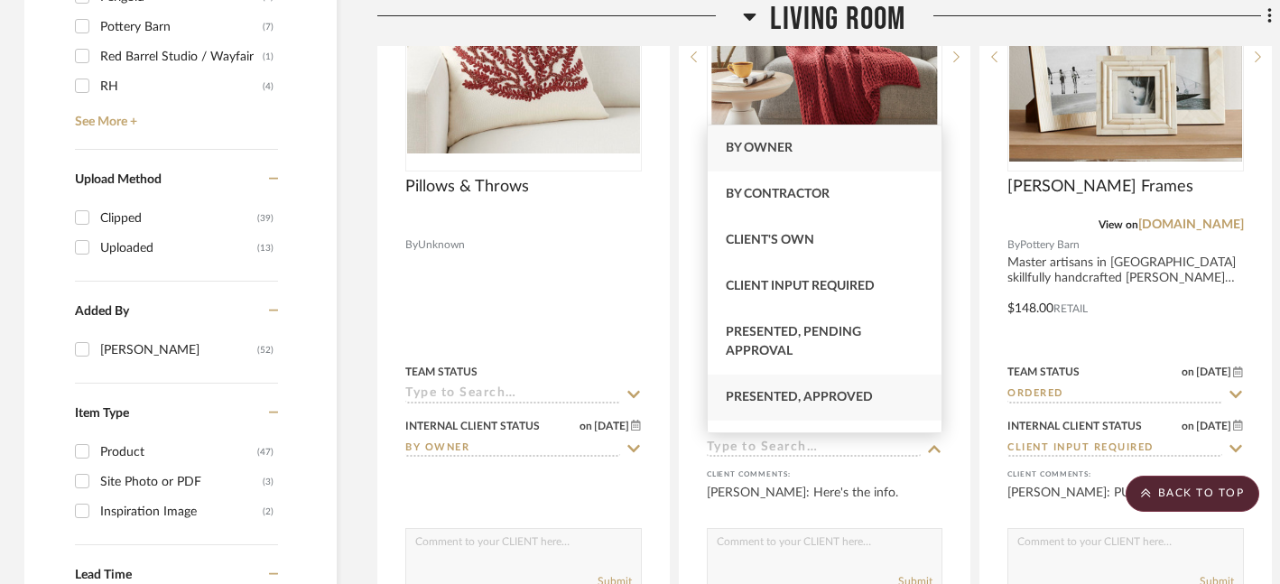
click at [861, 393] on span "Presented, Approved" at bounding box center [799, 397] width 147 height 13
type input "[DATE]"
type input "Presented, Approved"
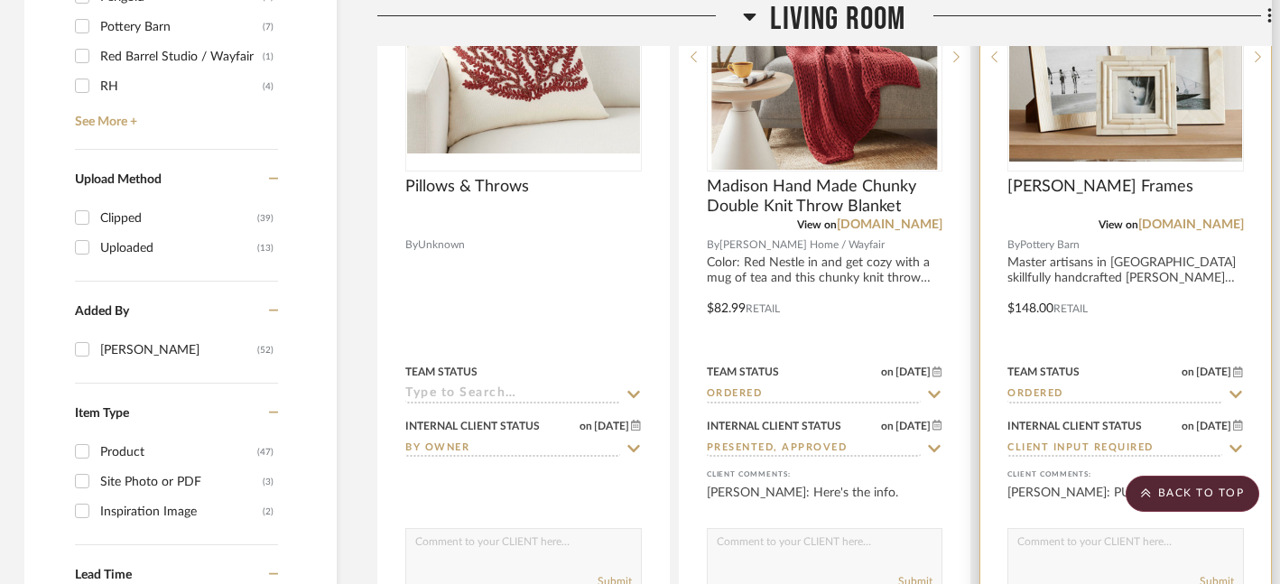
click at [1237, 444] on icon at bounding box center [1236, 449] width 16 height 14
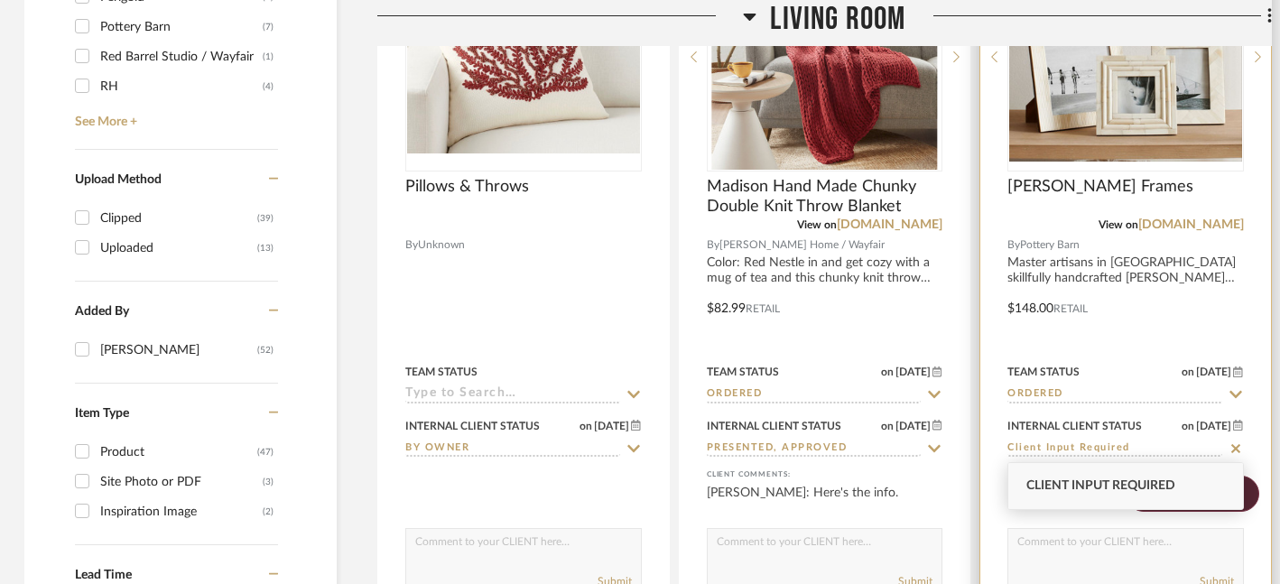
click at [1236, 445] on icon at bounding box center [1236, 449] width 16 height 14
type input "[DATE]"
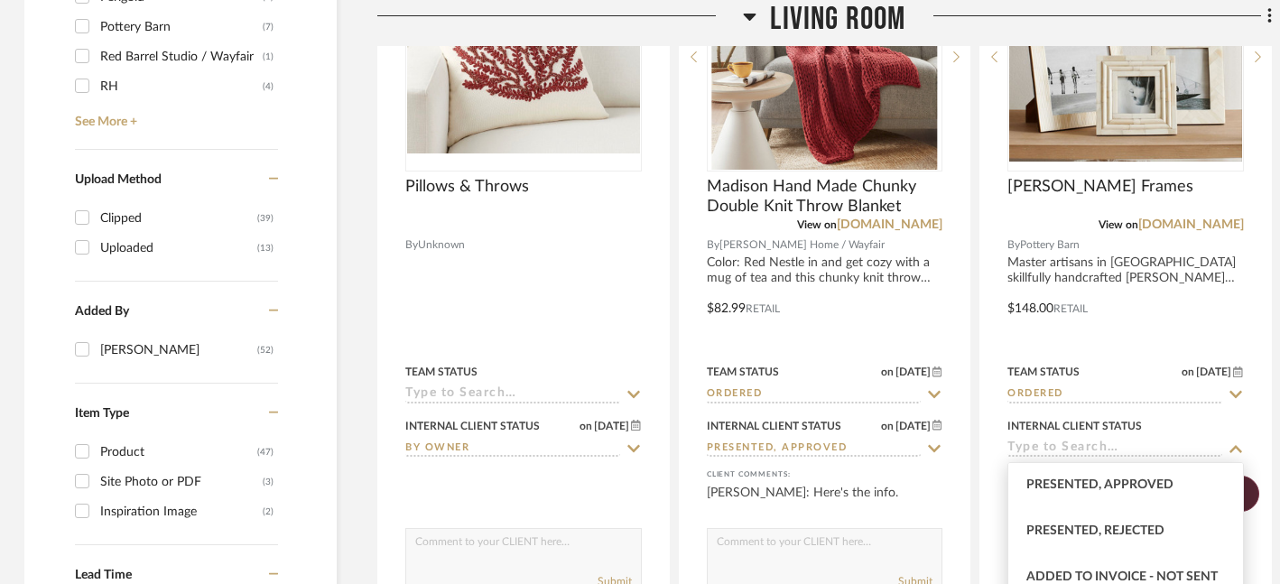
scroll to position [217, 0]
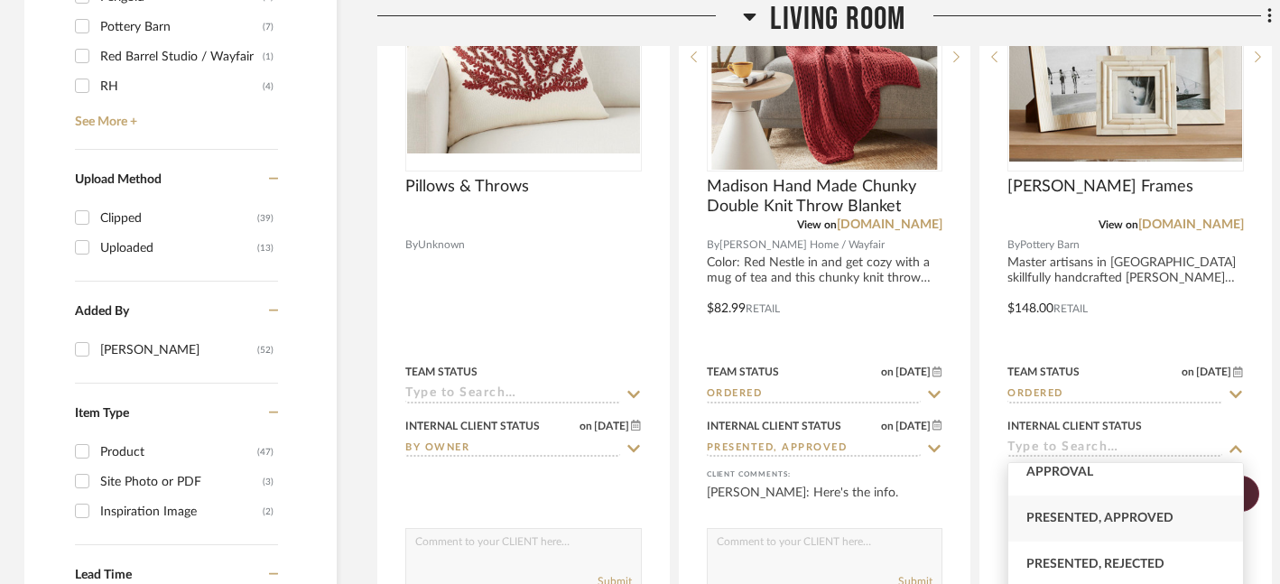
click at [1118, 519] on span "Presented, Approved" at bounding box center [1100, 518] width 147 height 13
type input "Presented, Approved"
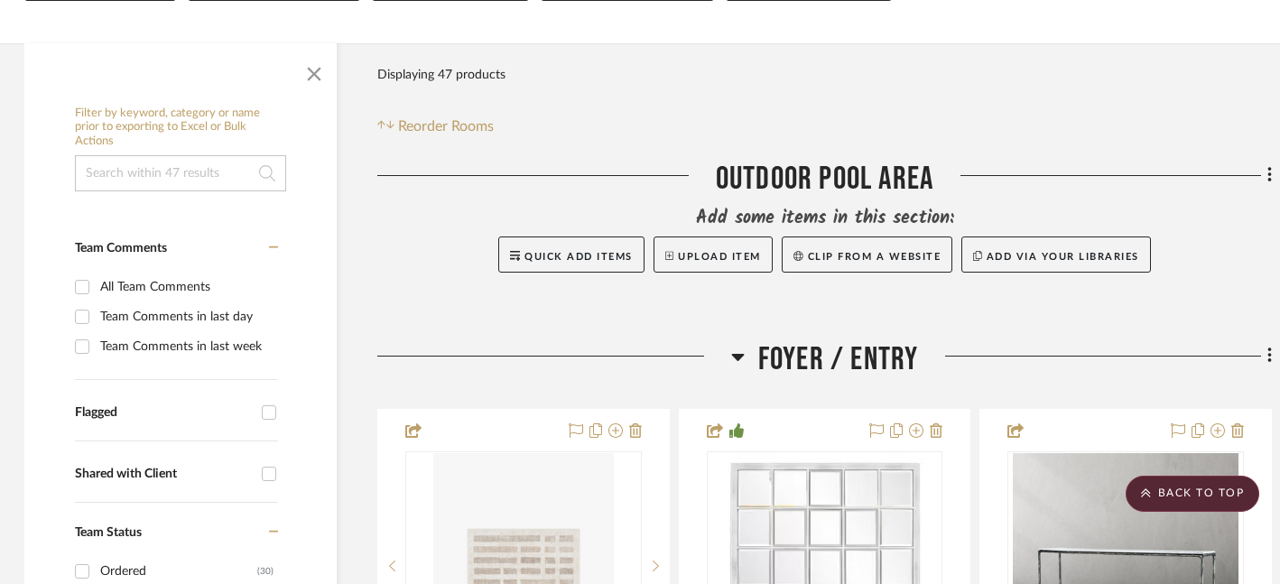
scroll to position [219, 3]
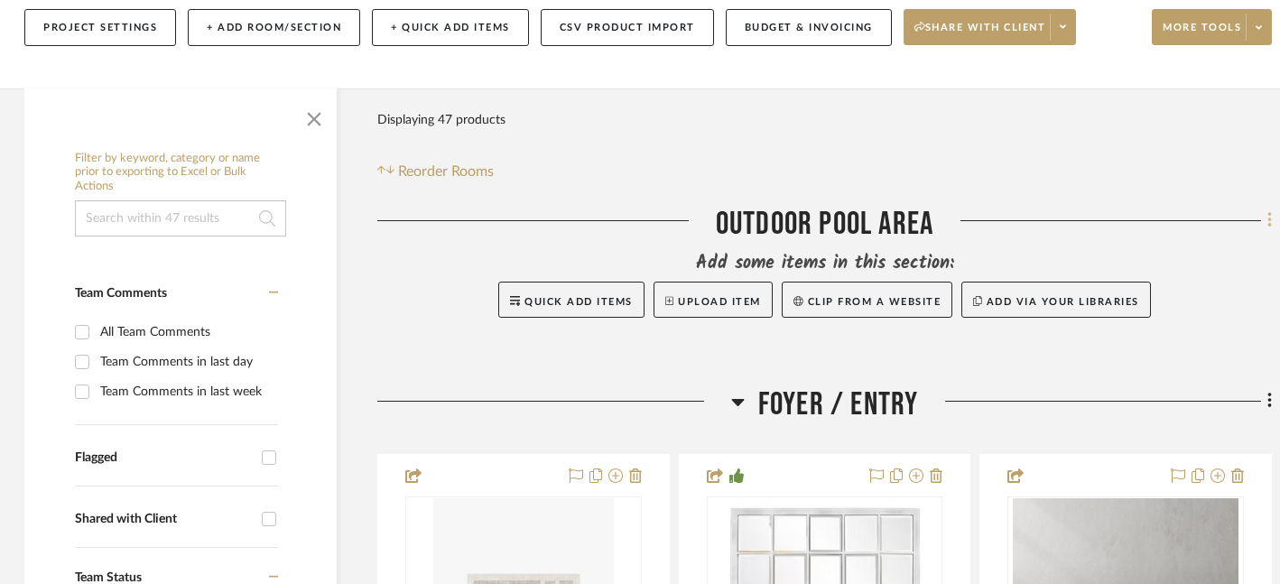
click at [1270, 220] on icon at bounding box center [1270, 220] width 4 height 15
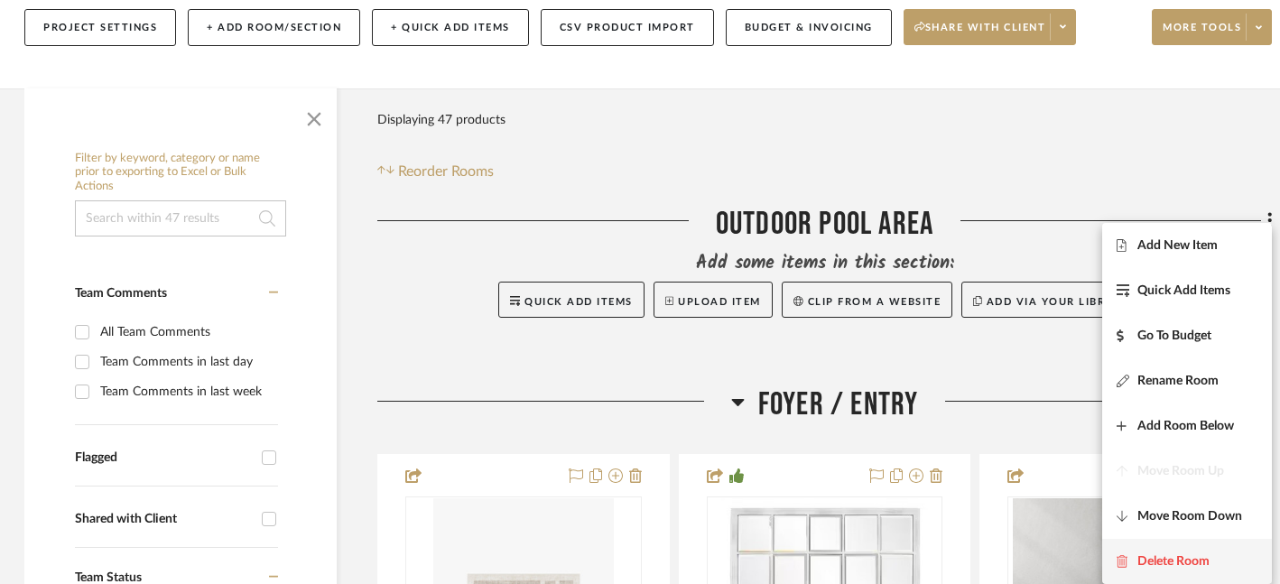
click at [1161, 562] on span "Delete Room" at bounding box center [1174, 561] width 72 height 15
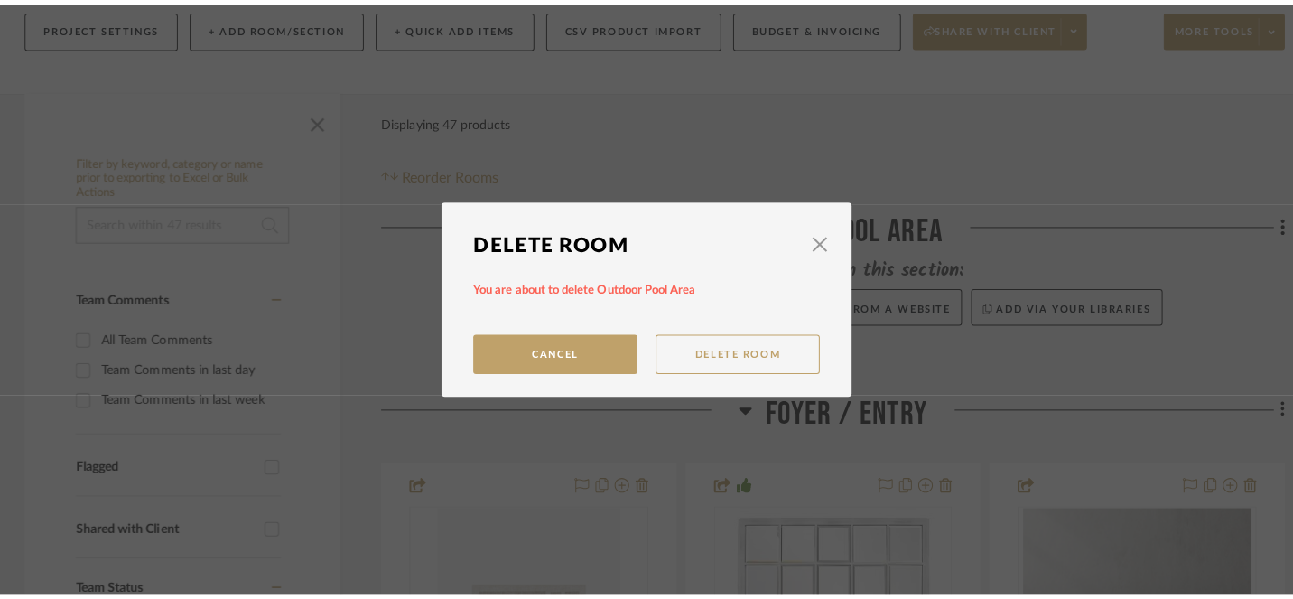
scroll to position [0, 0]
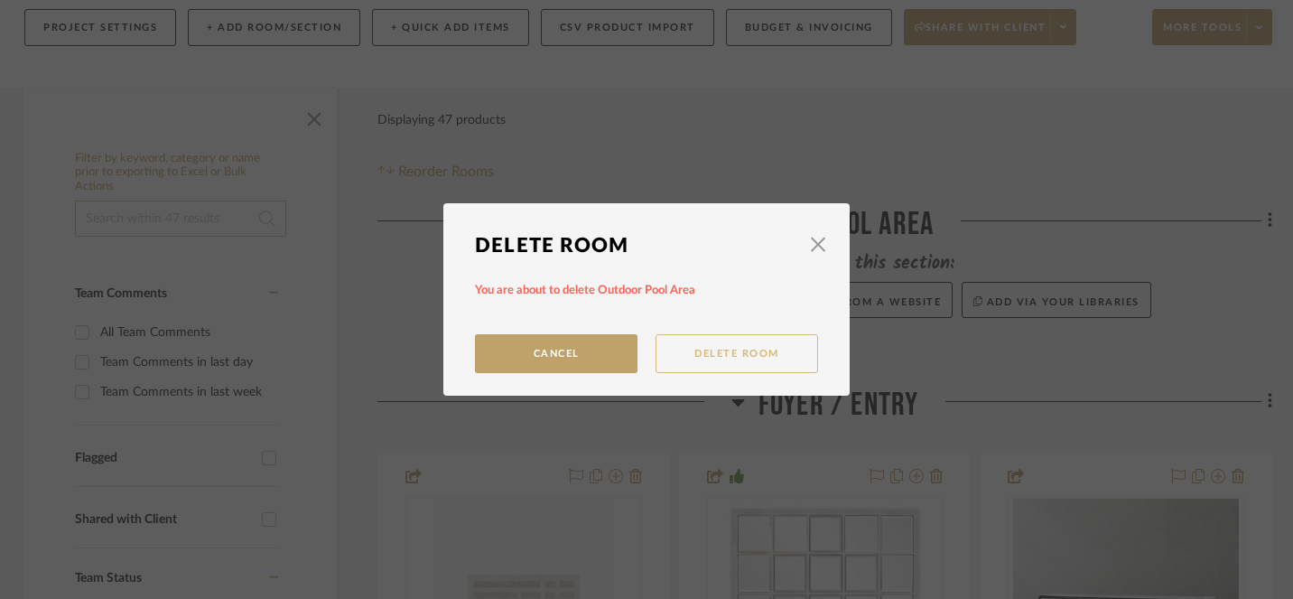
click at [736, 352] on button "Delete Room" at bounding box center [737, 353] width 163 height 39
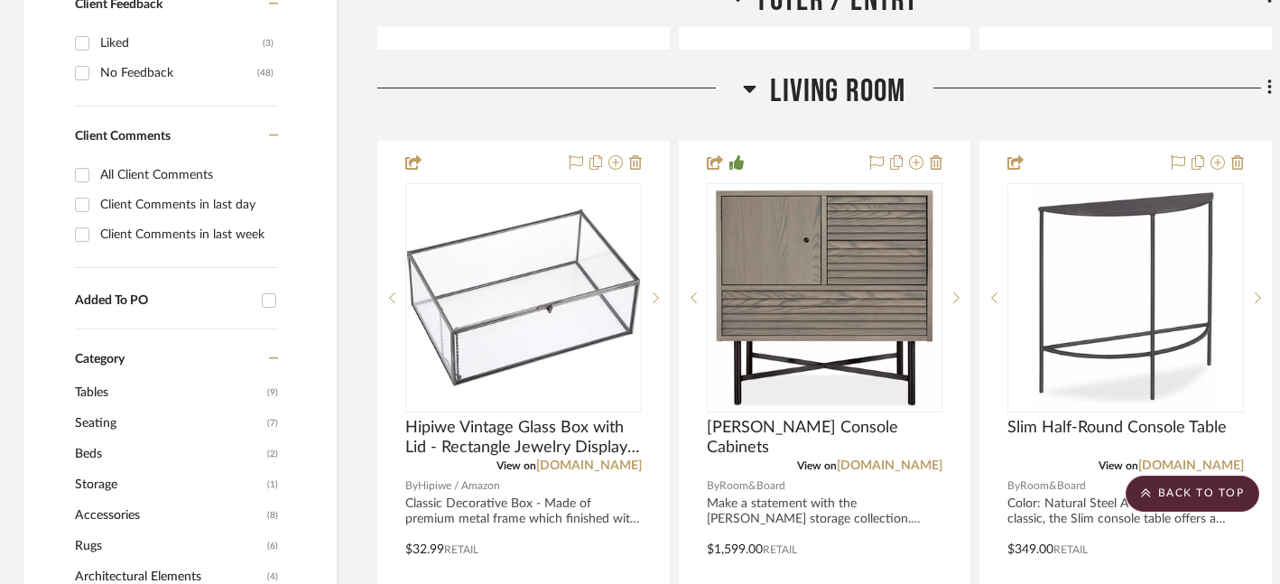
scroll to position [1201, 3]
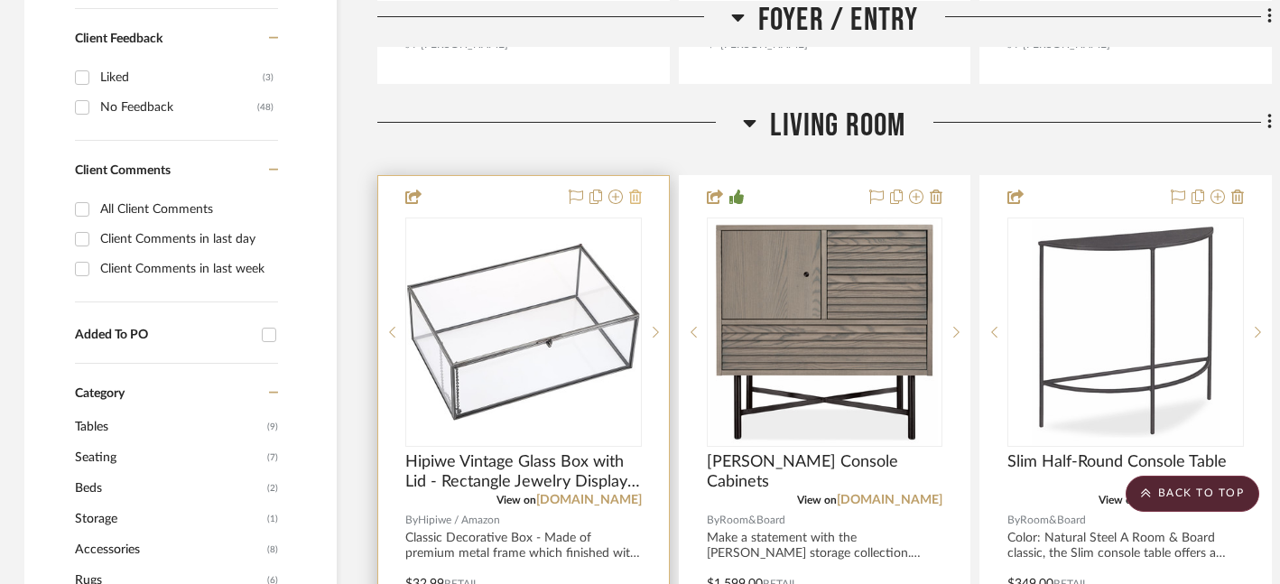
click at [638, 197] on icon at bounding box center [635, 197] width 13 height 14
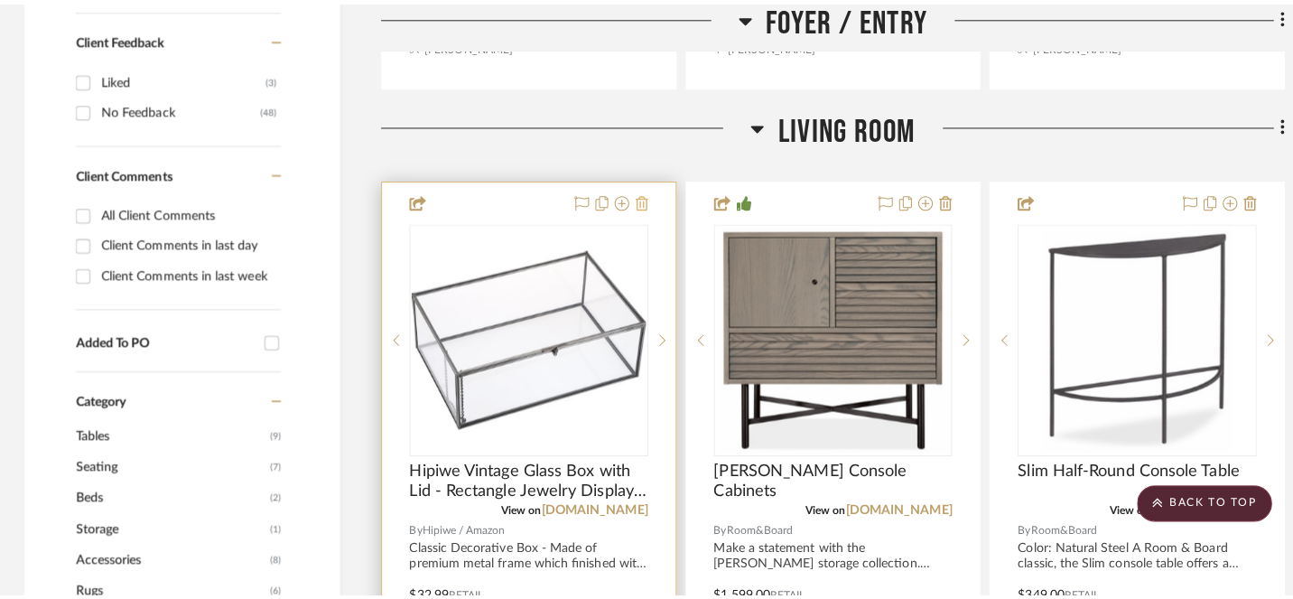
scroll to position [0, 0]
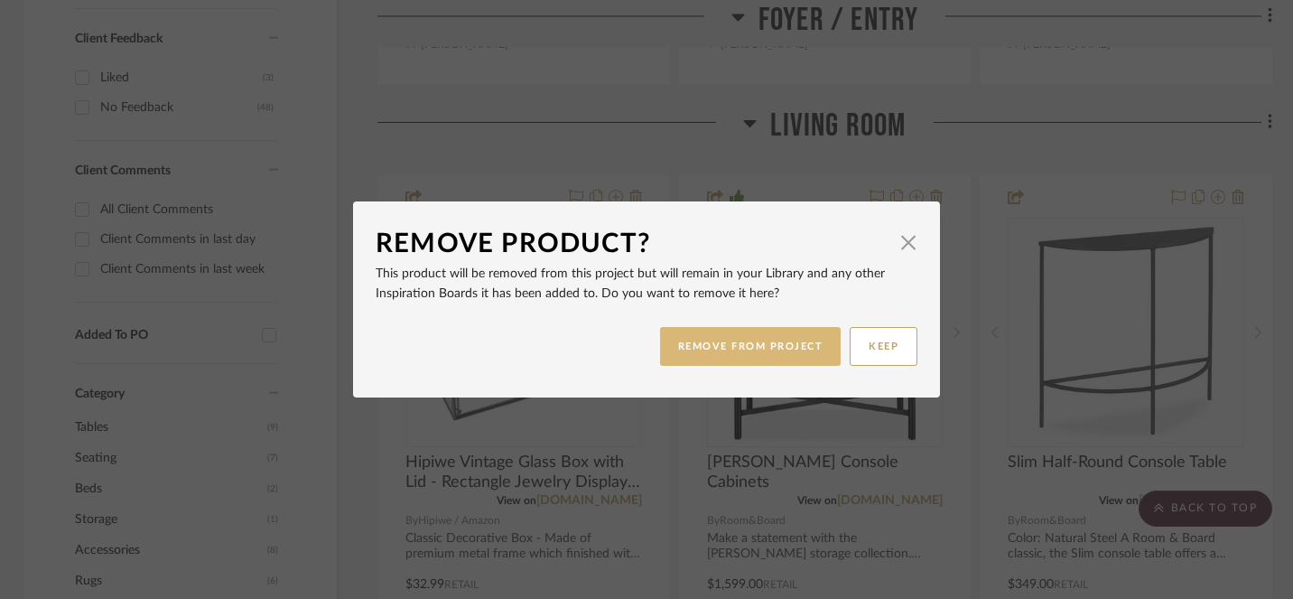
click at [742, 347] on button "REMOVE FROM PROJECT" at bounding box center [751, 346] width 182 height 39
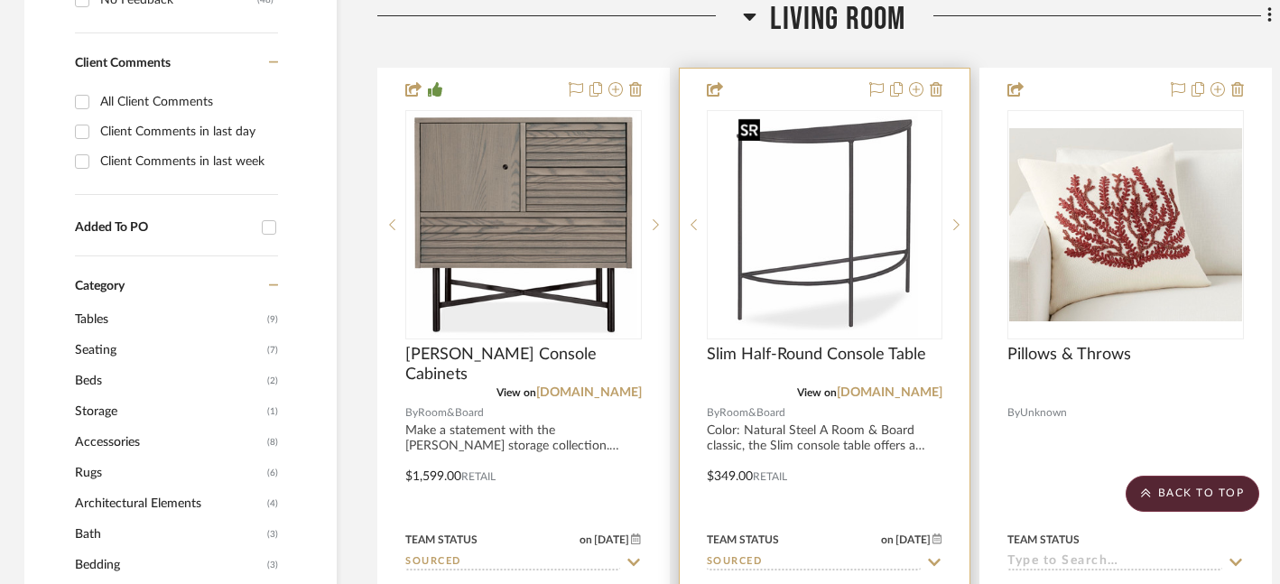
scroll to position [1307, 3]
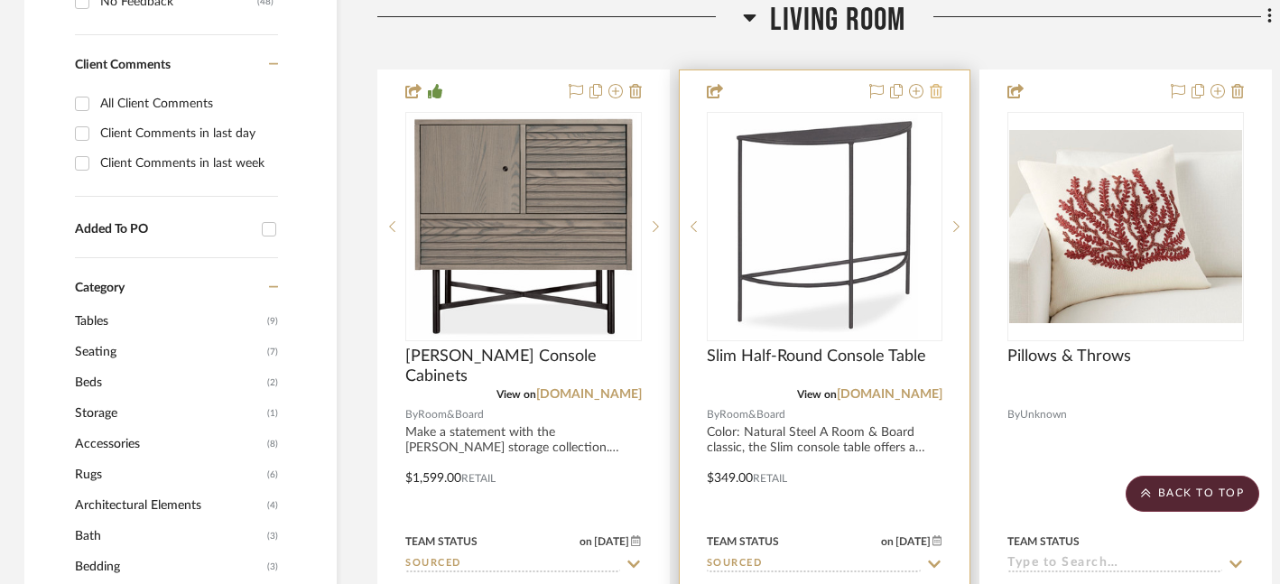
click at [939, 95] on icon at bounding box center [936, 91] width 13 height 14
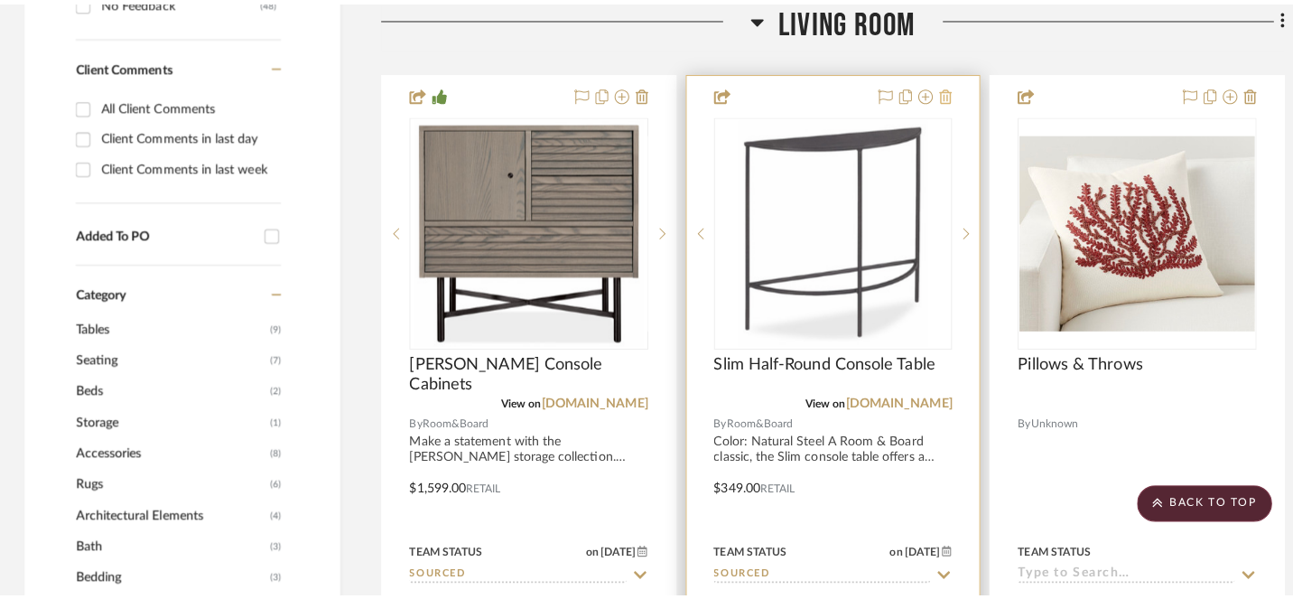
scroll to position [0, 0]
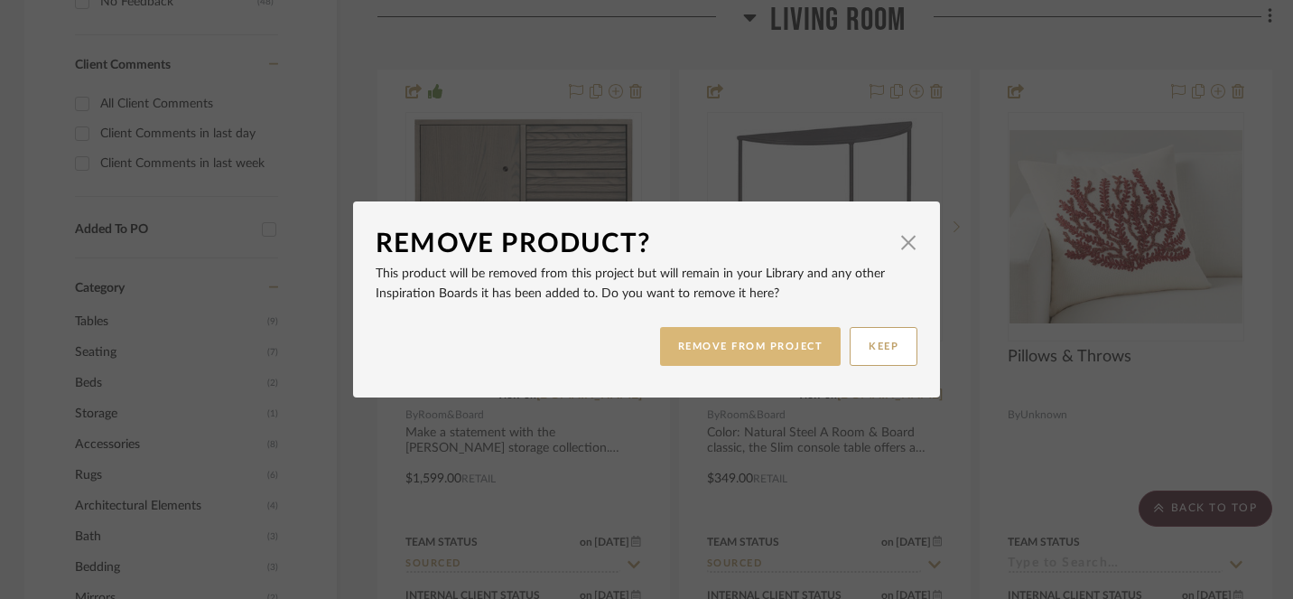
click at [796, 344] on button "REMOVE FROM PROJECT" at bounding box center [751, 346] width 182 height 39
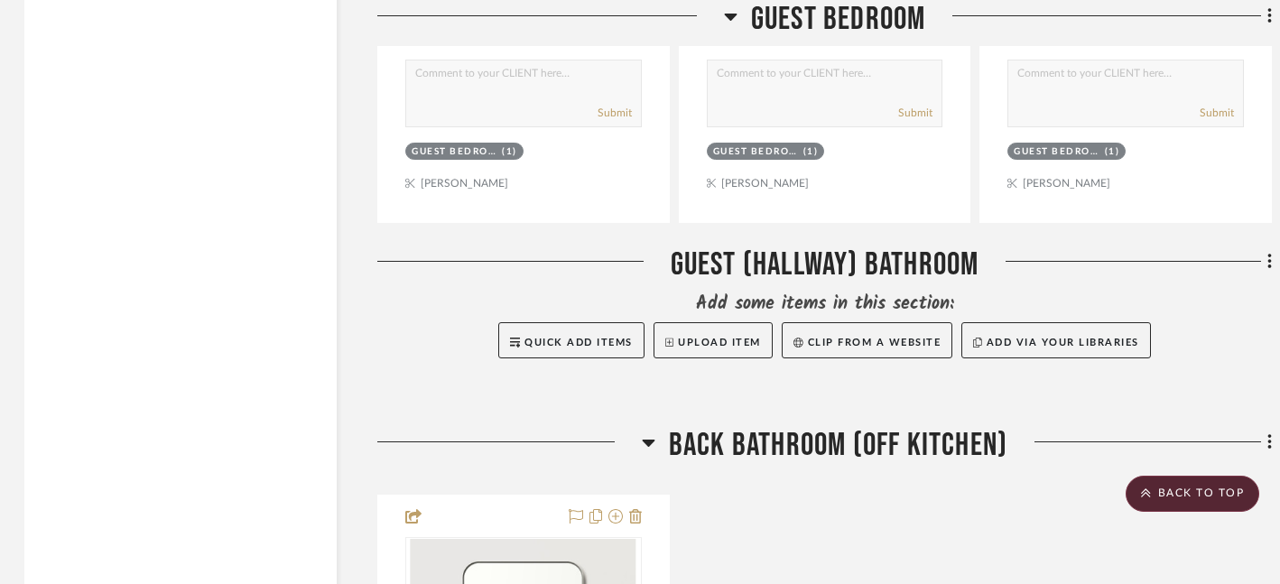
scroll to position [12999, 3]
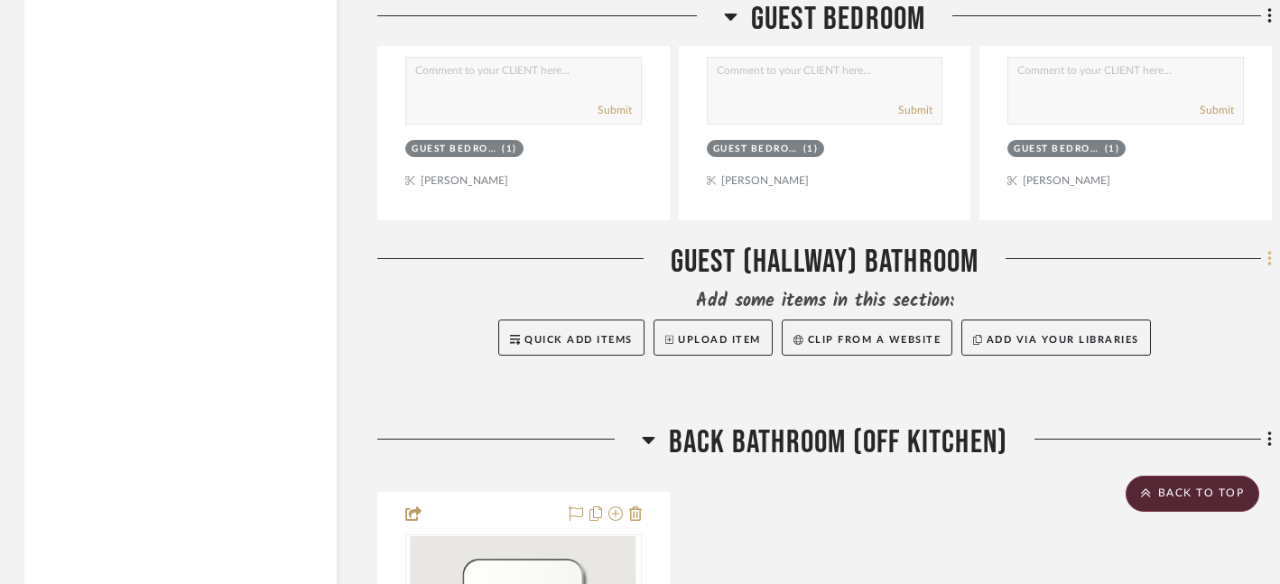
click at [1271, 249] on icon at bounding box center [1270, 259] width 5 height 20
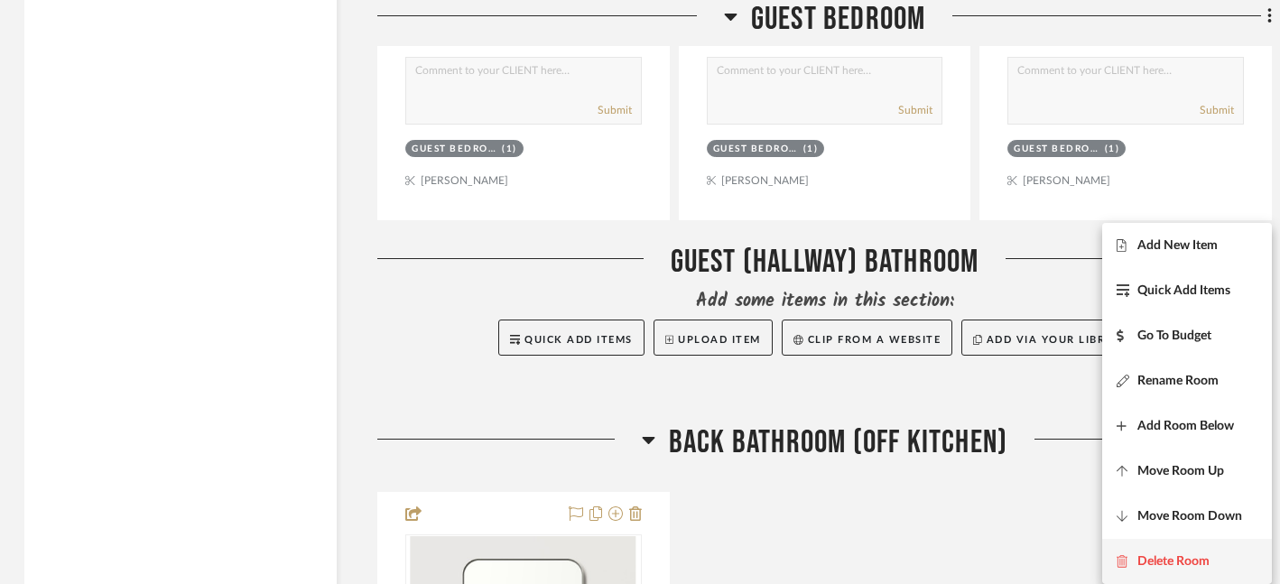
click at [1169, 561] on span "Delete Room" at bounding box center [1174, 561] width 72 height 15
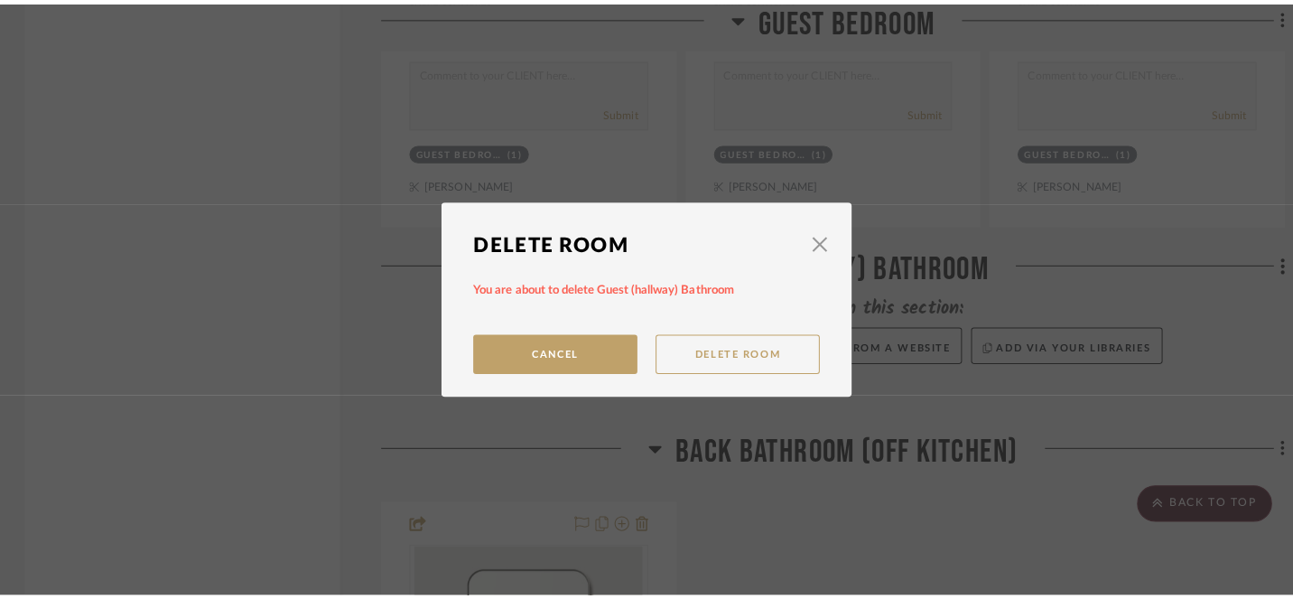
scroll to position [0, 0]
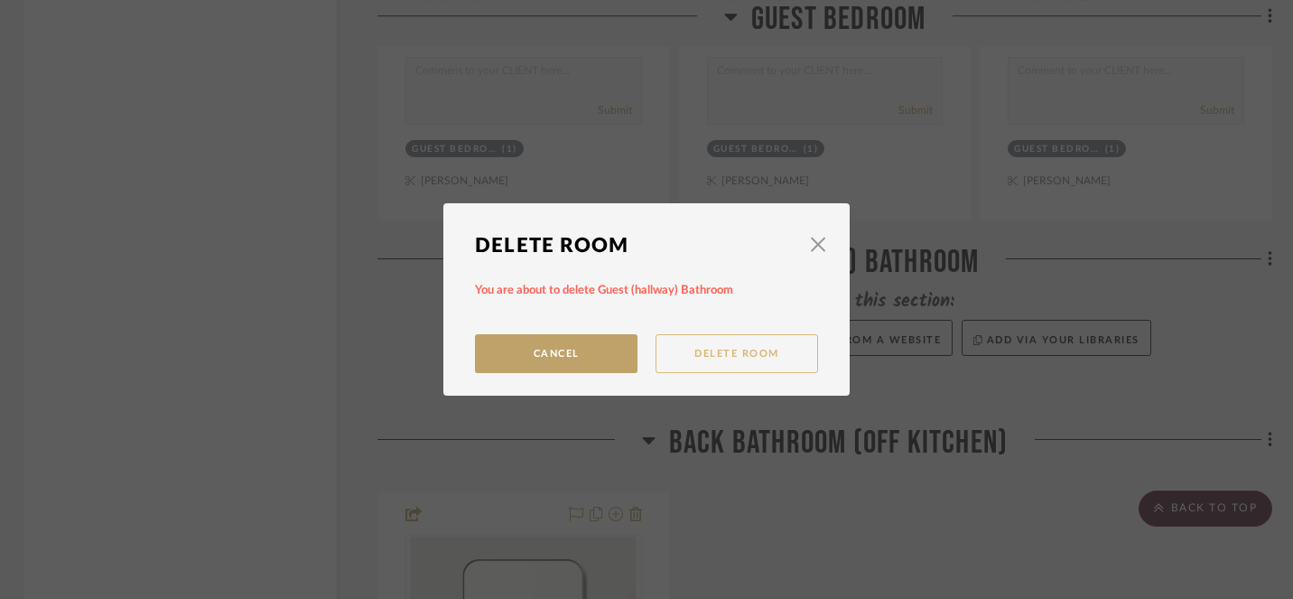
click at [751, 358] on button "Delete Room" at bounding box center [737, 353] width 163 height 39
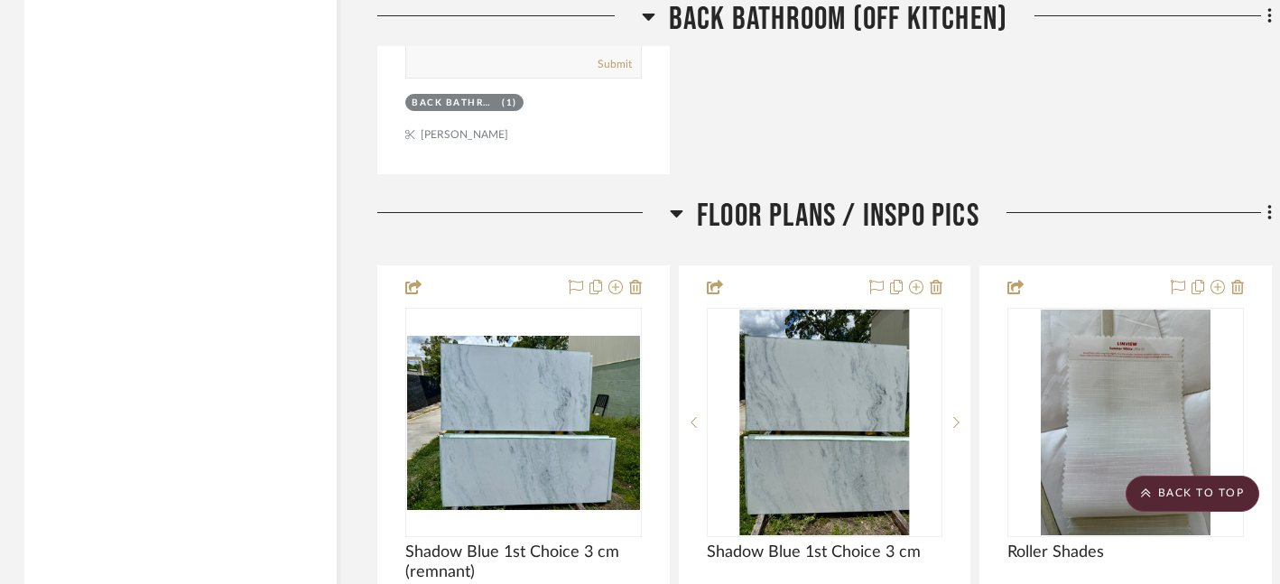
scroll to position [13927, 3]
click at [676, 211] on icon at bounding box center [677, 214] width 13 height 7
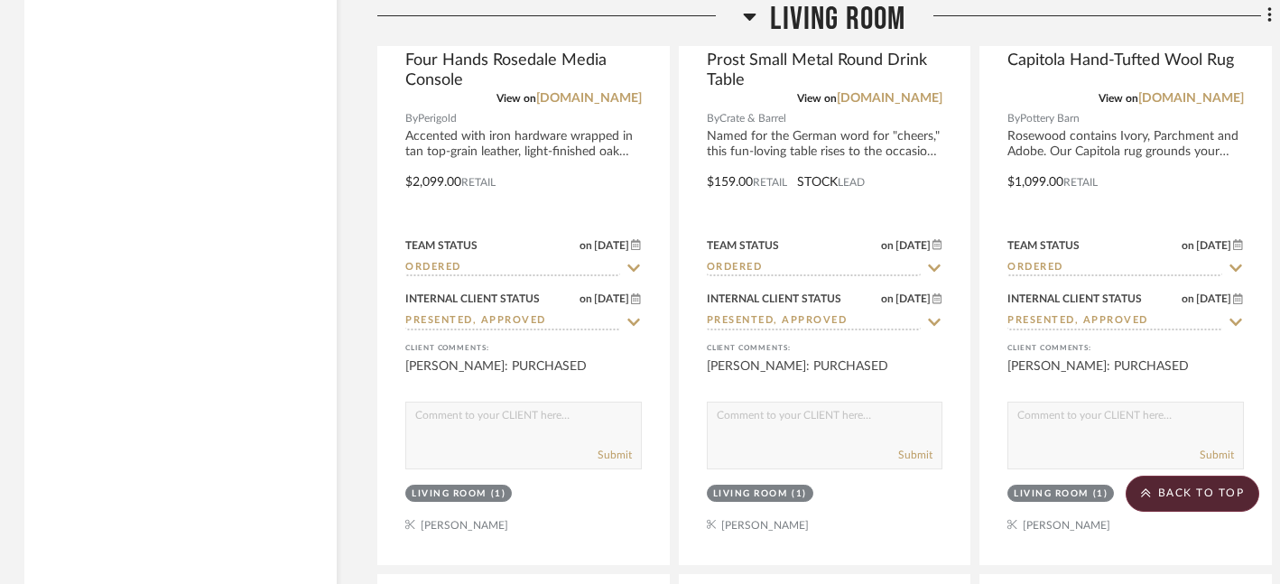
scroll to position [3794, 3]
